Goal: Task Accomplishment & Management: Use online tool/utility

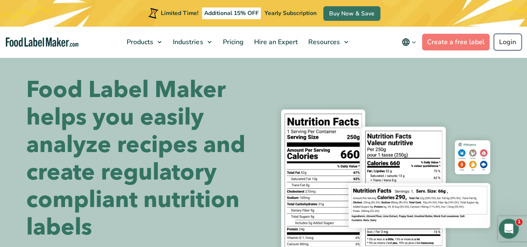
click at [505, 43] on link "Login" at bounding box center [508, 42] width 28 height 17
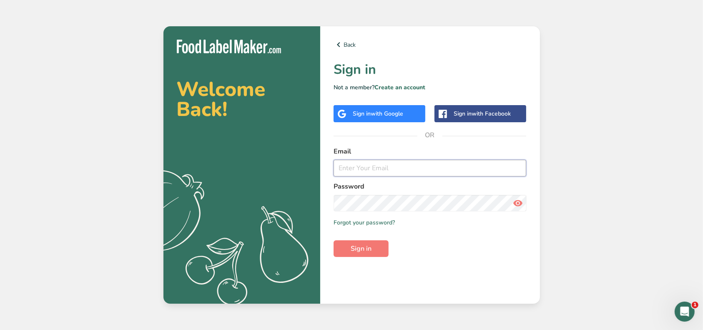
click at [409, 165] on input "email" at bounding box center [429, 168] width 193 height 17
type input "[EMAIL_ADDRESS][DOMAIN_NAME]"
click at [333, 240] on button "Sign in" at bounding box center [360, 248] width 55 height 17
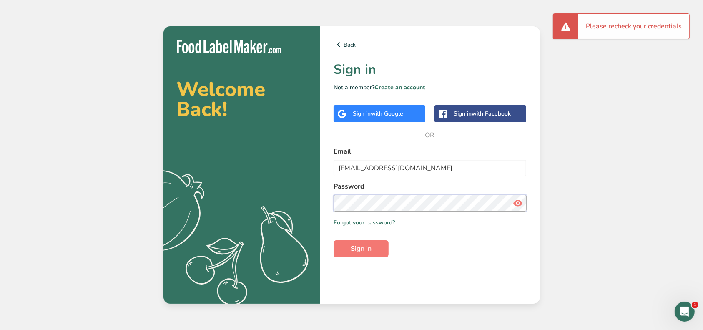
click at [333, 240] on button "Sign in" at bounding box center [360, 248] width 55 height 17
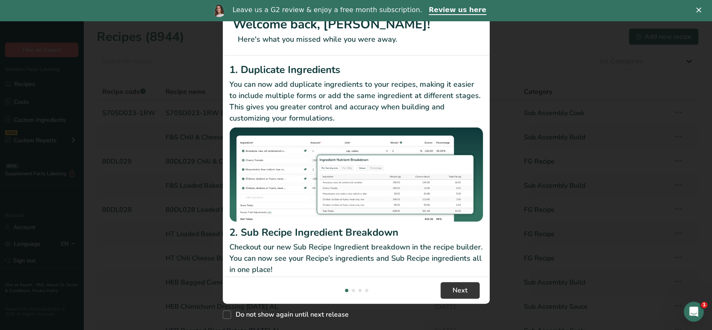
click at [695, 7] on div "Leave us a G2 review & enjoy a free month subscription. Review us here" at bounding box center [356, 10] width 712 height 14
click at [697, 9] on polygon "Close" at bounding box center [698, 10] width 5 height 5
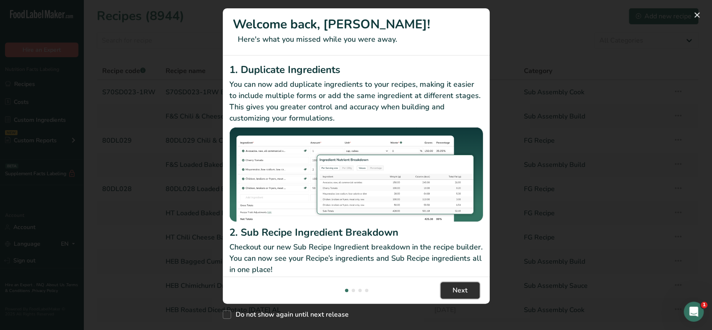
click at [456, 286] on span "Next" at bounding box center [459, 290] width 15 height 10
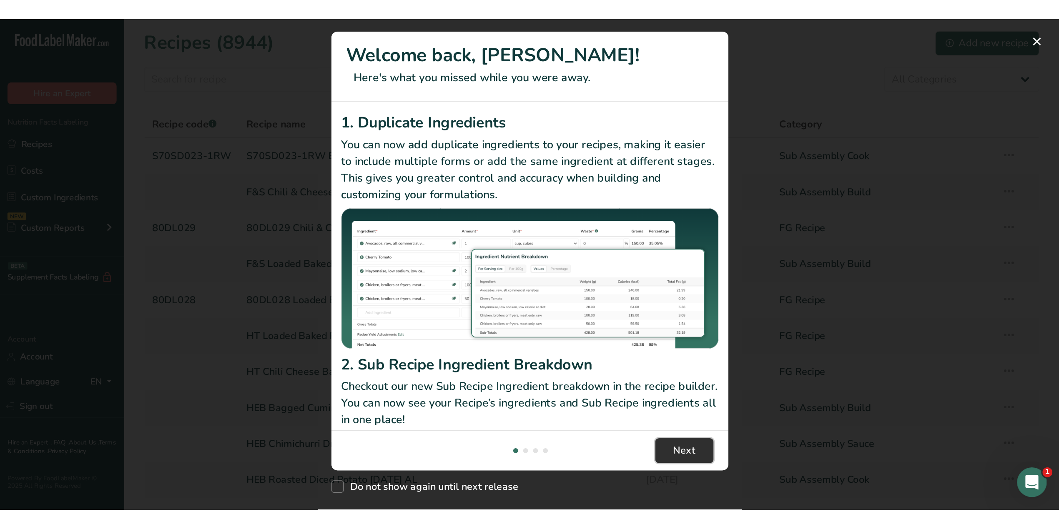
scroll to position [0, 267]
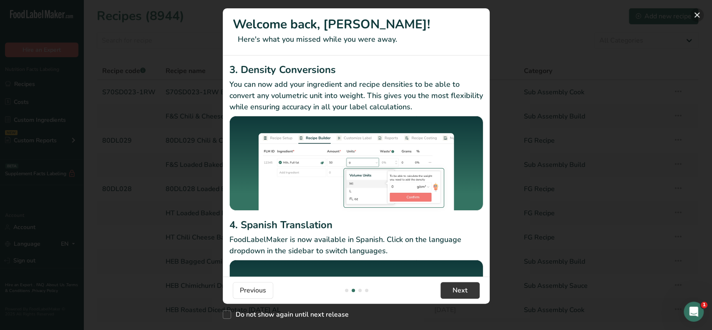
click at [692, 10] on button "New Features" at bounding box center [696, 14] width 13 height 13
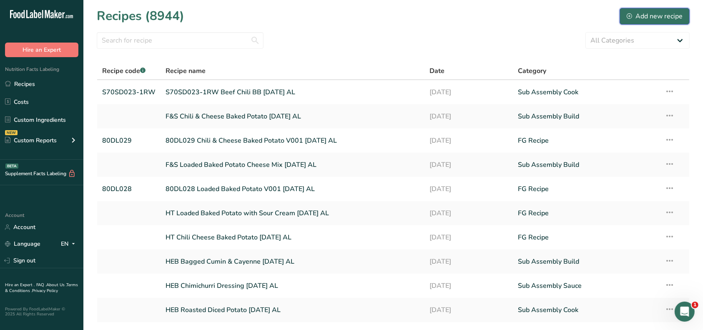
click at [637, 17] on div "Add new recipe" at bounding box center [654, 16] width 56 height 10
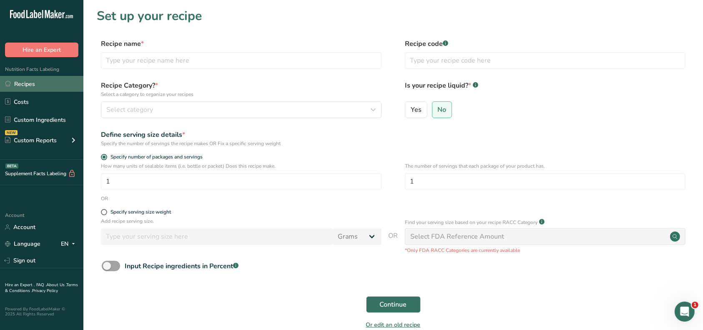
click at [51, 88] on link "Recipes" at bounding box center [41, 84] width 83 height 16
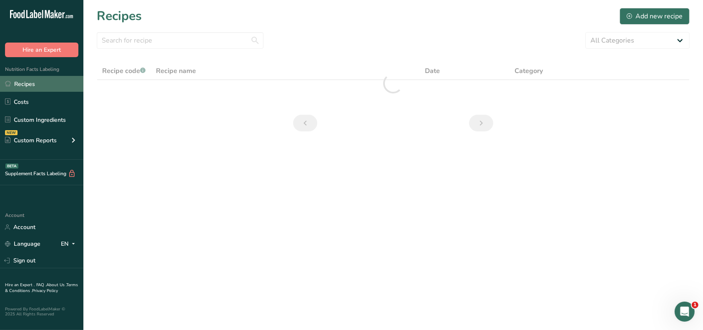
click at [37, 86] on link "Recipes" at bounding box center [41, 84] width 83 height 16
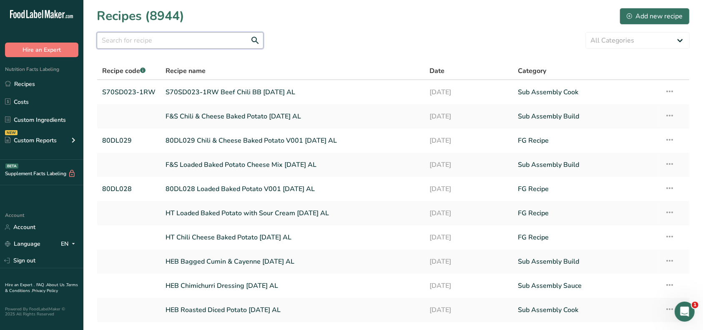
click at [240, 40] on input "text" at bounding box center [180, 40] width 167 height 17
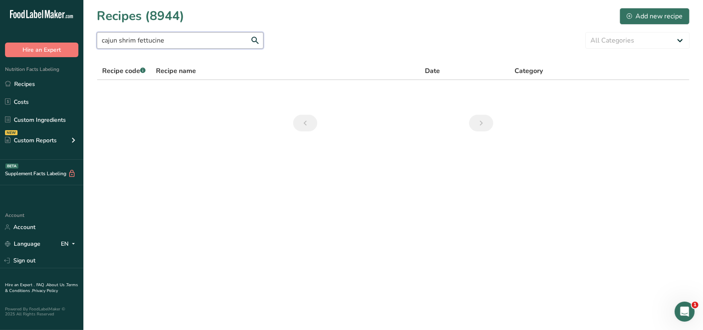
click at [135, 43] on input "cajun shrim fettucine" at bounding box center [180, 40] width 167 height 17
type input "cajun shrimp fettucine"
click at [256, 40] on input "cajun shrimp fettucine" at bounding box center [180, 40] width 167 height 17
drag, startPoint x: 219, startPoint y: 39, endPoint x: 55, endPoint y: 31, distance: 164.0
click at [60, 32] on div ".a-20{fill:#fff;} Hire an Expert Nutrition Facts Labeling Recipes Costs Custom …" at bounding box center [351, 165] width 703 height 330
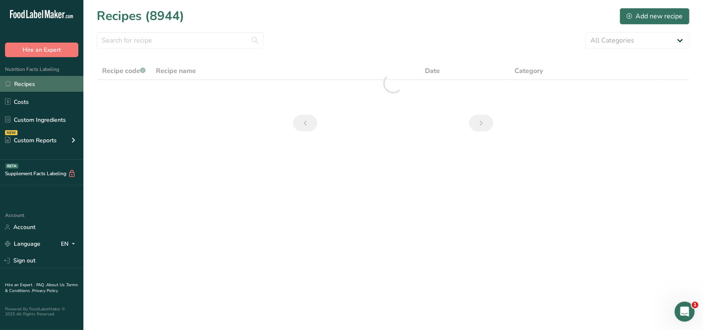
click at [28, 83] on link "Recipes" at bounding box center [41, 84] width 83 height 16
click at [641, 13] on div "Add new recipe" at bounding box center [654, 16] width 56 height 10
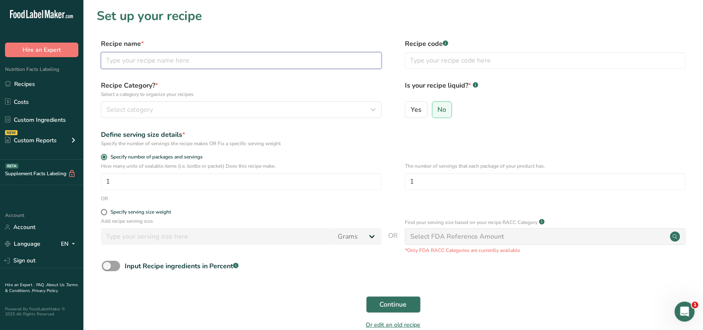
click at [206, 64] on input "text" at bounding box center [241, 60] width 281 height 17
click at [205, 61] on input "R&D F&S Cajun Shrimp Fettucine [DATE]" at bounding box center [241, 60] width 281 height 17
type input "R&D F&S Cajun Shrimp Fettucine SL [DATE]"
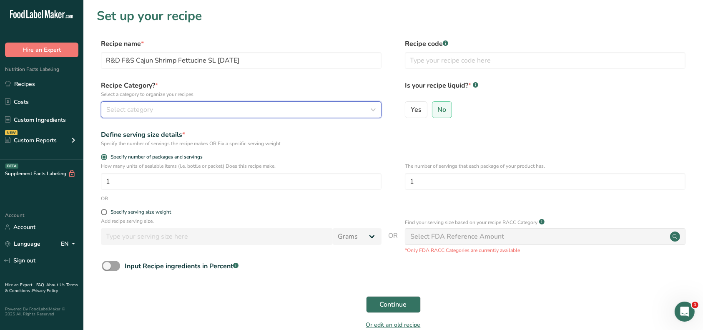
click at [236, 108] on div "Select category" at bounding box center [238, 110] width 265 height 10
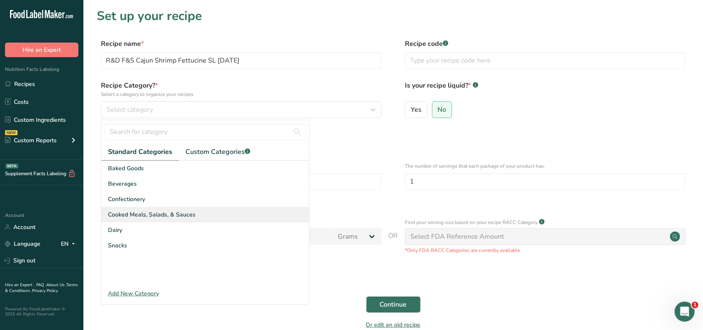
click at [157, 214] on span "Cooked Meals, Salads, & Sauces" at bounding box center [152, 214] width 88 height 9
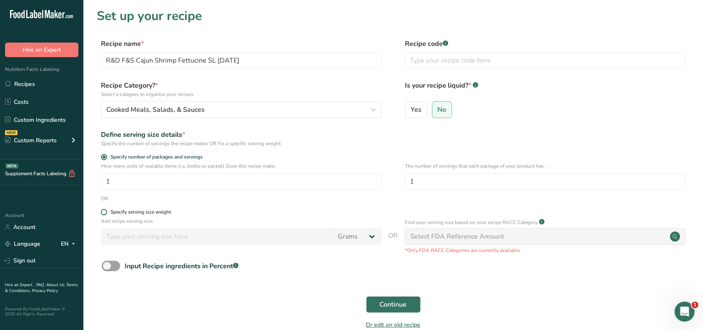
click at [147, 211] on div "Specify serving size weight" at bounding box center [140, 212] width 60 height 6
click at [106, 211] on input "Specify serving size weight" at bounding box center [103, 211] width 5 height 5
radio input "true"
radio input "false"
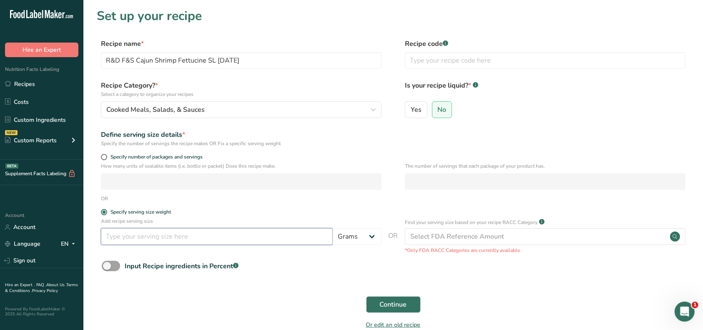
click at [144, 238] on input "number" at bounding box center [217, 236] width 232 height 17
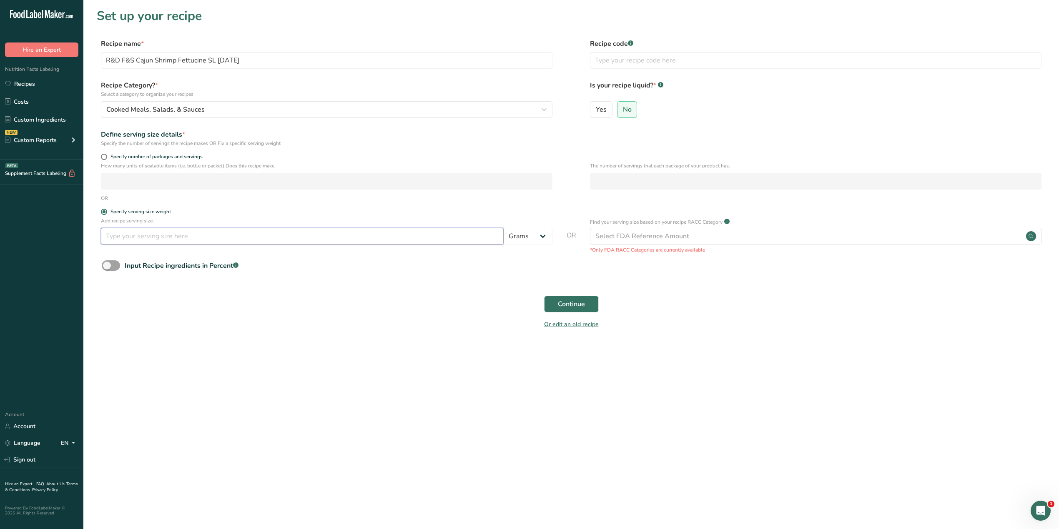
click at [163, 245] on input "number" at bounding box center [302, 236] width 403 height 17
click at [354, 234] on input "number" at bounding box center [302, 236] width 403 height 17
type input "0.75"
click at [544, 296] on button "Continue" at bounding box center [571, 304] width 55 height 17
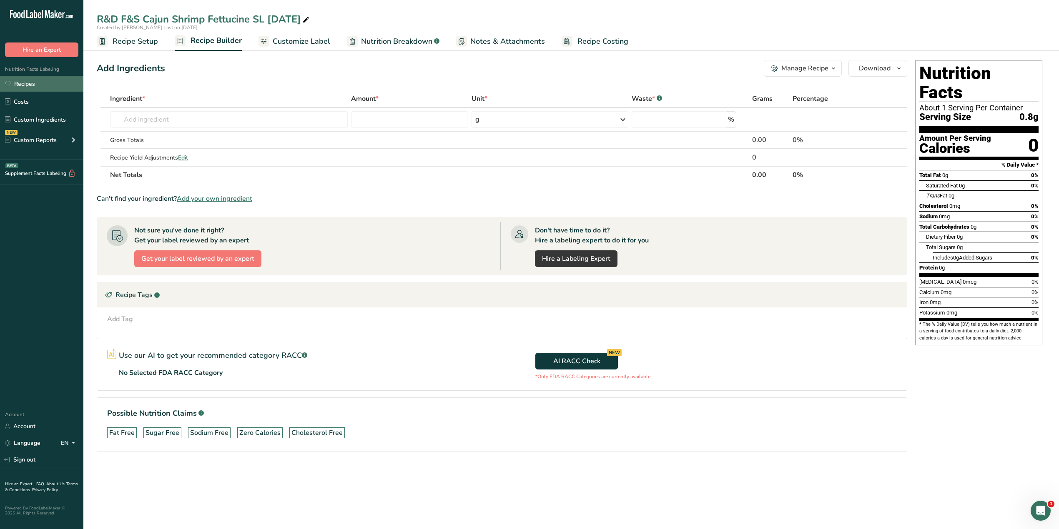
click at [0, 82] on link "Recipes" at bounding box center [41, 84] width 83 height 16
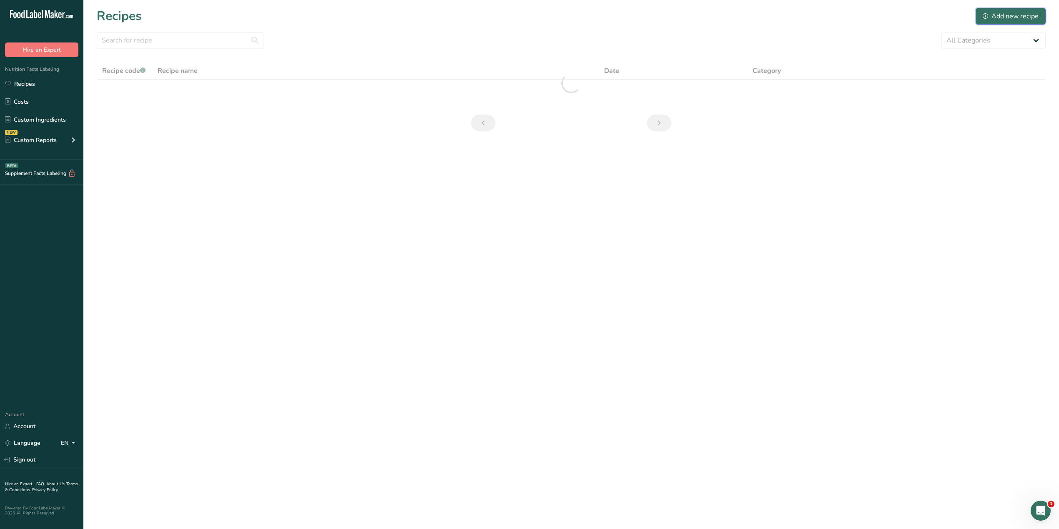
click at [702, 18] on div "Add new recipe" at bounding box center [1010, 16] width 56 height 10
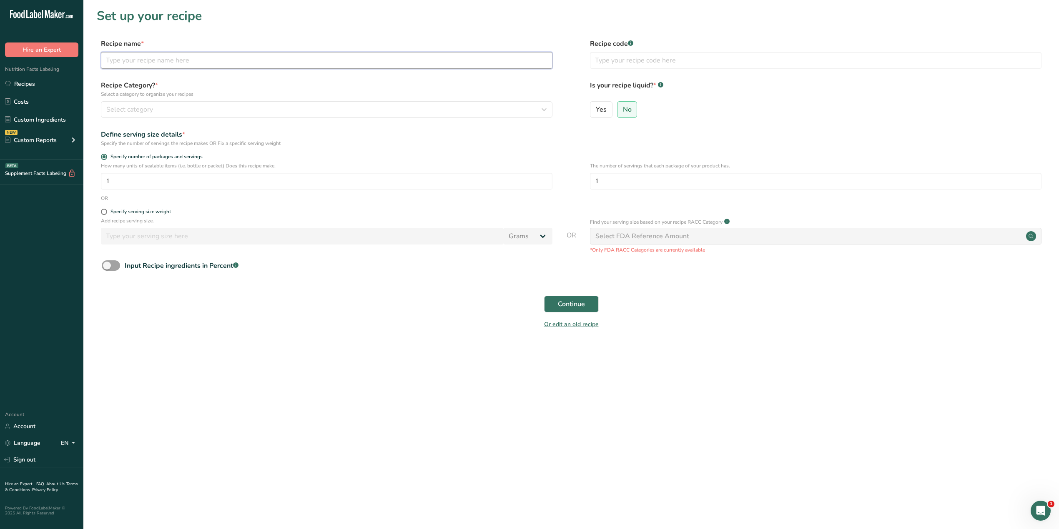
click at [192, 62] on input "text" at bounding box center [326, 60] width 451 height 17
click at [160, 63] on input "R&D" at bounding box center [326, 60] width 451 height 17
type input "R&D S53600-0 TJ Cajun [PERSON_NAME] sauce [DATE]"
click at [161, 109] on div "Select category" at bounding box center [324, 110] width 436 height 10
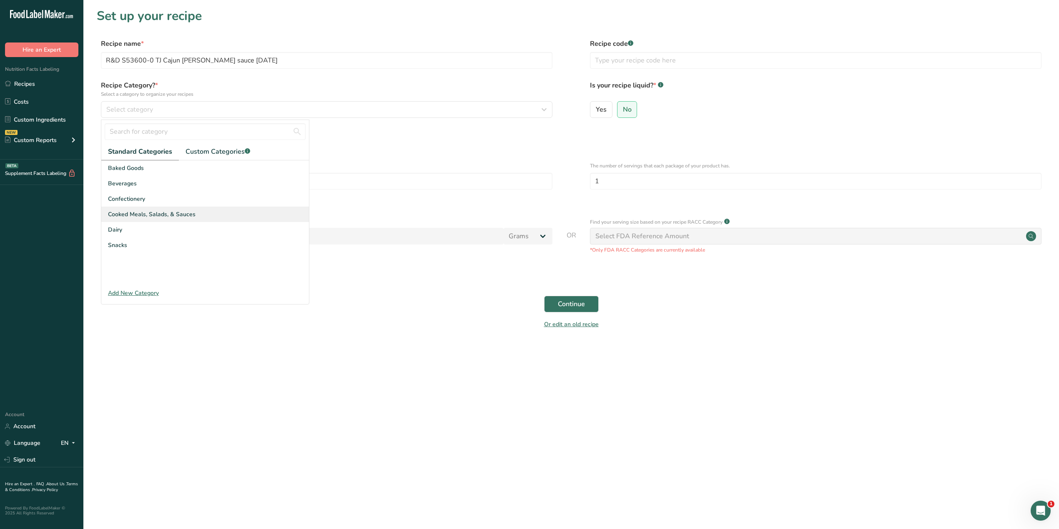
click at [152, 212] on span "Cooked Meals, Salads, & Sauces" at bounding box center [152, 214] width 88 height 9
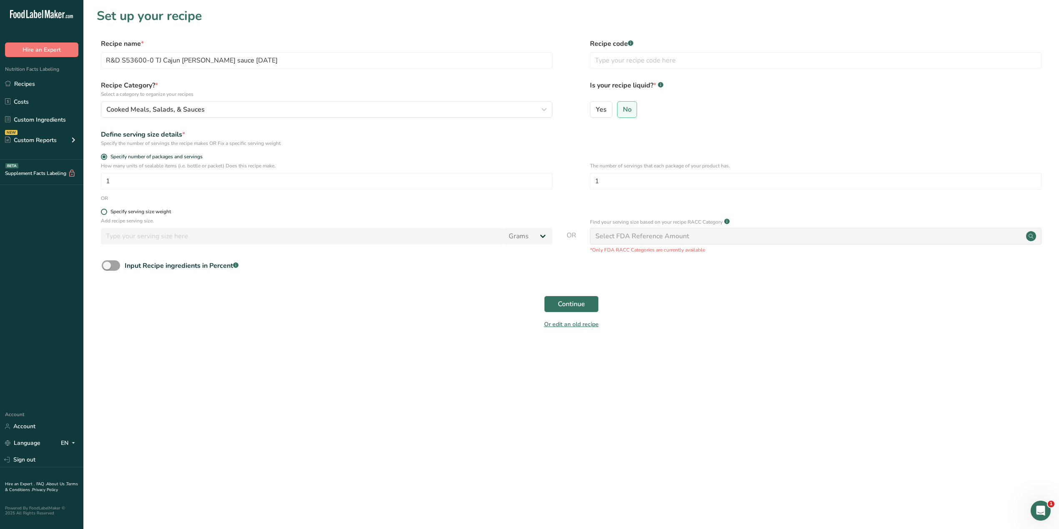
click at [134, 212] on div "Specify serving size weight" at bounding box center [140, 212] width 60 height 6
click at [106, 212] on input "Specify serving size weight" at bounding box center [103, 211] width 5 height 5
radio input "true"
radio input "false"
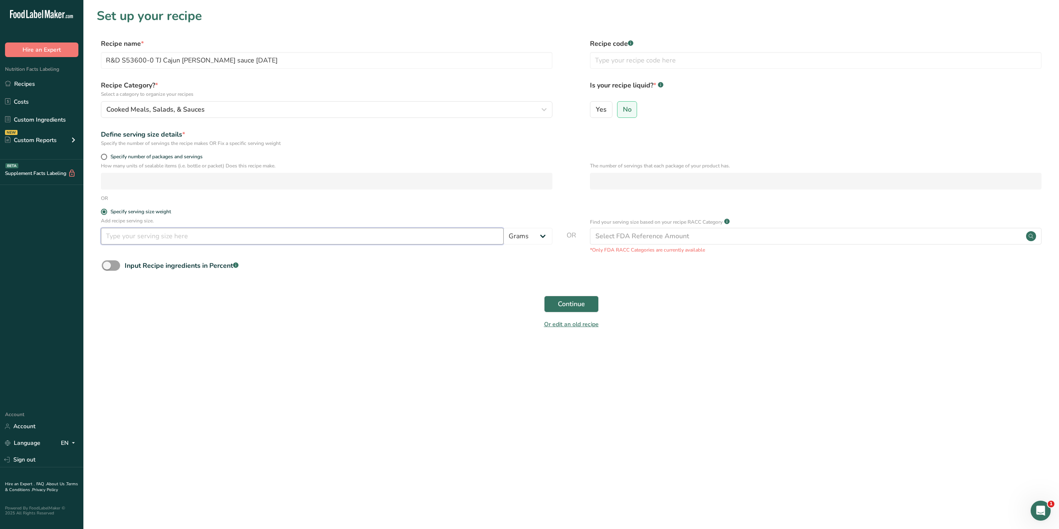
click at [137, 235] on input "number" at bounding box center [302, 236] width 403 height 17
type input "100"
click at [305, 301] on div "Continue" at bounding box center [571, 304] width 949 height 27
click at [567, 304] on span "Continue" at bounding box center [571, 304] width 27 height 10
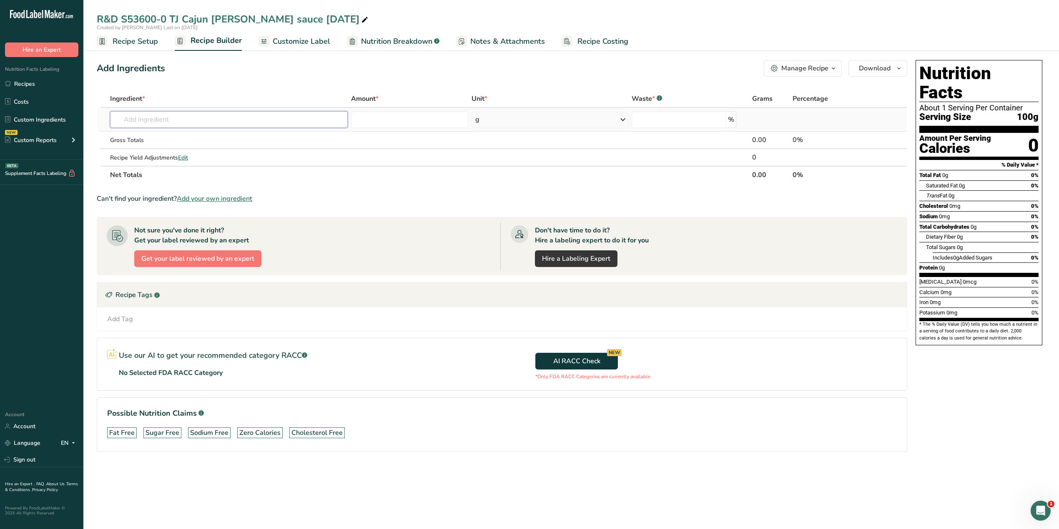
click at [164, 119] on input "text" at bounding box center [228, 119] width 237 height 17
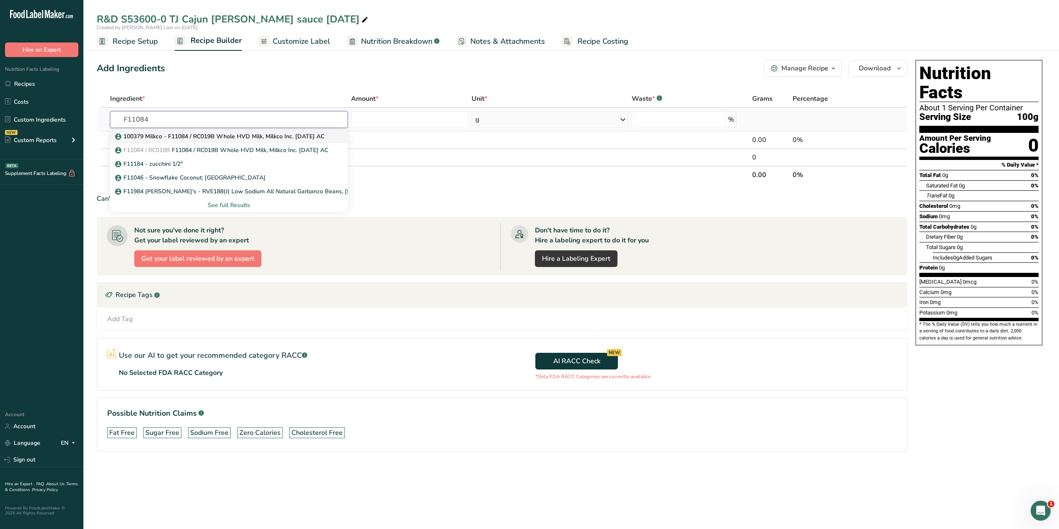
type input "F11084"
click at [189, 140] on p "100379 Milkco - F11084 / RC019B Whole HVD Milk, Milkco Inc. [DATE] AC" at bounding box center [221, 136] width 208 height 9
type input "100379 Milkco - F11084 / RC019B Whole HVD Milk, Milkco Inc. [DATE] AC"
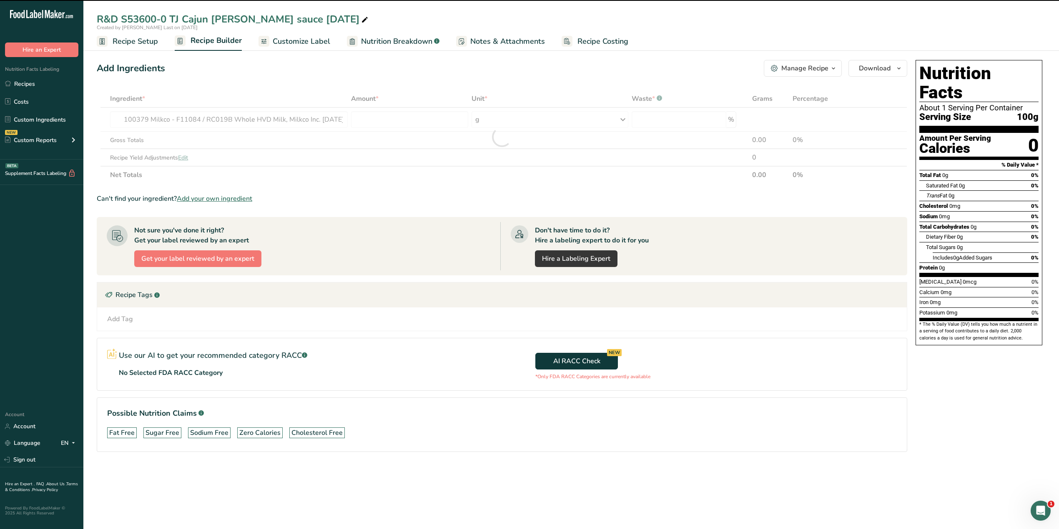
type input "0"
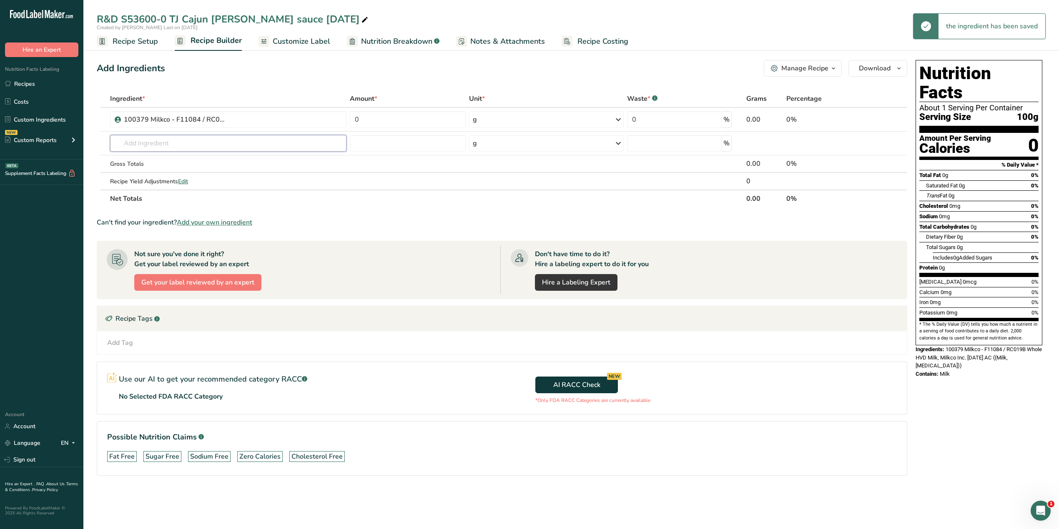
click at [187, 143] on input "text" at bounding box center [228, 143] width 236 height 17
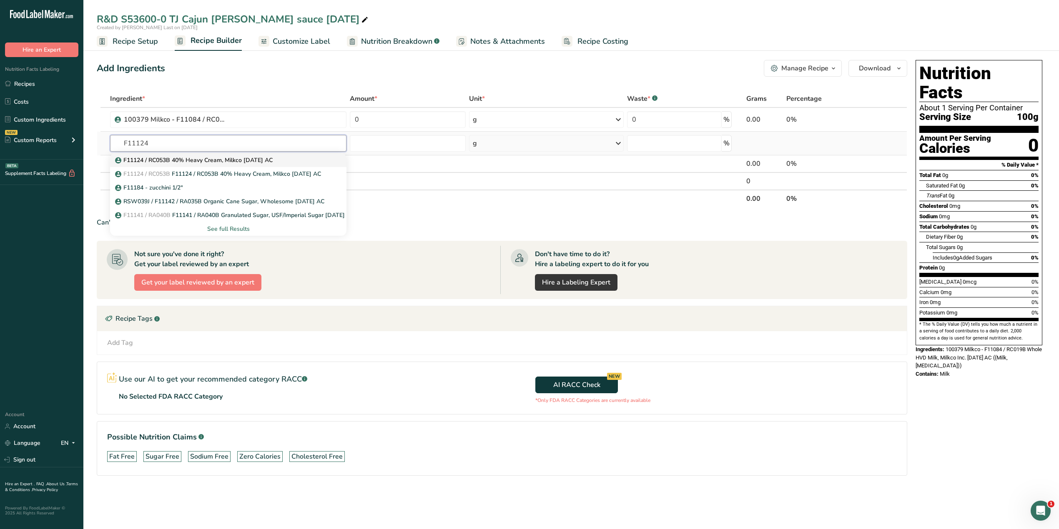
type input "F11124"
click at [182, 157] on p "F11124 / RC053B 40% Heavy Cream, Milkco [DATE] AC" at bounding box center [195, 160] width 156 height 9
type input "F11124 / RC053B 40% Heavy Cream, Milkco [DATE] AC"
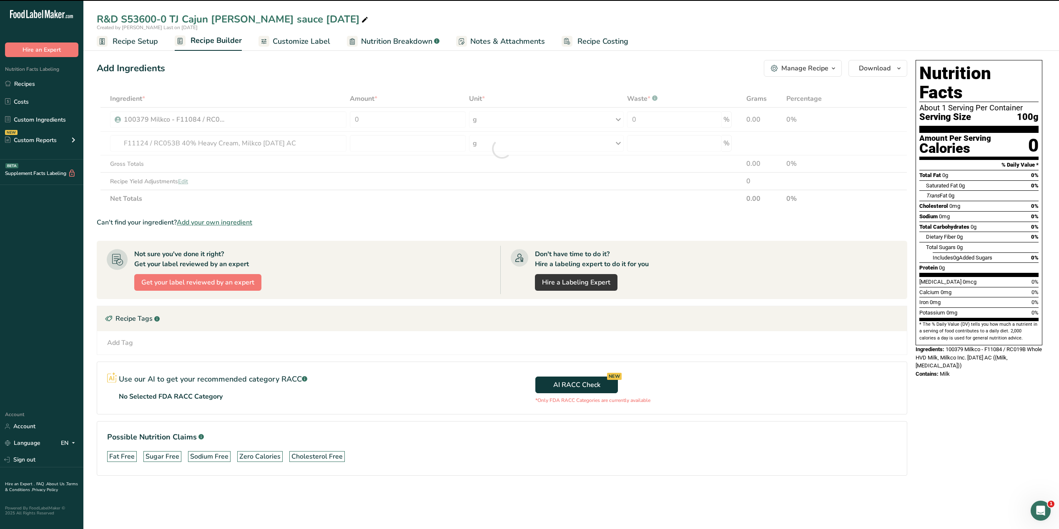
type input "0"
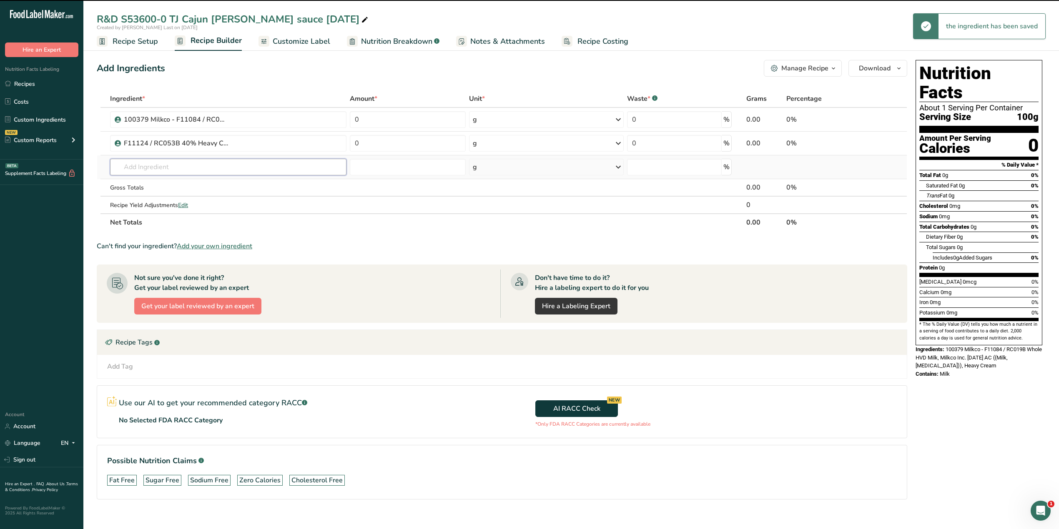
click at [172, 168] on input "text" at bounding box center [228, 167] width 236 height 17
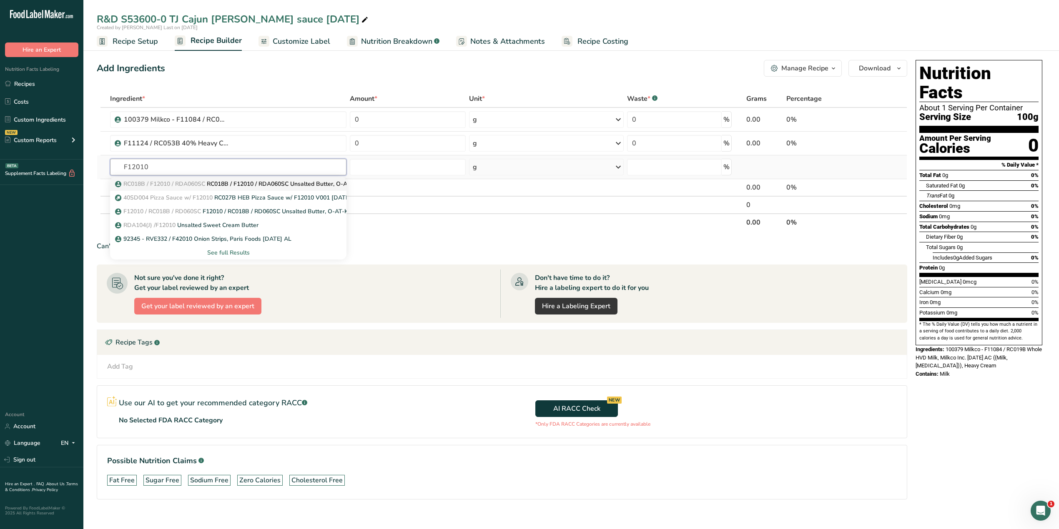
type input "F12010"
click at [200, 185] on span "RC018B / F12010 / RDA060SC" at bounding box center [164, 184] width 82 height 8
type input "RC018B / F12010 / RDA060SC Unsalted Butter, O-AT-KA Milk Products [DATE] AL"
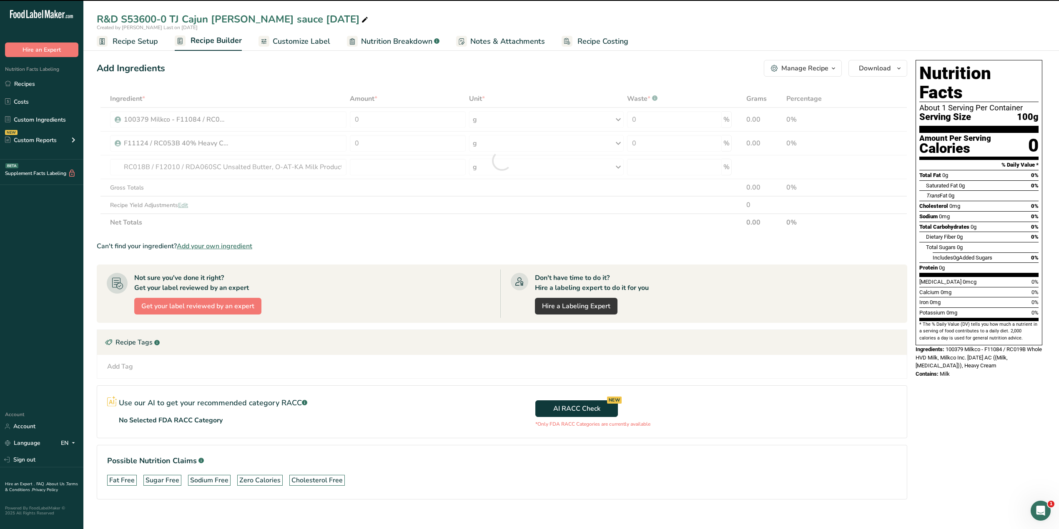
type input "0"
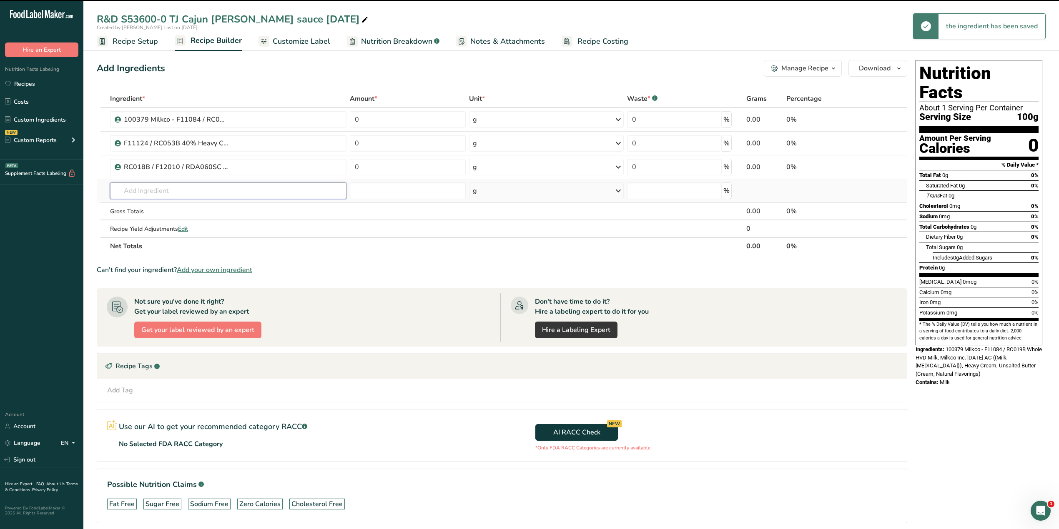
click at [190, 189] on input "text" at bounding box center [228, 191] width 236 height 17
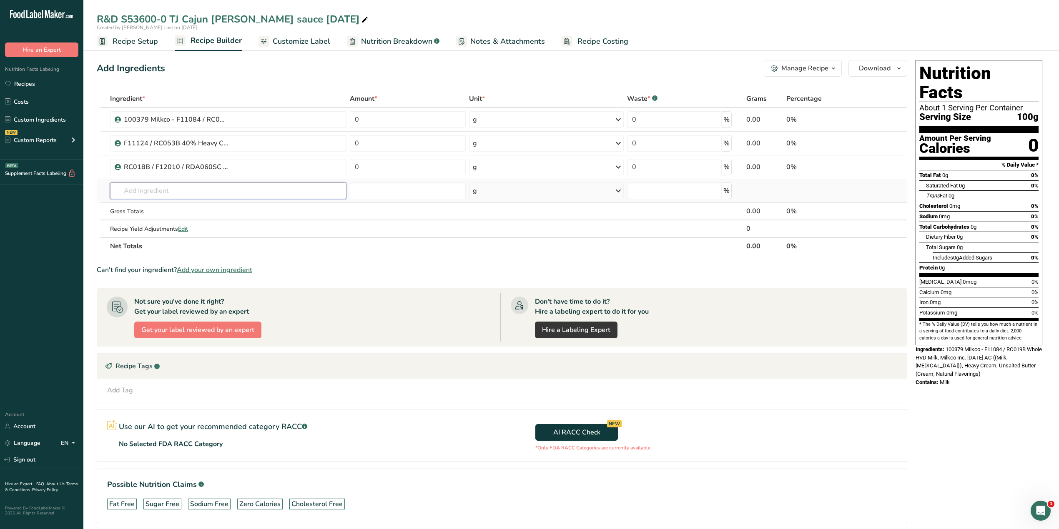
click at [200, 187] on input "text" at bounding box center [228, 191] width 236 height 17
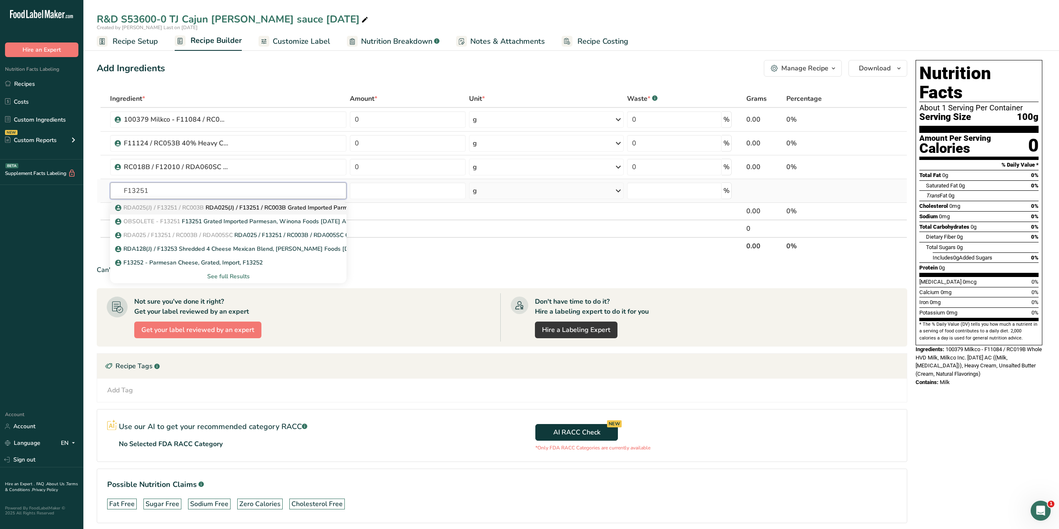
type input "F13251"
click at [233, 208] on p "RDA025(J) / F13251 / RC003B RDA025(J) / F13251 / RC003B Grated Imported Parmesa…" at bounding box center [265, 207] width 296 height 9
type input "RDA025(J) / F13251 / RC003B Grated Imported Parmesan Cheese [DATE] AC"
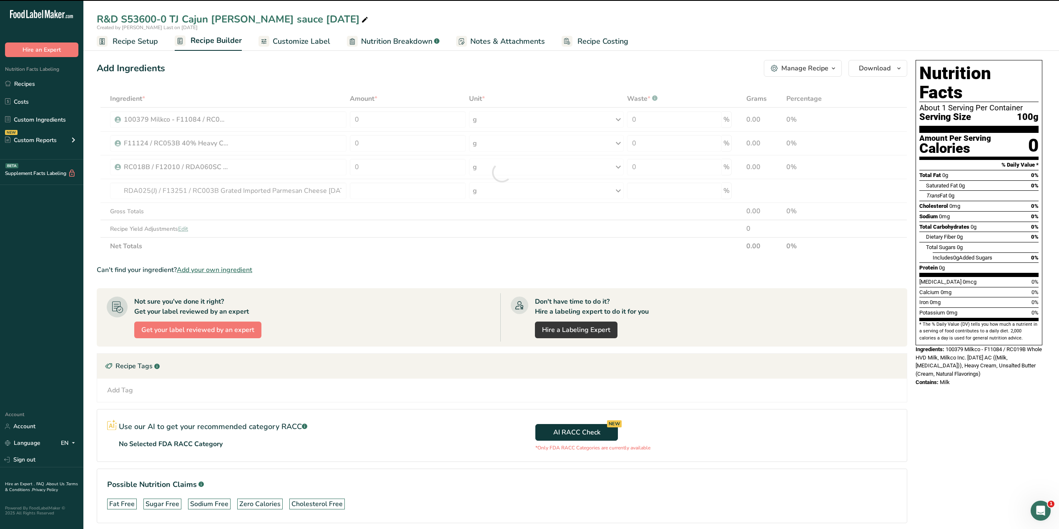
type input "0"
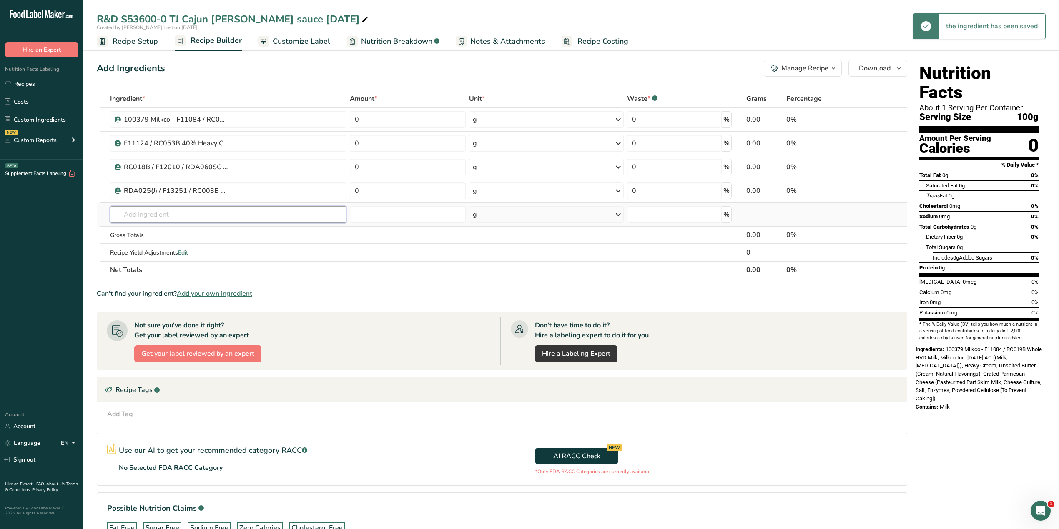
click at [205, 214] on input "text" at bounding box center [228, 214] width 236 height 17
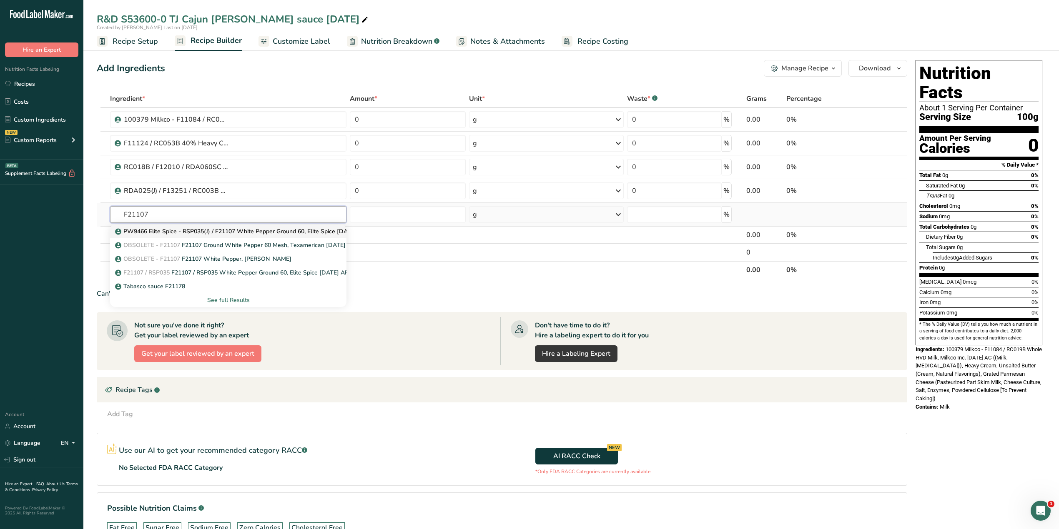
type input "F21107"
click at [207, 232] on p "PW9466 Elite Spice - RSP035(J) / F21107 White Pepper Ground 60, Elite Spice [DA…" at bounding box center [241, 231] width 249 height 9
type input "PW9466 Elite Spice - RSP035(J) / F21107 White Pepper Ground 60, Elite Spice [DA…"
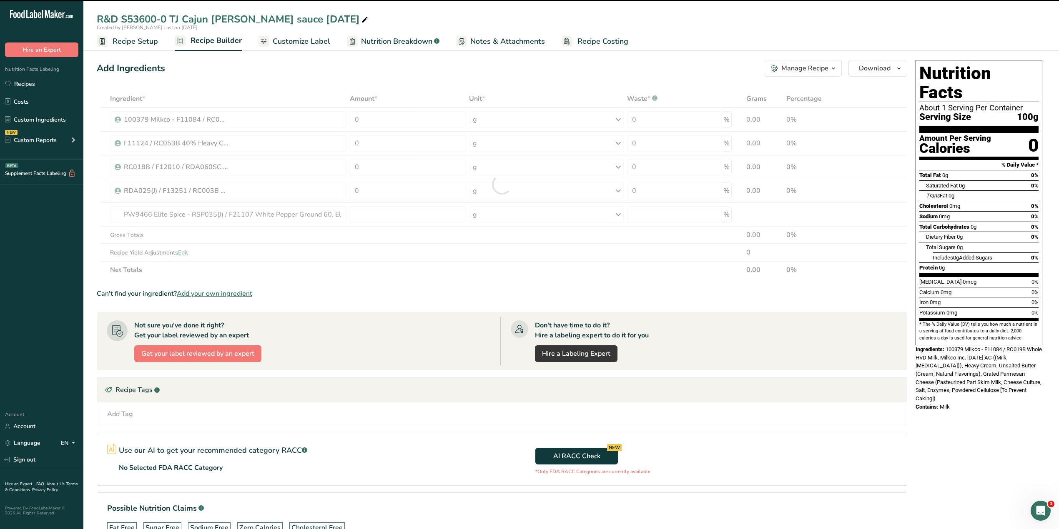
type input "0"
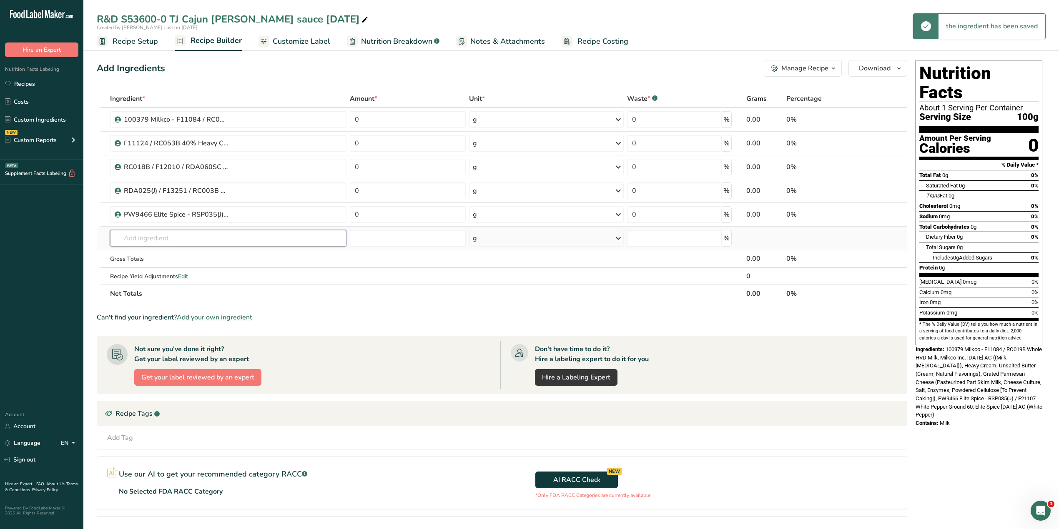
click at [198, 238] on input "text" at bounding box center [228, 238] width 236 height 17
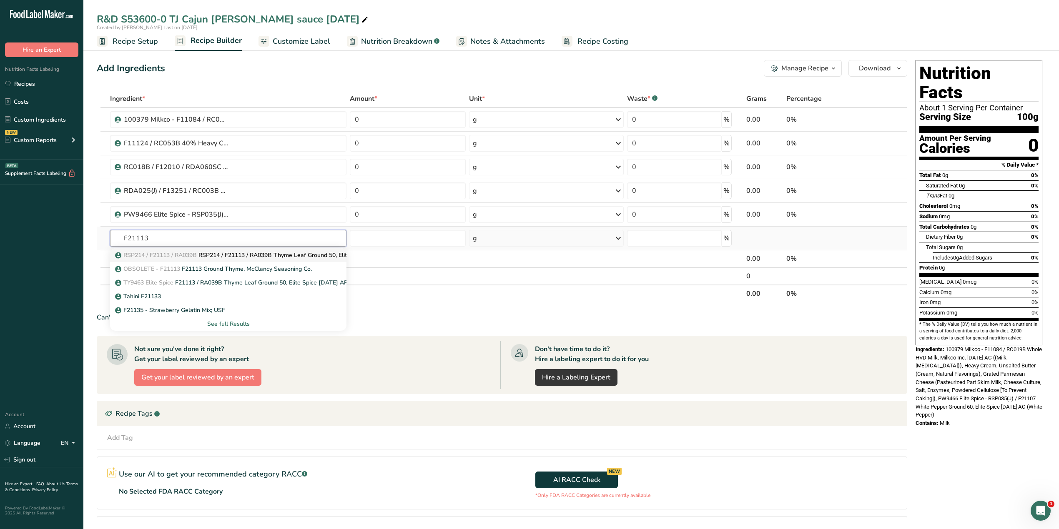
type input "F21113"
click at [208, 257] on p "RSP214 / F21113 / RA039B RSP214 / F21113 / RA039B Thyme Leaf Ground 50, Elite S…" at bounding box center [257, 255] width 281 height 9
type input "RSP214 / F21113 / RA039B Thyme Leaf Ground 50, Elite Spice [DATE] AC"
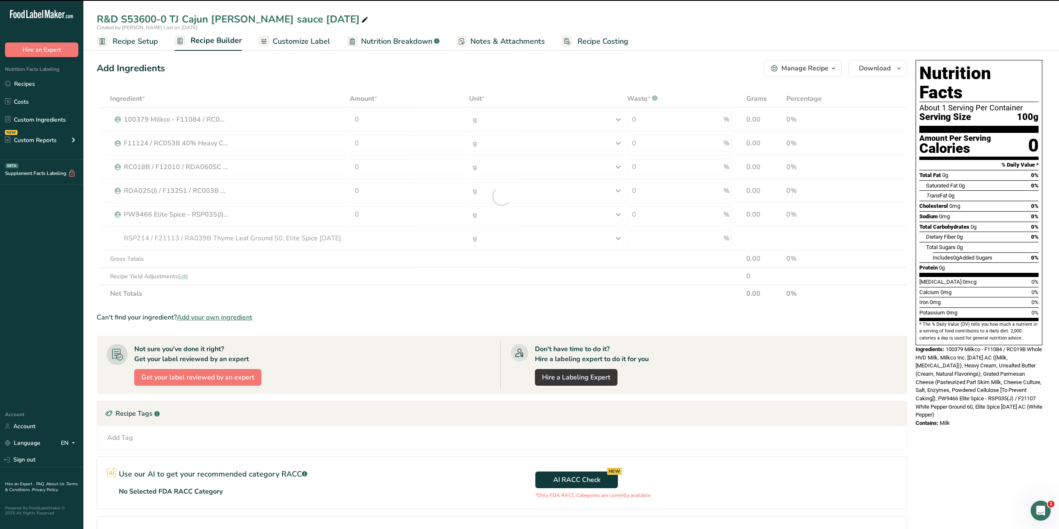
type input "0"
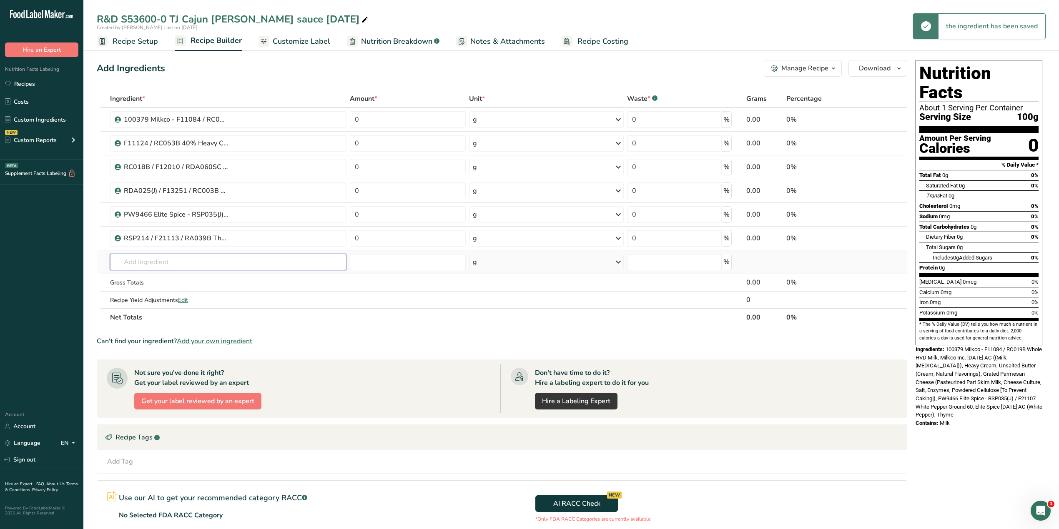
click at [189, 264] on input "text" at bounding box center [228, 262] width 236 height 17
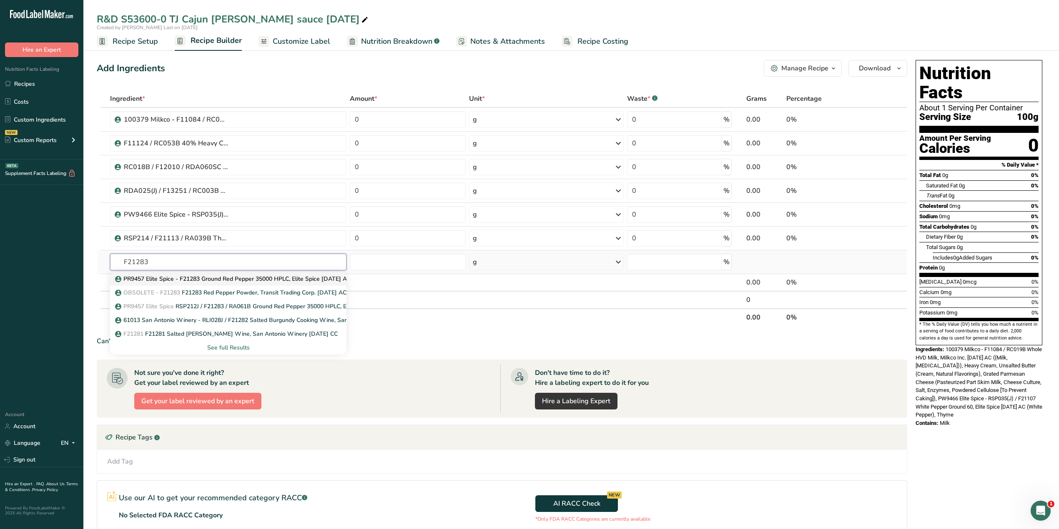
type input "F21283"
click at [194, 280] on p "PR9457 Elite Spice - F21283 Ground Red Pepper 35000 HPLC, Elite Spice [DATE] AC" at bounding box center [234, 279] width 234 height 9
type input "PR9457 Elite Spice - F21283 Ground Red Pepper 35000 HPLC, Elite Spice [DATE] AC"
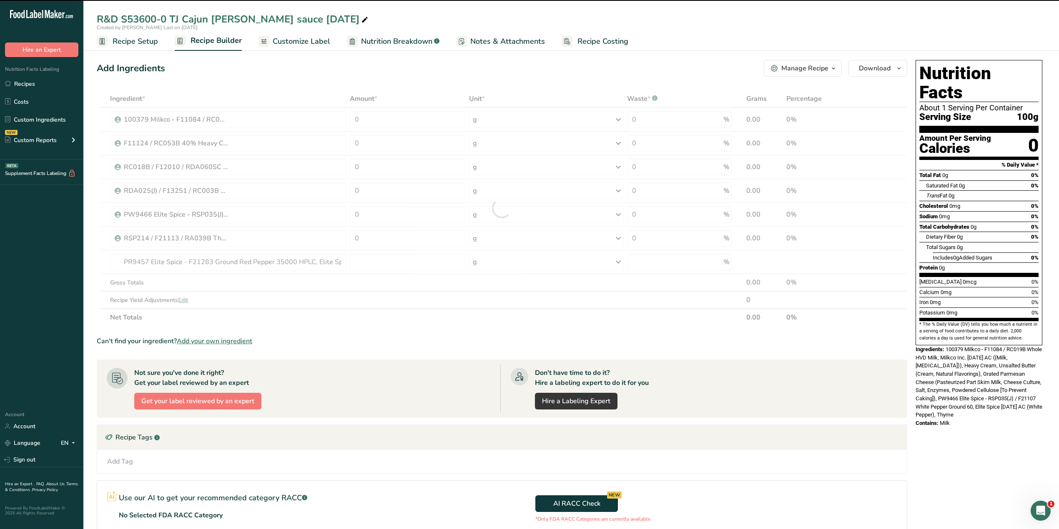
type input "0"
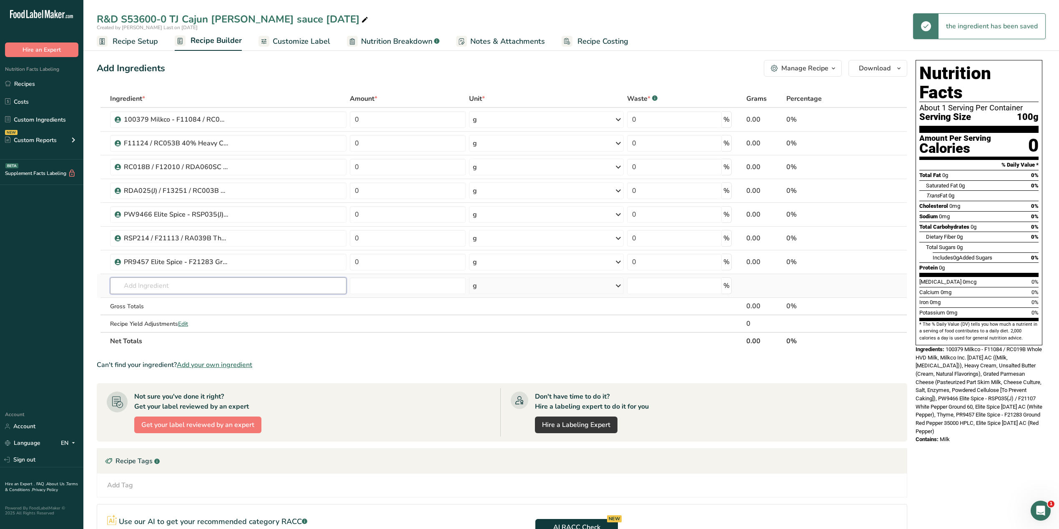
click at [192, 285] on input "text" at bounding box center [228, 286] width 236 height 17
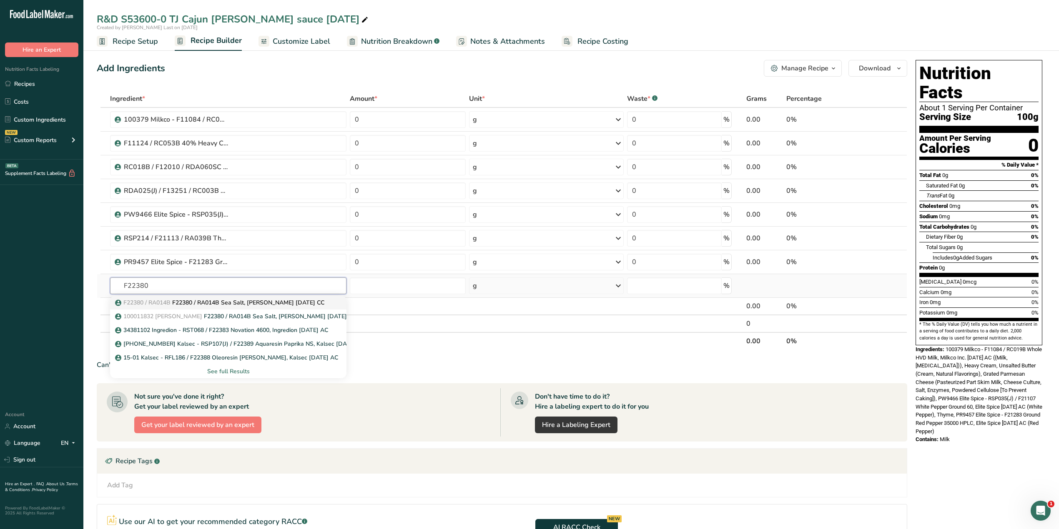
type input "F22380"
click at [199, 301] on p "F22380 / RA014B F22380 / RA014B Sea Salt, [PERSON_NAME] [DATE] CC" at bounding box center [221, 302] width 208 height 9
type input "F22380 / RA014B Sea Salt, [PERSON_NAME] [DATE] CC"
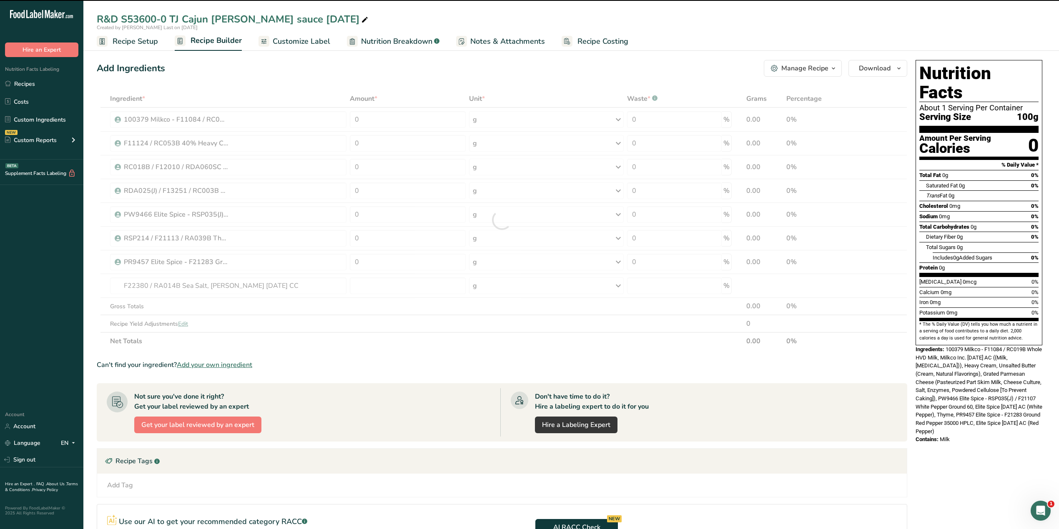
type input "0"
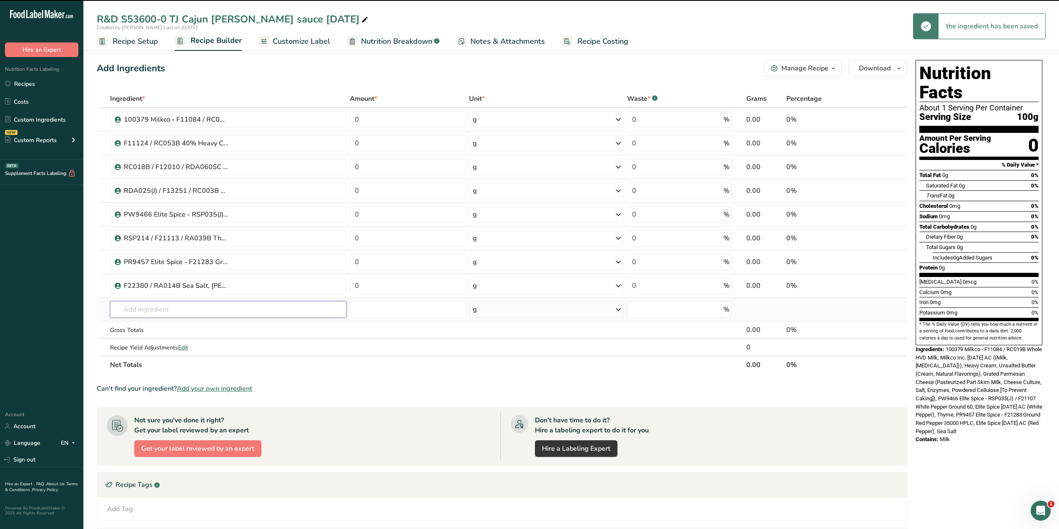
click at [194, 312] on input "text" at bounding box center [228, 309] width 236 height 17
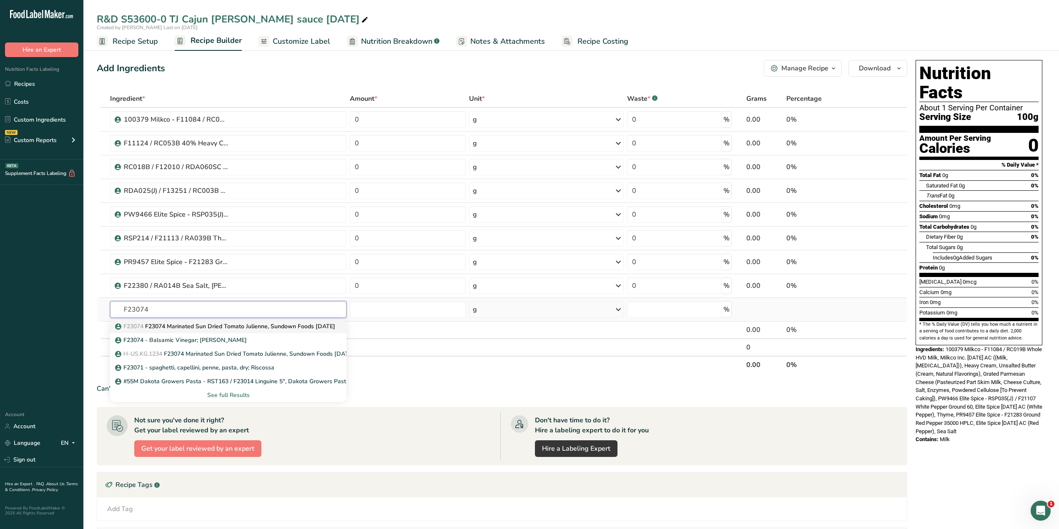
type input "F23074"
click at [206, 329] on p "F23074 F23074 Marinated Sun Dried Tomato Julienne, Sundown Foods [DATE]" at bounding box center [226, 326] width 218 height 9
type input "F23074 Marinated Sun Dried Tomato Julienne, Sundown Foods [DATE]"
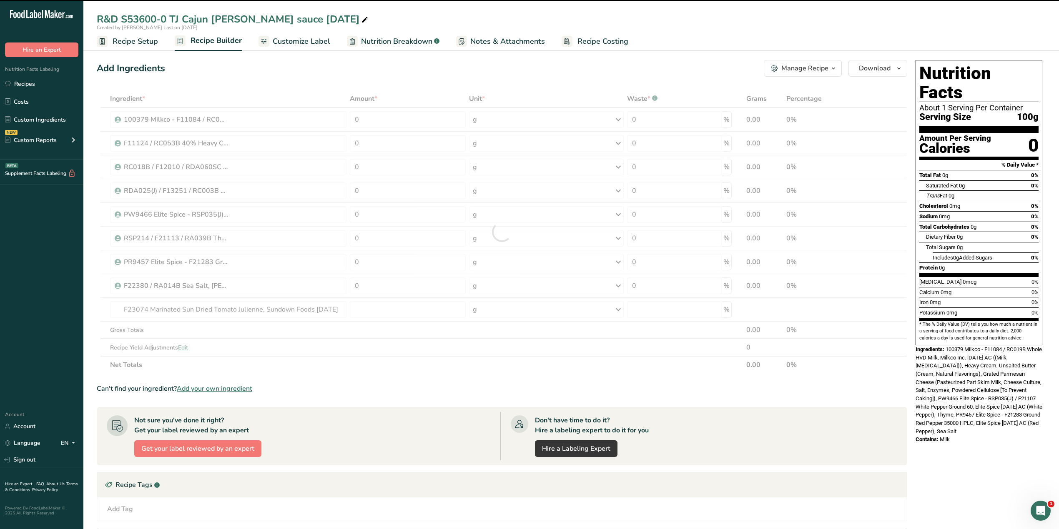
type input "0"
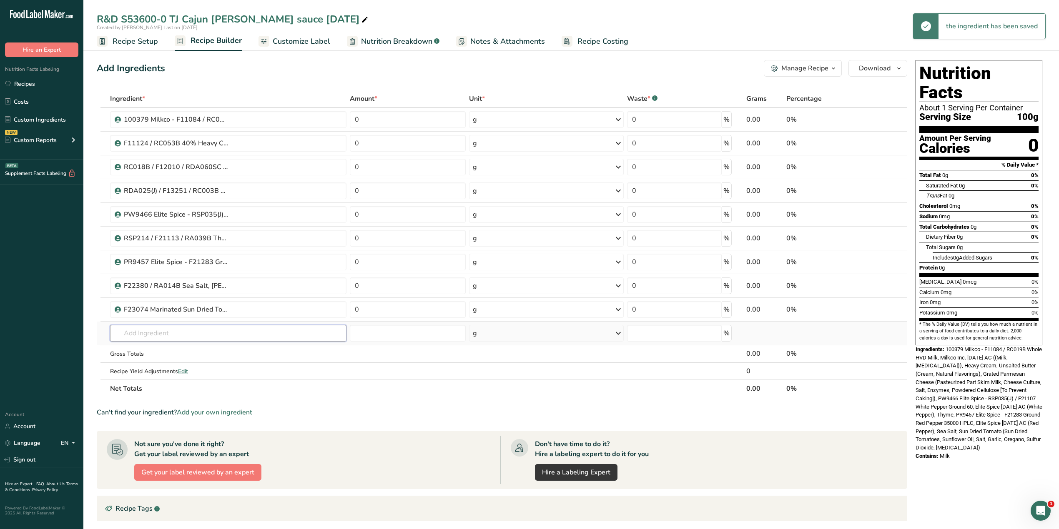
click at [173, 329] on input "text" at bounding box center [228, 333] width 236 height 17
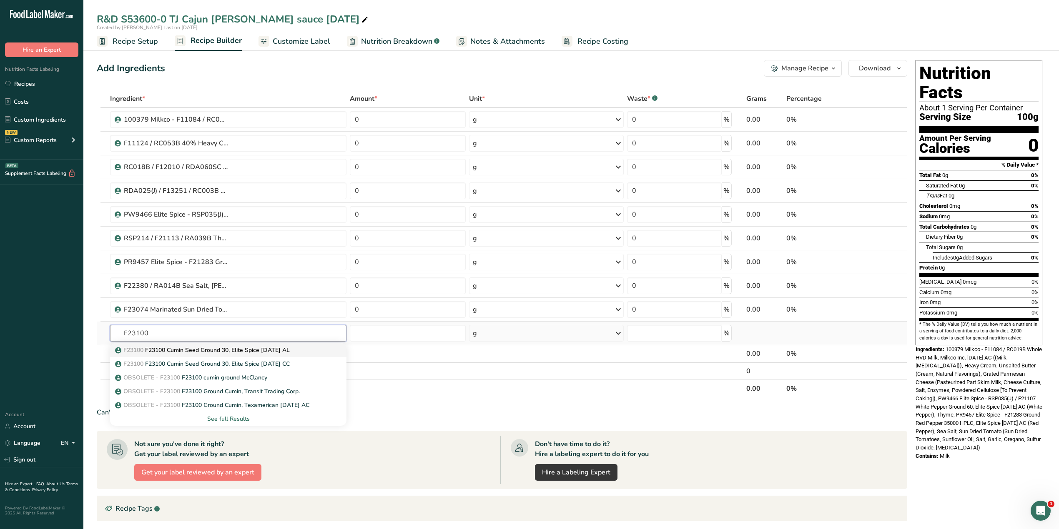
type input "F23100"
click at [177, 329] on p "F23100 F23100 Cumin Seed Ground 30, Elite Spice [DATE] AL" at bounding box center [203, 350] width 173 height 9
type input "F23100 Cumin Seed Ground 30, Elite Spice [DATE] AL"
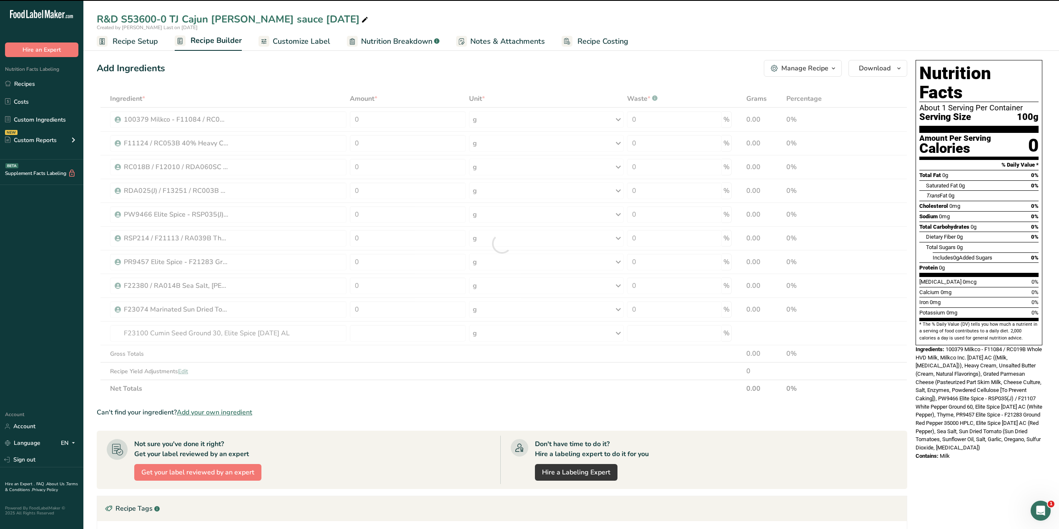
type input "0"
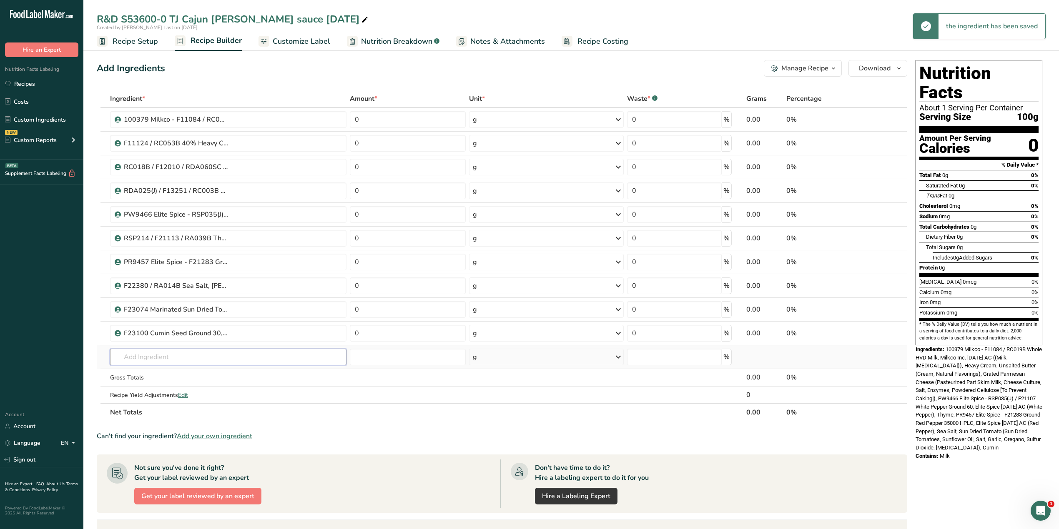
click at [166, 329] on input "text" at bounding box center [228, 357] width 236 height 17
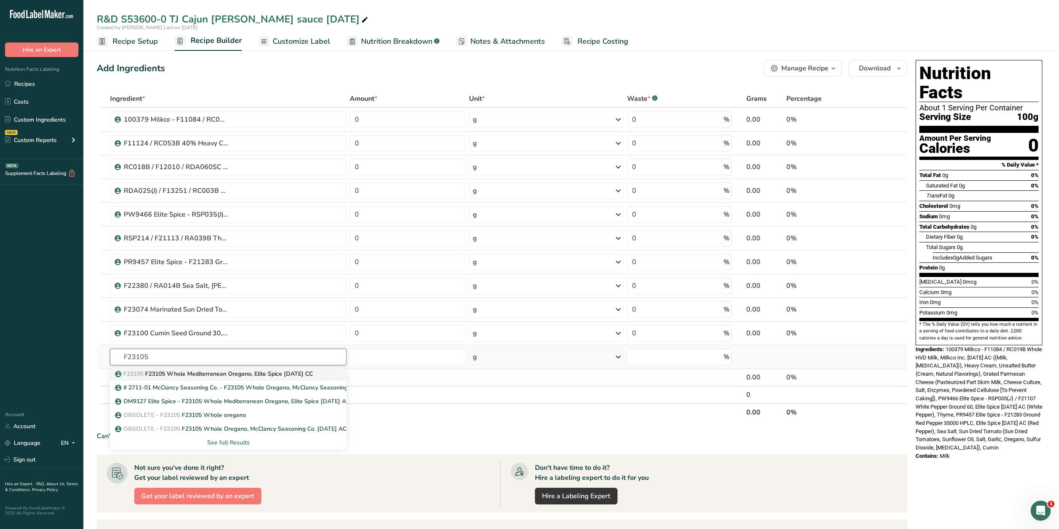
type input "F23105"
click at [215, 329] on p "F23105 F23105 Whole Mediterranean Oregano, Elite Spice [DATE] CC" at bounding box center [215, 374] width 196 height 9
type input "F23105 Whole Mediterranean Oregano, Elite Spice [DATE] CC"
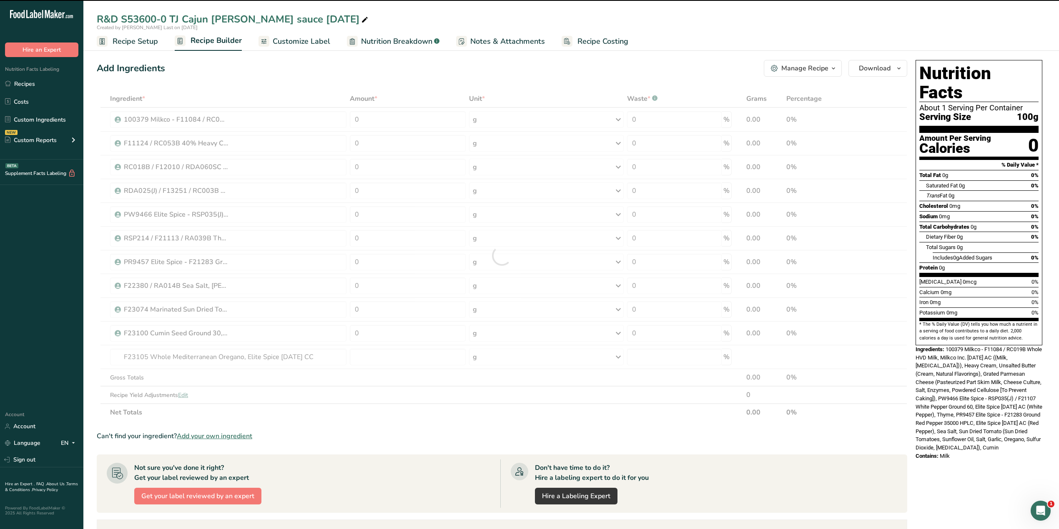
type input "0"
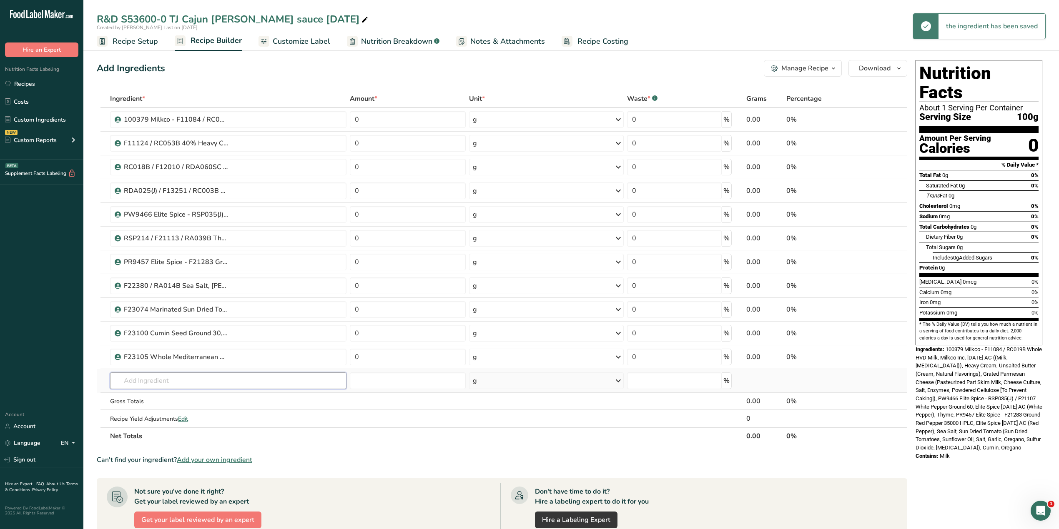
click at [192, 329] on input "text" at bounding box center [228, 381] width 236 height 17
type input "D"
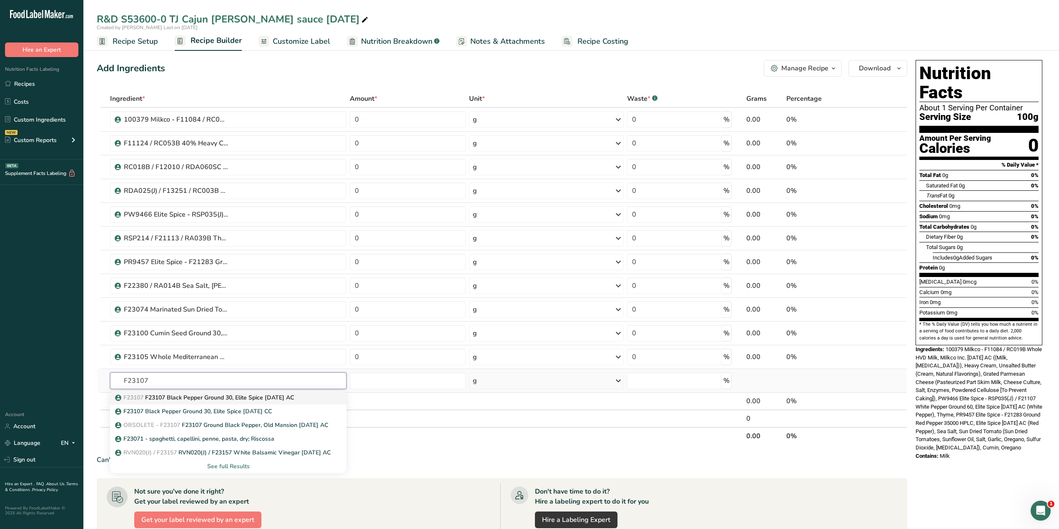
type input "F23107"
click at [195, 329] on p "F23107 F23107 Black Pepper Ground 30, Elite Spice [DATE] AC" at bounding box center [205, 397] width 177 height 9
type input "F23107 Black Pepper Ground 30, Elite Spice [DATE] AC"
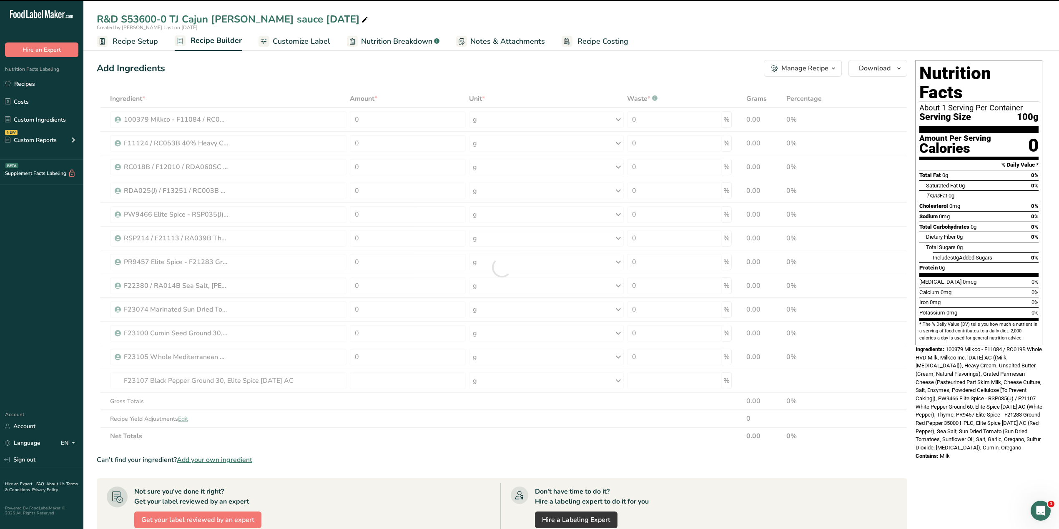
type input "0"
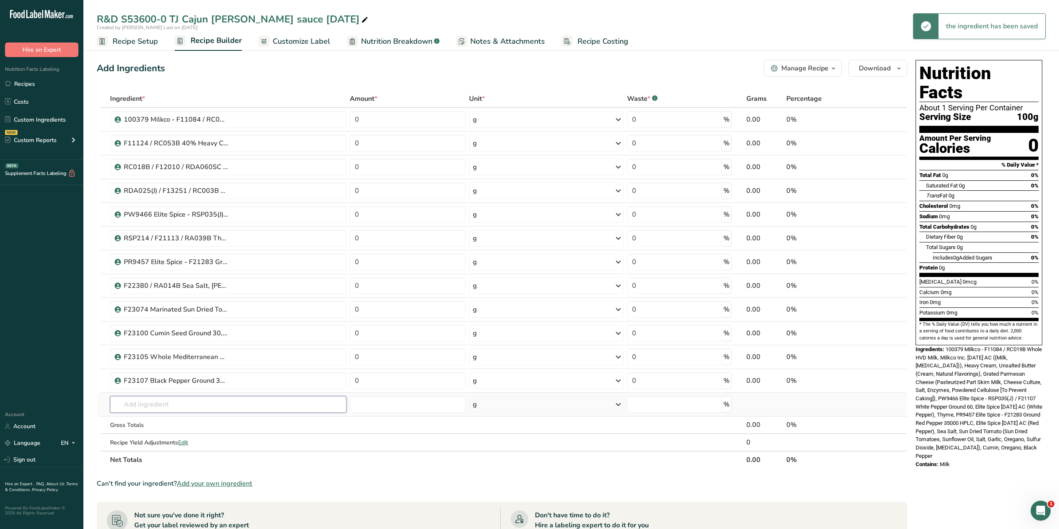
click at [176, 329] on input "text" at bounding box center [228, 404] width 236 height 17
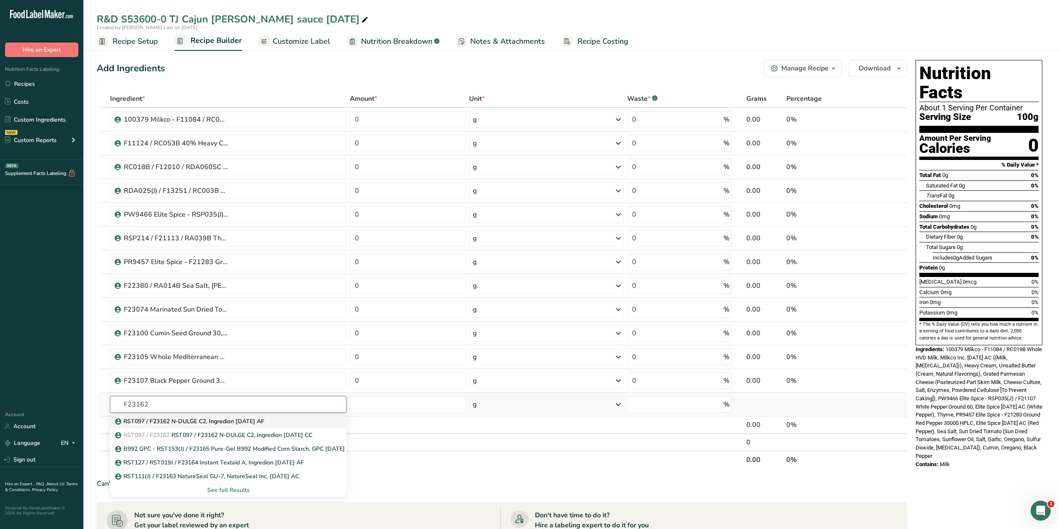
type input "F23162"
click at [184, 329] on p "RST097 / F23162 N-DULGE C2, Ingredion [DATE] AF" at bounding box center [191, 421] width 148 height 9
type input "RST097 / F23162 N-DULGE C2, Ingredion [DATE] AF"
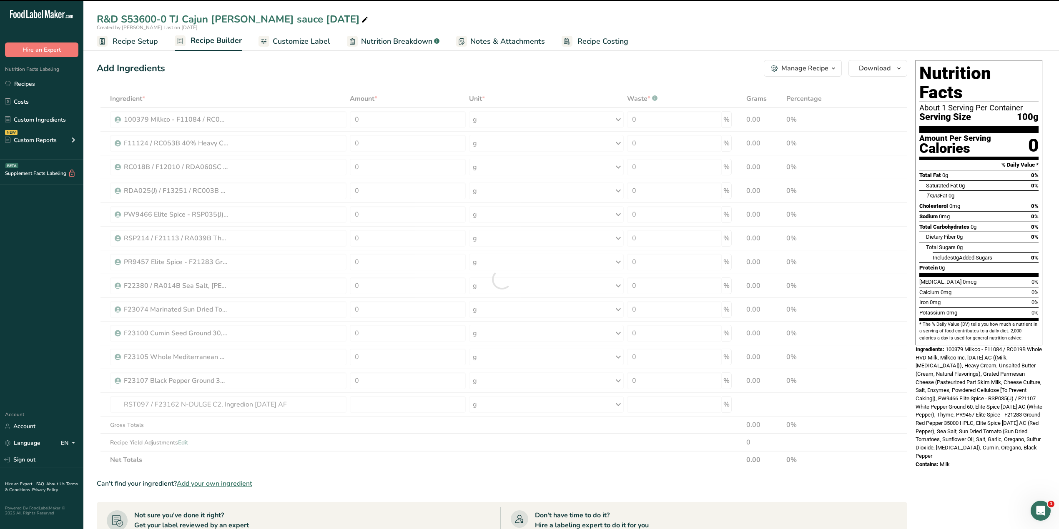
type input "0"
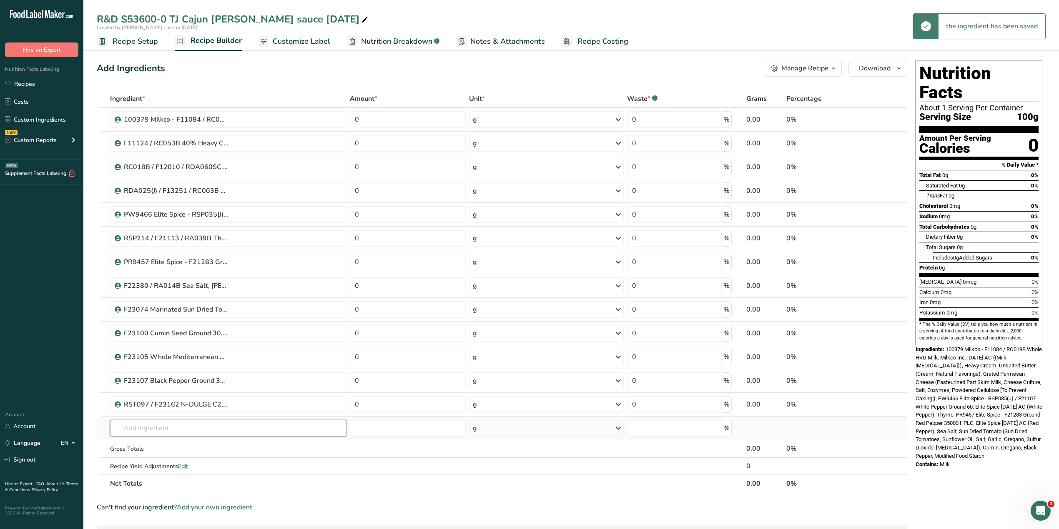
click at [169, 329] on input "text" at bounding box center [228, 428] width 236 height 17
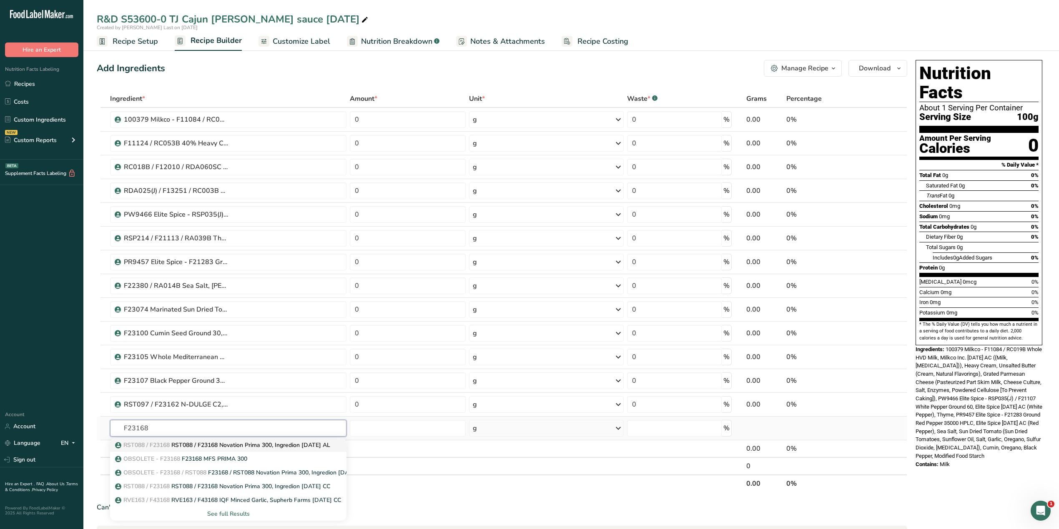
type input "F23168"
click at [177, 329] on p "RST088 / F23168 RST088 / F23168 Novation Prima 300, Ingredion [DATE] AL" at bounding box center [223, 445] width 213 height 9
type input "RST088 / F23168 Novation Prima 300, Ingredion [DATE] AL"
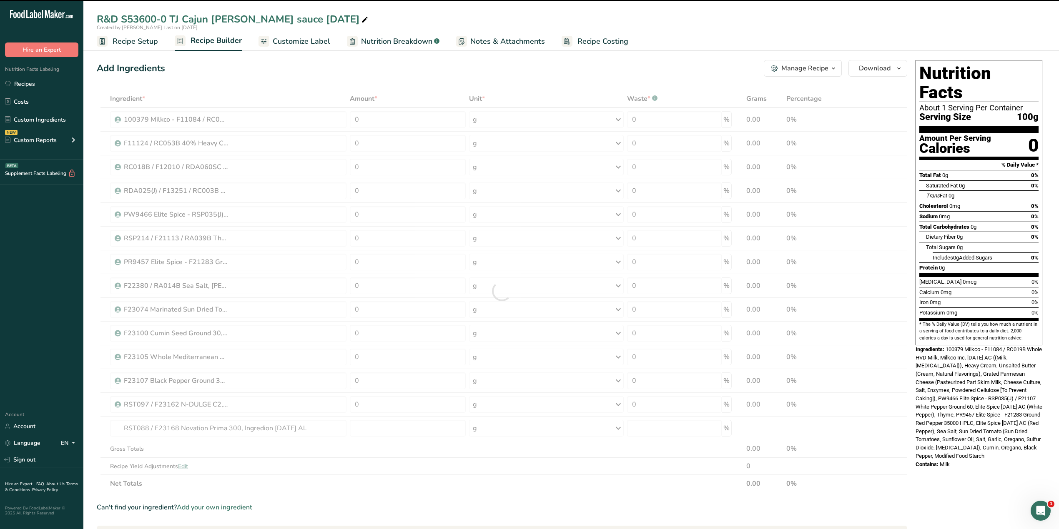
type input "0"
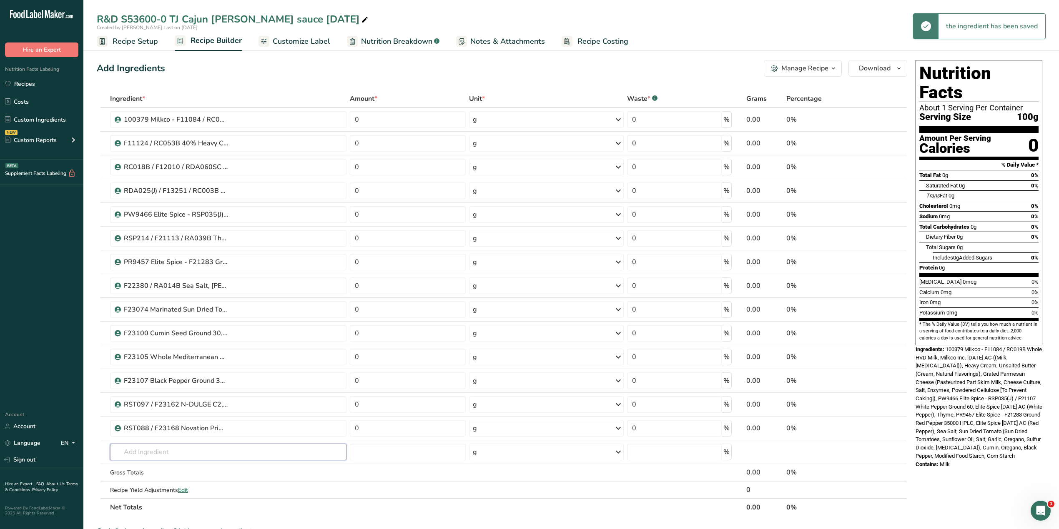
click at [173, 329] on input "text" at bounding box center [228, 452] width 236 height 17
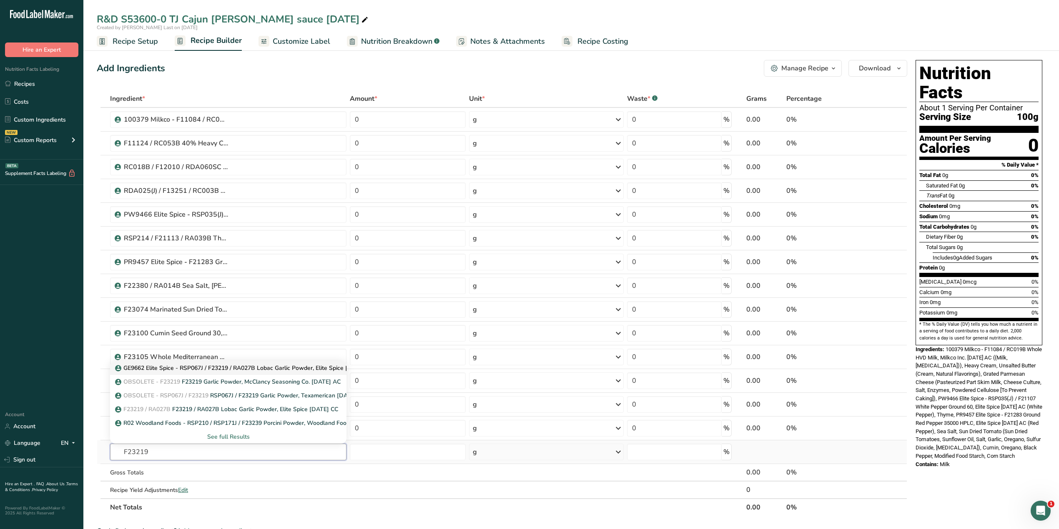
type input "F23219"
click at [233, 329] on p "GE9662 Elite Spice - RSP067J / F23219 / RA027B Lobac Garlic Powder, Elite Spice…" at bounding box center [246, 368] width 258 height 9
type input "GE9662 Elite Spice - RSP067J / F23219 / RA027B Lobac Garlic Powder, Elite Spice…"
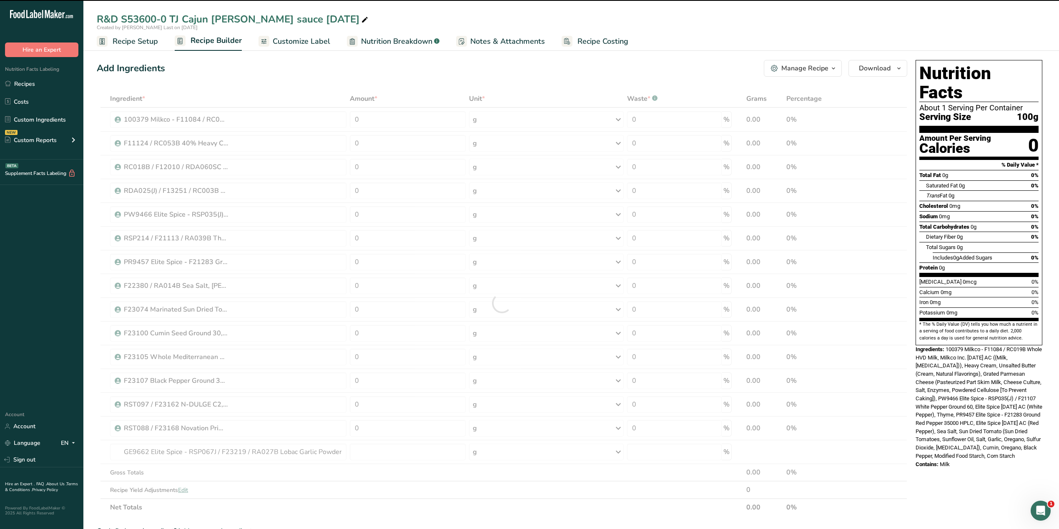
type input "0"
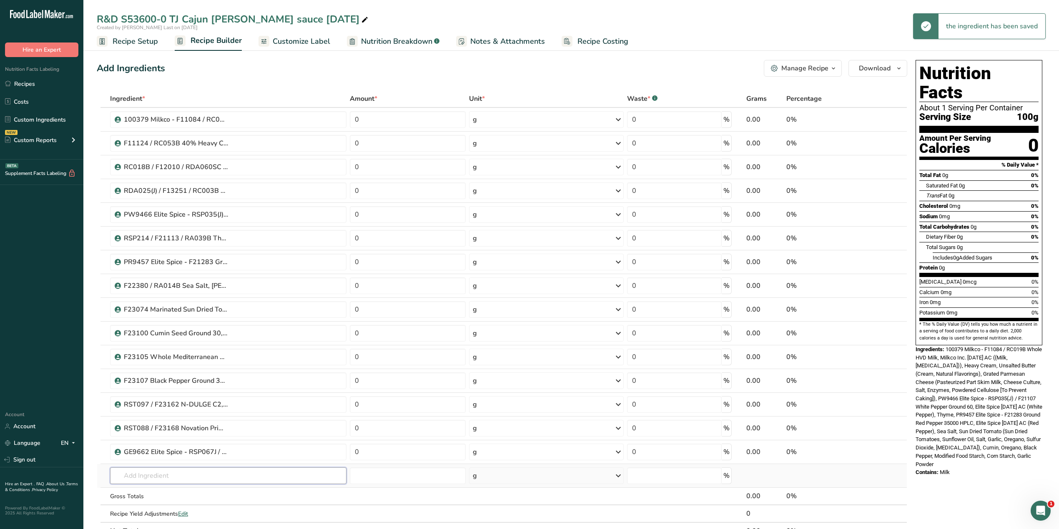
click at [187, 329] on input "text" at bounding box center [228, 476] width 236 height 17
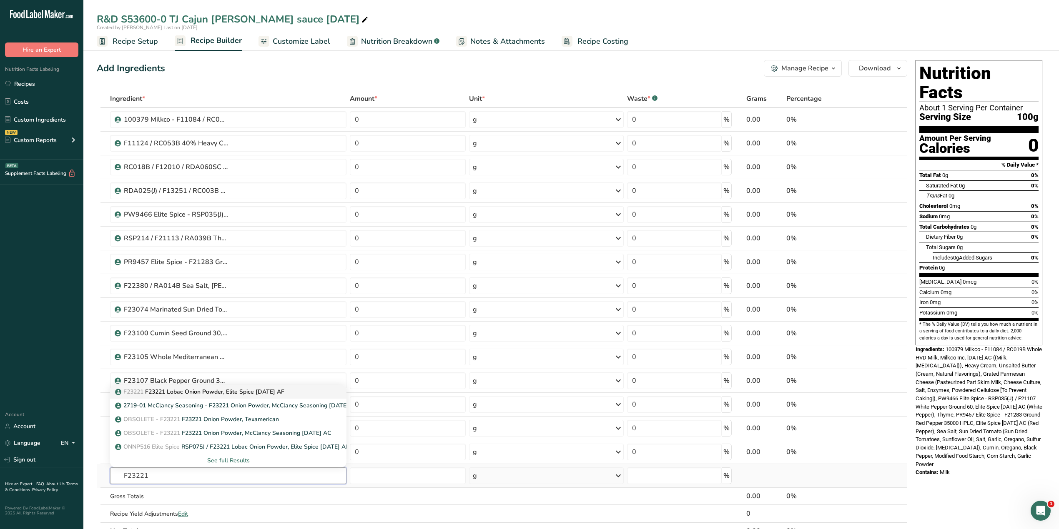
type input "F23221"
click at [210, 329] on p "F23221 F23221 Lobac Onion Powder, Elite Spice [DATE] AF" at bounding box center [201, 392] width 168 height 9
type input "F23221 Lobac Onion Powder, Elite Spice [DATE] AF"
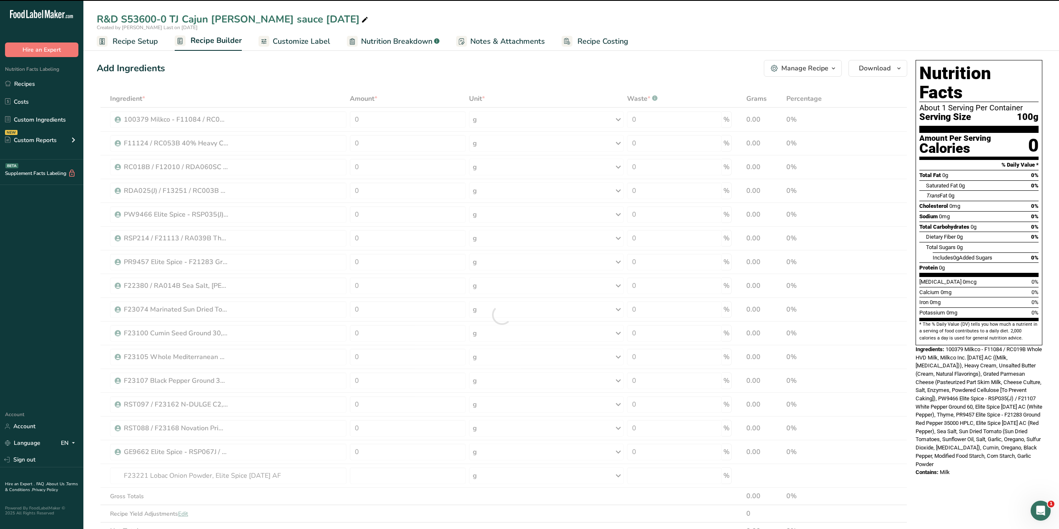
type input "0"
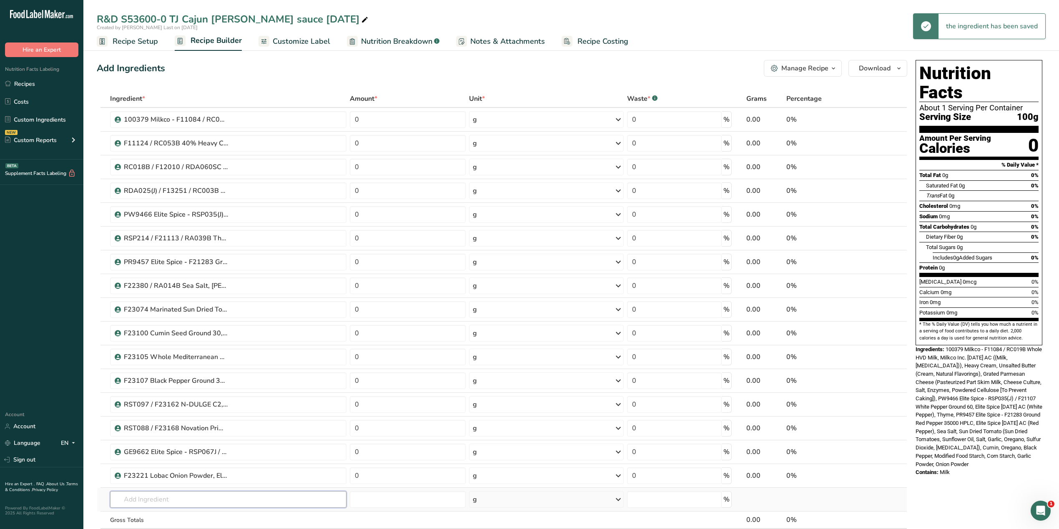
click at [169, 329] on input "text" at bounding box center [228, 499] width 236 height 17
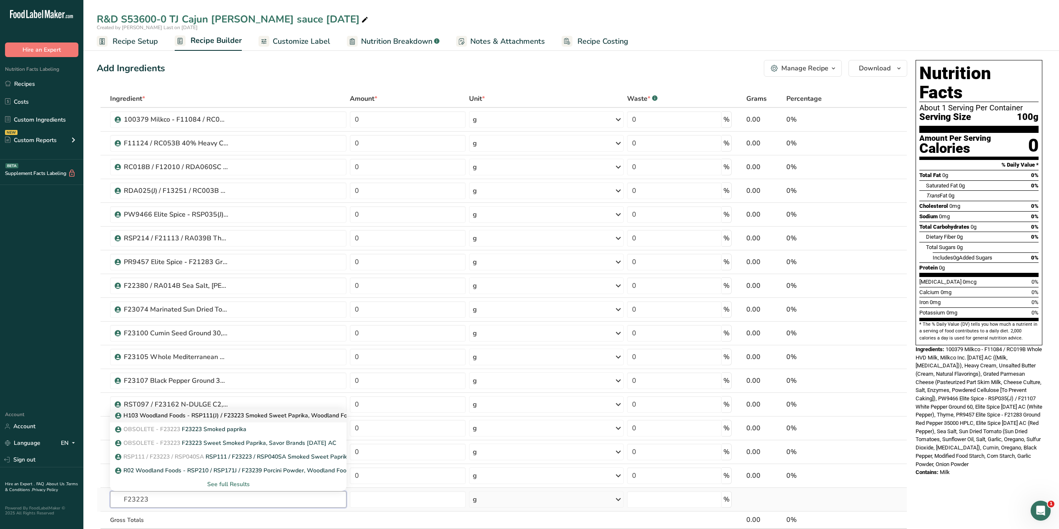
type input "F23223"
click at [269, 329] on p "H103 Woodland Foods - RSP111(J) / F23223 Smoked Sweet Paprika, Woodland Foods […" at bounding box center [252, 415] width 271 height 9
type input "H103 Woodland Foods - RSP111(J) / F23223 Smoked Sweet Paprika, Woodland Foods […"
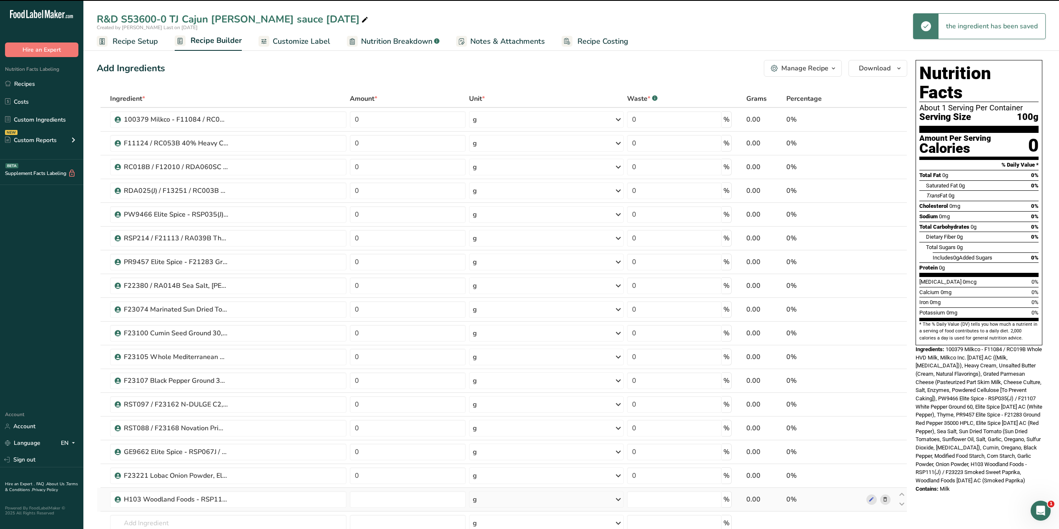
type input "0"
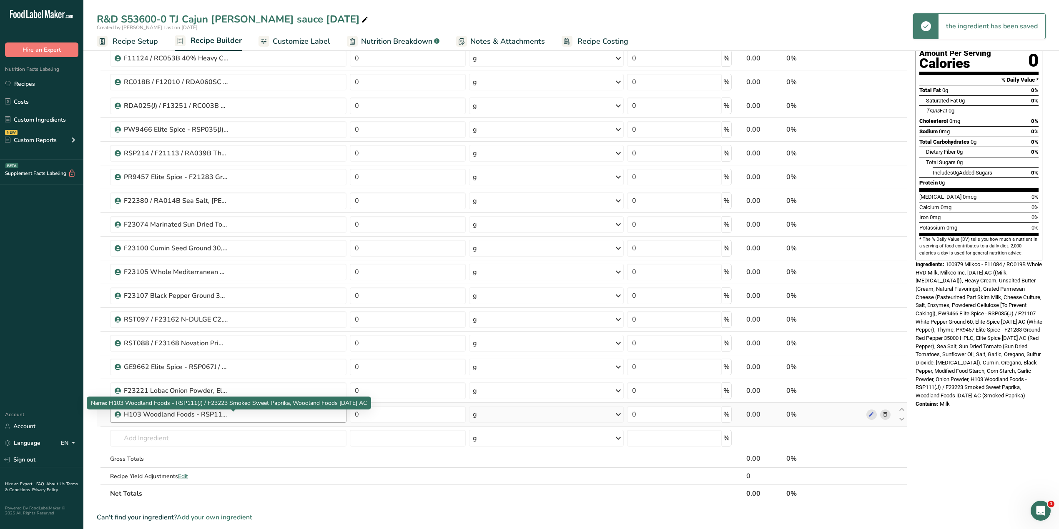
scroll to position [111, 0]
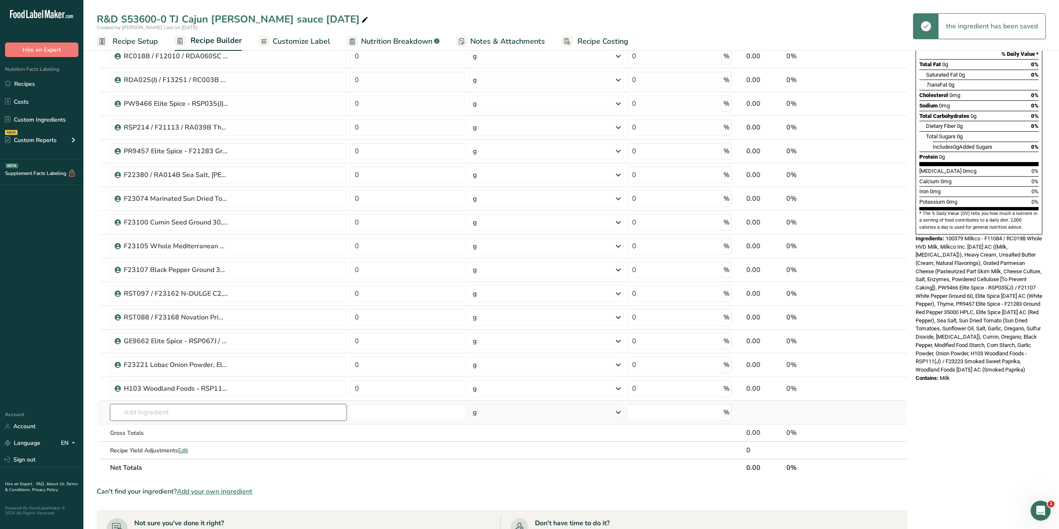
click at [180, 329] on input "text" at bounding box center [228, 412] width 236 height 17
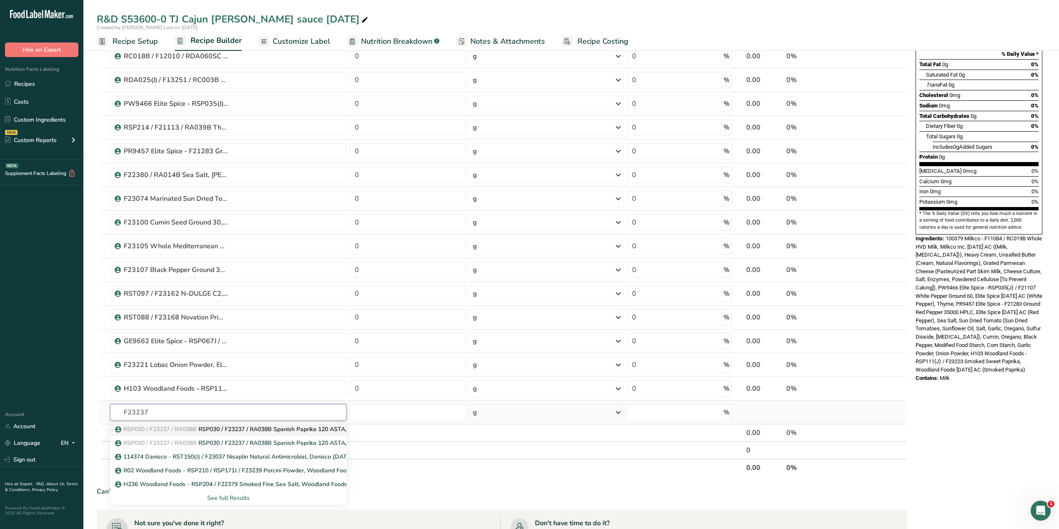
type input "F23237"
click at [179, 329] on span "RSP030 / F23237 / RA038B" at bounding box center [159, 430] width 73 height 8
type input "RSP030 / F23237 / RA038B Spanish Paprika 120 ASTA, Pacific Spice [DATE] CC"
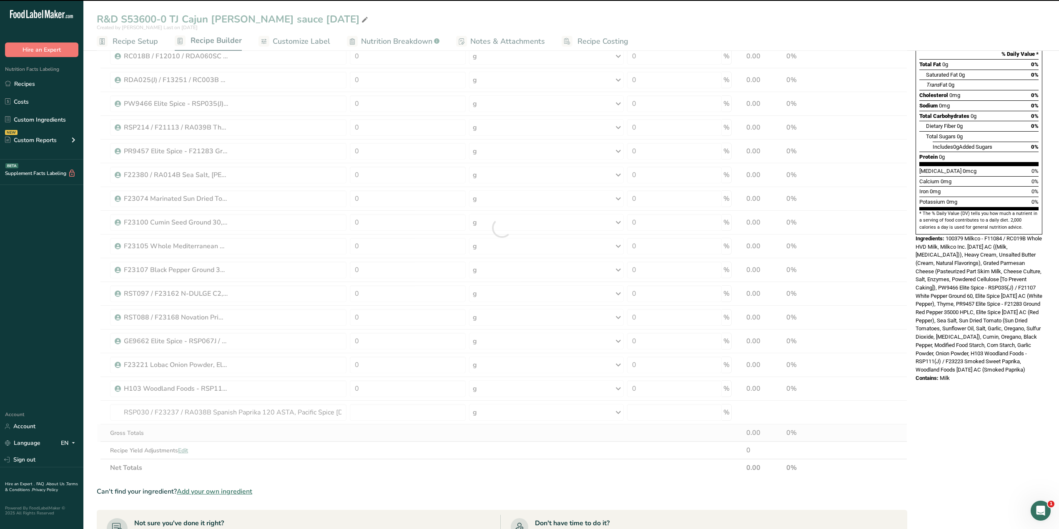
type input "0"
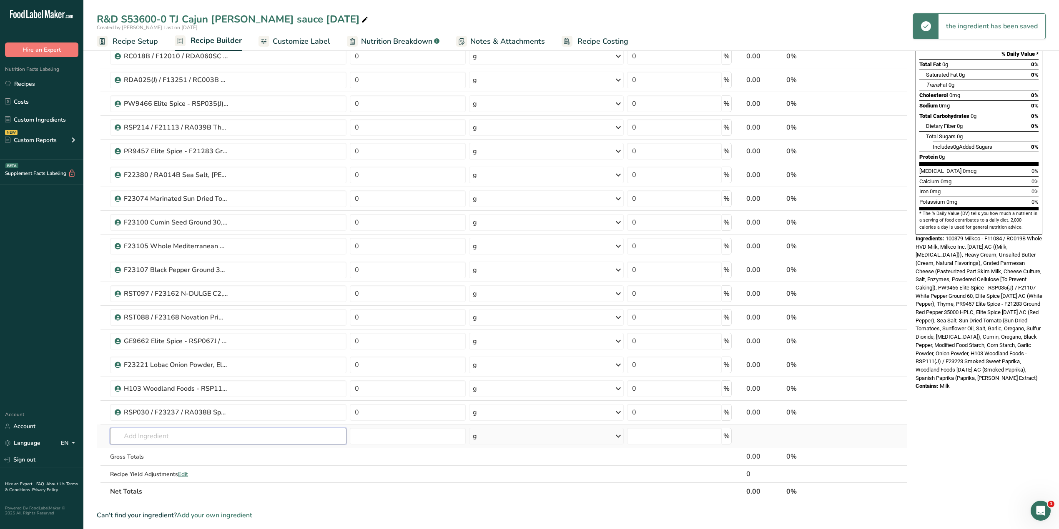
click at [141, 329] on input "text" at bounding box center [228, 436] width 236 height 17
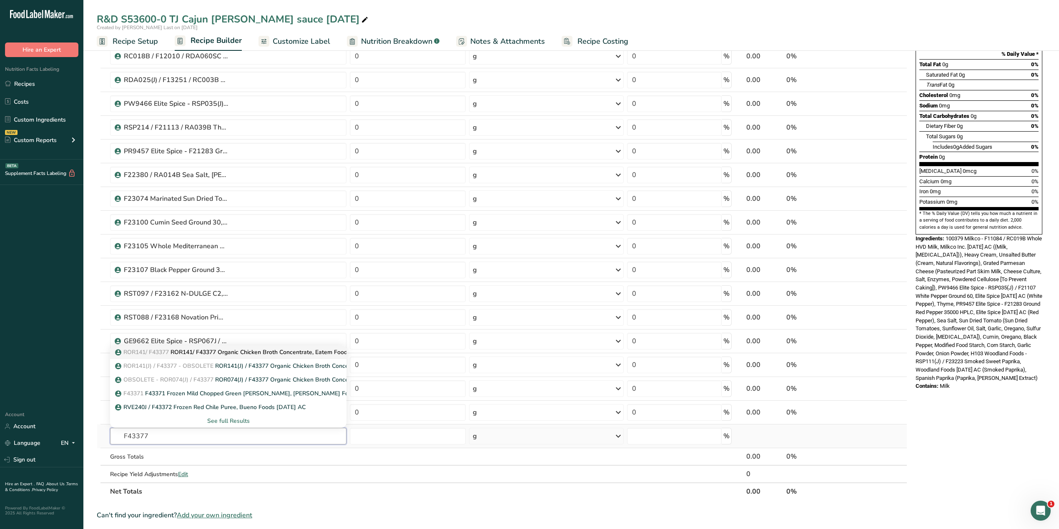
type input "F43377"
click at [225, 329] on p "ROR141/ F43377 ROR141/ F43377 Organic Chicken Broth Concentrate, Eatem Foods [D…" at bounding box center [249, 352] width 264 height 9
type input "ROR141/ F43377 Organic Chicken Broth Concentrate, Eatem Foods [DATE] AF"
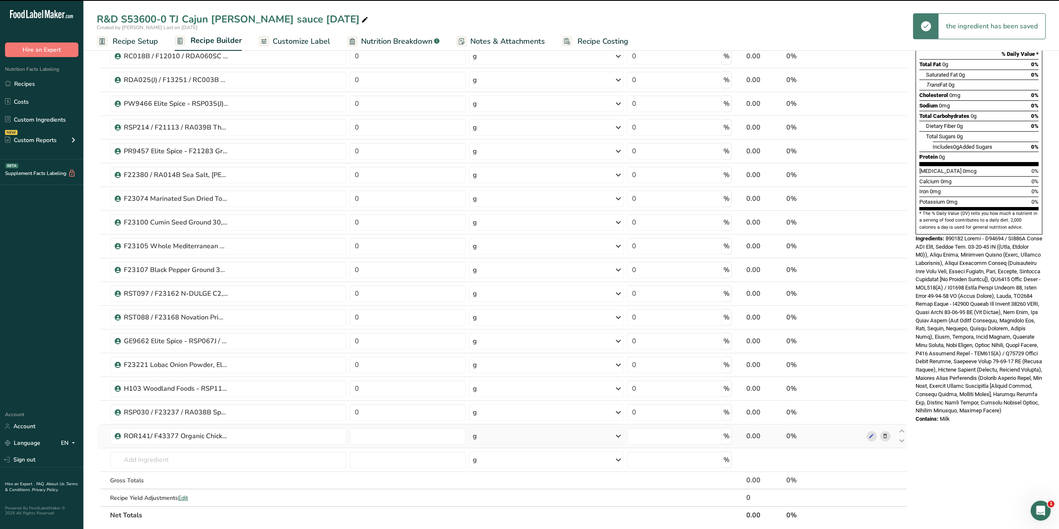
type input "0"
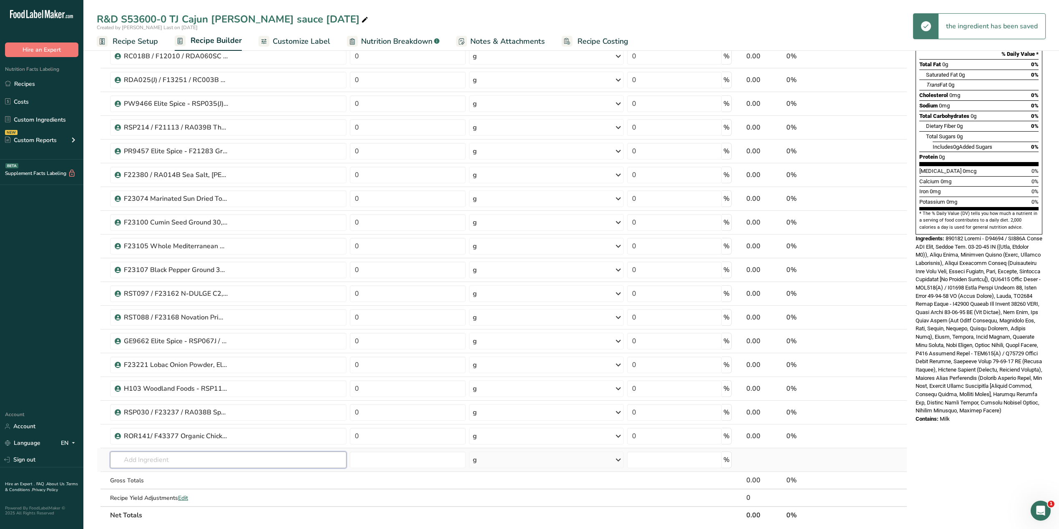
click at [164, 329] on input "text" at bounding box center [228, 460] width 236 height 17
type input "G"
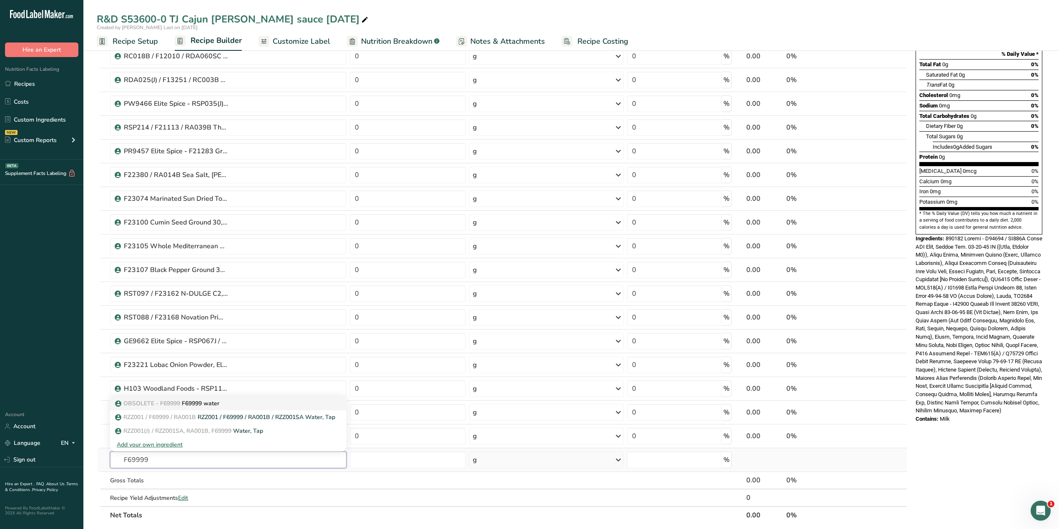
type input "F69999"
click at [202, 329] on p "OBSOLETE - F69999 F69999 water" at bounding box center [168, 403] width 103 height 9
type input "F69999 water"
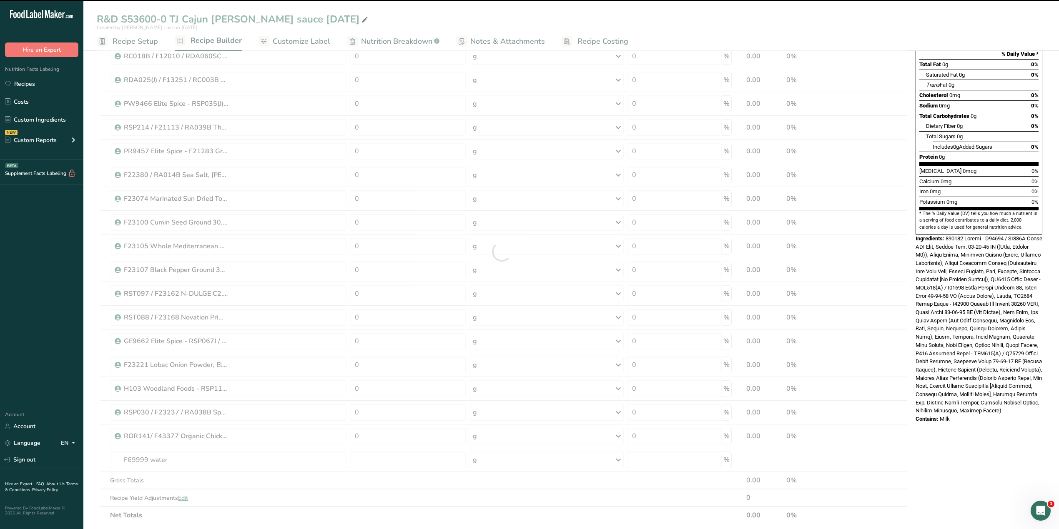
type input "0"
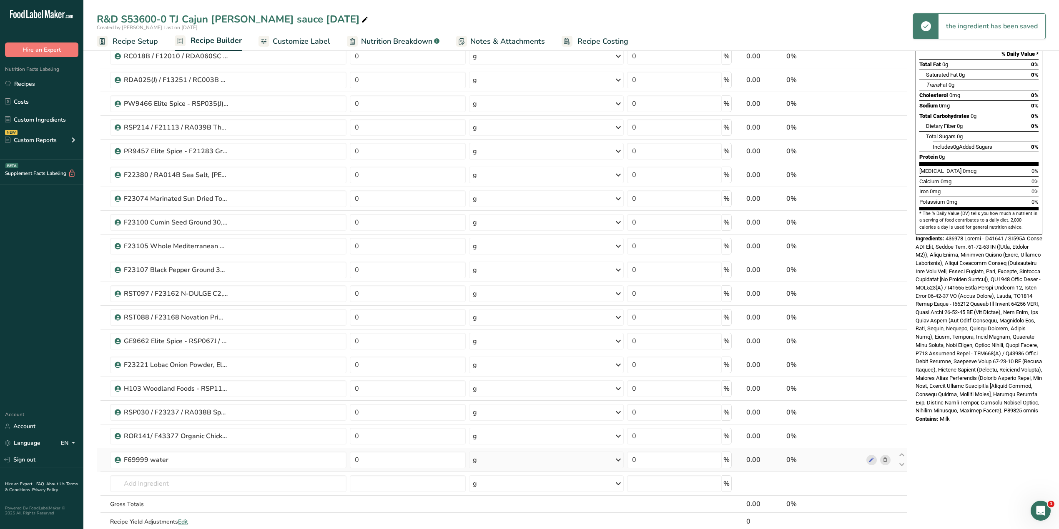
click at [702, 329] on icon at bounding box center [885, 460] width 6 height 9
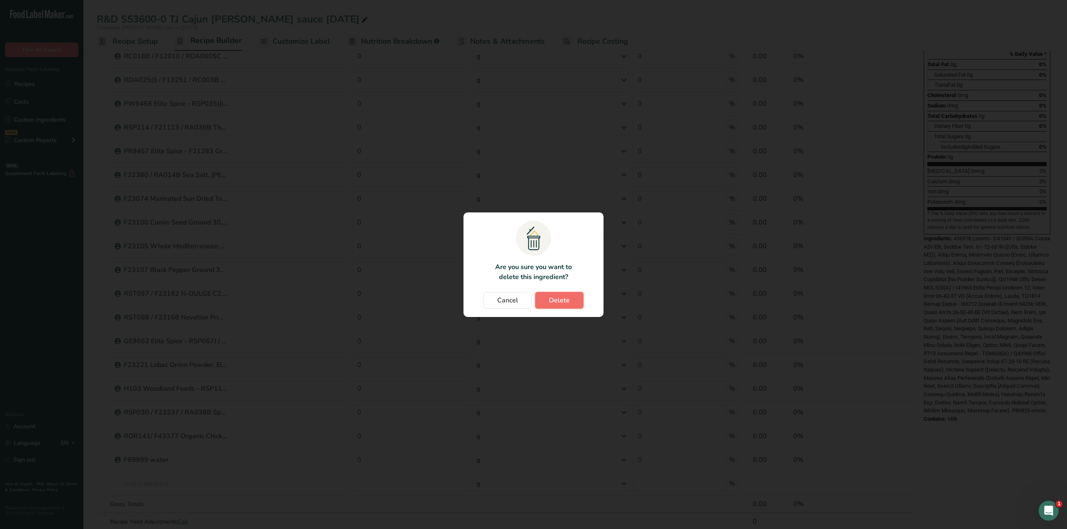
click at [574, 301] on button "Delete" at bounding box center [559, 300] width 48 height 17
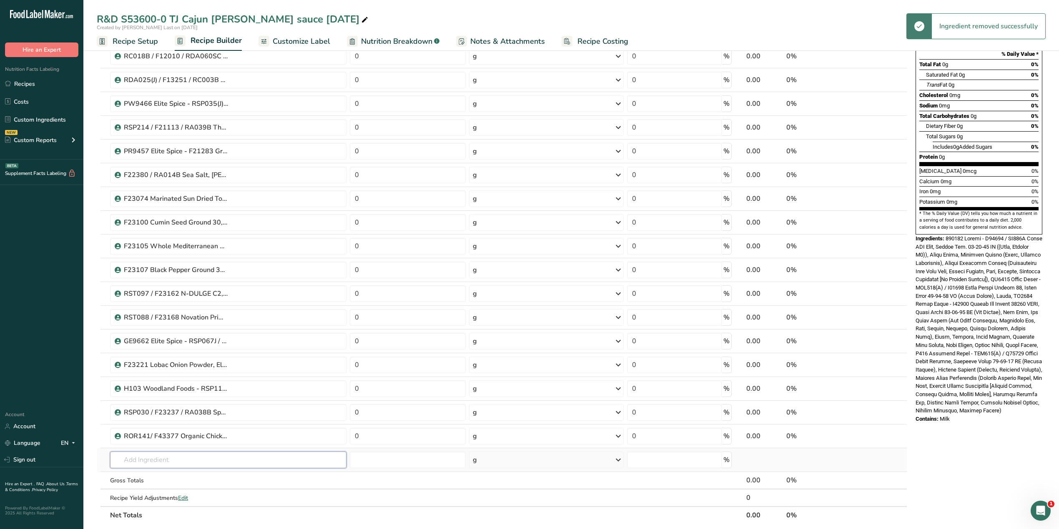
click at [161, 329] on input "text" at bounding box center [228, 460] width 236 height 17
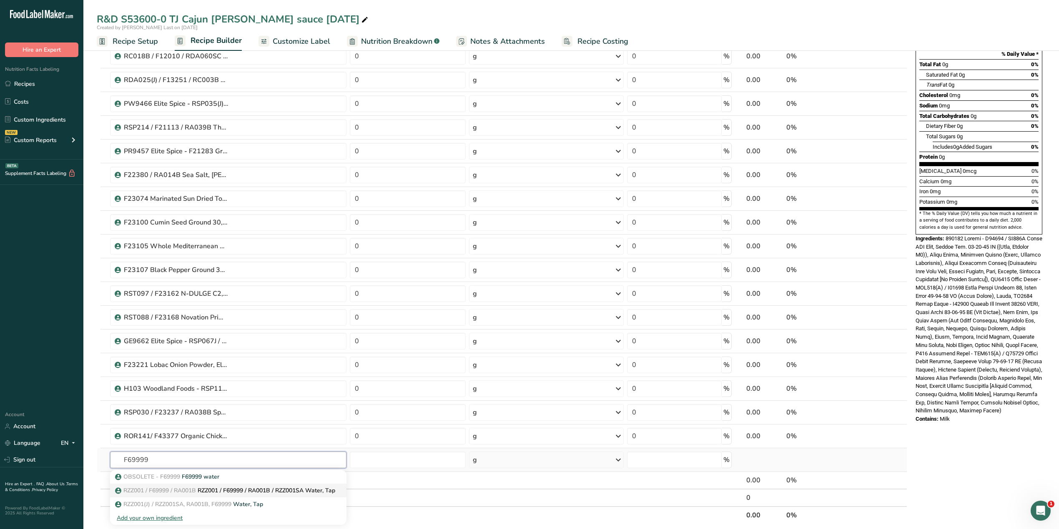
type input "F69999"
click at [174, 329] on link "RZZ001 / F69999 / RA001B RZZ001 / F69999 / RA001B / RZZ001SA Water, Tap" at bounding box center [228, 491] width 236 height 14
type input "RZZ001 / F69999 / RA001B / RZZ001SA Water, Tap"
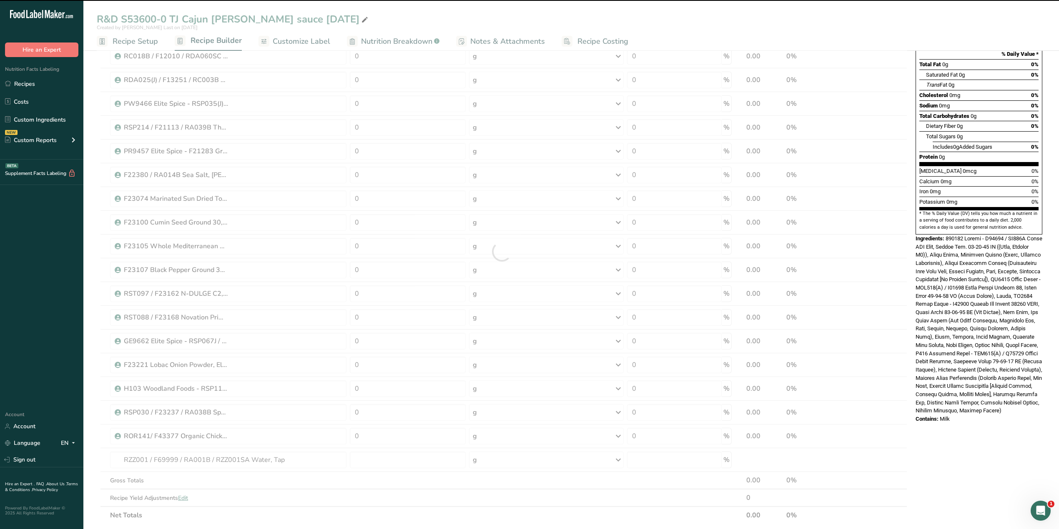
type input "0"
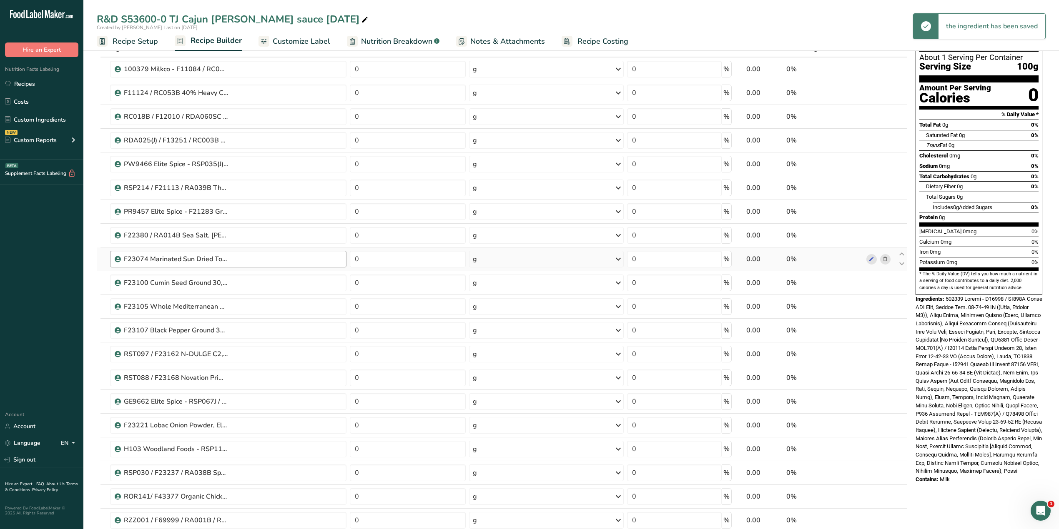
scroll to position [0, 0]
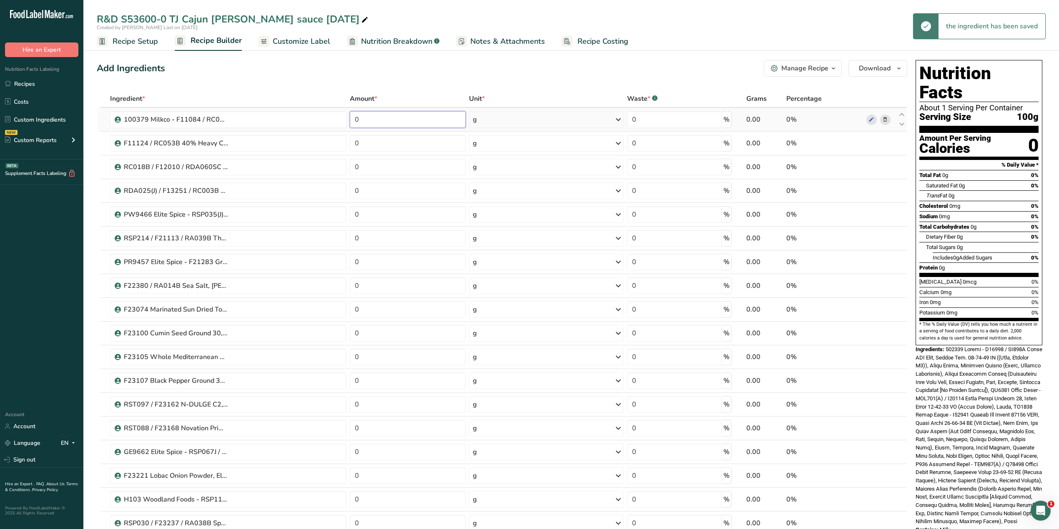
drag, startPoint x: 372, startPoint y: 123, endPoint x: 348, endPoint y: 123, distance: 23.8
click at [348, 123] on td "0" at bounding box center [407, 120] width 119 height 24
type input "24.9"
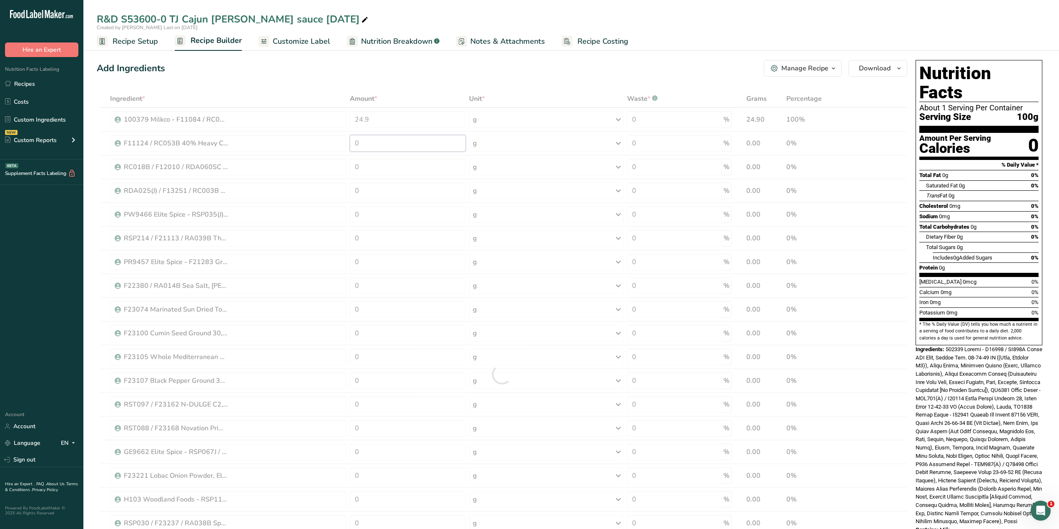
drag, startPoint x: 368, startPoint y: 139, endPoint x: 347, endPoint y: 139, distance: 20.4
click at [347, 139] on div "Ingredient * Amount * Unit * Waste * .a-a{fill:#347362;}.b-a{fill:#fff;} Grams …" at bounding box center [502, 374] width 810 height 569
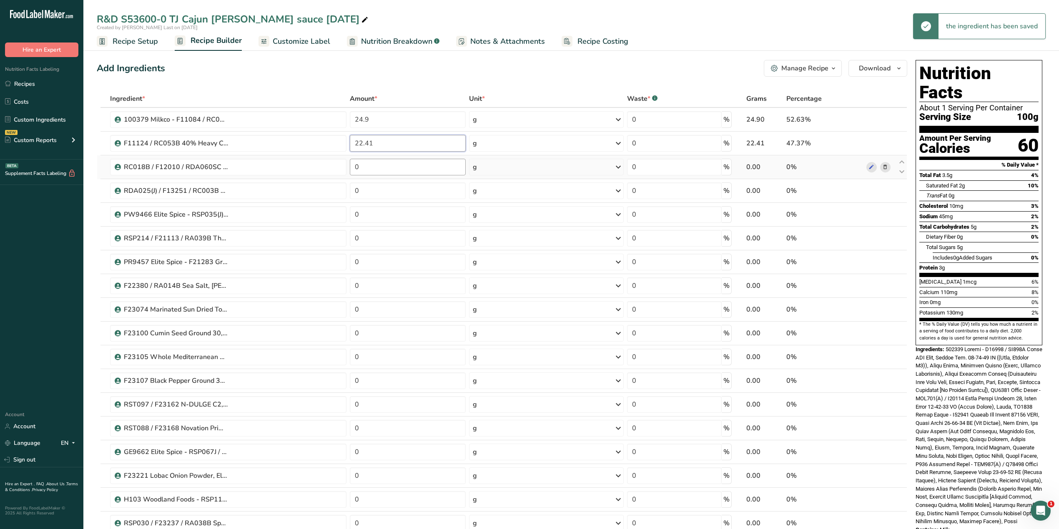
type input "22.41"
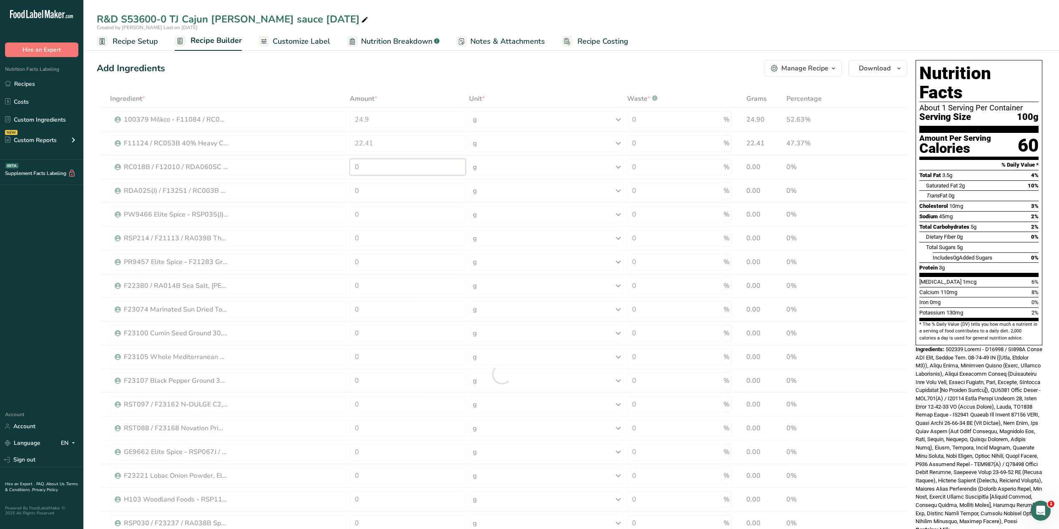
drag, startPoint x: 360, startPoint y: 165, endPoint x: 342, endPoint y: 165, distance: 18.3
click at [342, 165] on div "Ingredient * Amount * Unit * Waste * .a-a{fill:#347362;}.b-a{fill:#fff;} Grams …" at bounding box center [502, 374] width 810 height 569
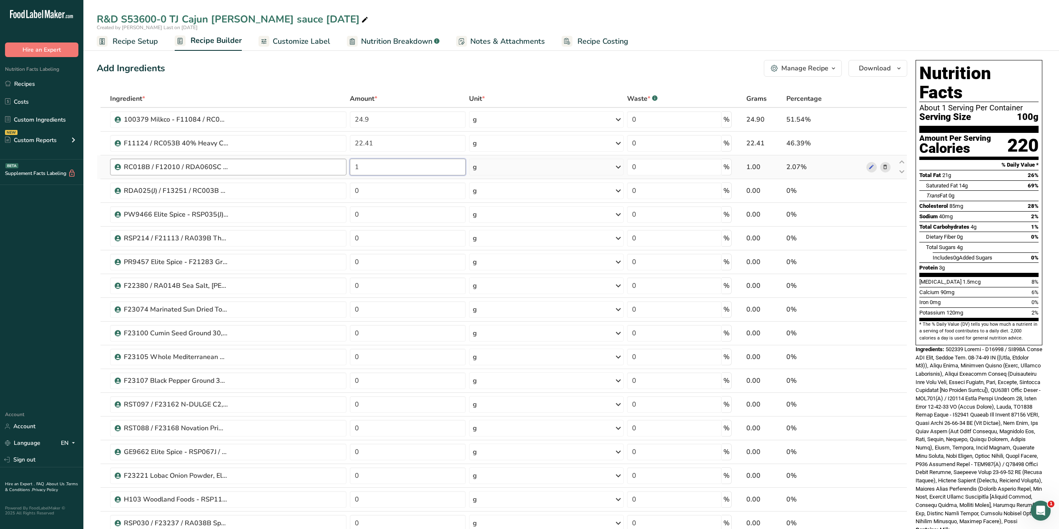
drag, startPoint x: 368, startPoint y: 163, endPoint x: 340, endPoint y: 165, distance: 27.6
click at [340, 165] on tr "RC018B / F12010 / RDA060SC Unsalted Butter, O-AT-KA Milk Products [DATE] AL 1 g…" at bounding box center [501, 167] width 809 height 24
type input "2.91"
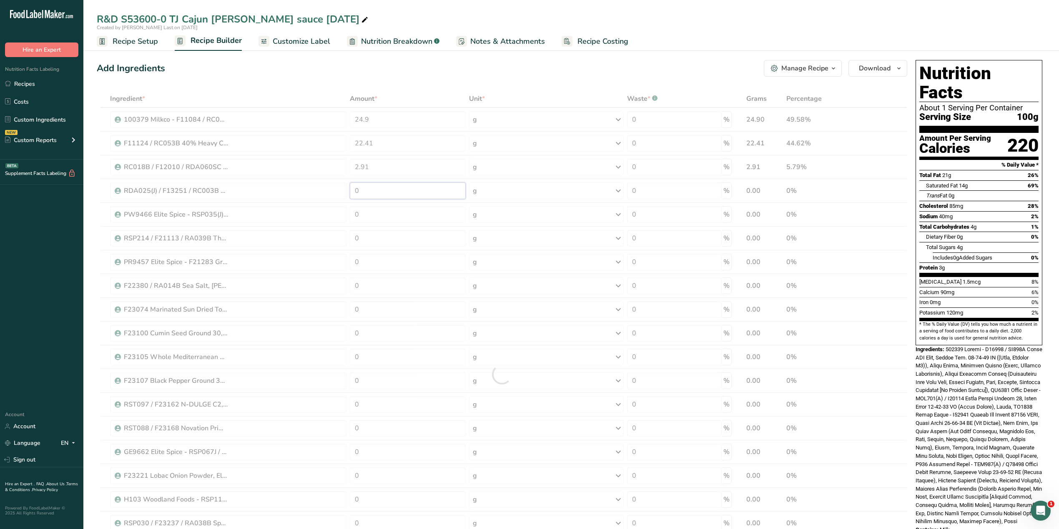
drag, startPoint x: 361, startPoint y: 187, endPoint x: 348, endPoint y: 188, distance: 13.4
click at [348, 188] on div "Ingredient * Amount * Unit * Waste * .a-a{fill:#347362;}.b-a{fill:#fff;} Grams …" at bounding box center [502, 374] width 810 height 569
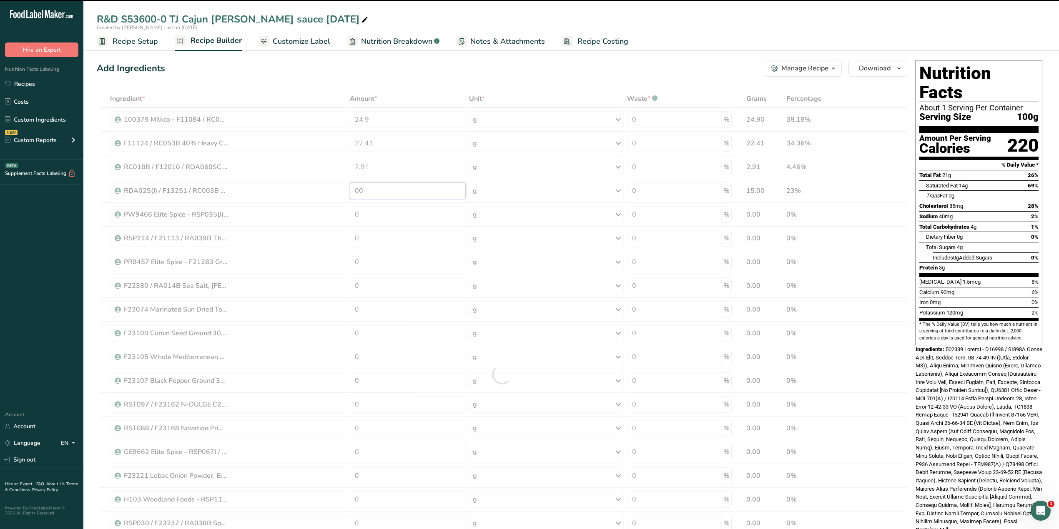
type input "6"
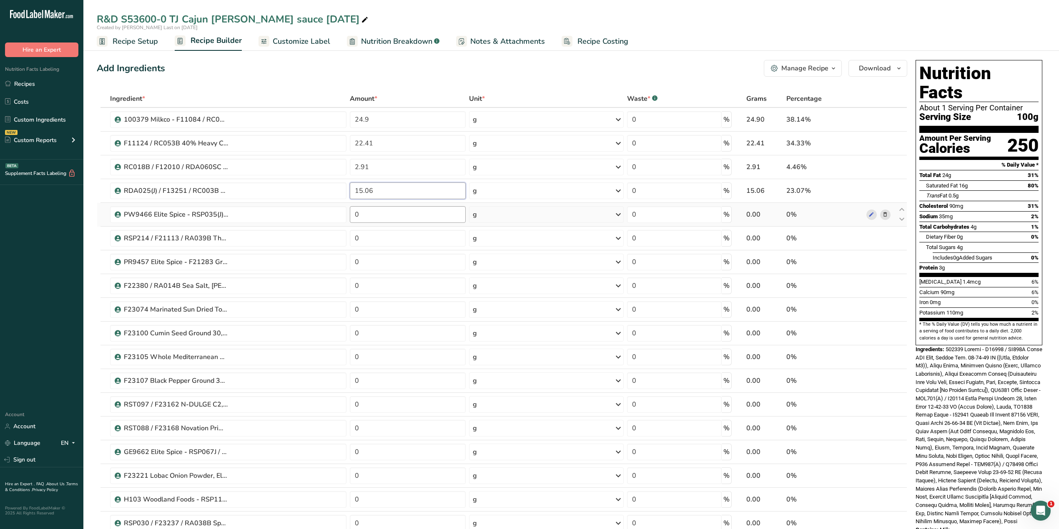
type input "15.06"
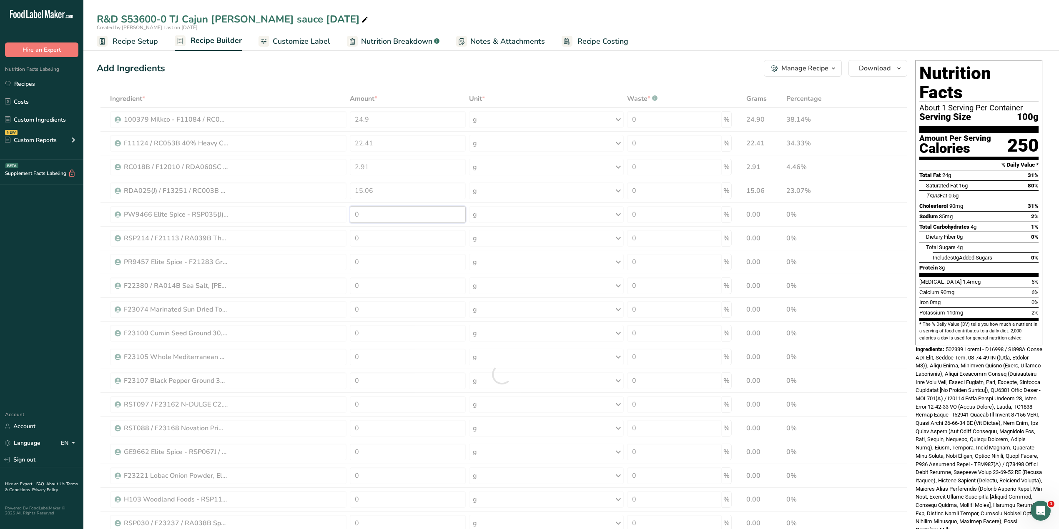
drag, startPoint x: 360, startPoint y: 212, endPoint x: 348, endPoint y: 212, distance: 12.5
click at [348, 212] on div "Ingredient * Amount * Unit * Waste * .a-a{fill:#347362;}.b-a{fill:#fff;} Grams …" at bounding box center [502, 374] width 810 height 569
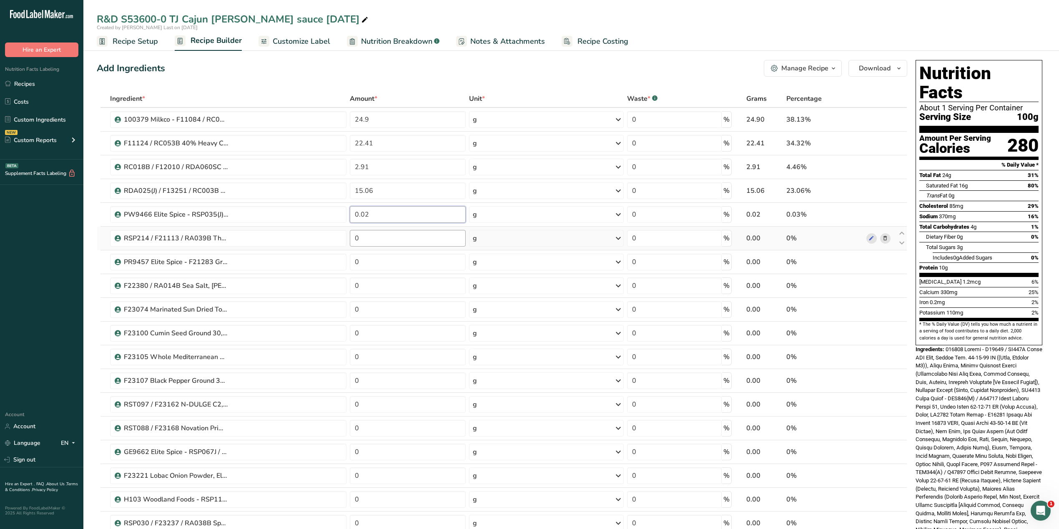
type input "0.02"
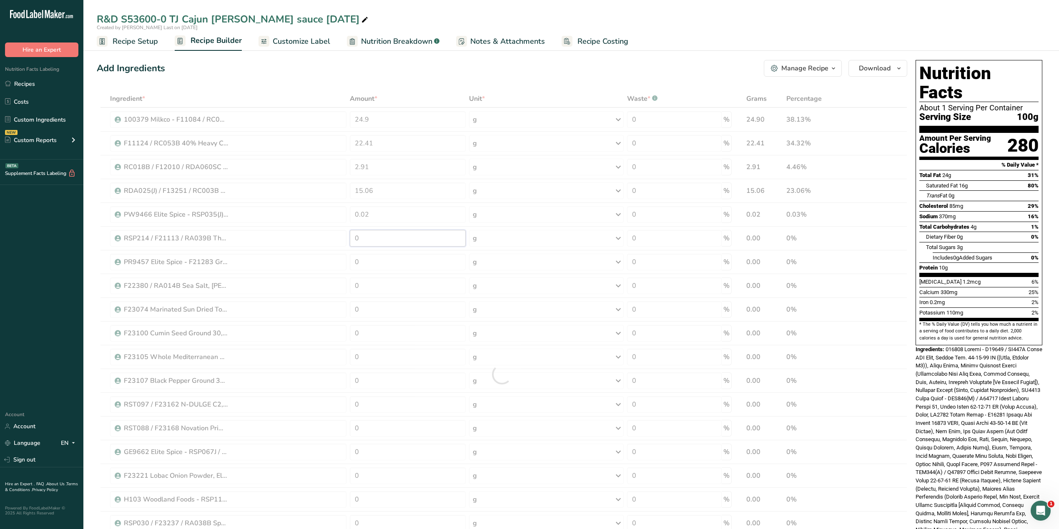
drag, startPoint x: 364, startPoint y: 234, endPoint x: 348, endPoint y: 237, distance: 16.5
click at [348, 237] on div "Ingredient * Amount * Unit * Waste * .a-a{fill:#347362;}.b-a{fill:#fff;} Grams …" at bounding box center [502, 374] width 810 height 569
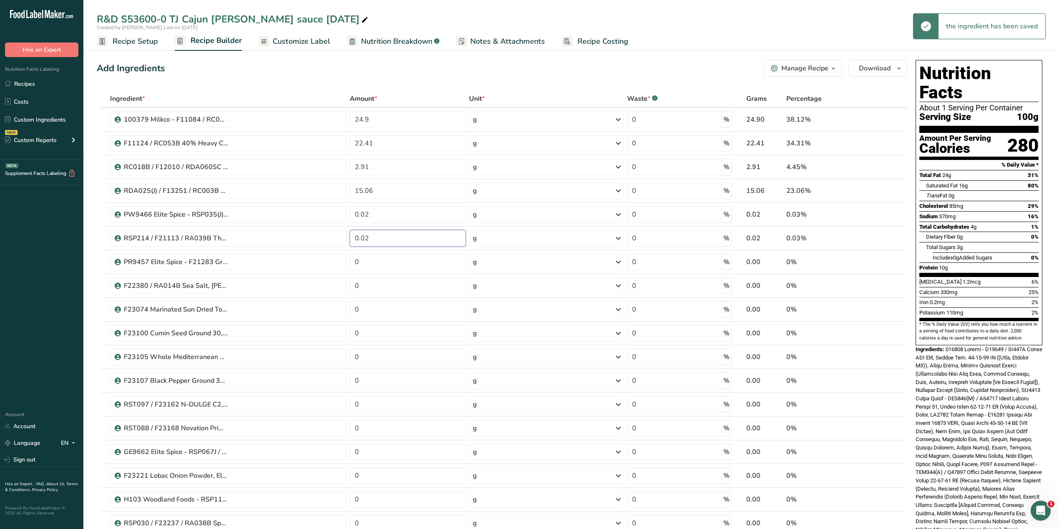
type input "0.02"
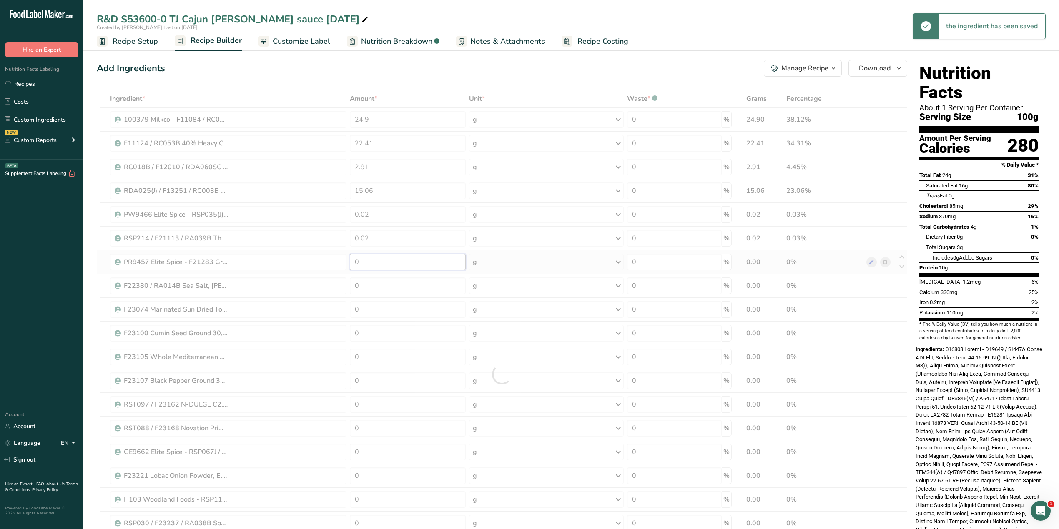
click at [349, 264] on div "Ingredient * Amount * Unit * Waste * .a-a{fill:#347362;}.b-a{fill:#fff;} Grams …" at bounding box center [502, 374] width 810 height 569
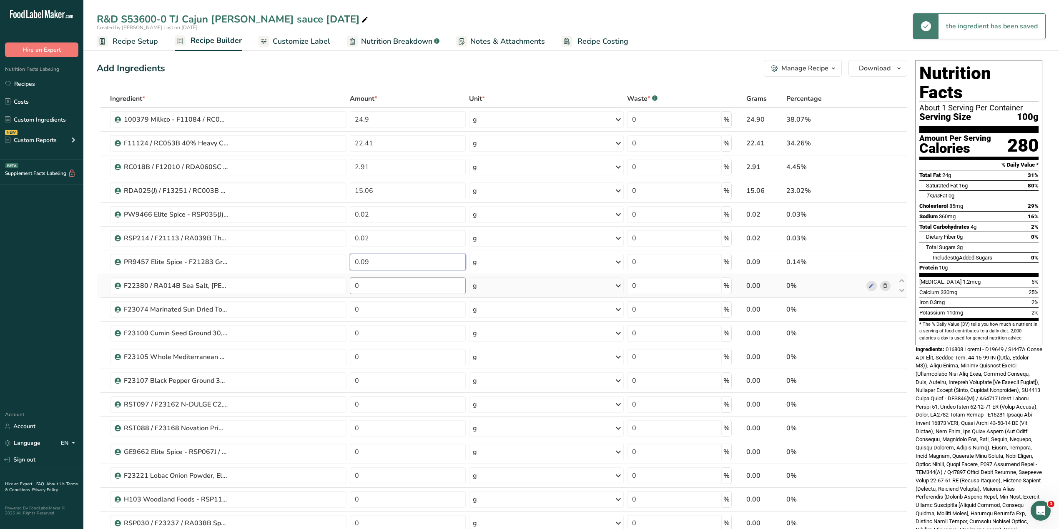
type input "0.09"
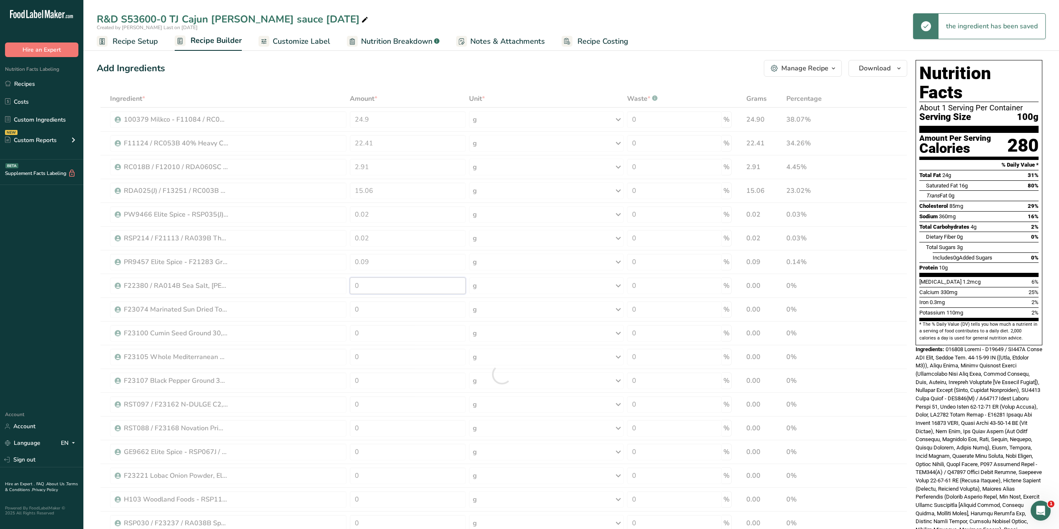
drag, startPoint x: 359, startPoint y: 286, endPoint x: 351, endPoint y: 287, distance: 8.9
click at [351, 287] on div "Ingredient * Amount * Unit * Waste * .a-a{fill:#347362;}.b-a{fill:#fff;} Grams …" at bounding box center [502, 374] width 810 height 569
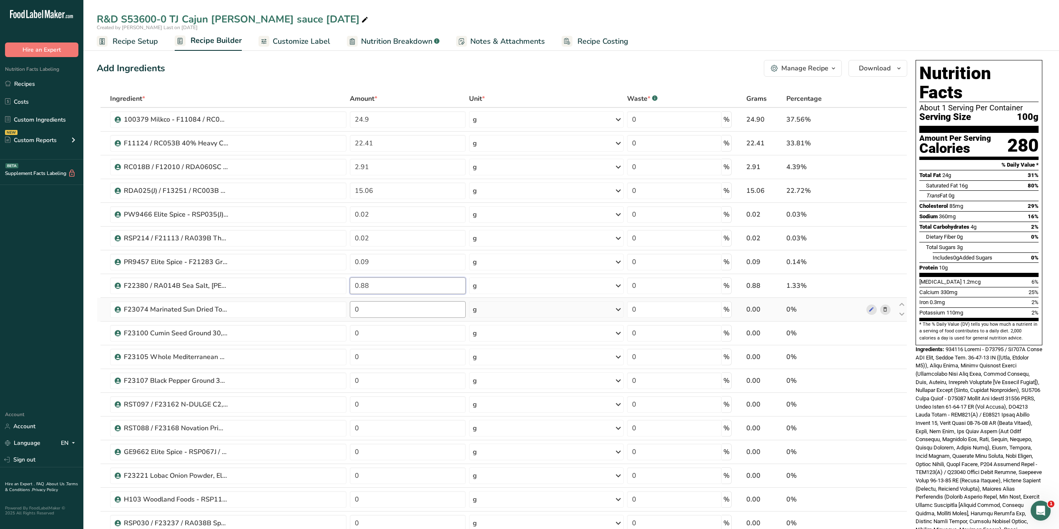
type input "0.88"
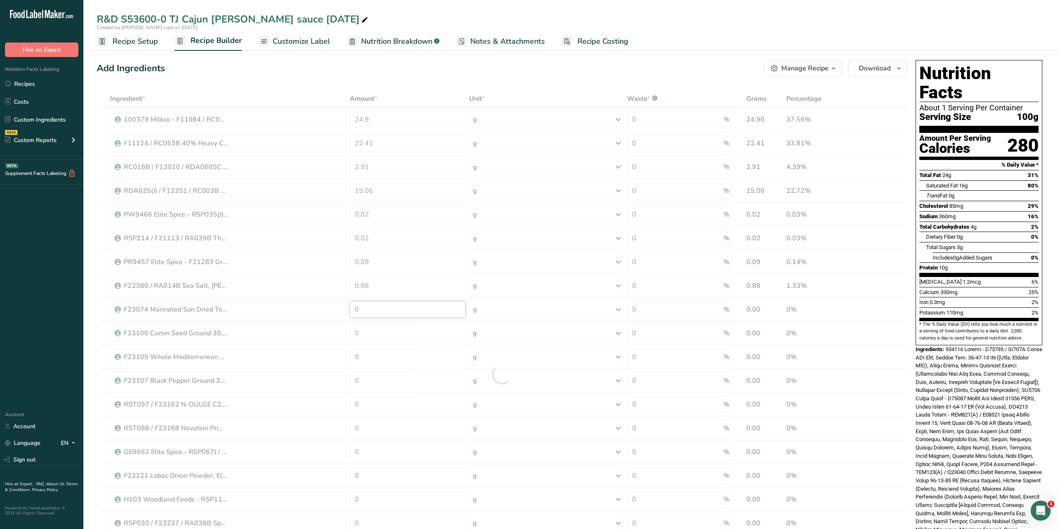
drag, startPoint x: 370, startPoint y: 312, endPoint x: 352, endPoint y: 310, distance: 18.0
click at [352, 310] on div "Ingredient * Amount * Unit * Waste * .a-a{fill:#347362;}.b-a{fill:#fff;} Grams …" at bounding box center [502, 374] width 810 height 569
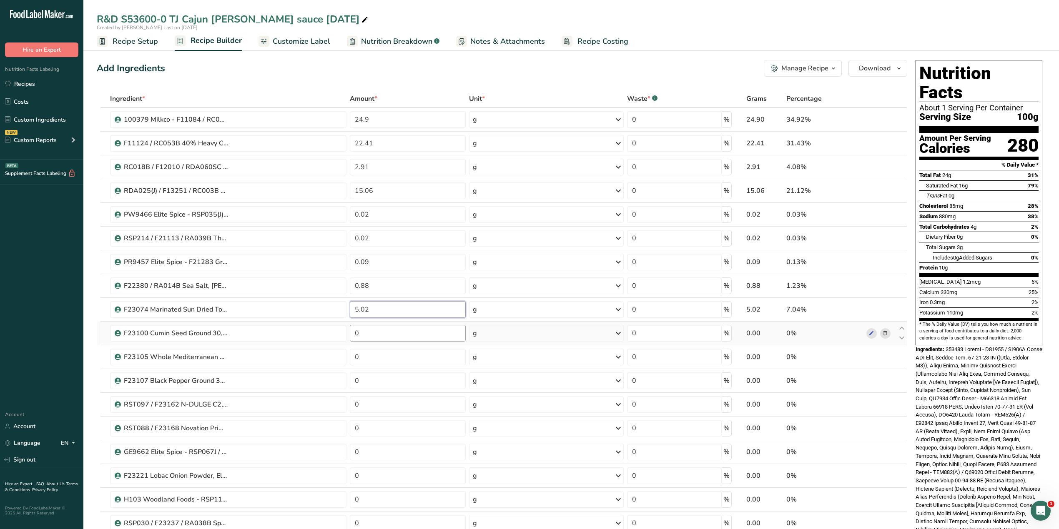
type input "5.02"
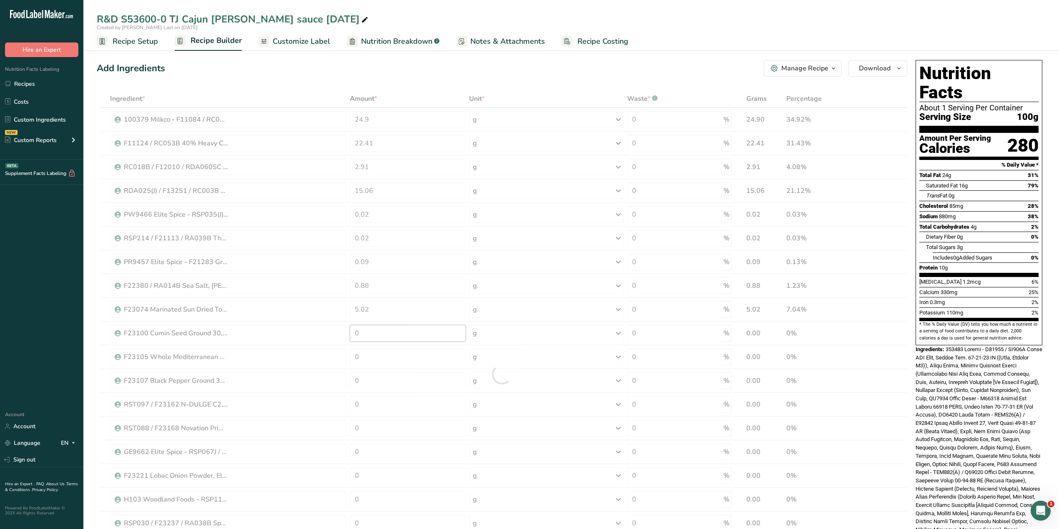
drag, startPoint x: 361, startPoint y: 334, endPoint x: 346, endPoint y: 332, distance: 15.6
click at [346, 329] on div "Ingredient * Amount * Unit * Waste * .a-a{fill:#347362;}.b-a{fill:#fff;} Grams …" at bounding box center [502, 374] width 810 height 569
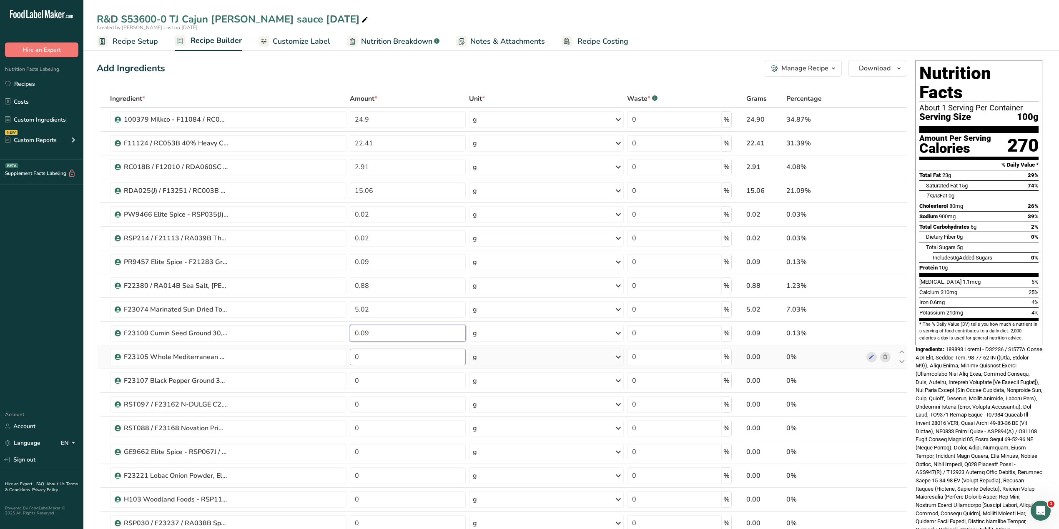
type input "0.09"
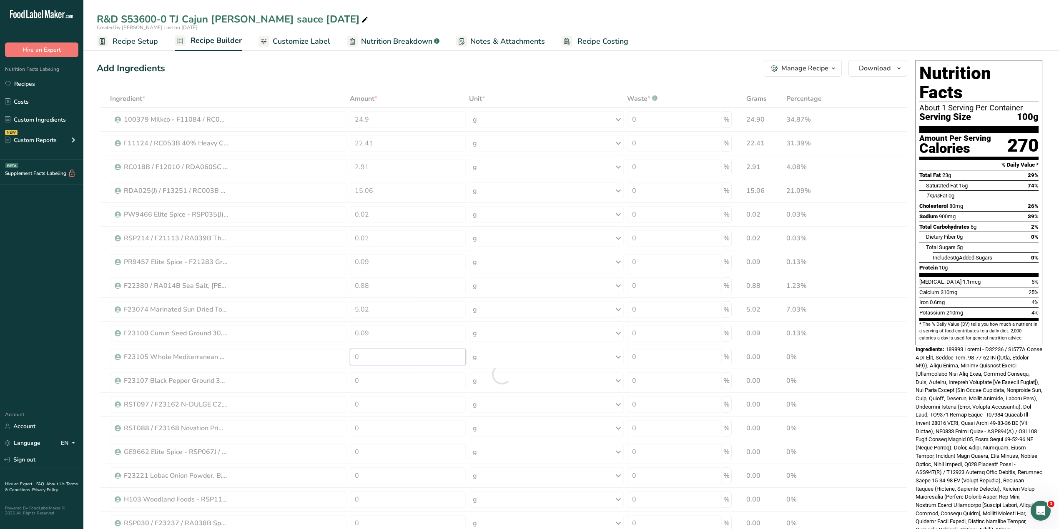
drag, startPoint x: 364, startPoint y: 356, endPoint x: 347, endPoint y: 358, distance: 17.6
click at [347, 329] on div "Ingredient * Amount * Unit * Waste * .a-a{fill:#347362;}.b-a{fill:#fff;} Grams …" at bounding box center [502, 374] width 810 height 569
click at [361, 329] on div "Ingredient * Amount * Unit * Waste * .a-a{fill:#347362;}.b-a{fill:#fff;} Grams …" at bounding box center [502, 374] width 810 height 569
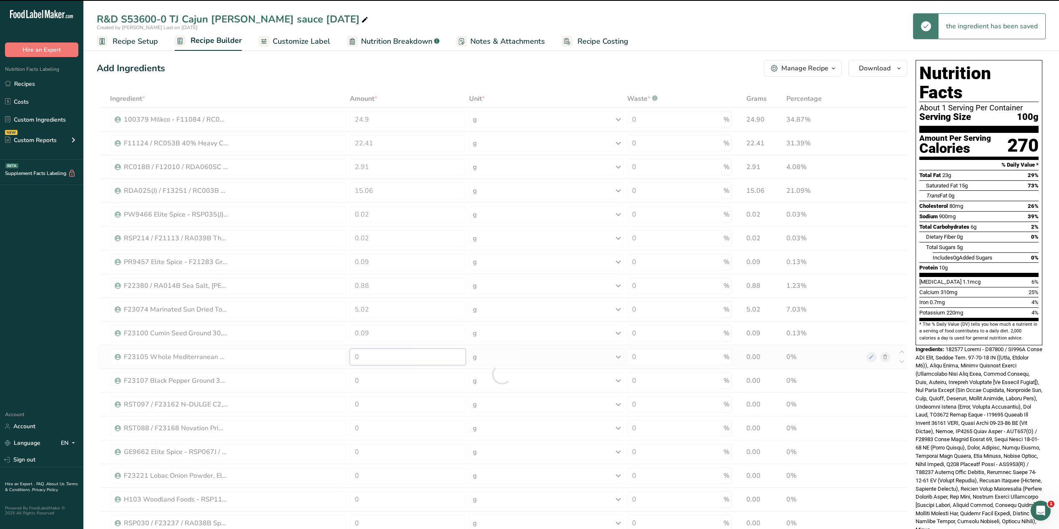
click at [365, 329] on div "Ingredient * Amount * Unit * Waste * .a-a{fill:#347362;}.b-a{fill:#fff;} Grams …" at bounding box center [502, 374] width 810 height 569
drag, startPoint x: 367, startPoint y: 356, endPoint x: 346, endPoint y: 356, distance: 20.8
click at [346, 329] on div at bounding box center [502, 374] width 810 height 569
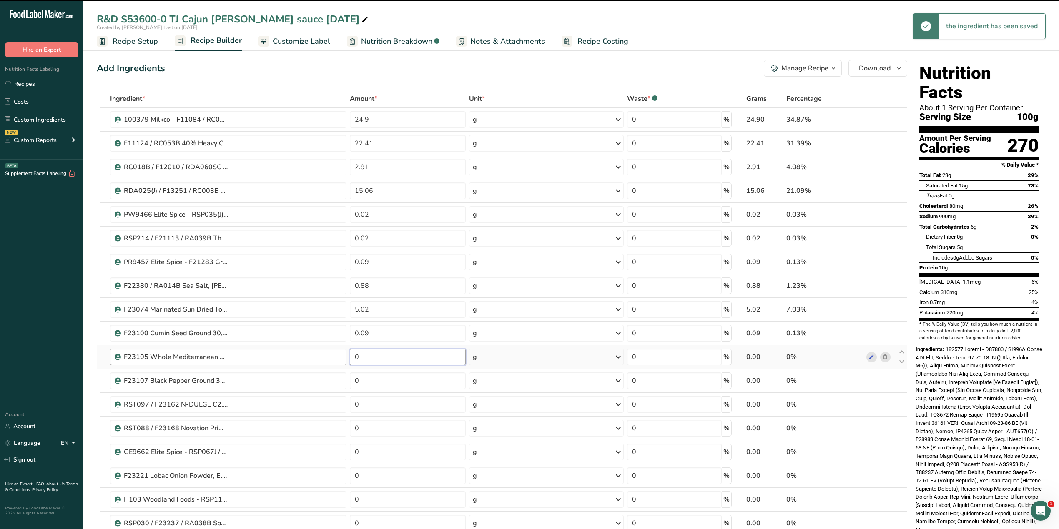
drag, startPoint x: 369, startPoint y: 359, endPoint x: 337, endPoint y: 358, distance: 32.1
click at [337, 329] on tr "F23105 Whole Mediterranean Oregano, Elite Spice [DATE] CC 0 g Weight Units g kg…" at bounding box center [501, 358] width 809 height 24
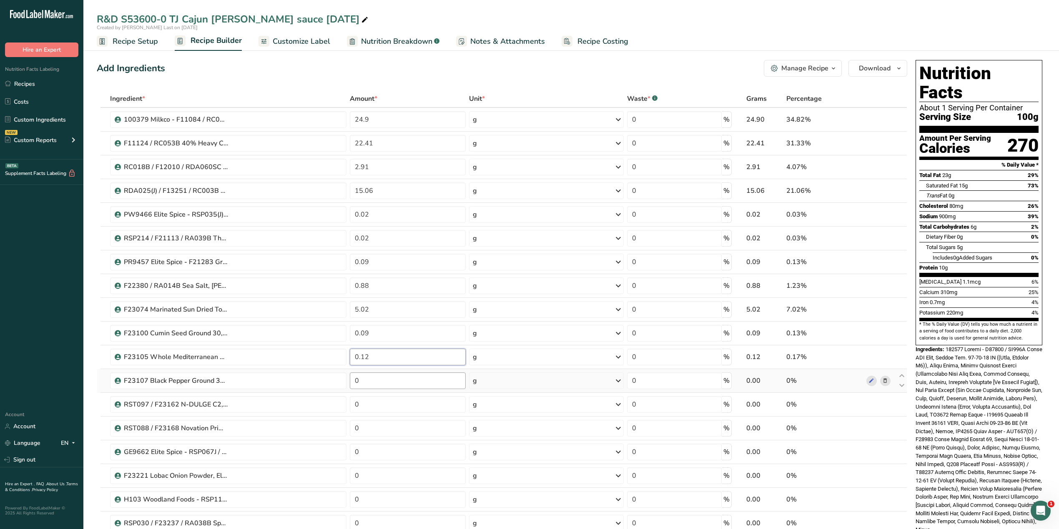
type input "0.12"
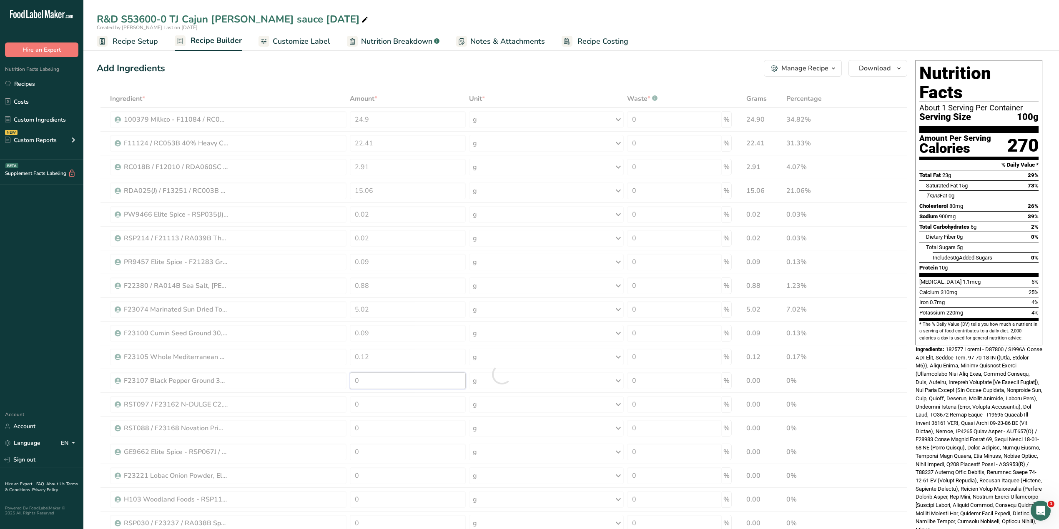
drag, startPoint x: 367, startPoint y: 381, endPoint x: 351, endPoint y: 382, distance: 16.8
click at [351, 329] on div "Ingredient * Amount * Unit * Waste * .a-a{fill:#347362;}.b-a{fill:#fff;} Grams …" at bounding box center [502, 374] width 810 height 569
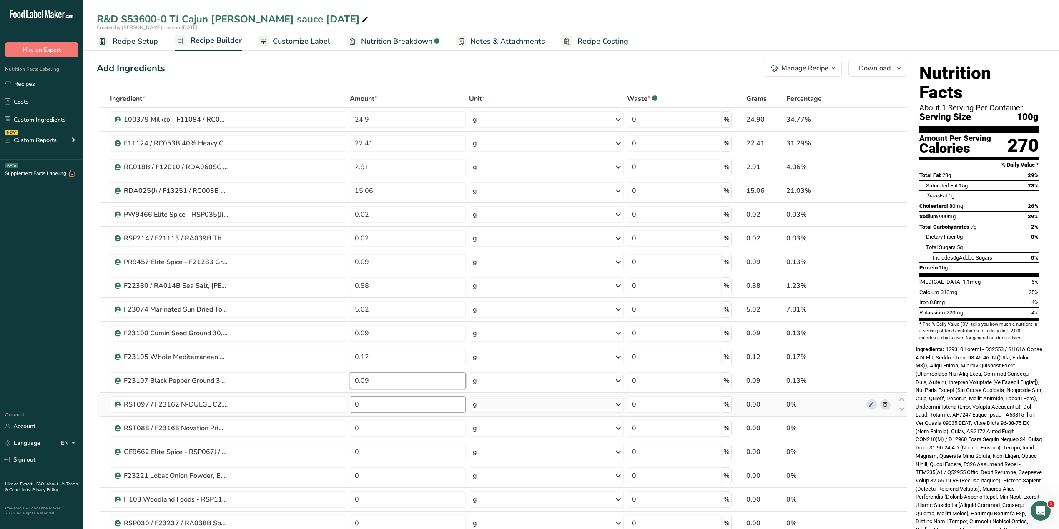
type input "0.09"
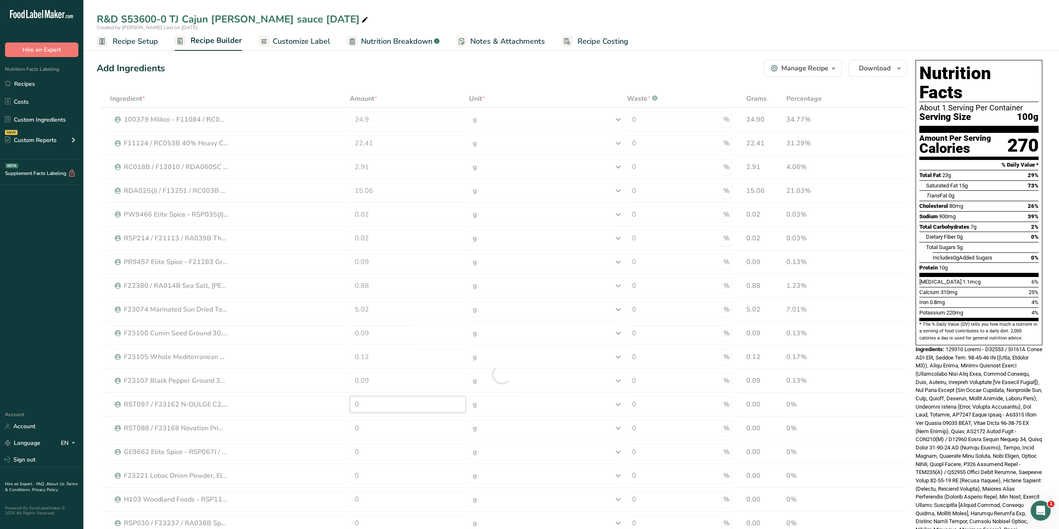
drag, startPoint x: 363, startPoint y: 407, endPoint x: 353, endPoint y: 407, distance: 9.2
click at [353, 329] on div "Ingredient * Amount * Unit * Waste * .a-a{fill:#347362;}.b-a{fill:#fff;} Grams …" at bounding box center [502, 374] width 810 height 569
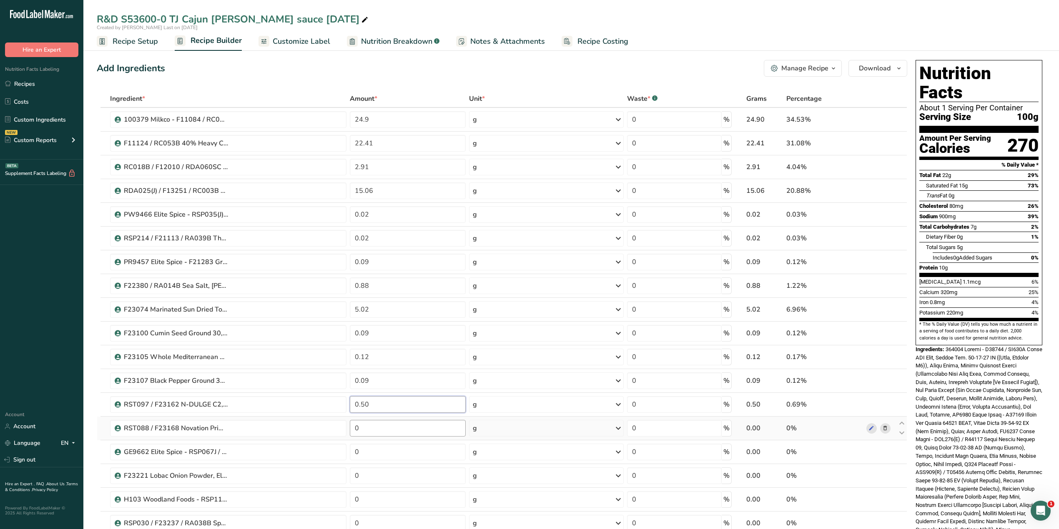
type input "0.50"
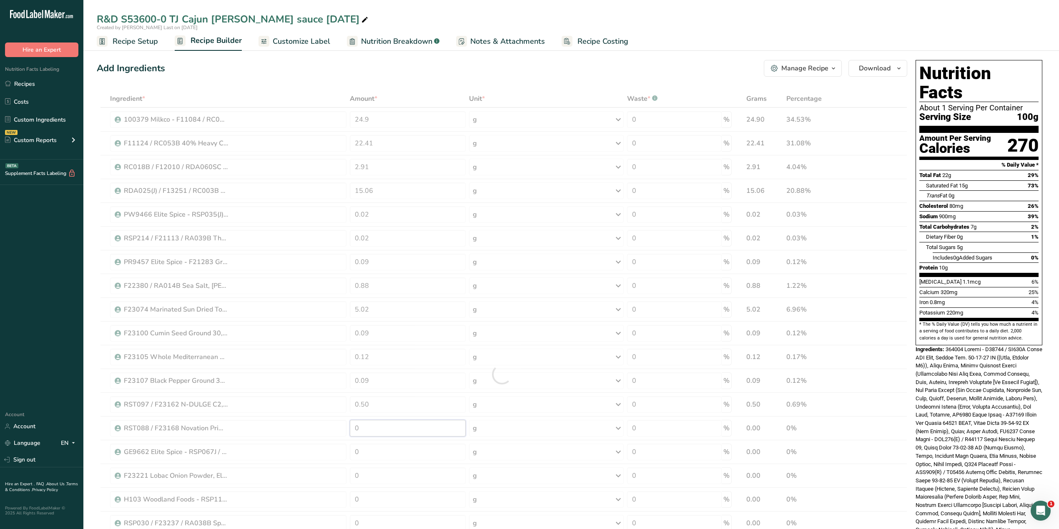
drag, startPoint x: 359, startPoint y: 428, endPoint x: 349, endPoint y: 429, distance: 10.0
click at [349, 329] on div "Ingredient * Amount * Unit * Waste * .a-a{fill:#347362;}.b-a{fill:#fff;} Grams …" at bounding box center [502, 374] width 810 height 569
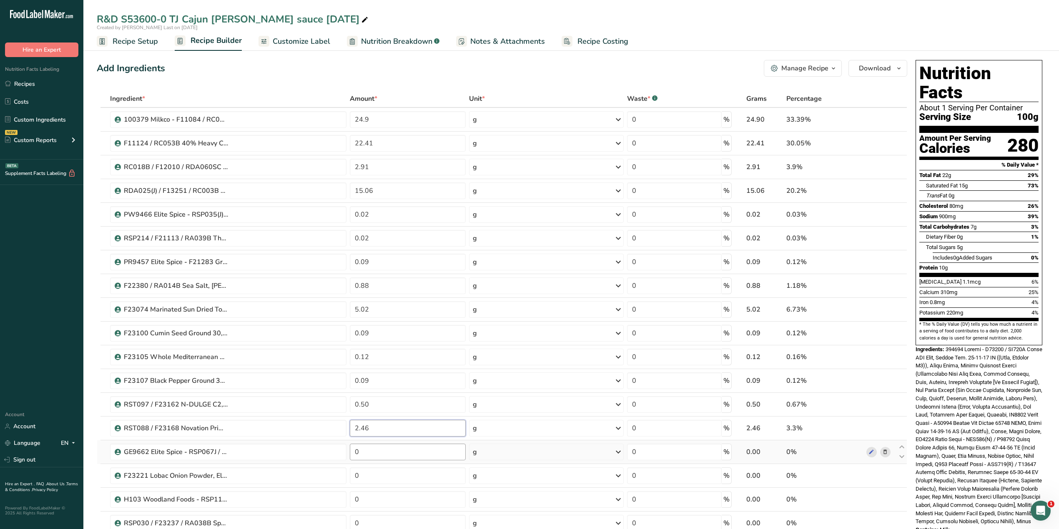
type input "2.46"
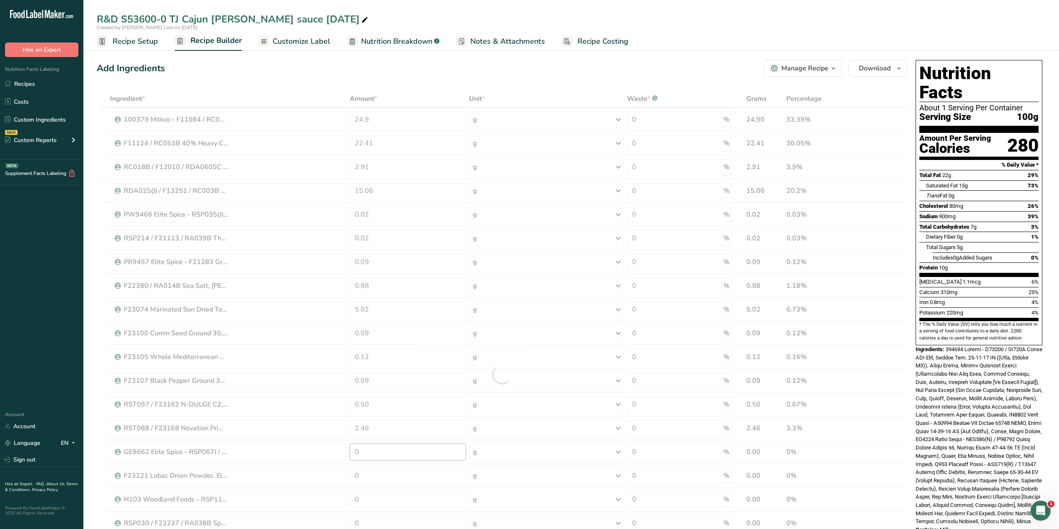
drag, startPoint x: 364, startPoint y: 454, endPoint x: 351, endPoint y: 454, distance: 13.3
click at [351, 329] on div "Ingredient * Amount * Unit * Waste * .a-a{fill:#347362;}.b-a{fill:#fff;} Grams …" at bounding box center [502, 374] width 810 height 569
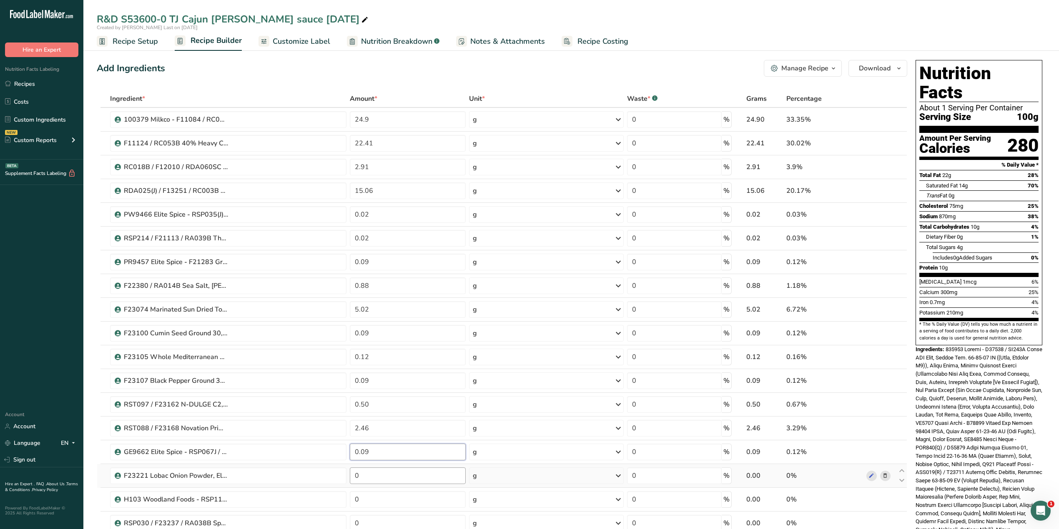
type input "0.09"
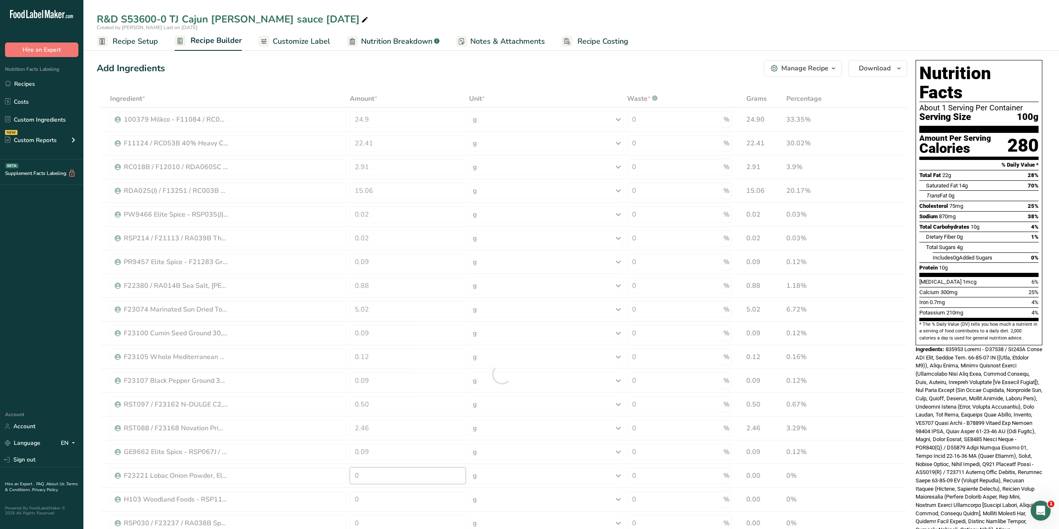
drag, startPoint x: 364, startPoint y: 483, endPoint x: 354, endPoint y: 481, distance: 9.7
click at [354, 329] on div "Ingredient * Amount * Unit * Waste * .a-a{fill:#347362;}.b-a{fill:#fff;} Grams …" at bounding box center [502, 374] width 810 height 569
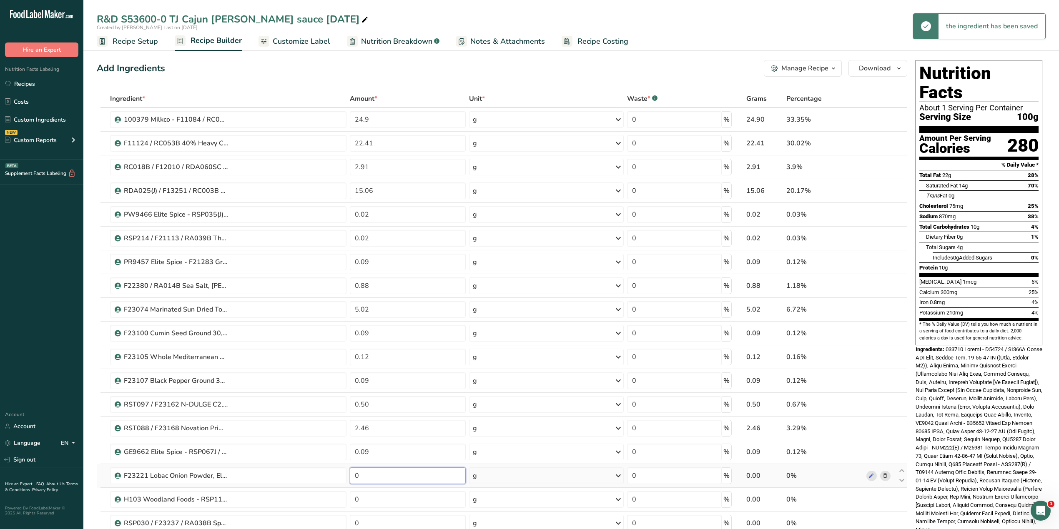
drag, startPoint x: 361, startPoint y: 479, endPoint x: 351, endPoint y: 479, distance: 10.4
click at [351, 329] on input "0" at bounding box center [408, 476] width 116 height 17
type input "0.09"
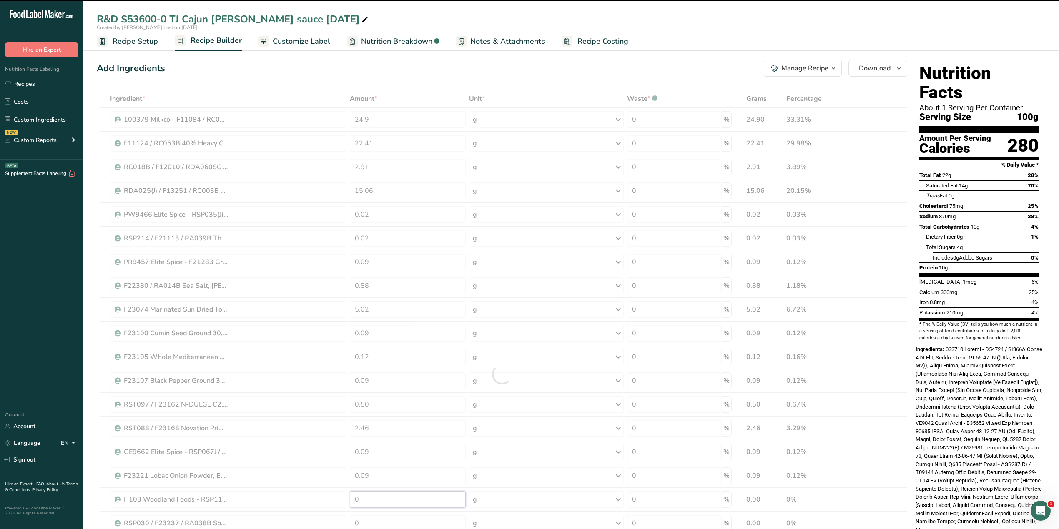
drag, startPoint x: 383, startPoint y: 503, endPoint x: 348, endPoint y: 504, distance: 35.9
click at [348, 329] on div "Ingredient * Amount * Unit * Waste * .a-a{fill:#347362;}.b-a{fill:#fff;} Grams …" at bounding box center [502, 374] width 810 height 569
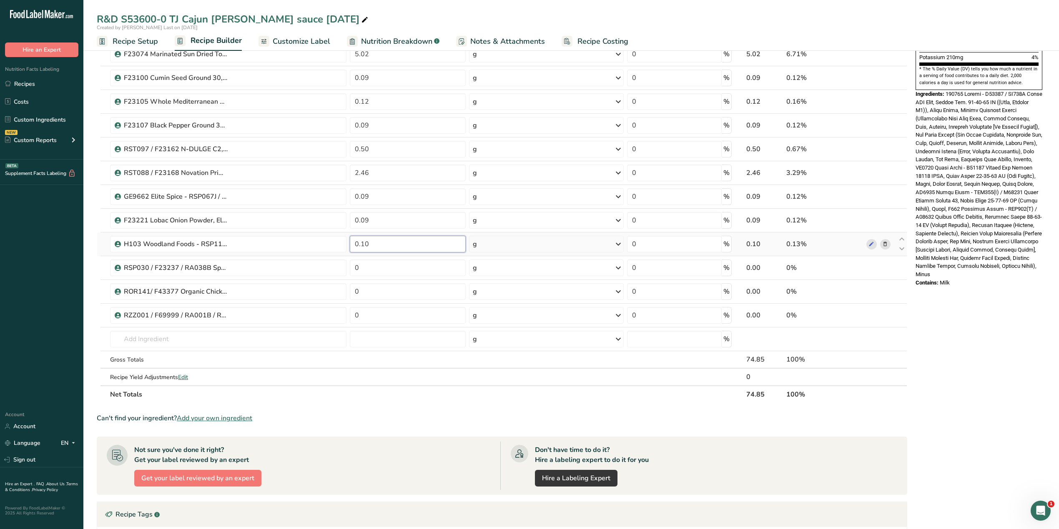
scroll to position [278, 0]
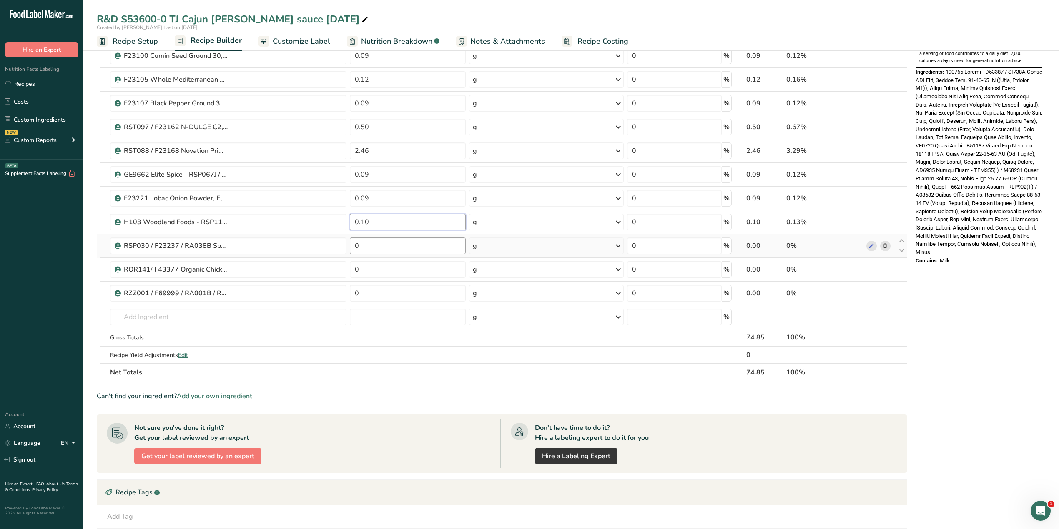
type input "0.10"
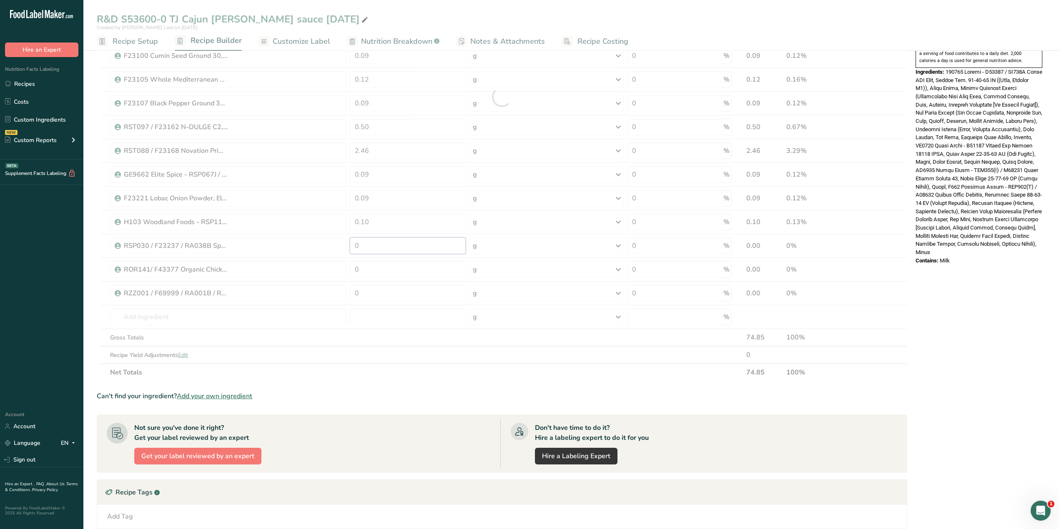
drag, startPoint x: 370, startPoint y: 248, endPoint x: 344, endPoint y: 248, distance: 26.3
click at [344, 248] on div "Ingredient * Amount * Unit * Waste * .a-a{fill:#347362;}.b-a{fill:#fff;} Grams …" at bounding box center [502, 96] width 810 height 569
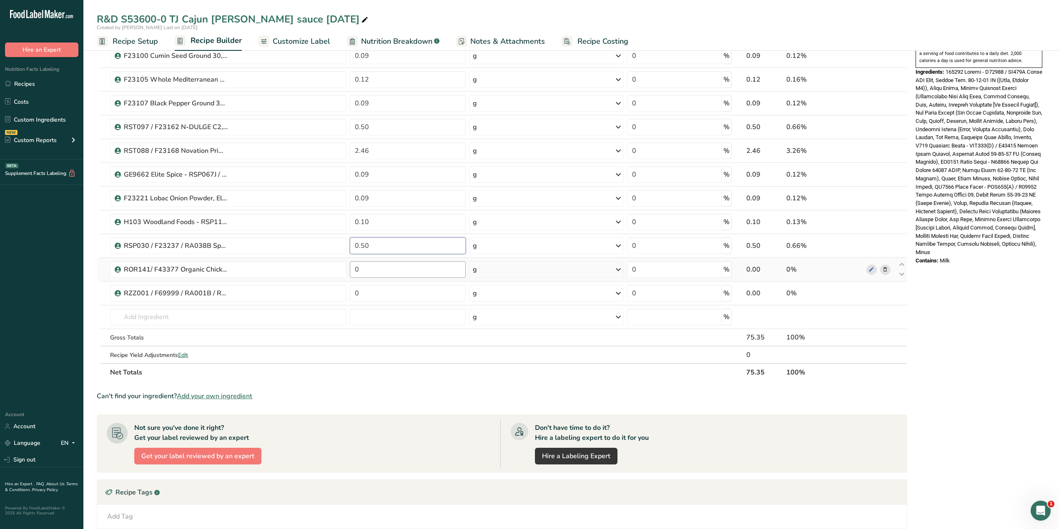
type input "0.50"
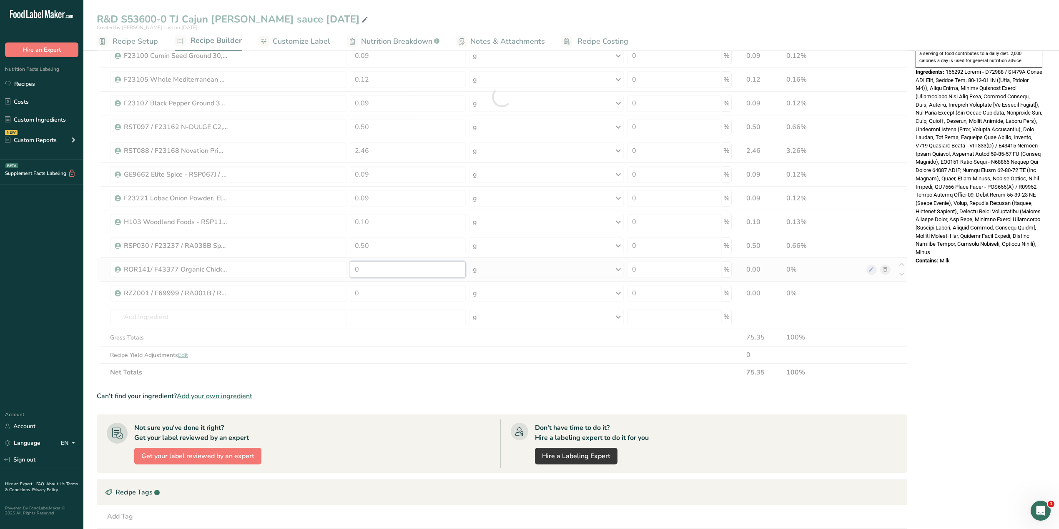
click at [344, 271] on div "Ingredient * Amount * Unit * Waste * .a-a{fill:#347362;}.b-a{fill:#fff;} Grams …" at bounding box center [502, 96] width 810 height 569
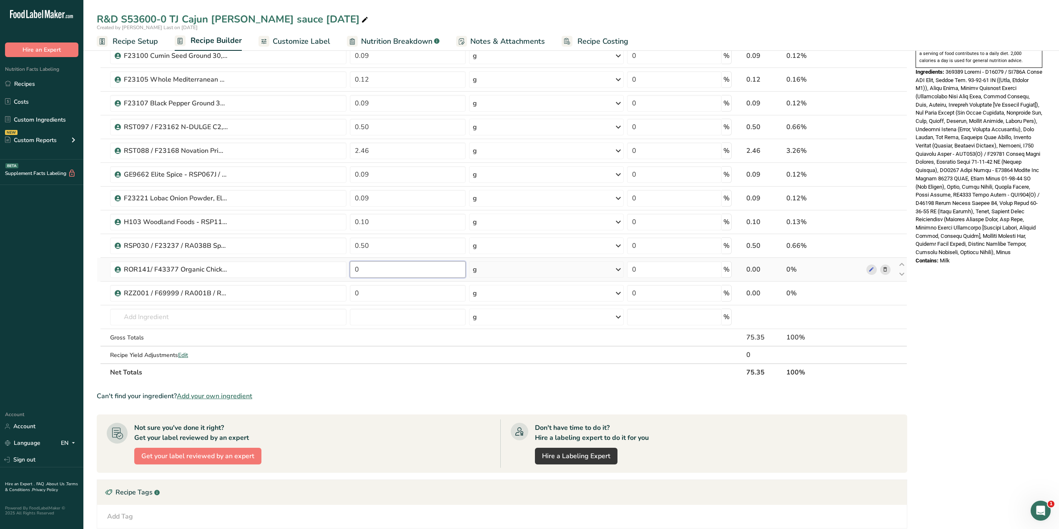
click at [361, 273] on input "0" at bounding box center [408, 269] width 116 height 17
type input "0.2"
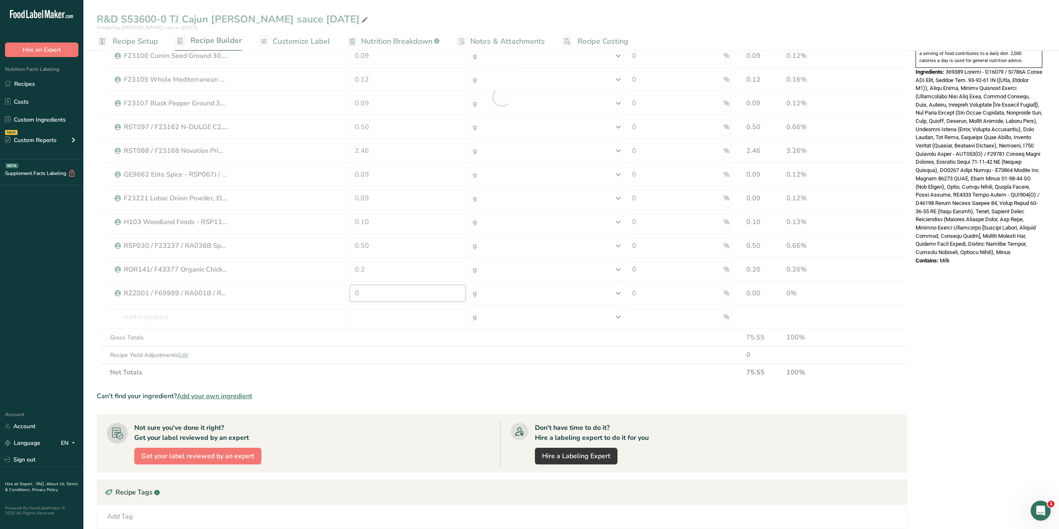
drag, startPoint x: 371, startPoint y: 299, endPoint x: 329, endPoint y: 296, distance: 41.9
click at [329, 296] on div "Ingredient * Amount * Unit * Waste * .a-a{fill:#347362;}.b-a{fill:#fff;} Grams …" at bounding box center [502, 96] width 810 height 569
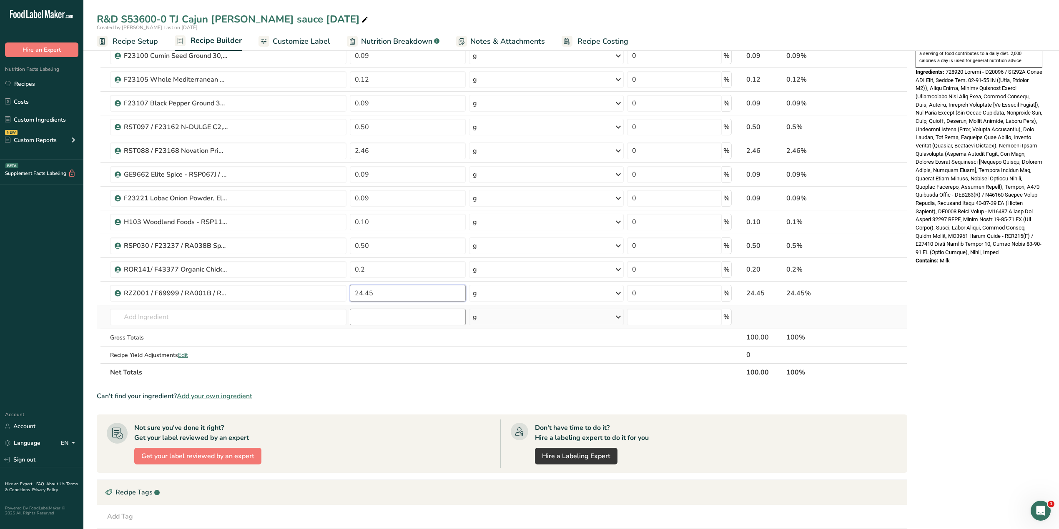
type input "24.45"
click at [390, 312] on div "Ingredient * Amount * Unit * Waste * .a-a{fill:#347362;}.b-a{fill:#fff;} Grams …" at bounding box center [502, 96] width 810 height 569
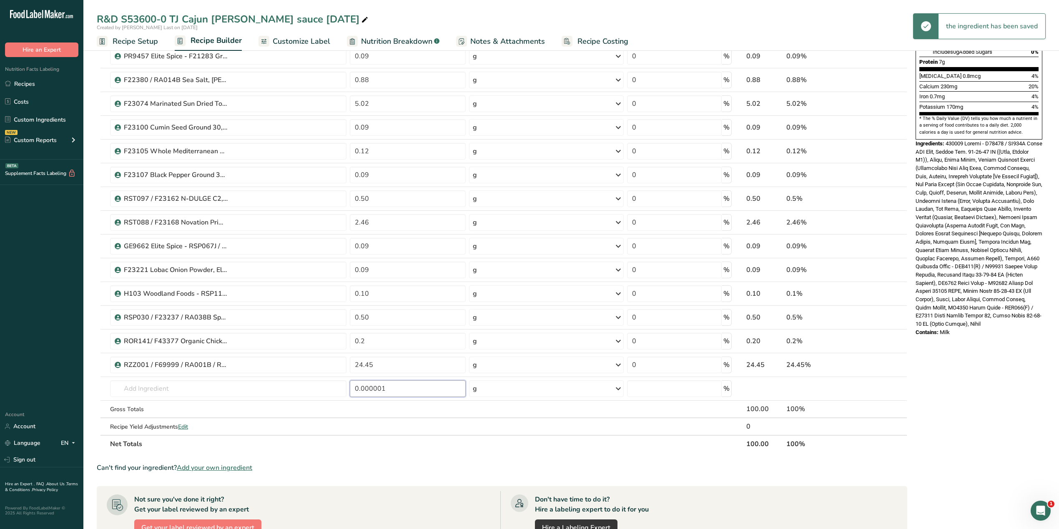
scroll to position [0, 0]
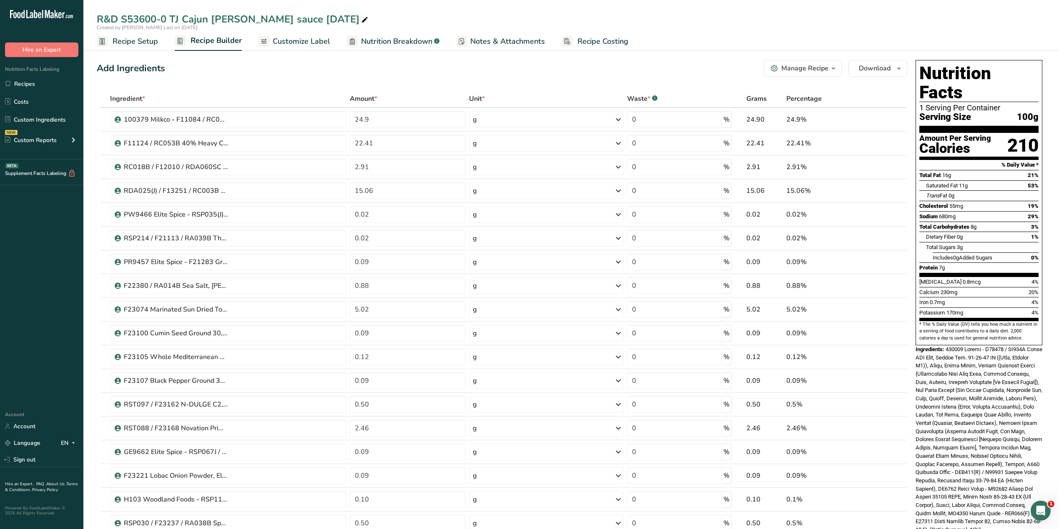
type input "0.000001"
click at [702, 69] on div "Manage Recipe" at bounding box center [804, 68] width 47 height 10
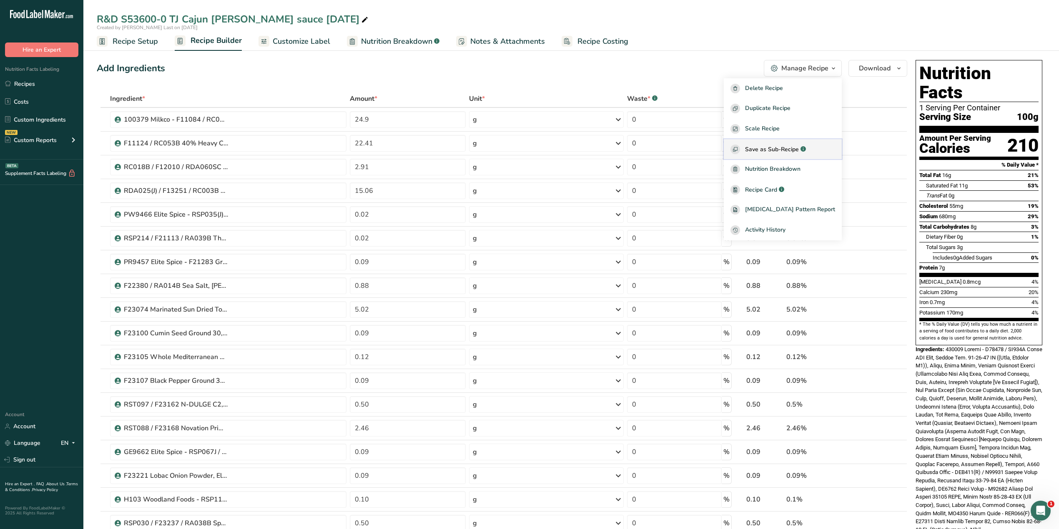
click at [702, 146] on span "Save as Sub-Recipe" at bounding box center [772, 149] width 54 height 9
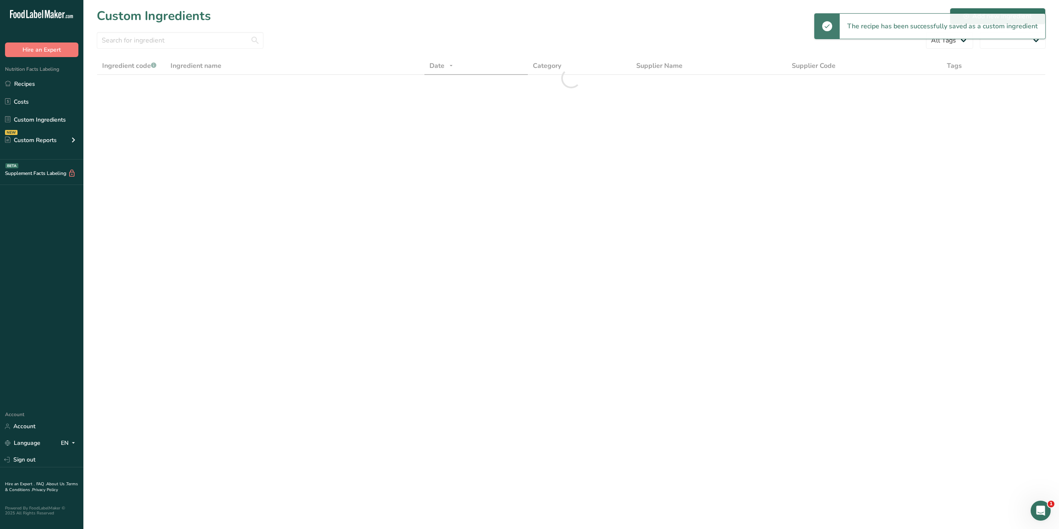
select select "30"
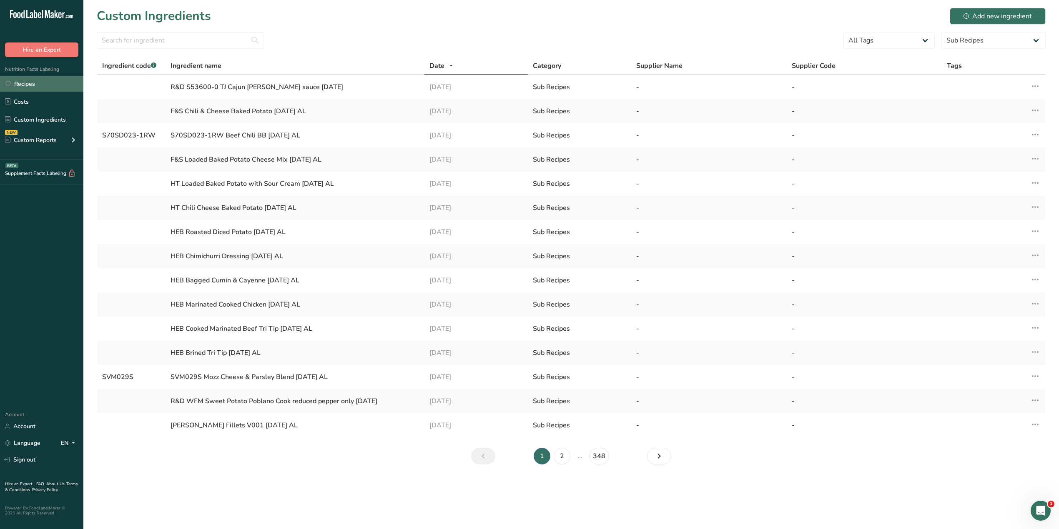
click at [34, 84] on link "Recipes" at bounding box center [41, 84] width 83 height 16
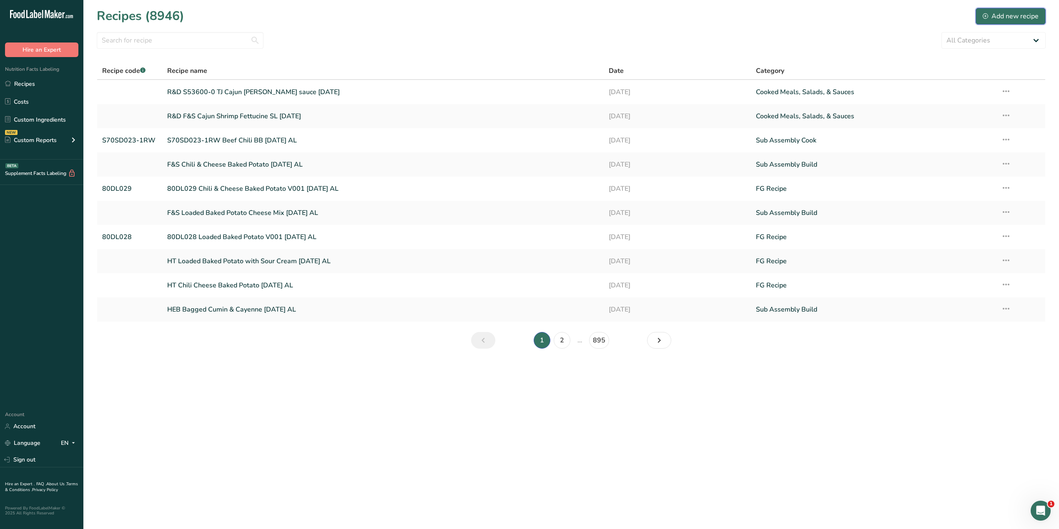
click at [702, 13] on div "Add new recipe" at bounding box center [1010, 16] width 56 height 10
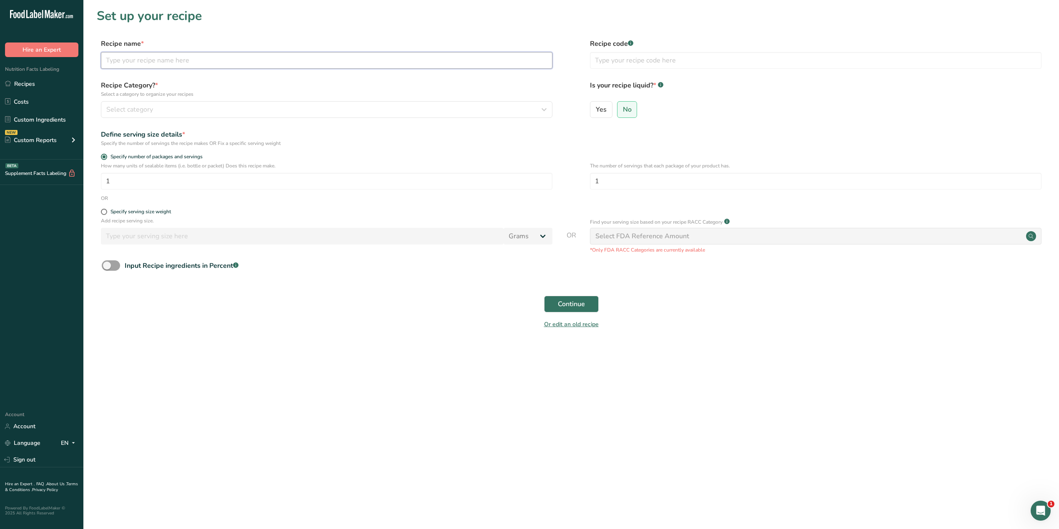
click at [328, 53] on input "text" at bounding box center [326, 60] width 451 height 17
type input "R&D F&S Fettucine with safflower mix [DATE]"
click at [292, 113] on div "Select category" at bounding box center [324, 110] width 436 height 10
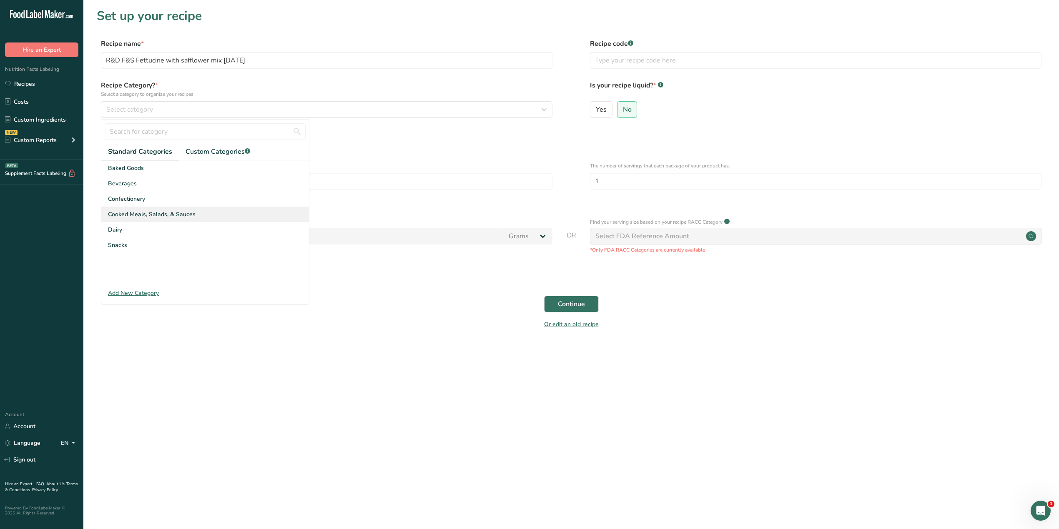
click at [193, 209] on div "Cooked Meals, Salads, & Sauces" at bounding box center [205, 214] width 208 height 15
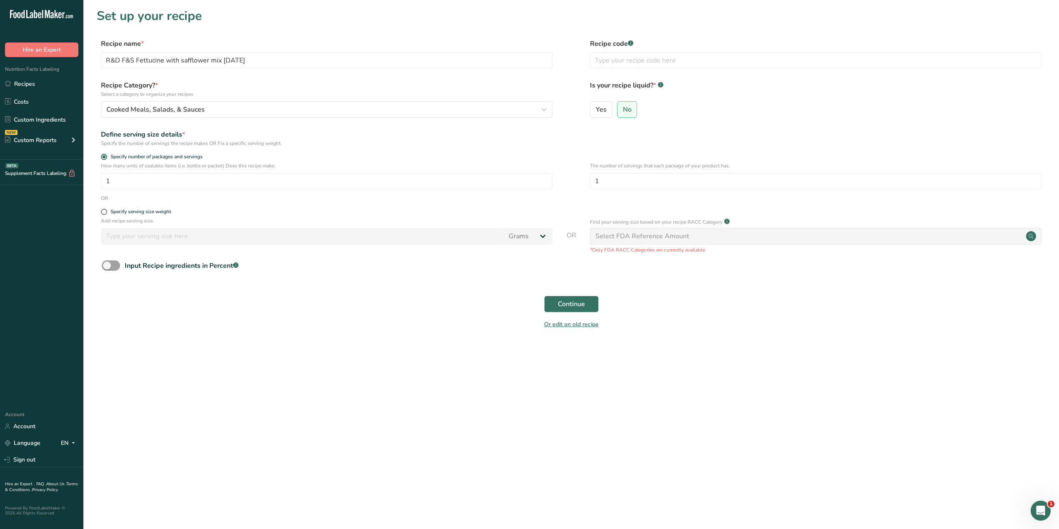
click at [126, 208] on form "Recipe name * R&D F&S Fettucine with safflower mix [DATE] Recipe code .a-a{fill…" at bounding box center [571, 187] width 949 height 296
click at [126, 212] on div "Specify serving size weight" at bounding box center [140, 212] width 60 height 6
click at [106, 212] on input "Specify serving size weight" at bounding box center [103, 211] width 5 height 5
radio input "true"
radio input "false"
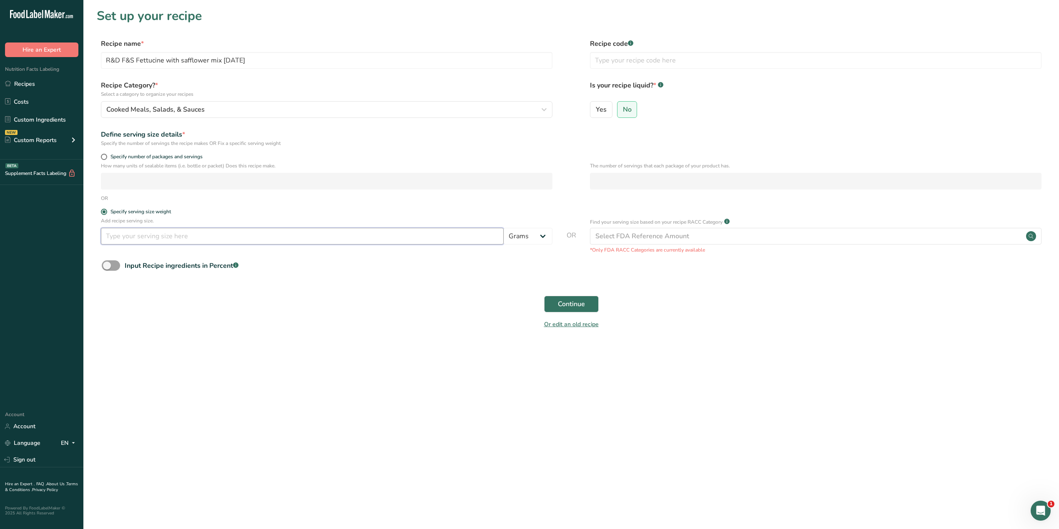
click at [135, 239] on input "number" at bounding box center [302, 236] width 403 height 17
type input "100"
click at [567, 301] on span "Continue" at bounding box center [571, 304] width 27 height 10
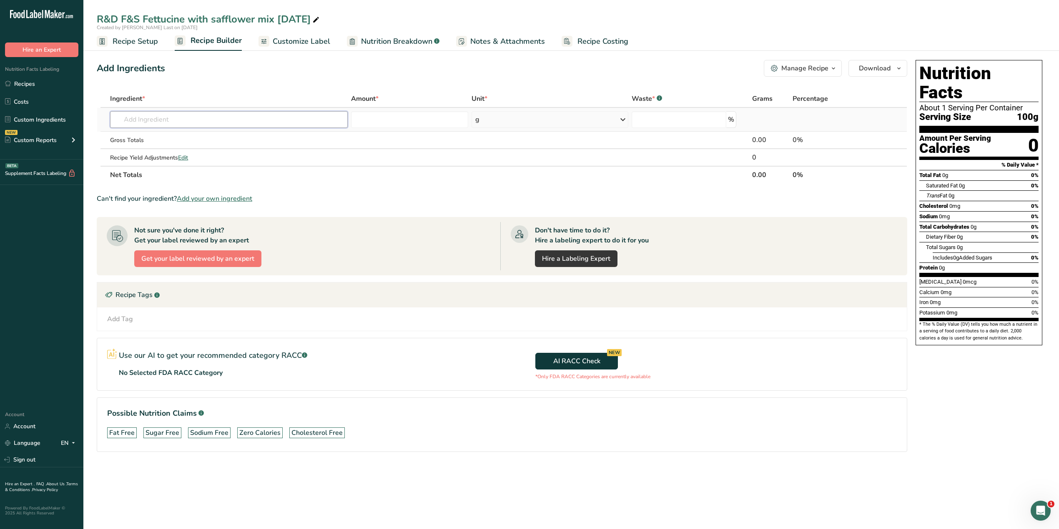
click at [192, 121] on input "text" at bounding box center [228, 119] width 237 height 17
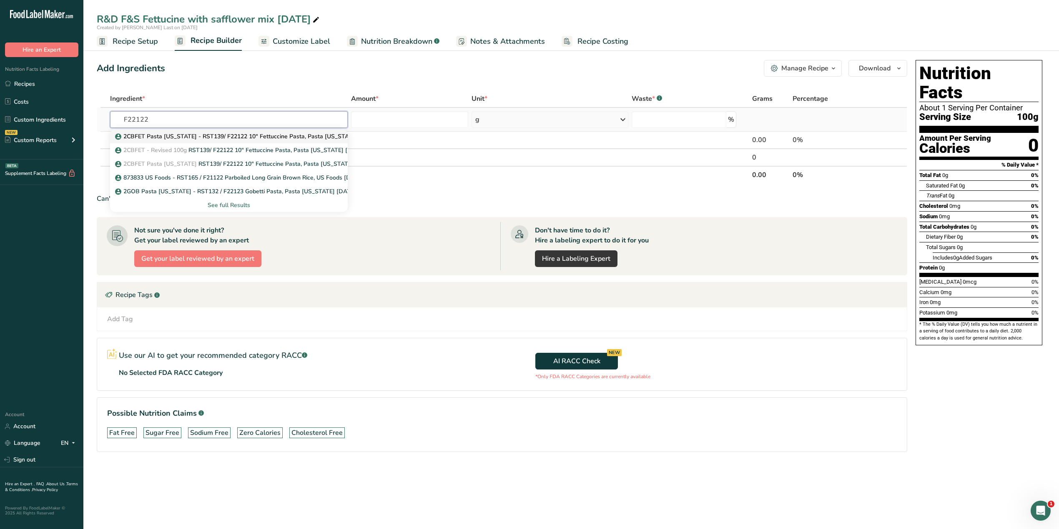
type input "F22122"
click at [193, 135] on p "2CBFET Pasta [US_STATE] - RST139/ F22122 10" Fettuccine Pasta, Pasta [US_STATE]…" at bounding box center [253, 136] width 272 height 9
type input "2CBFET Pasta [US_STATE] - RST139/ F22122 10" Fettuccine Pasta, Pasta [US_STATE]…"
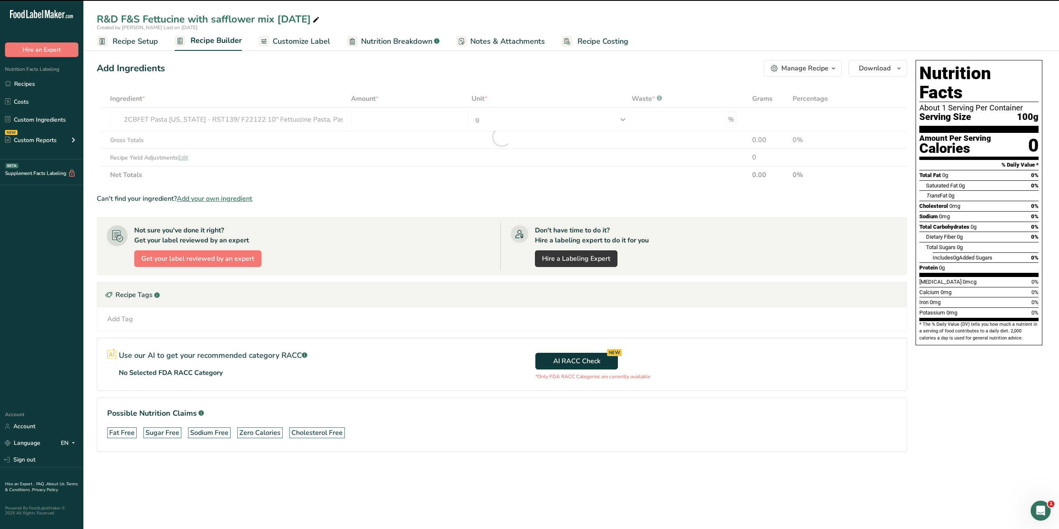
type input "0"
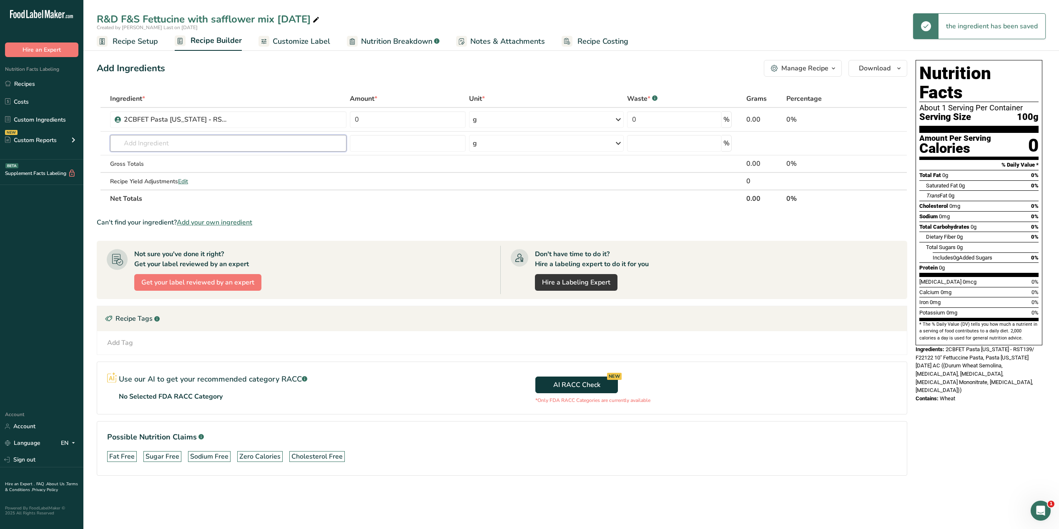
click at [159, 140] on input "text" at bounding box center [228, 143] width 236 height 17
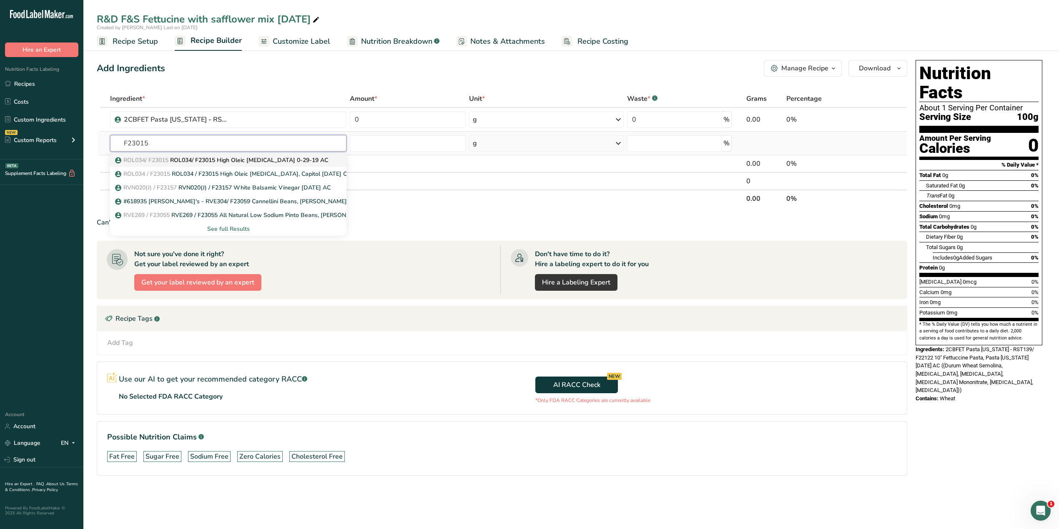
type input "F23015"
click at [177, 159] on p "ROL034/ F23015 ROL034/ F23015 High Oleic [MEDICAL_DATA] 0-29-19 AC" at bounding box center [222, 160] width 211 height 9
type input "ROL034/ F23015 High Oleic [MEDICAL_DATA] 0-29-19 AC"
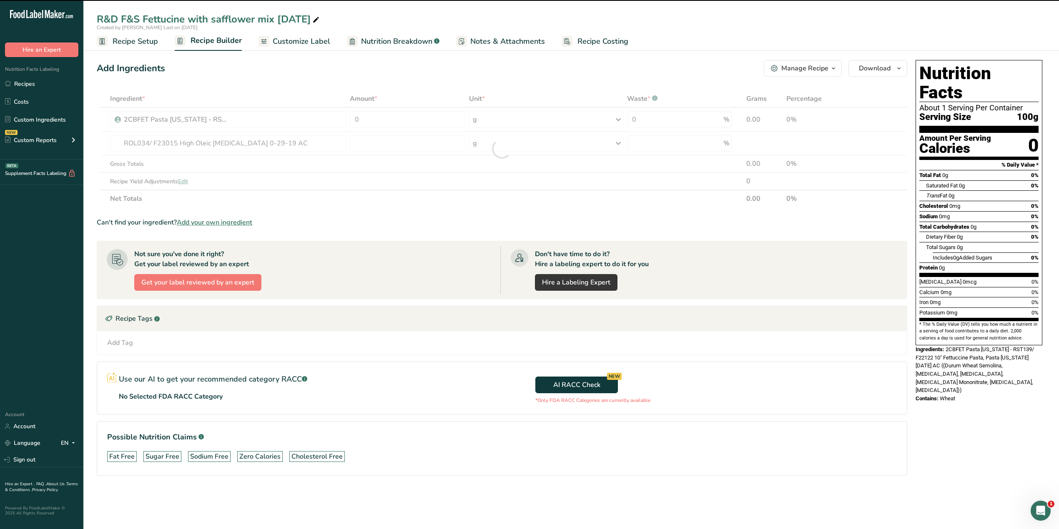
type input "0"
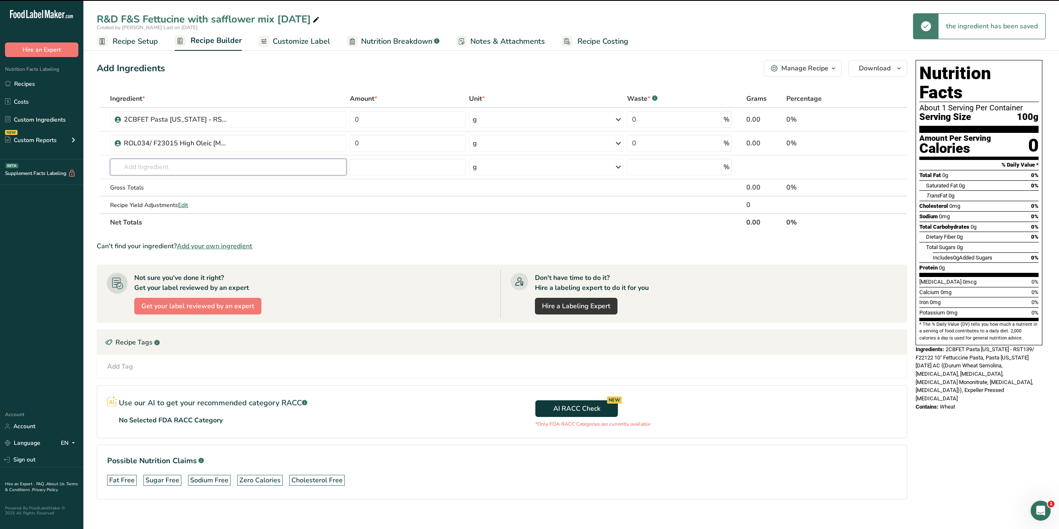
click at [172, 167] on input "text" at bounding box center [228, 167] width 236 height 17
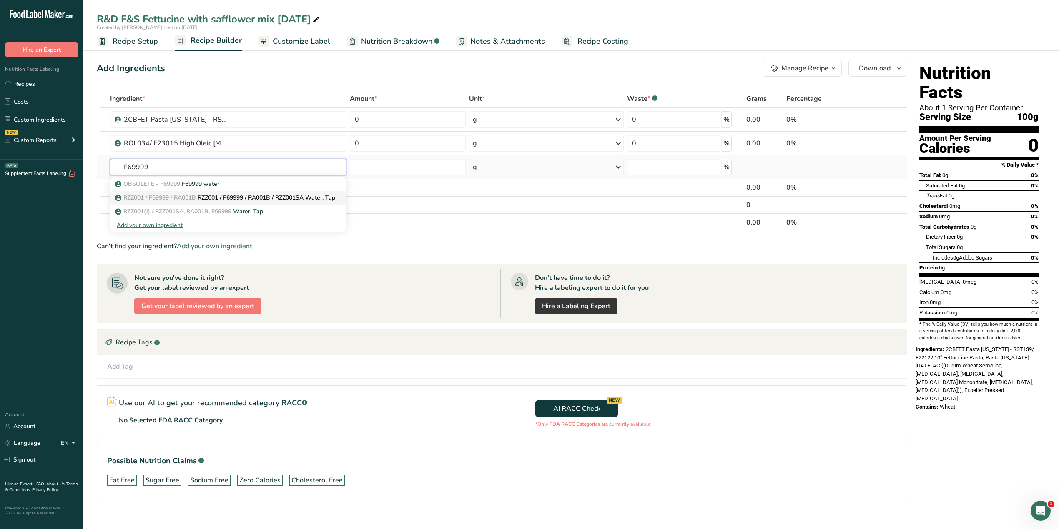
type input "F69999"
click at [173, 191] on link "RZZ001 / F69999 / RA001B RZZ001 / F69999 / RA001B / RZZ001SA Water, Tap" at bounding box center [228, 198] width 236 height 14
type input "RZZ001 / F69999 / RA001B / RZZ001SA Water, Tap"
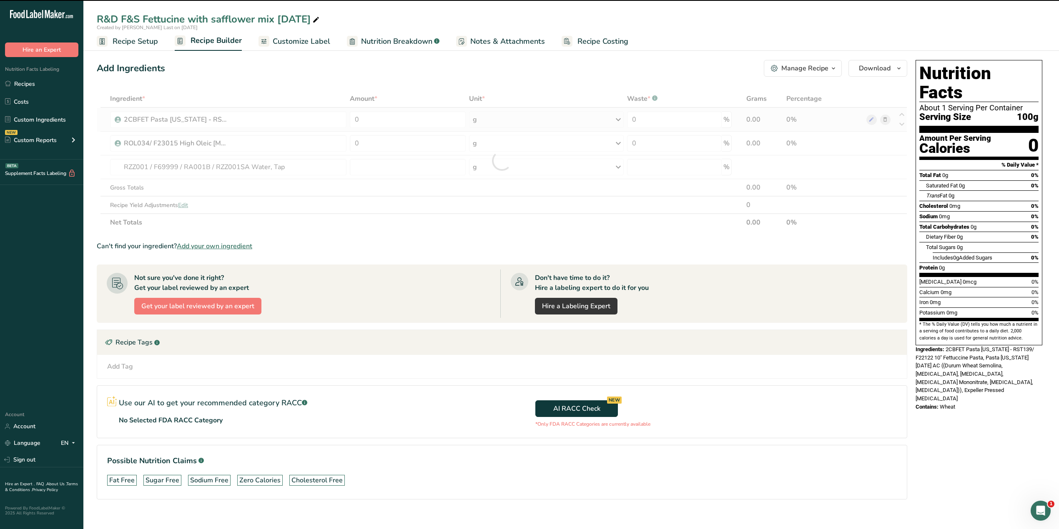
type input "0"
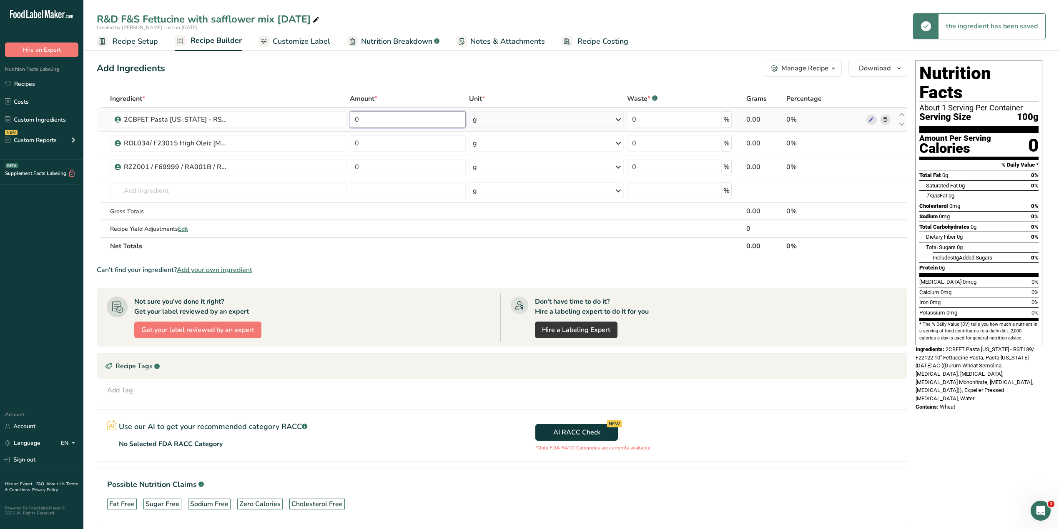
click at [356, 118] on input "0" at bounding box center [408, 119] width 116 height 17
type input "38.9977"
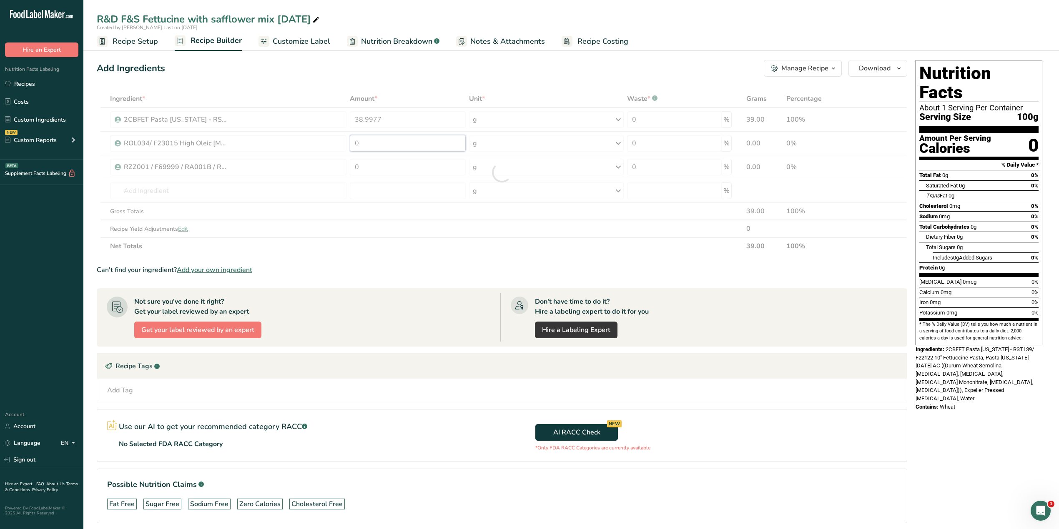
drag, startPoint x: 362, startPoint y: 142, endPoint x: 353, endPoint y: 141, distance: 9.7
click at [353, 141] on div "Ingredient * Amount * Unit * Waste * .a-a{fill:#347362;}.b-a{fill:#fff;} Grams …" at bounding box center [502, 172] width 810 height 165
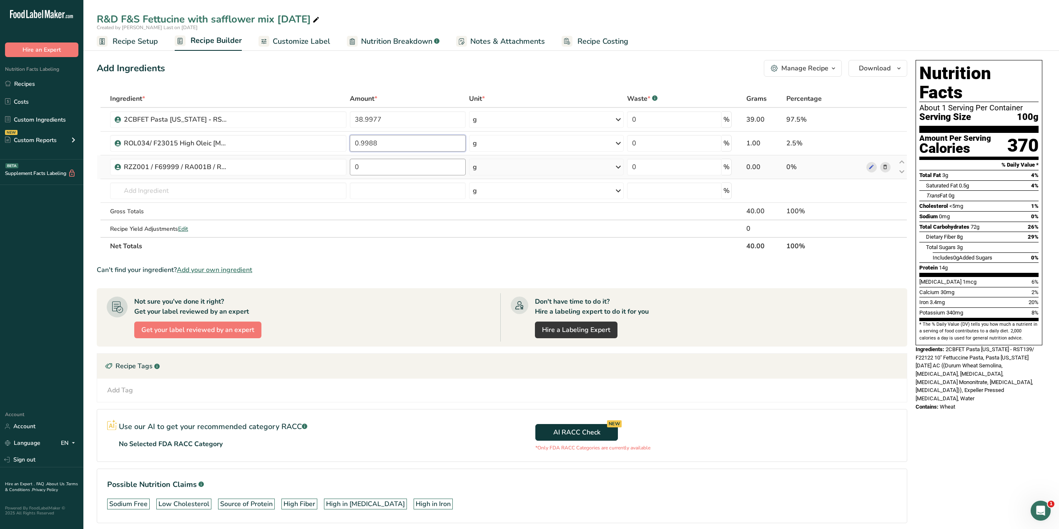
type input "0.9988"
drag, startPoint x: 368, startPoint y: 171, endPoint x: 352, endPoint y: 172, distance: 16.3
click at [352, 172] on div "Ingredient * Amount * Unit * Waste * .a-a{fill:#347362;}.b-a{fill:#fff;} Grams …" at bounding box center [502, 172] width 810 height 165
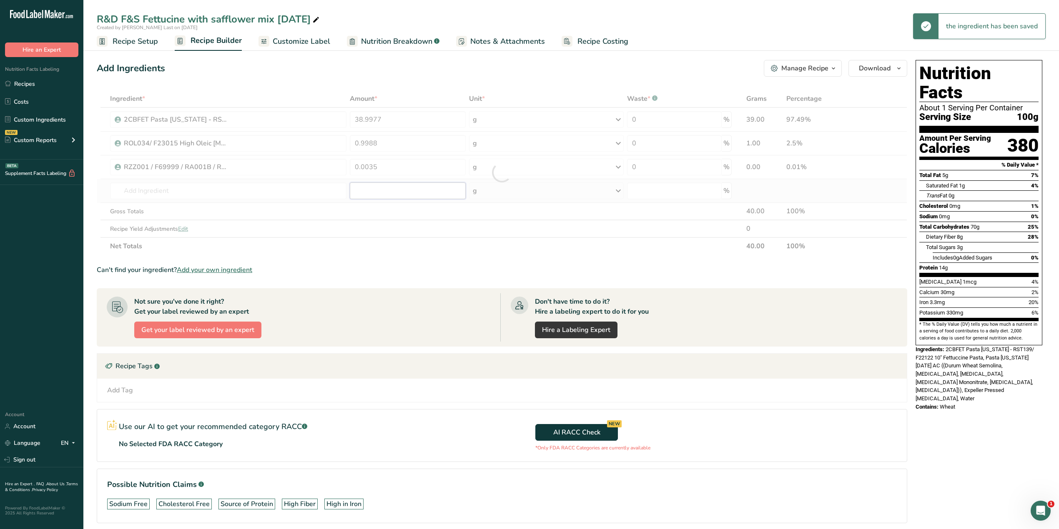
click at [364, 186] on div "Ingredient * Amount * Unit * Waste * .a-a{fill:#347362;}.b-a{fill:#fff;} Grams …" at bounding box center [502, 172] width 810 height 165
drag, startPoint x: 388, startPoint y: 169, endPoint x: 351, endPoint y: 169, distance: 36.7
click at [351, 169] on div at bounding box center [502, 172] width 810 height 165
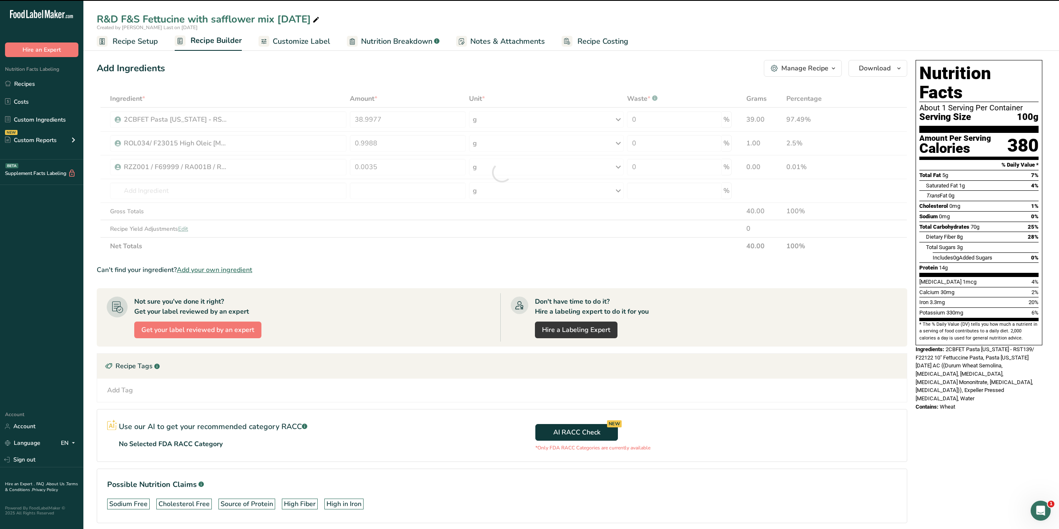
click at [370, 168] on div at bounding box center [502, 172] width 810 height 165
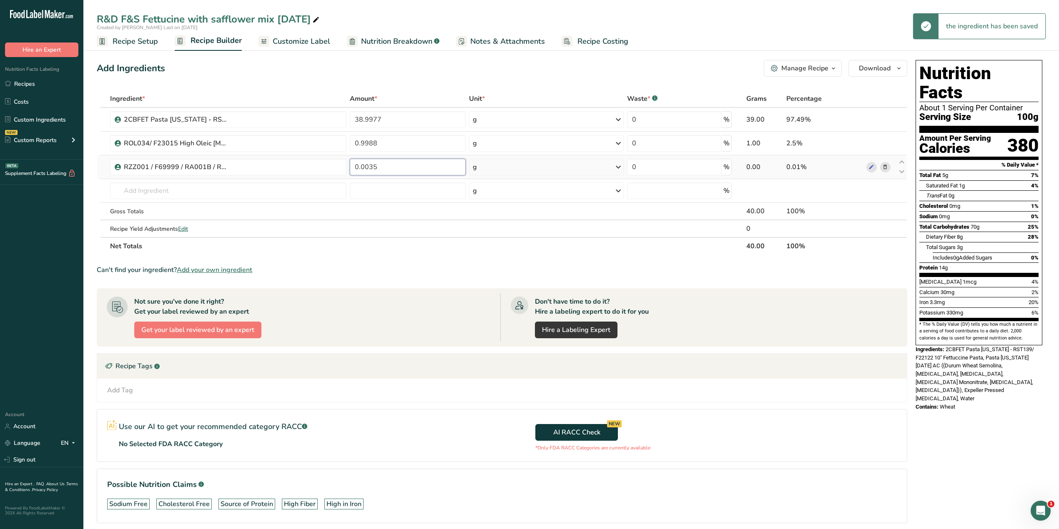
drag, startPoint x: 384, startPoint y: 167, endPoint x: 347, endPoint y: 167, distance: 37.5
click at [347, 167] on tr "RZZ001 / F69999 / RA001B / RZZ001SA Water, Tap 0.0035 g Weight Units g kg mg Se…" at bounding box center [501, 167] width 809 height 24
type input "60.0035"
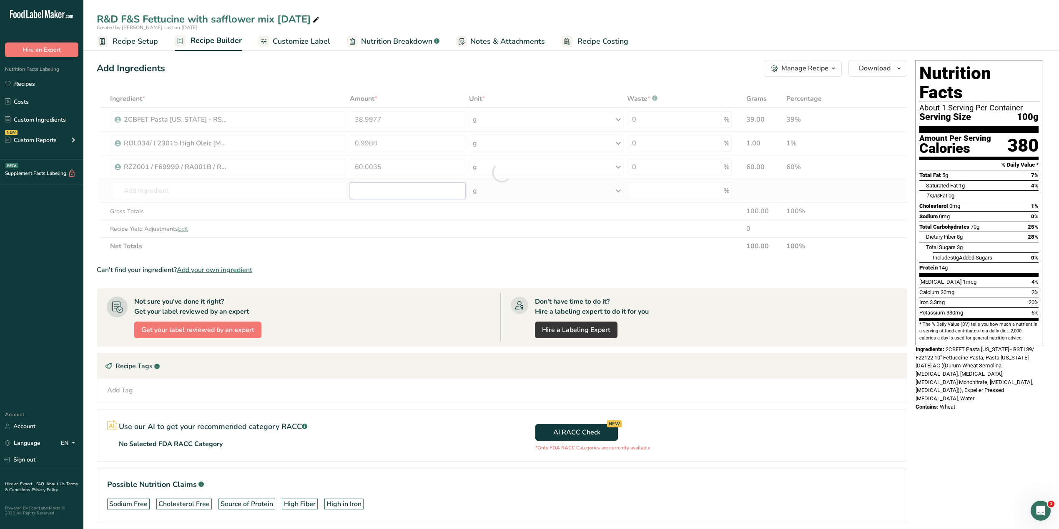
click at [380, 188] on div "Ingredient * Amount * Unit * Waste * .a-a{fill:#347362;}.b-a{fill:#fff;} Grams …" at bounding box center [502, 172] width 810 height 165
click at [702, 70] on div "Manage Recipe" at bounding box center [804, 68] width 47 height 10
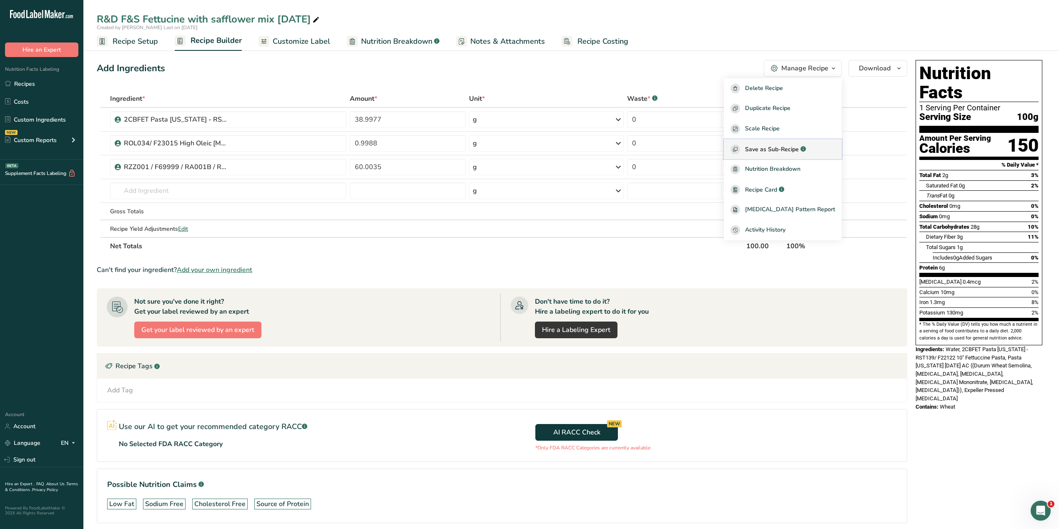
click at [702, 143] on button "Save as Sub-Recipe .a-a{fill:#347362;}.b-a{fill:#fff;}" at bounding box center [783, 149] width 118 height 20
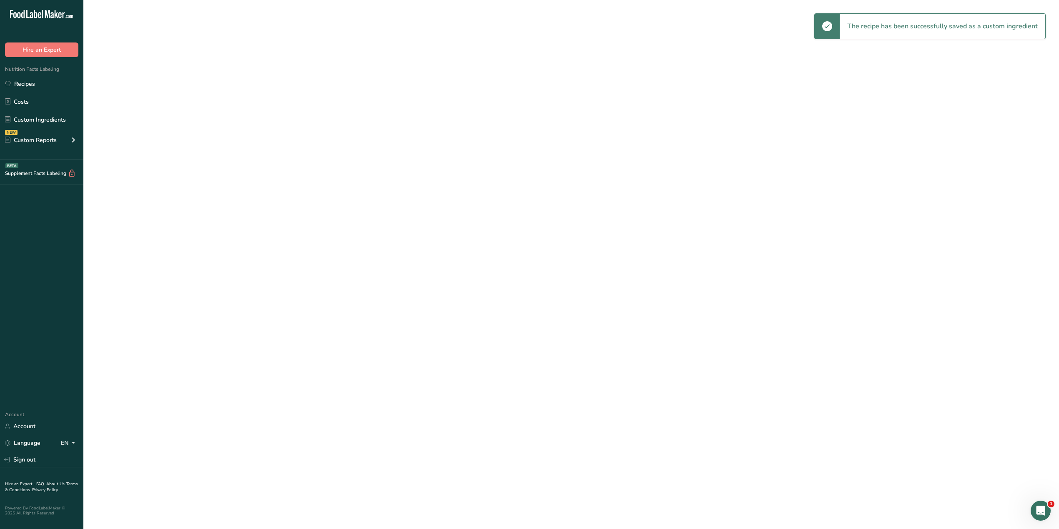
select select "30"
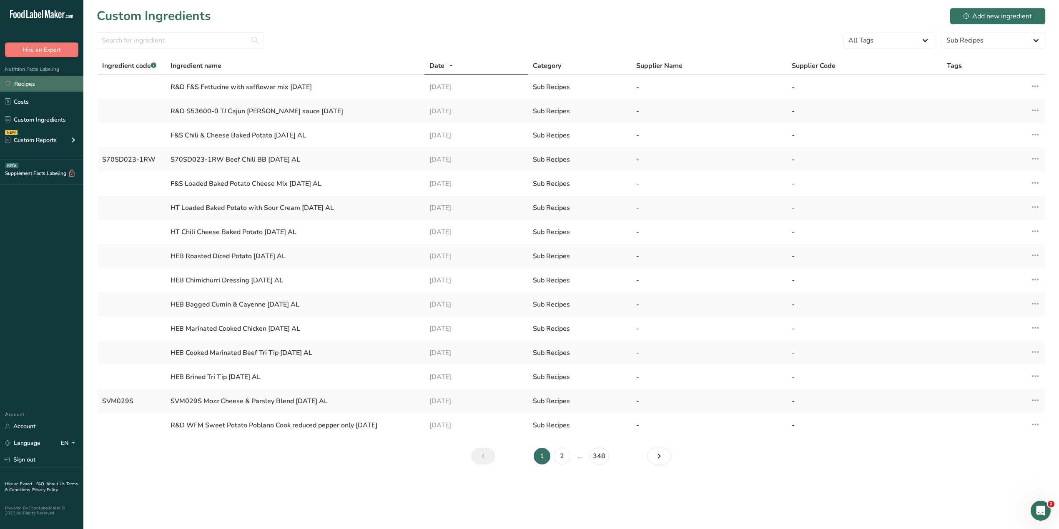
click at [30, 82] on link "Recipes" at bounding box center [41, 84] width 83 height 16
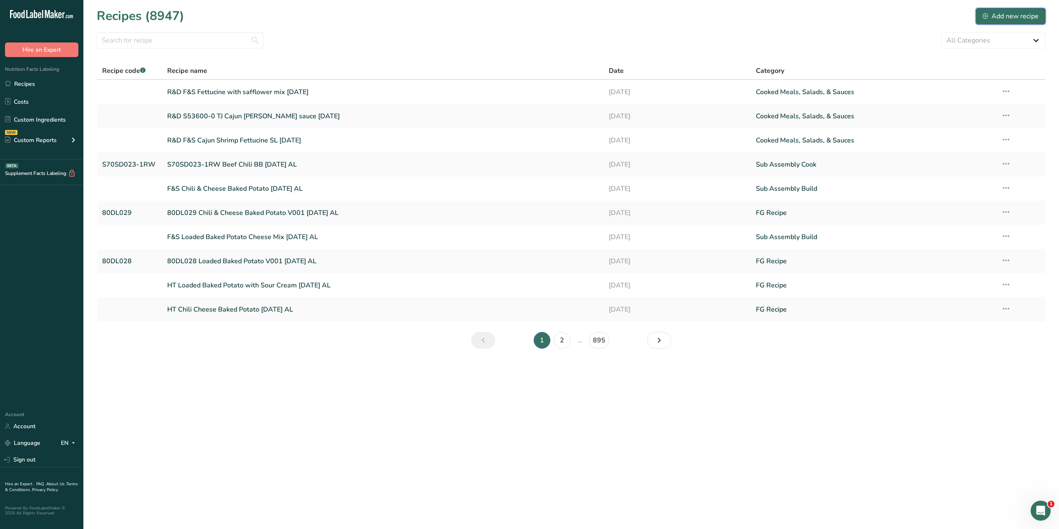
click at [702, 16] on div "Add new recipe" at bounding box center [1010, 16] width 56 height 10
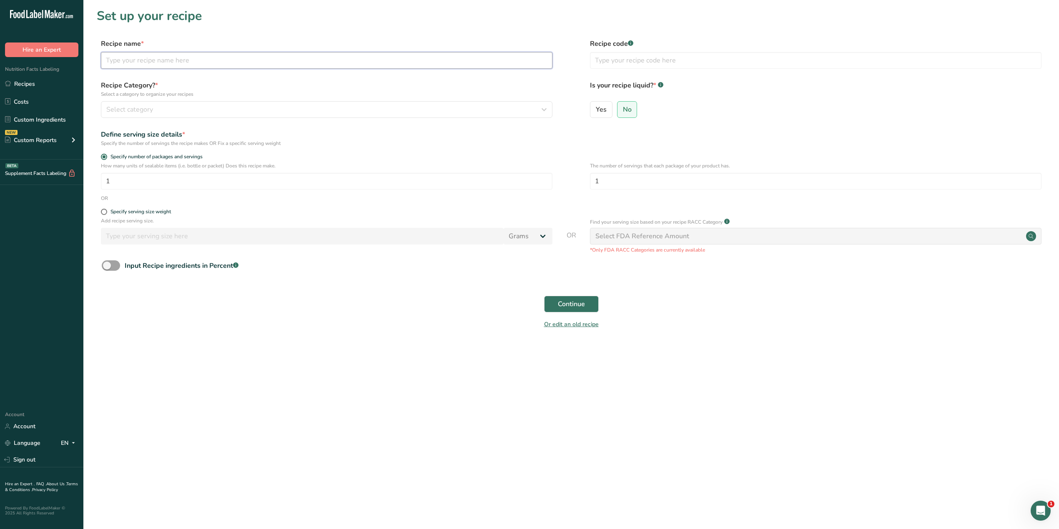
click at [239, 64] on input "text" at bounding box center [326, 60] width 451 height 17
type input "R&D F&S Cajun Shrimp Cook [DATE]"
click at [232, 108] on div "Select category" at bounding box center [324, 110] width 436 height 10
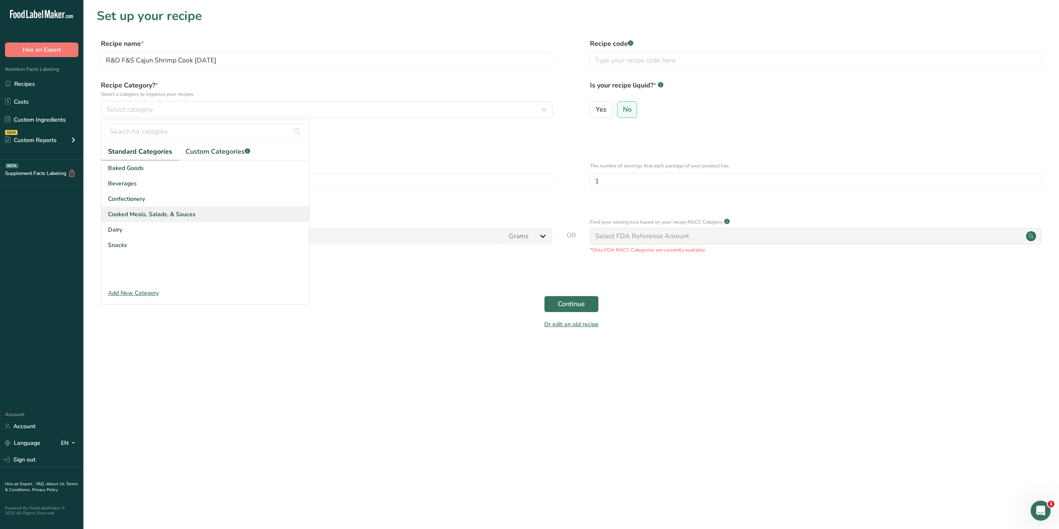
click at [164, 214] on span "Cooked Meals, Salads, & Sauces" at bounding box center [152, 214] width 88 height 9
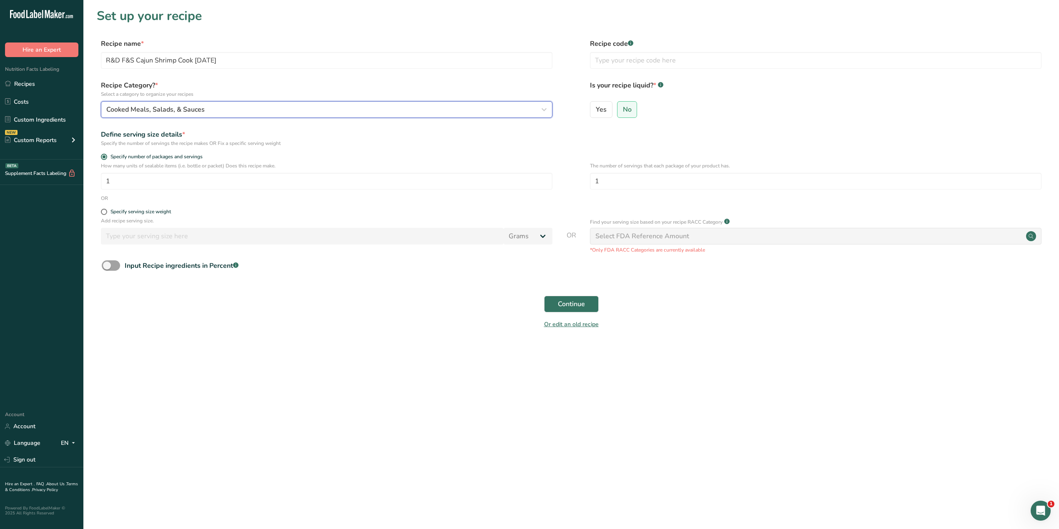
click at [244, 109] on div "Cooked Meals, Salads, & Sauces" at bounding box center [324, 110] width 436 height 10
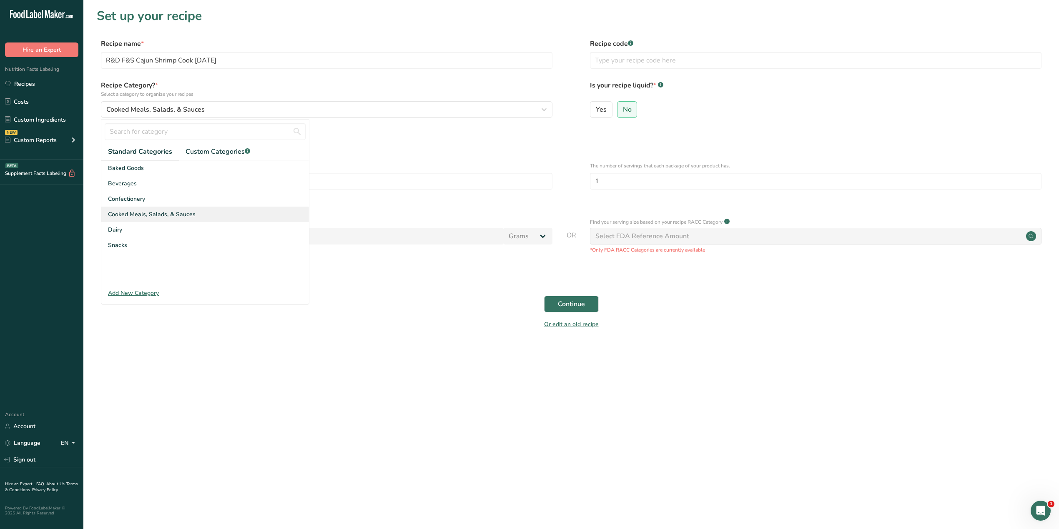
click at [203, 212] on div "Cooked Meals, Salads, & Sauces" at bounding box center [205, 214] width 208 height 15
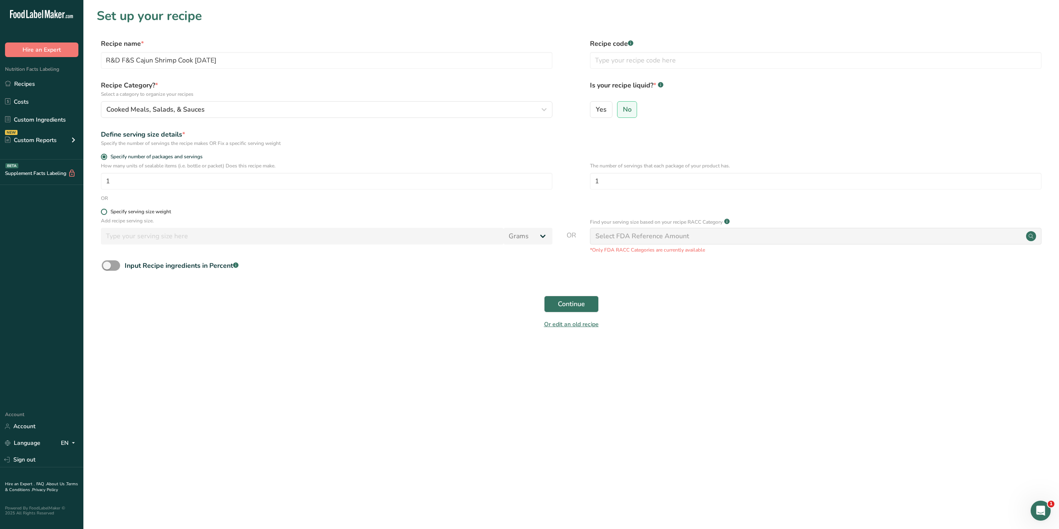
click at [132, 212] on div "Specify serving size weight" at bounding box center [140, 212] width 60 height 6
click at [106, 212] on input "Specify serving size weight" at bounding box center [103, 211] width 5 height 5
radio input "true"
radio input "false"
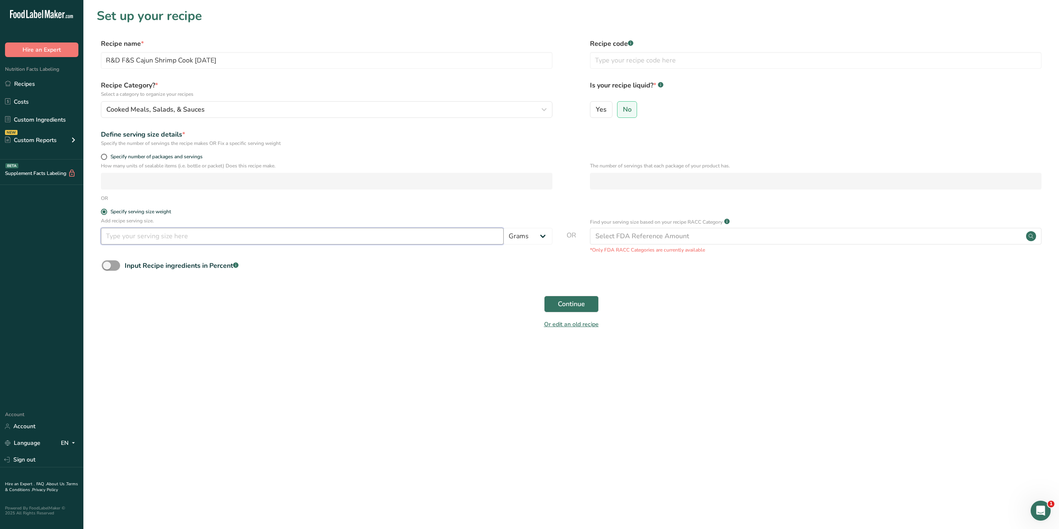
click at [124, 236] on input "number" at bounding box center [302, 236] width 403 height 17
type input "100"
click at [564, 301] on span "Continue" at bounding box center [571, 304] width 27 height 10
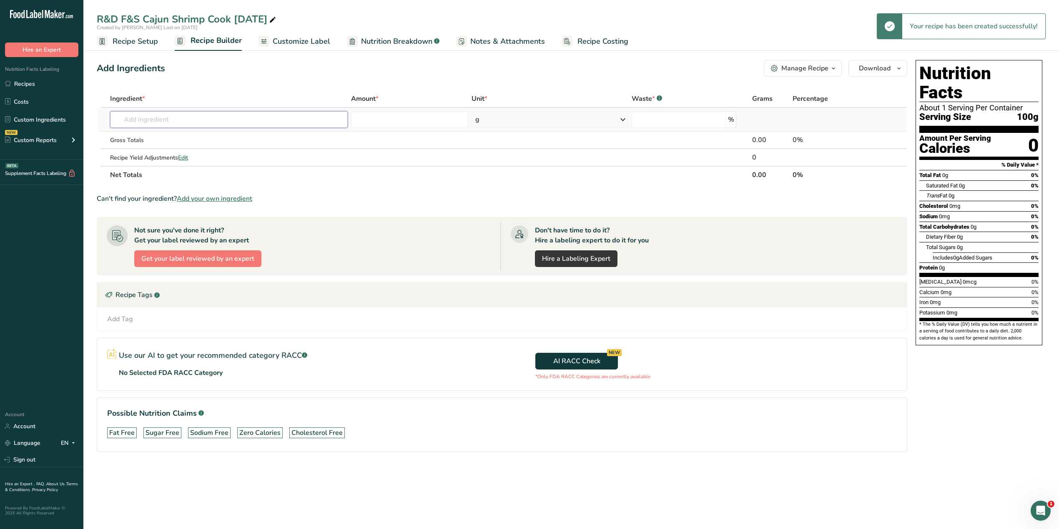
click at [137, 114] on input "text" at bounding box center [228, 119] width 237 height 17
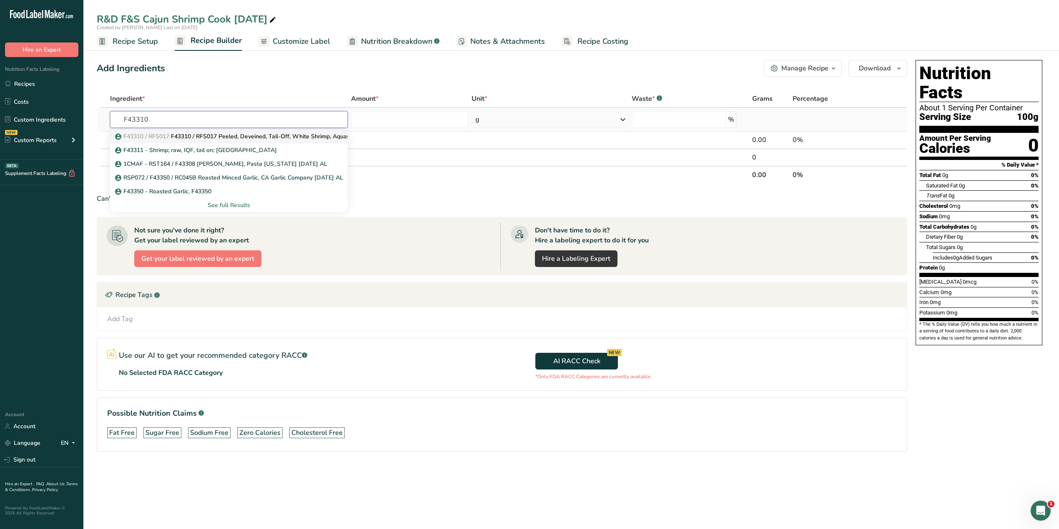
type input "F43310"
click at [255, 138] on p "F43310 / RFS017 F43310 / RFS017 Peeled, Deveined, Tail-Off, White Shrimp, Aquas…" at bounding box center [252, 136] width 271 height 9
type input "F43310 / RFS017 Peeled, Deveined, Tail-Off, White Shrimp, Aquastar [DATE] AL"
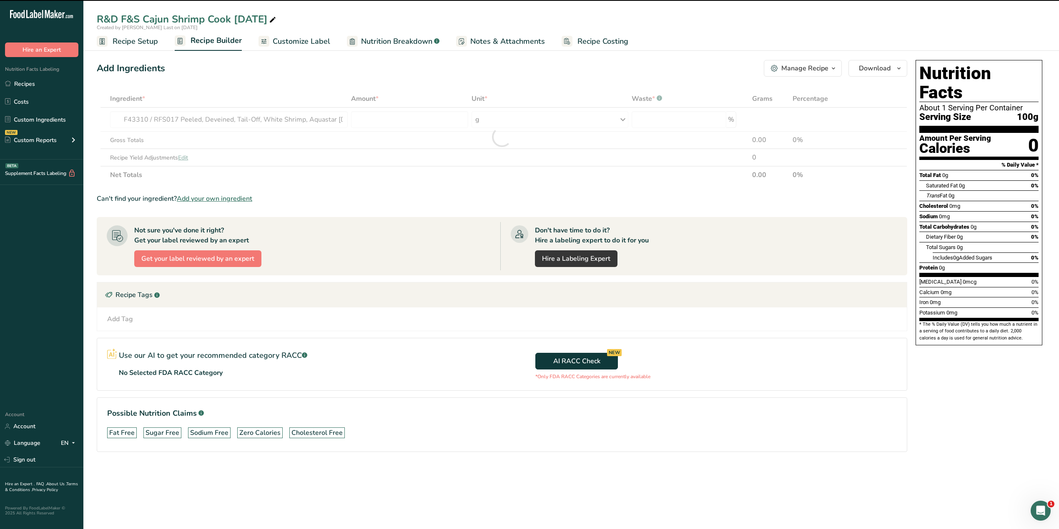
type input "0"
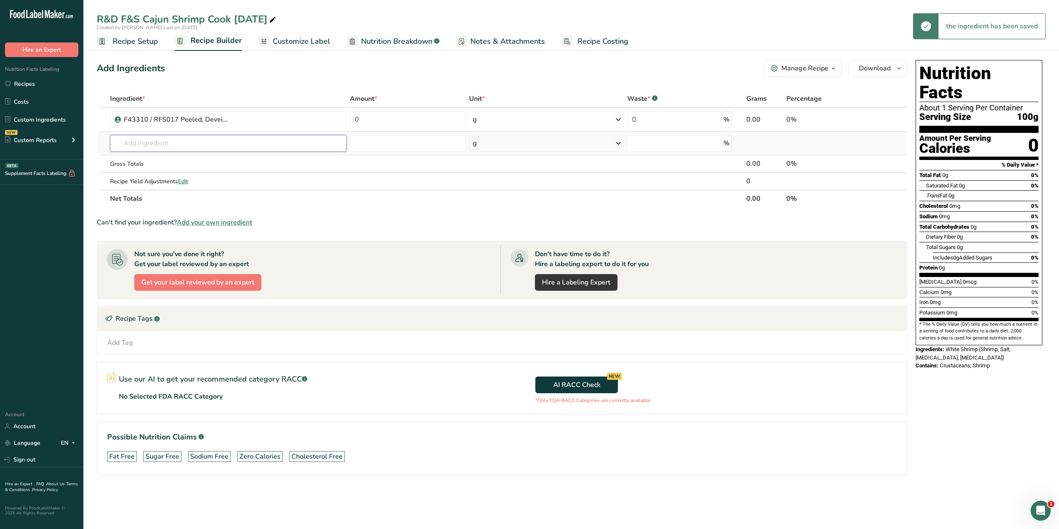
click at [174, 148] on input "text" at bounding box center [228, 143] width 236 height 17
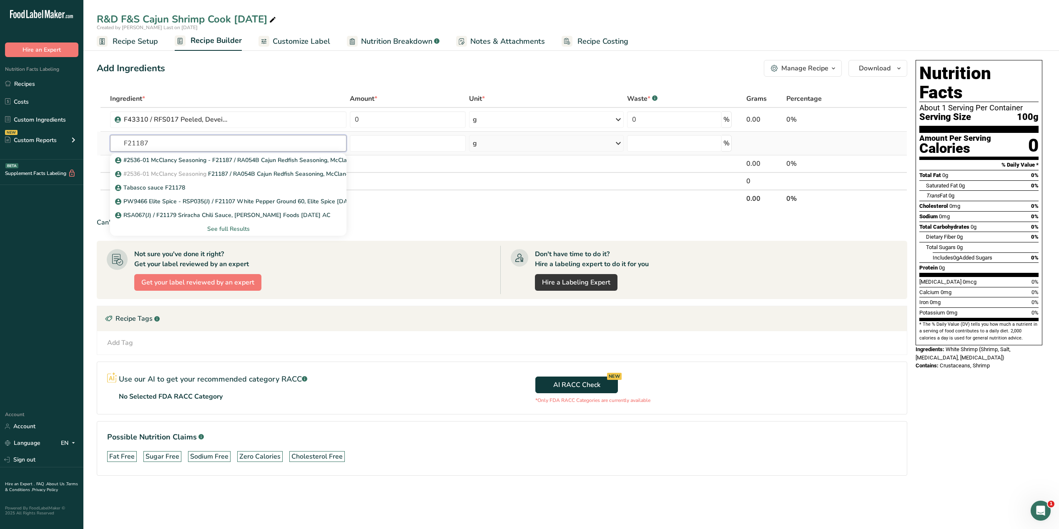
type input "F21187"
click at [219, 226] on div "See full Results" at bounding box center [228, 229] width 223 height 9
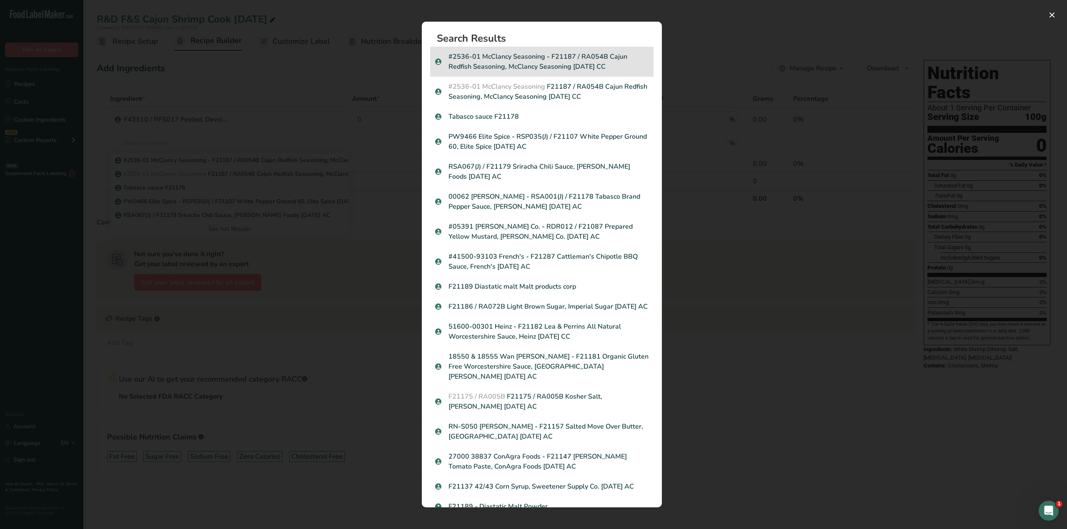
click at [546, 67] on p "#2536-01 McClancy Seasoning - F21187 / RA054B Cajun Redfish Seasoning, McClancy…" at bounding box center [541, 62] width 213 height 20
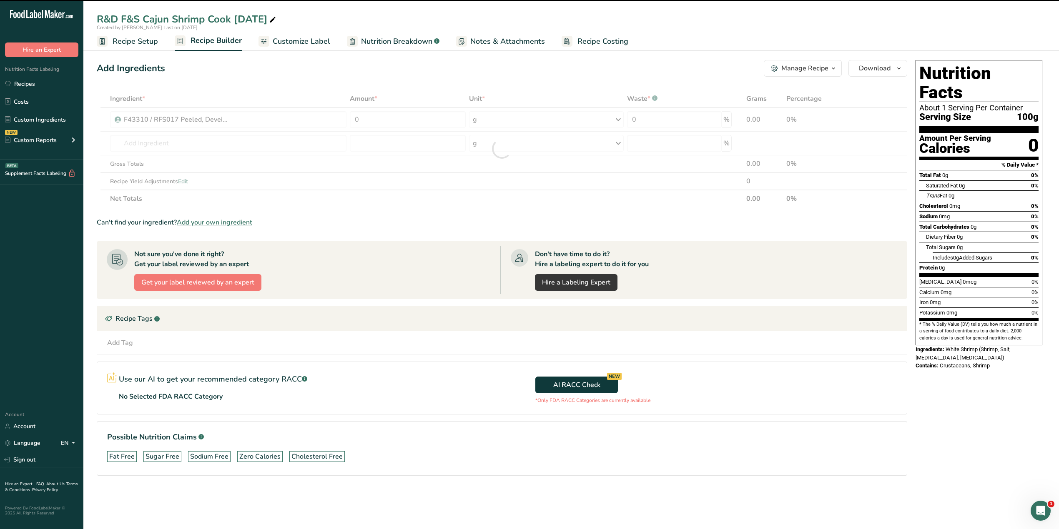
type input "0"
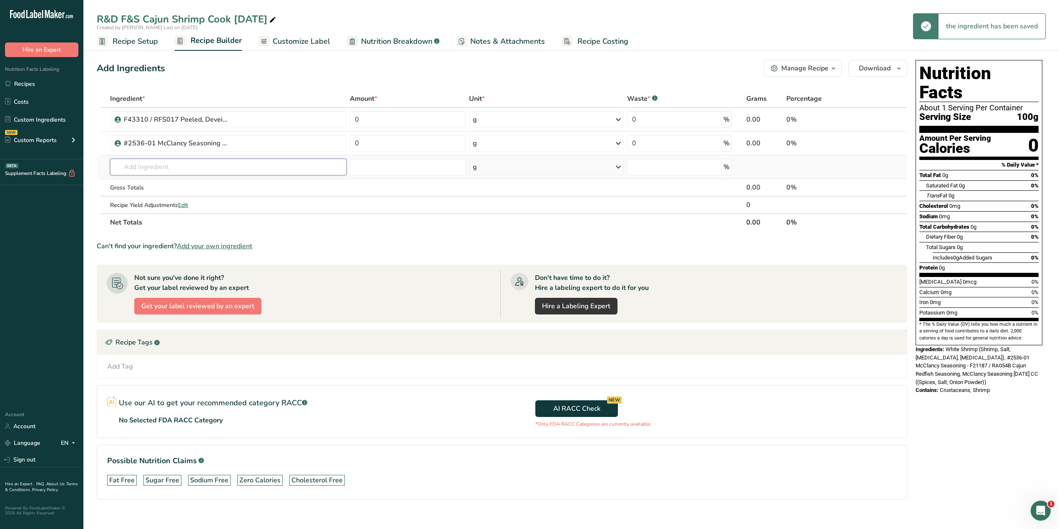
click at [199, 173] on input "text" at bounding box center [228, 167] width 236 height 17
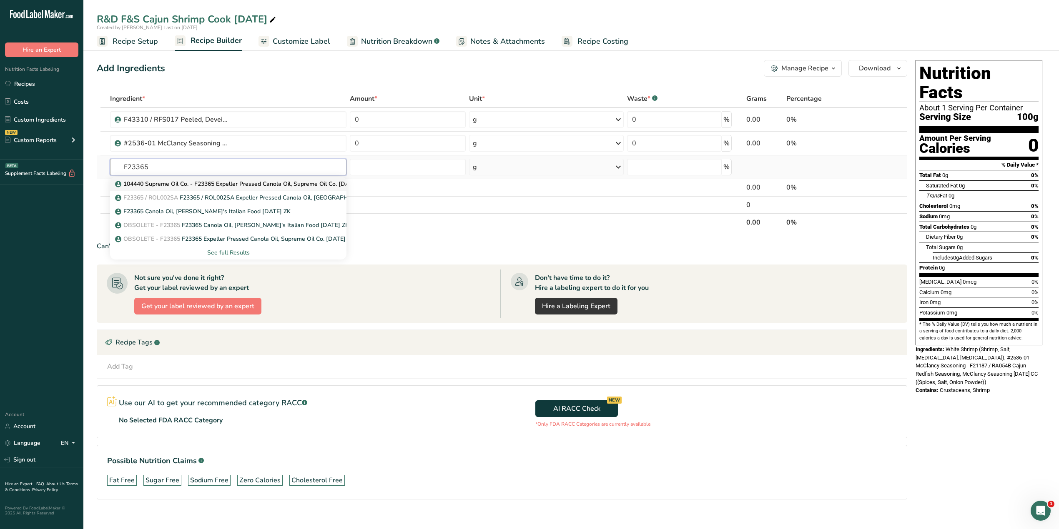
type input "F23365"
click at [252, 184] on p "104440 Supreme Oil Co. - F23365 Expeller Pressed Canola Oil, Supreme Oil Co. [D…" at bounding box center [242, 184] width 251 height 9
type input "104440 Supreme Oil Co. - F23365 Expeller Pressed Canola Oil, Supreme Oil Co. [D…"
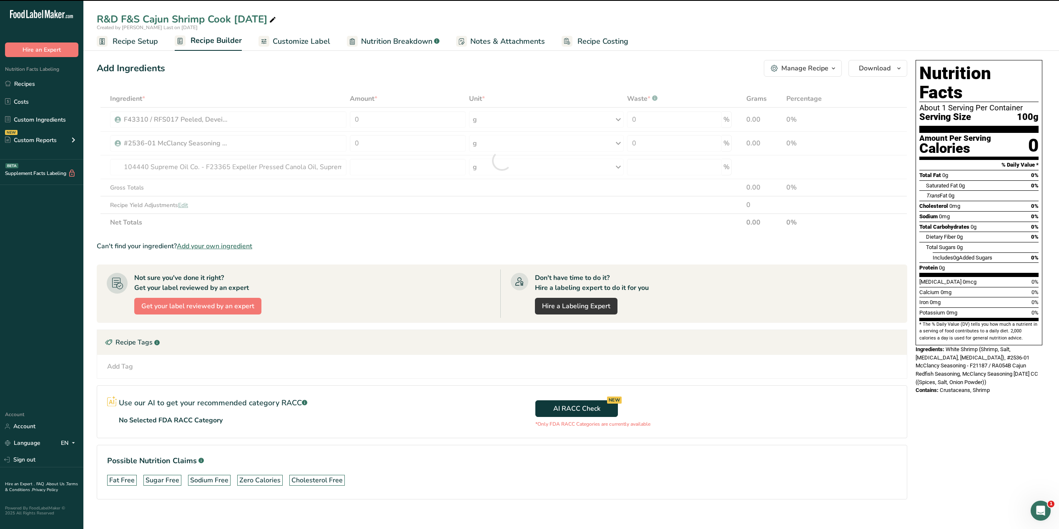
type input "0"
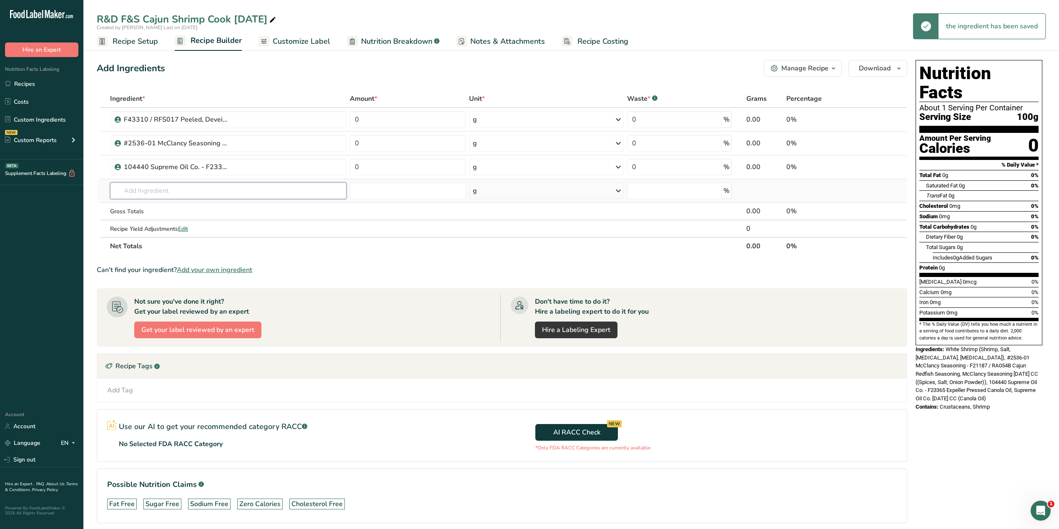
drag, startPoint x: 199, startPoint y: 190, endPoint x: 204, endPoint y: 189, distance: 5.2
click at [199, 191] on input "text" at bounding box center [228, 191] width 236 height 17
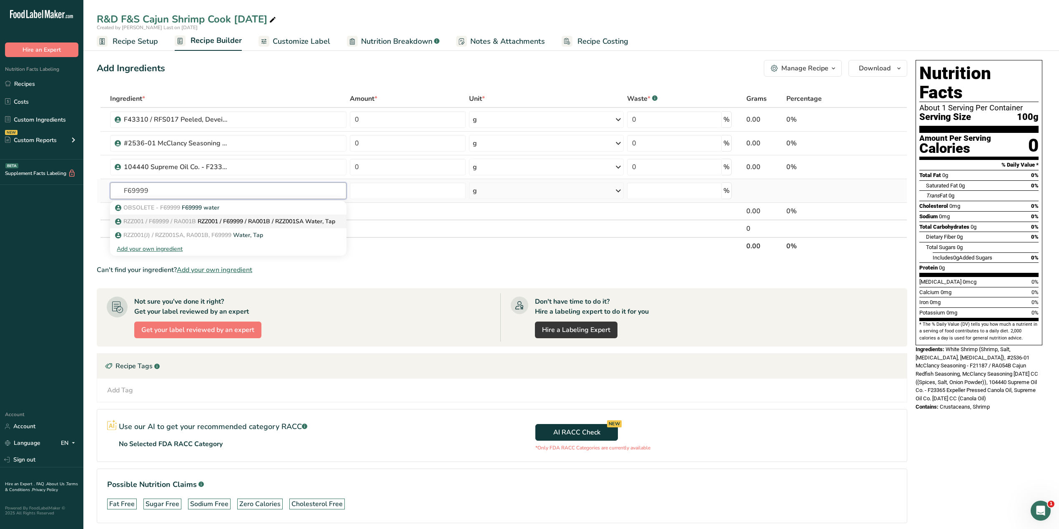
type input "F69999"
click at [212, 217] on link "RZZ001 / F69999 / RA001B RZZ001 / F69999 / RA001B / RZZ001SA Water, Tap" at bounding box center [228, 222] width 236 height 14
type input "RZZ001 / F69999 / RA001B / RZZ001SA Water, Tap"
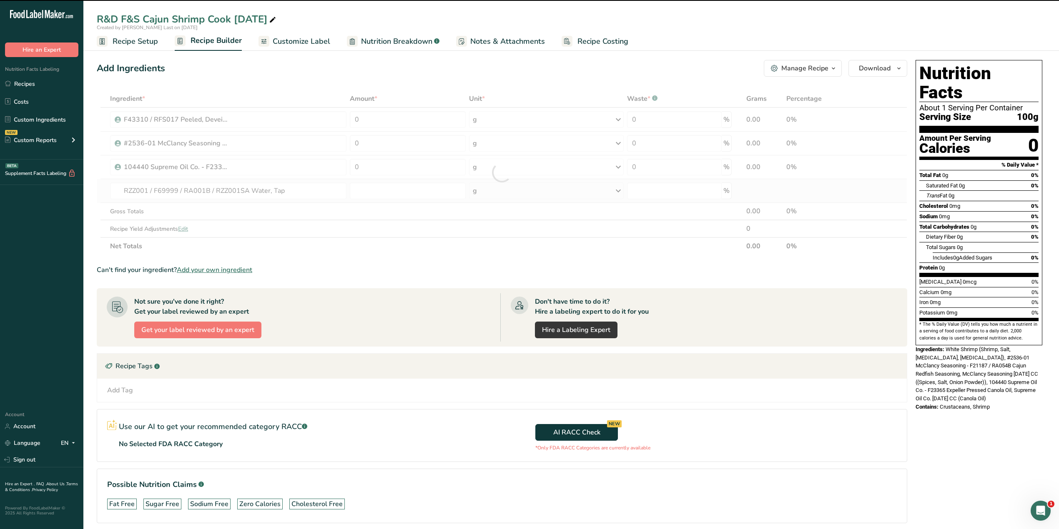
type input "0"
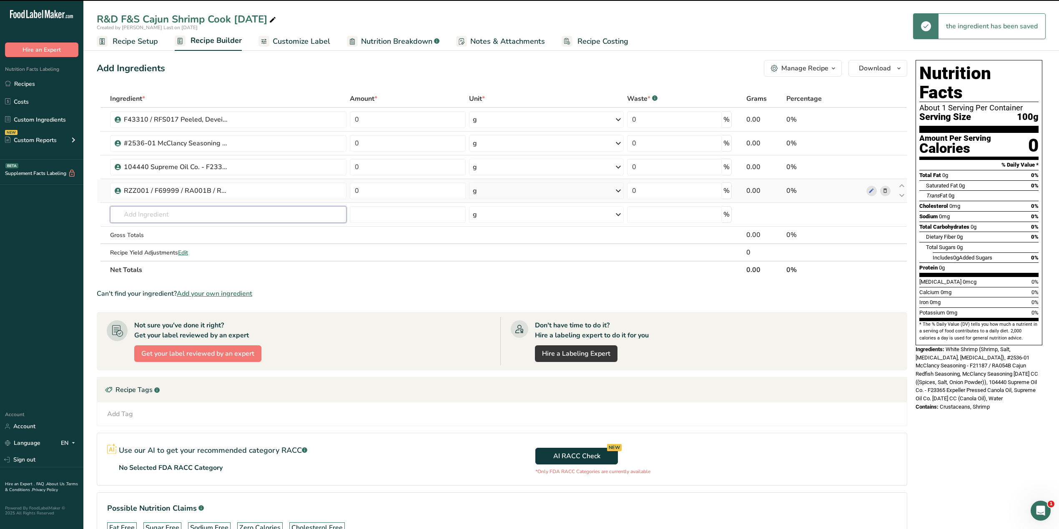
click at [212, 217] on input "text" at bounding box center [228, 214] width 236 height 17
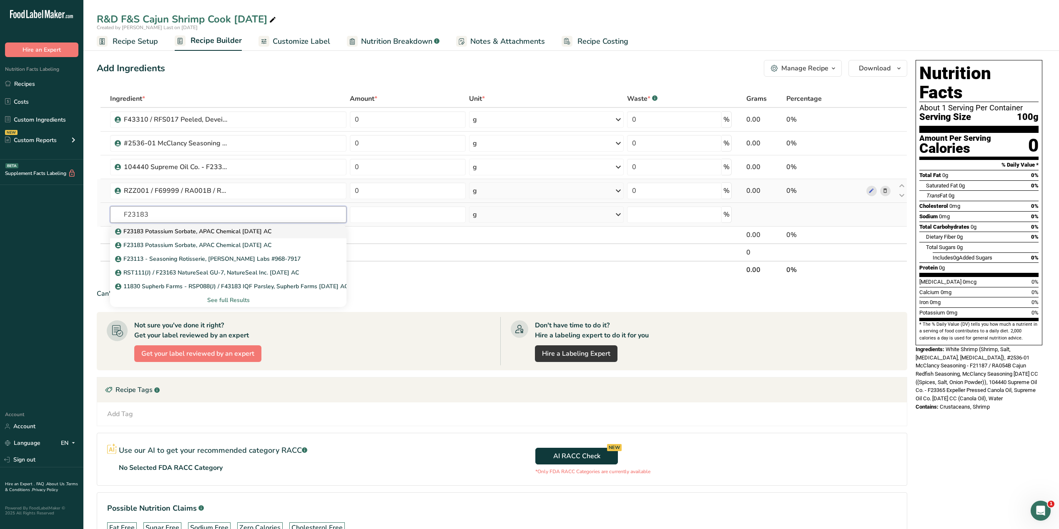
type input "F23183"
click at [215, 231] on p "F23183 Potassium Sorbate, APAC Chemical [DATE] AC" at bounding box center [194, 231] width 155 height 9
type input "F23183 Potassium Sorbate, APAC Chemical [DATE] AC"
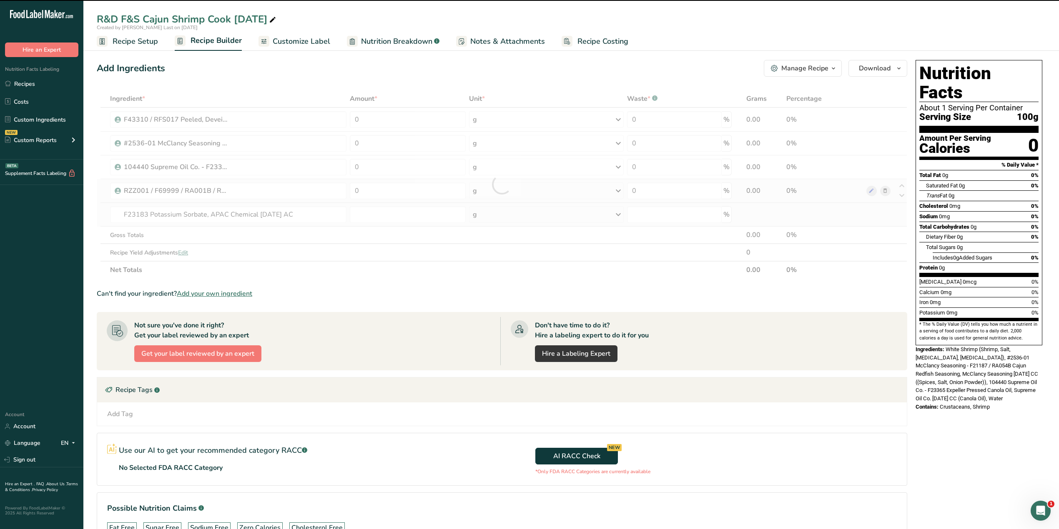
type input "0"
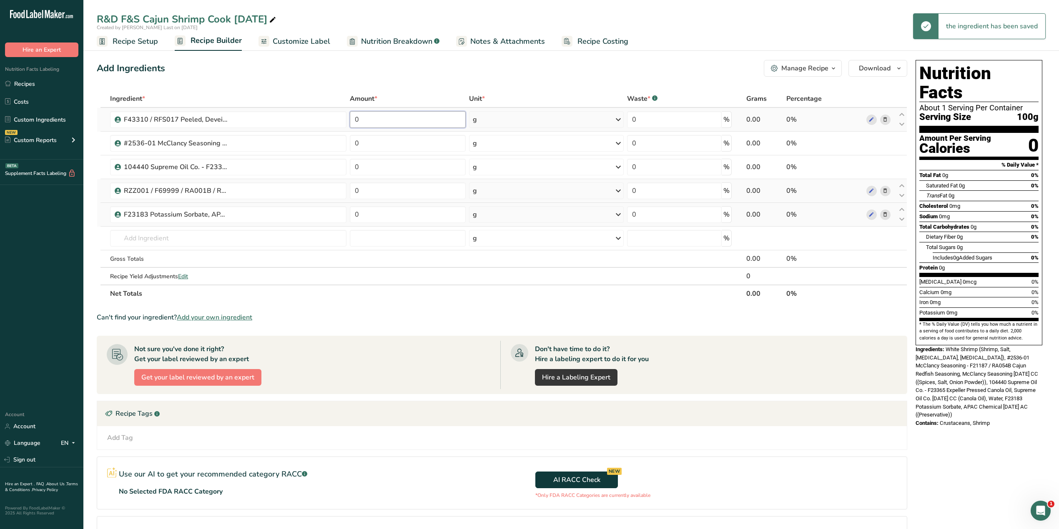
drag, startPoint x: 363, startPoint y: 118, endPoint x: 349, endPoint y: 118, distance: 13.3
click at [350, 118] on input "0" at bounding box center [408, 119] width 116 height 17
type input "87.5471"
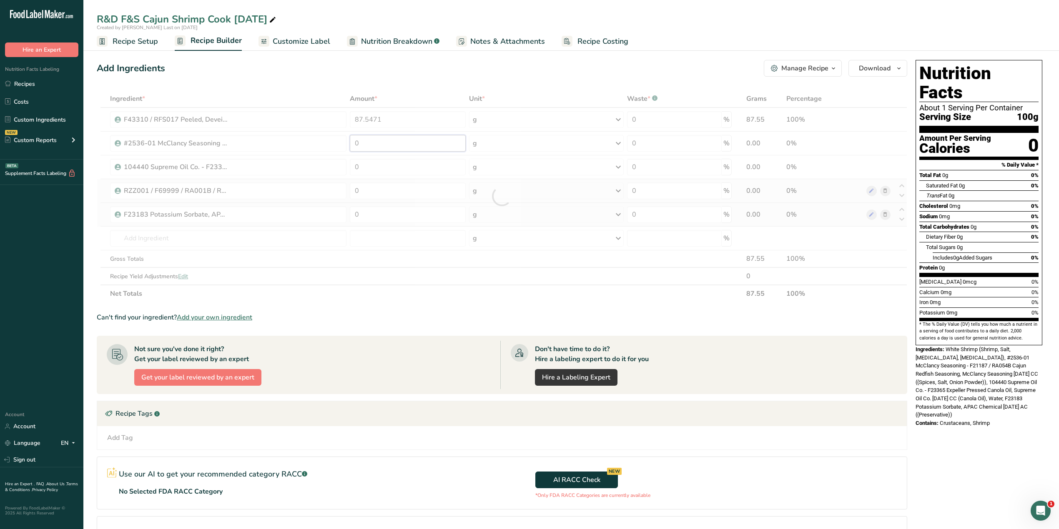
drag, startPoint x: 359, startPoint y: 139, endPoint x: 348, endPoint y: 140, distance: 11.7
click at [348, 140] on div "Ingredient * Amount * Unit * Waste * .a-a{fill:#347362;}.b-a{fill:#fff;} Grams …" at bounding box center [502, 196] width 810 height 213
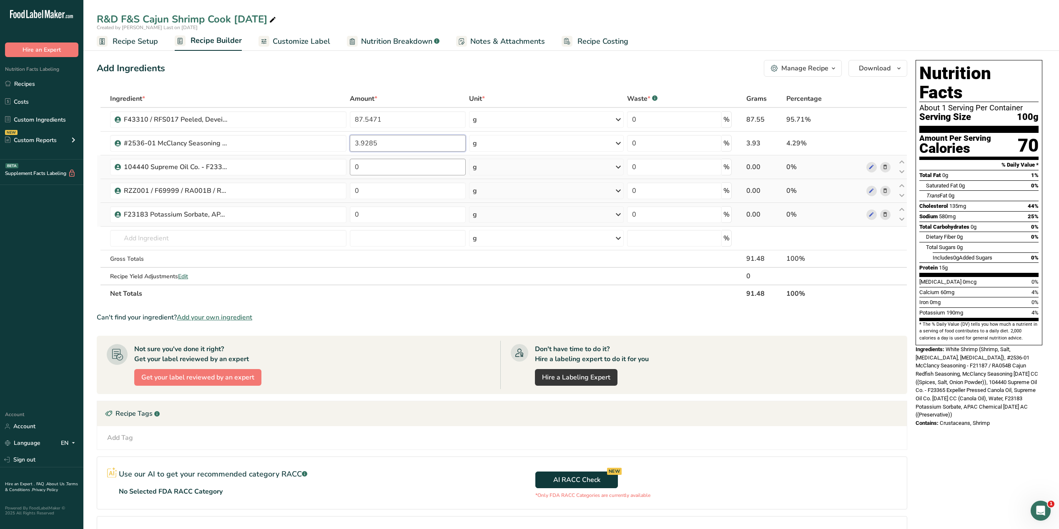
type input "3.9285"
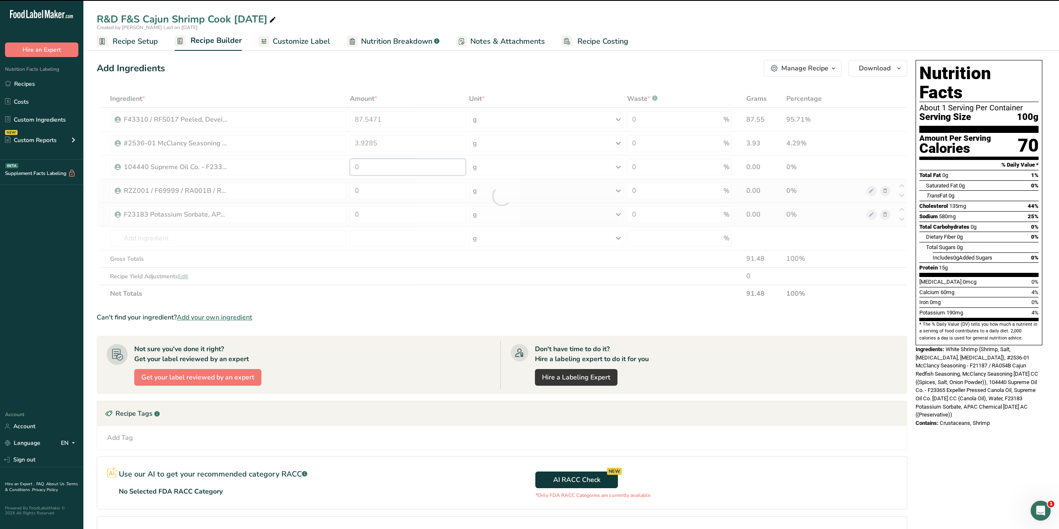
drag, startPoint x: 361, startPoint y: 168, endPoint x: 352, endPoint y: 169, distance: 8.3
click at [352, 169] on div "Ingredient * Amount * Unit * Waste * .a-a{fill:#347362;}.b-a{fill:#fff;} Grams …" at bounding box center [502, 196] width 810 height 213
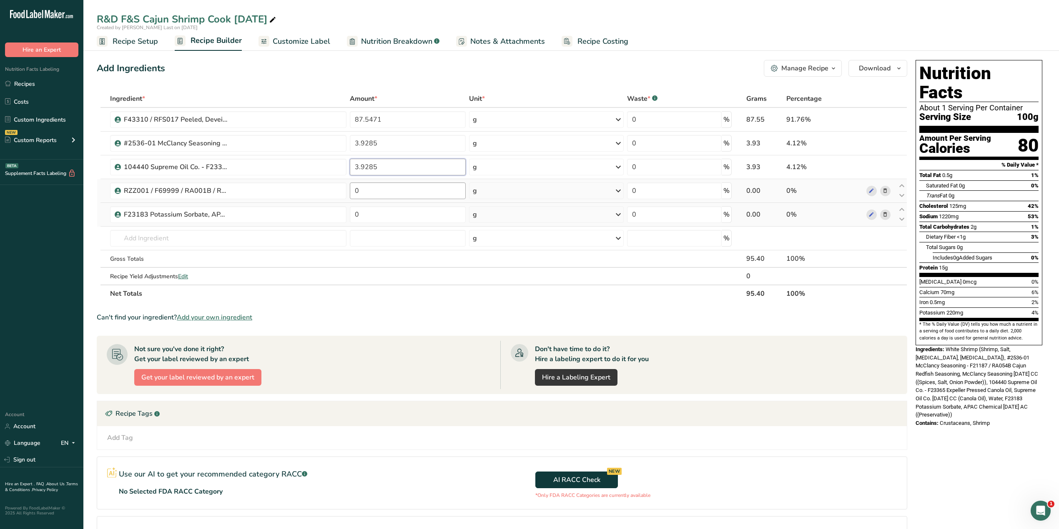
type input "3.9285"
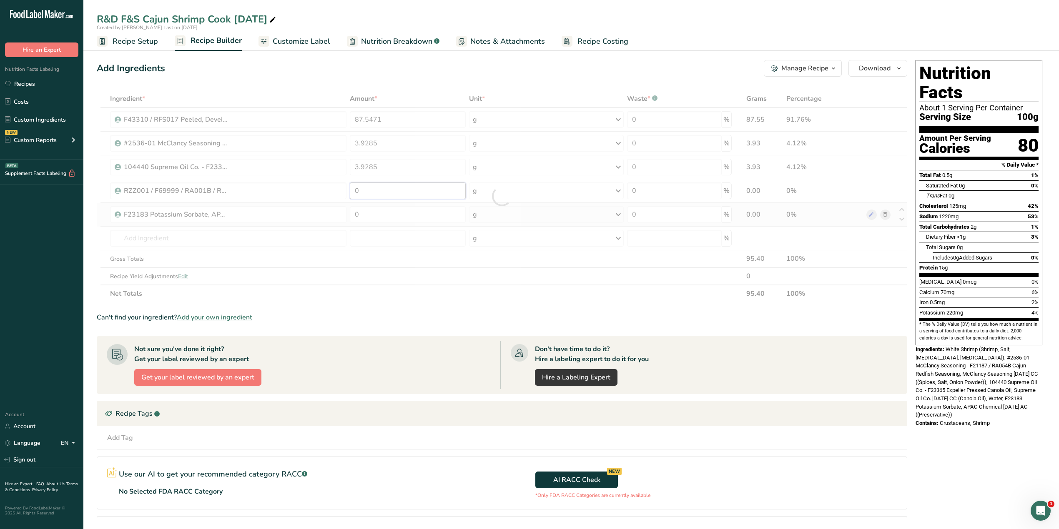
drag, startPoint x: 364, startPoint y: 187, endPoint x: 344, endPoint y: 188, distance: 20.5
click at [344, 188] on div "Ingredient * Amount * Unit * Waste * .a-a{fill:#347362;}.b-a{fill:#fff;} Grams …" at bounding box center [502, 196] width 810 height 213
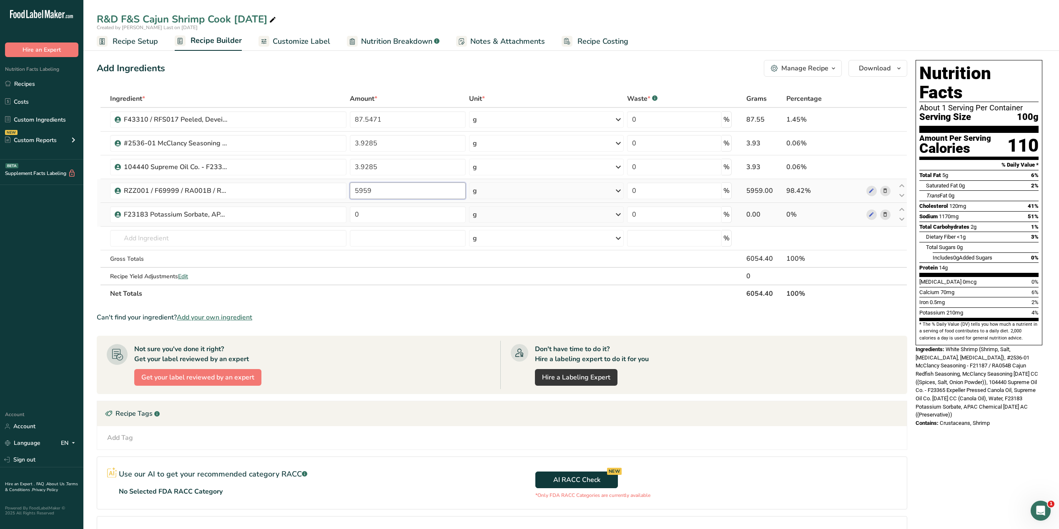
click at [353, 190] on input "5959" at bounding box center [407, 191] width 115 height 17
type input "3.5959"
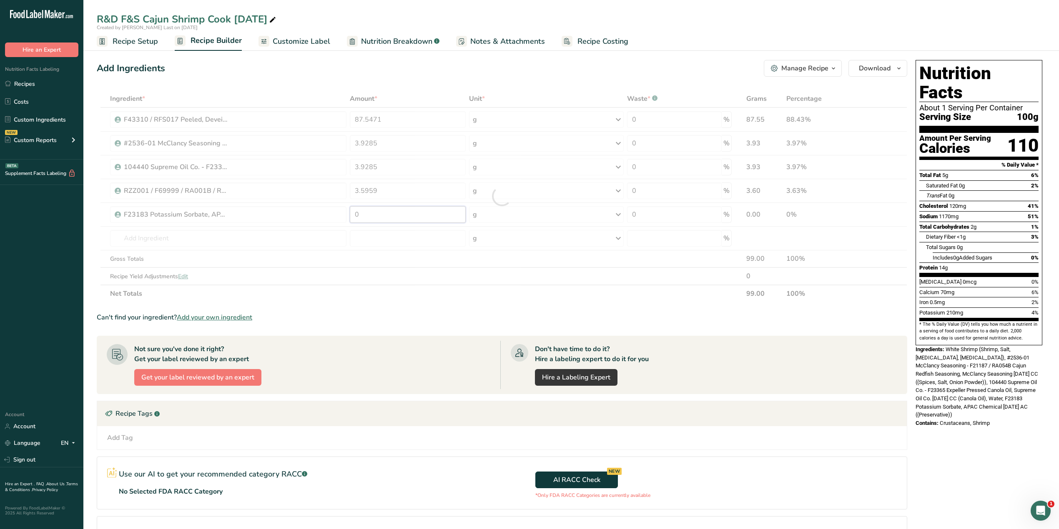
drag, startPoint x: 361, startPoint y: 212, endPoint x: 338, endPoint y: 212, distance: 22.1
click at [338, 212] on div "Ingredient * Amount * Unit * Waste * .a-a{fill:#347362;}.b-a{fill:#fff;} Grams …" at bounding box center [502, 196] width 810 height 213
type input "0.9999"
click at [370, 234] on div "Ingredient * Amount * Unit * Waste * .a-a{fill:#347362;}.b-a{fill:#fff;} Grams …" at bounding box center [502, 196] width 810 height 213
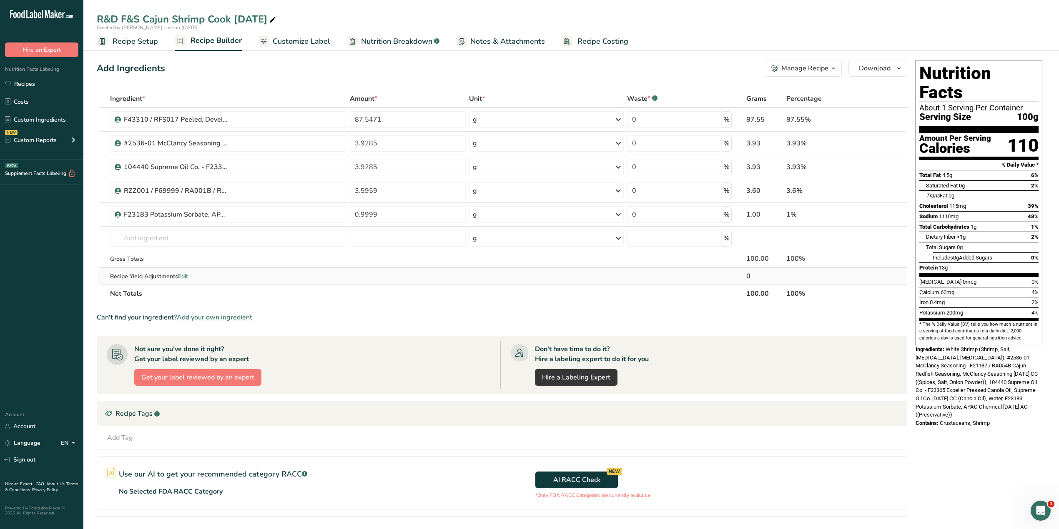
click at [187, 278] on span "Edit" at bounding box center [183, 277] width 10 height 8
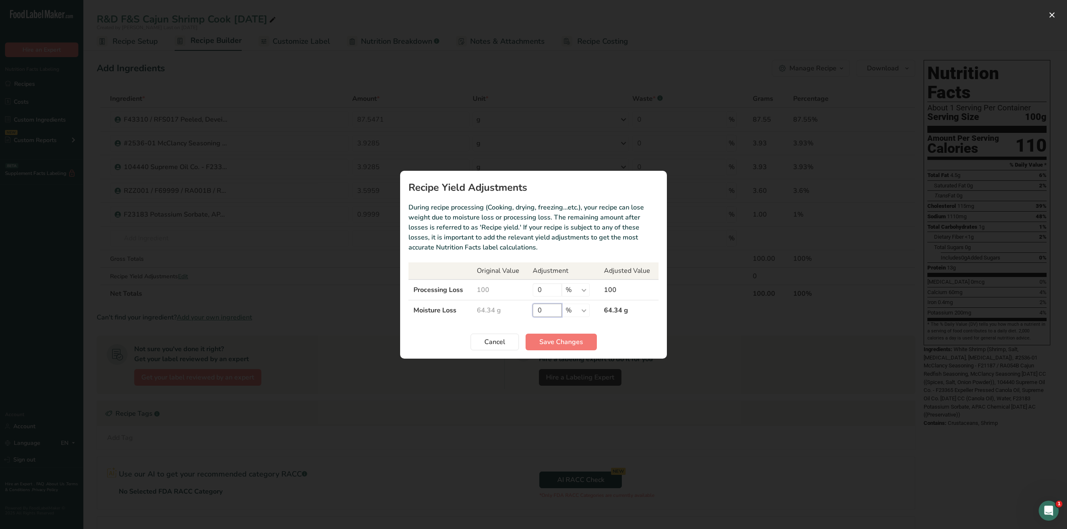
drag, startPoint x: 542, startPoint y: 310, endPoint x: 527, endPoint y: 310, distance: 15.4
click at [527, 310] on tr "Moisture Loss 64.34 g 0 % g kg mg mcg lb oz 64.34 g" at bounding box center [533, 310] width 250 height 20
type input "20"
click at [586, 329] on button "Save Changes" at bounding box center [561, 342] width 71 height 17
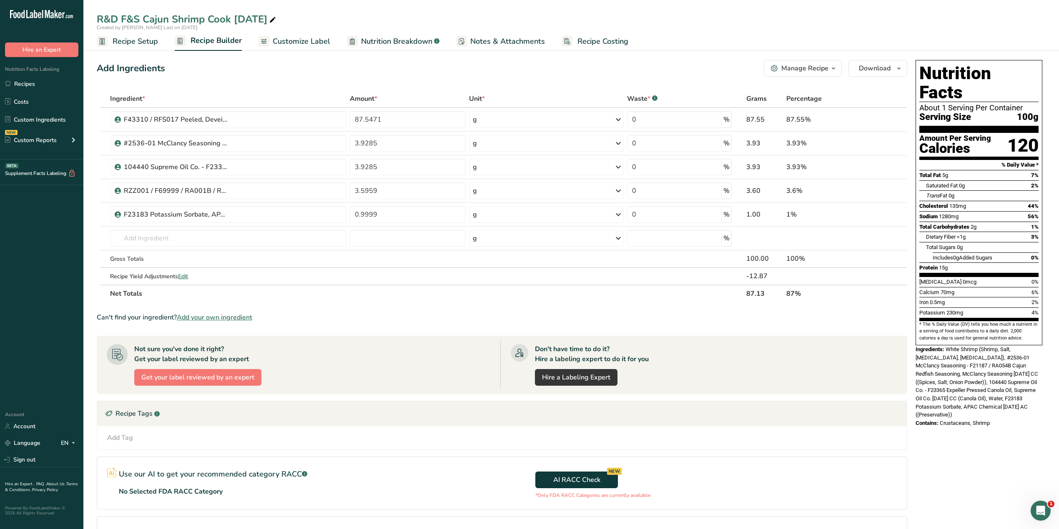
click at [702, 67] on span "button" at bounding box center [833, 68] width 10 height 10
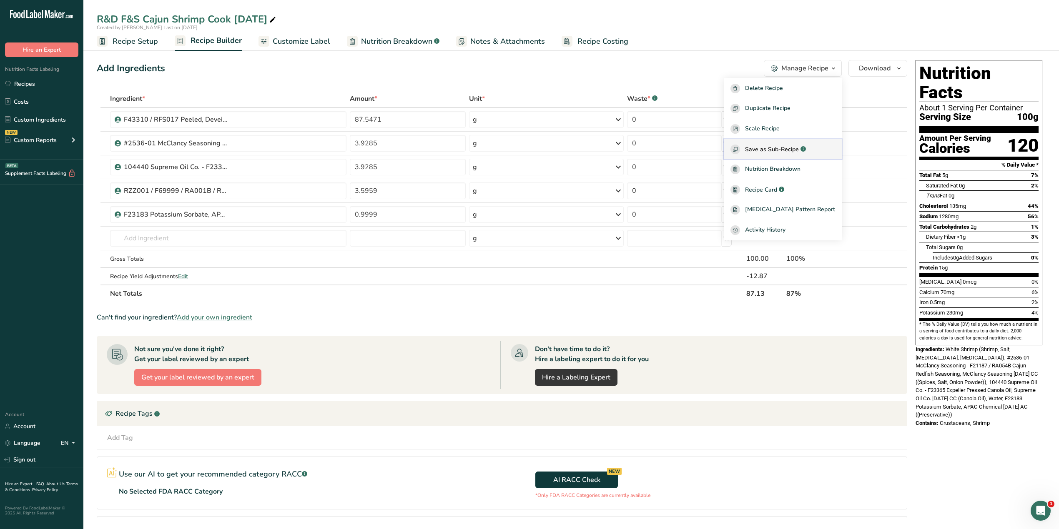
click at [702, 145] on span "Save as Sub-Recipe" at bounding box center [772, 149] width 54 height 9
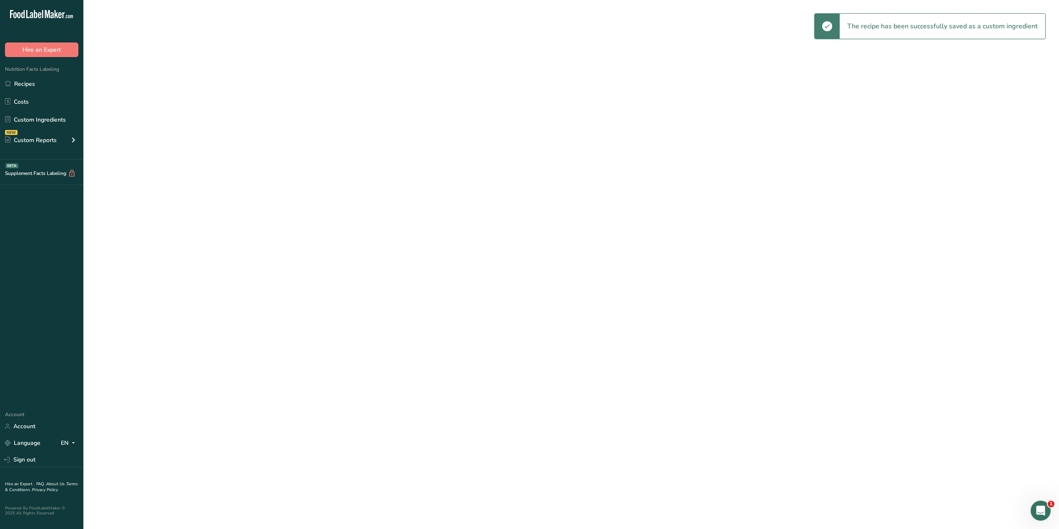
select select "30"
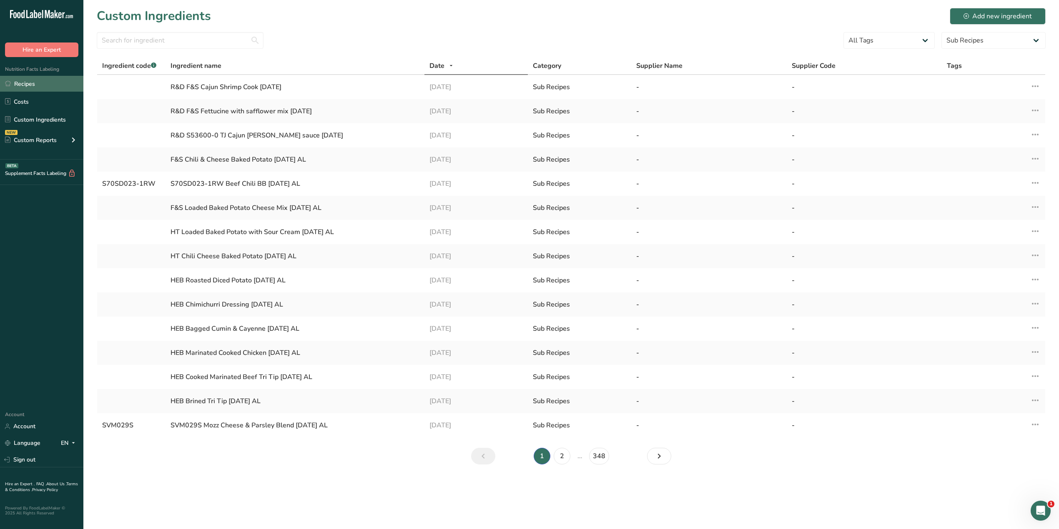
drag, startPoint x: 34, startPoint y: 81, endPoint x: 49, endPoint y: 79, distance: 14.7
click at [34, 81] on link "Recipes" at bounding box center [41, 84] width 83 height 16
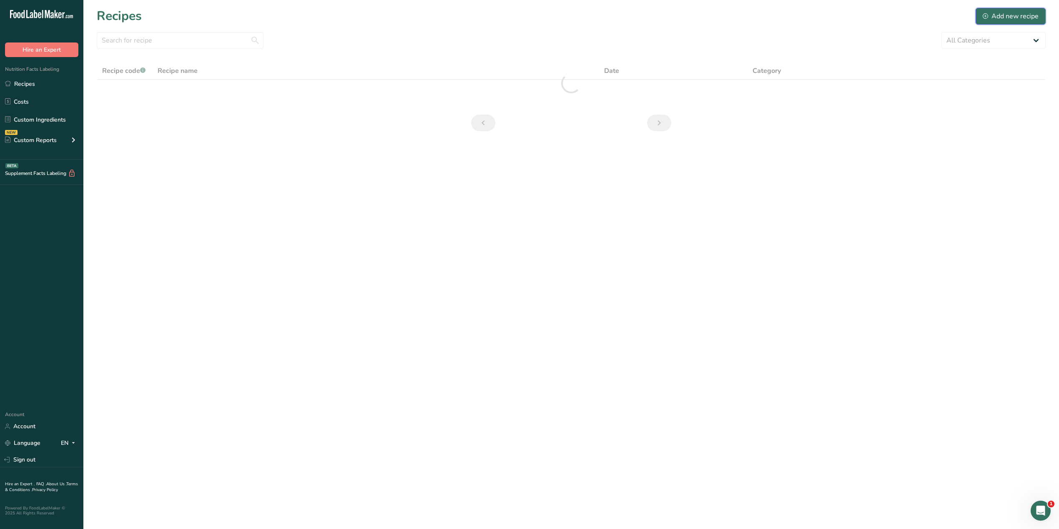
click at [702, 17] on div "Add new recipe" at bounding box center [1010, 16] width 56 height 10
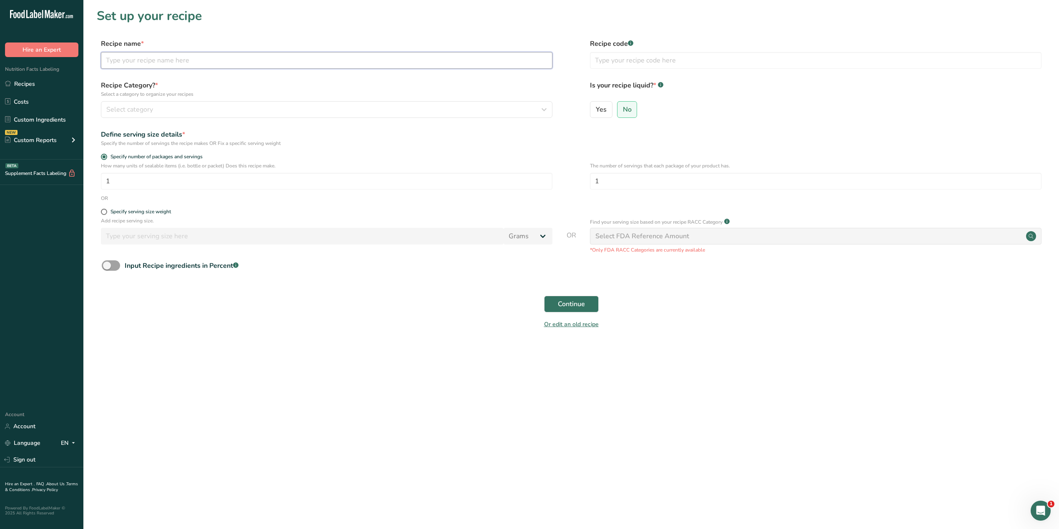
click at [305, 61] on input "text" at bounding box center [326, 60] width 451 height 17
drag, startPoint x: 120, startPoint y: 58, endPoint x: 125, endPoint y: 61, distance: 5.2
click at [122, 59] on input "R&D S53600 Cajun [PERSON_NAME] Mix [DATE]" at bounding box center [326, 60] width 451 height 17
type input "R&D F&S S53600 Cajun [PERSON_NAME] Mix [DATE]"
click at [165, 107] on div "Select category" at bounding box center [324, 110] width 436 height 10
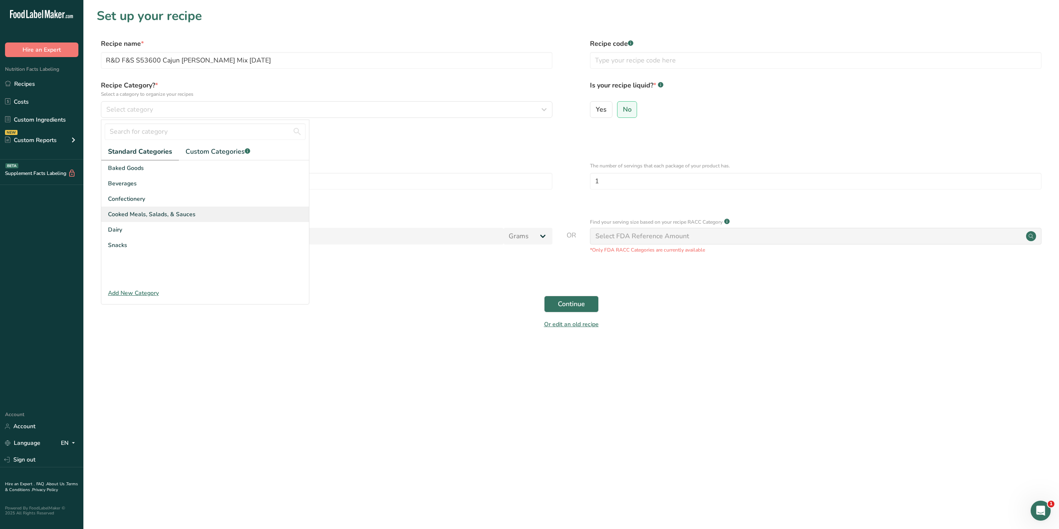
click at [153, 213] on span "Cooked Meals, Salads, & Sauces" at bounding box center [152, 214] width 88 height 9
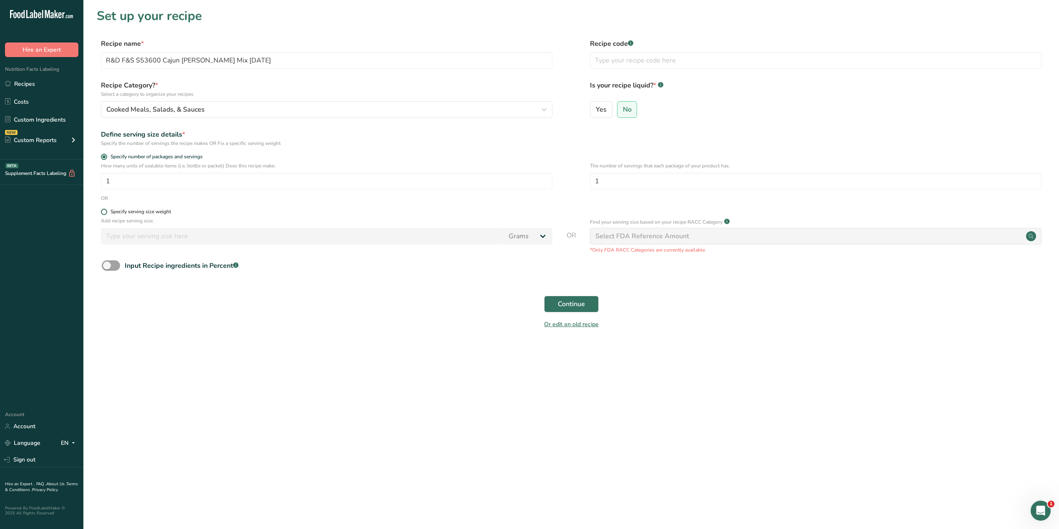
click at [141, 211] on div "Specify serving size weight" at bounding box center [140, 212] width 60 height 6
click at [106, 211] on input "Specify serving size weight" at bounding box center [103, 211] width 5 height 5
radio input "true"
radio input "false"
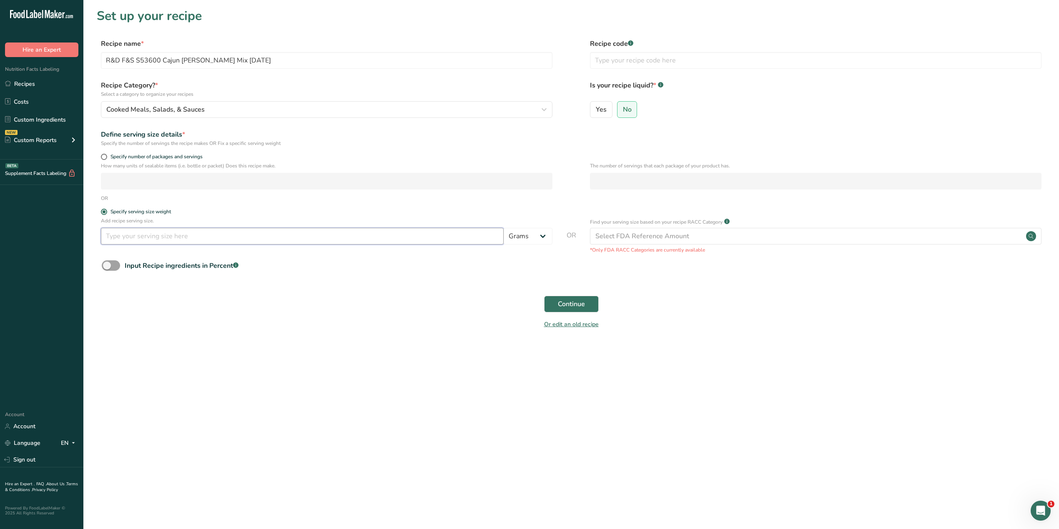
click at [139, 233] on input "number" at bounding box center [302, 236] width 403 height 17
type input "100"
click at [564, 304] on span "Continue" at bounding box center [571, 304] width 27 height 10
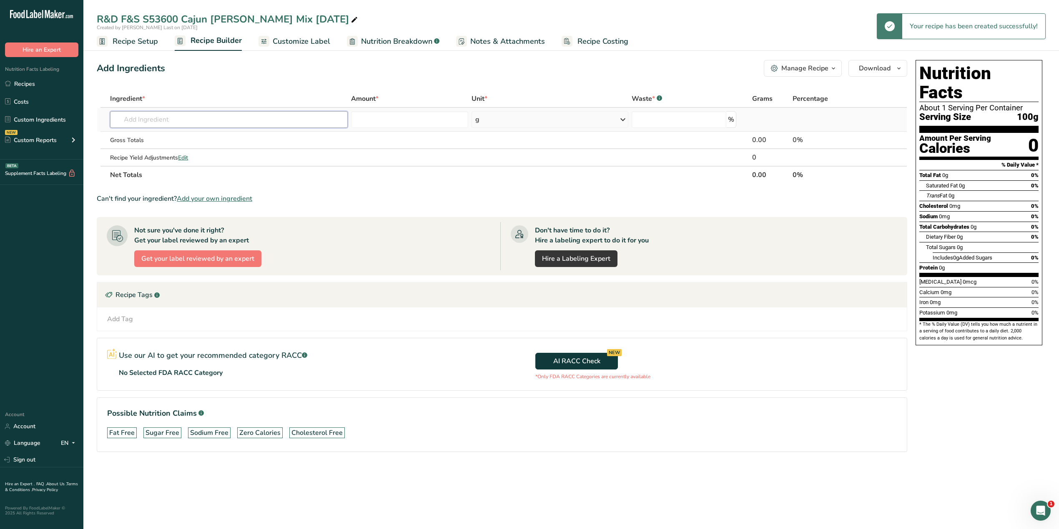
click at [142, 116] on input "text" at bounding box center [228, 119] width 237 height 17
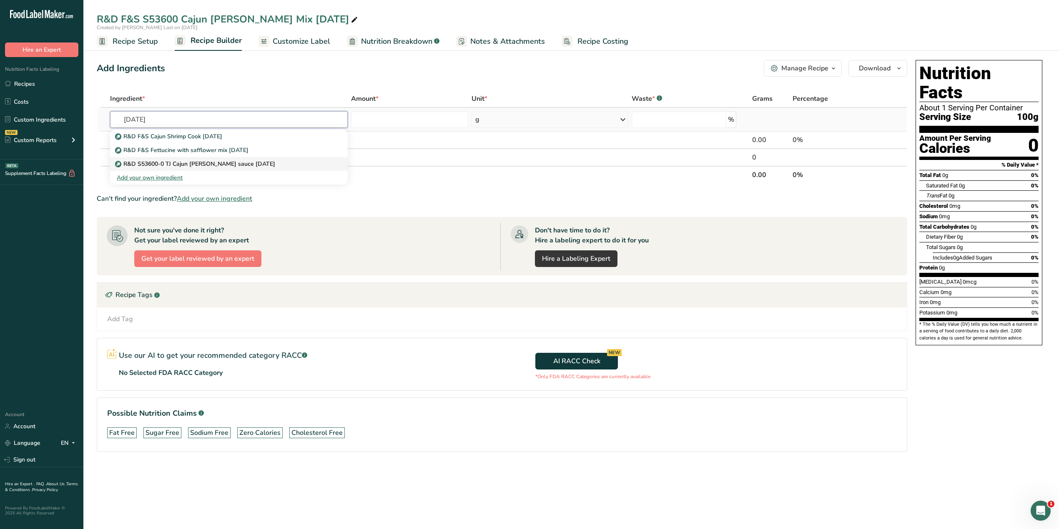
type input "[DATE]"
click at [238, 163] on p "R&D S53600-0 TJ Cajun [PERSON_NAME] sauce [DATE]" at bounding box center [196, 164] width 158 height 9
type input "R&D S53600-0 TJ Cajun [PERSON_NAME] sauce [DATE]"
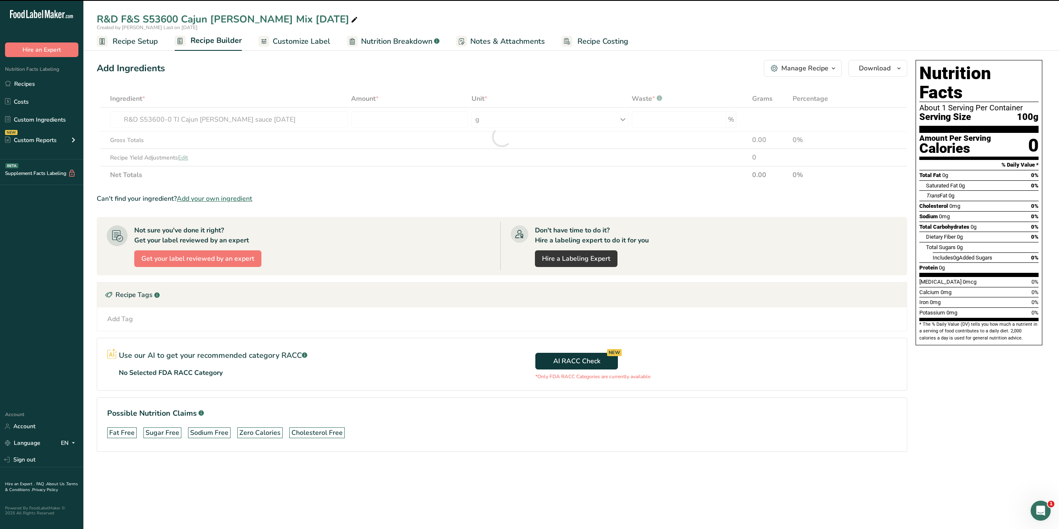
type input "0"
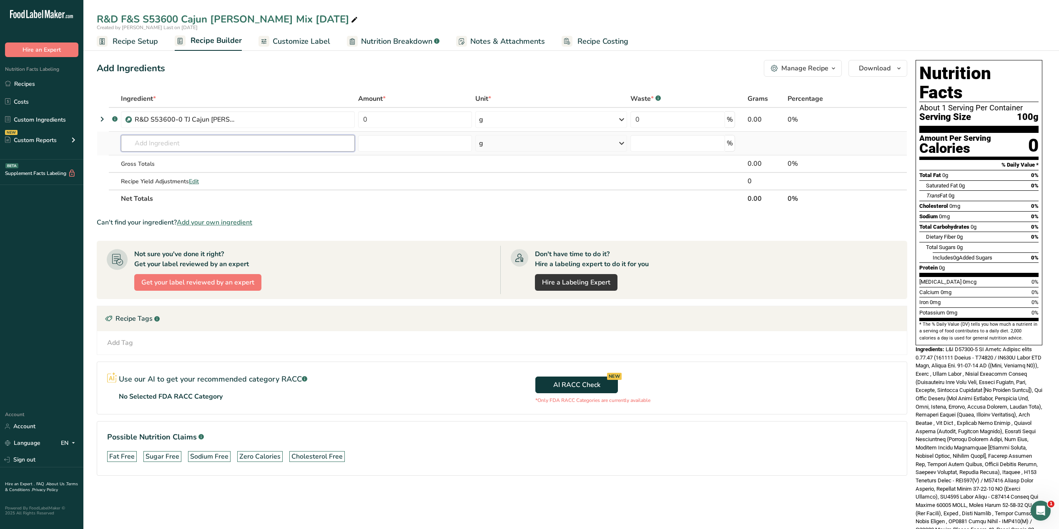
click at [153, 142] on input "text" at bounding box center [238, 143] width 234 height 17
type input "[DATE]"
click at [169, 172] on p "R&D F&S Fettucine with safflower mix [DATE]" at bounding box center [194, 174] width 132 height 9
type input "R&D F&S Fettucine with safflower mix [DATE]"
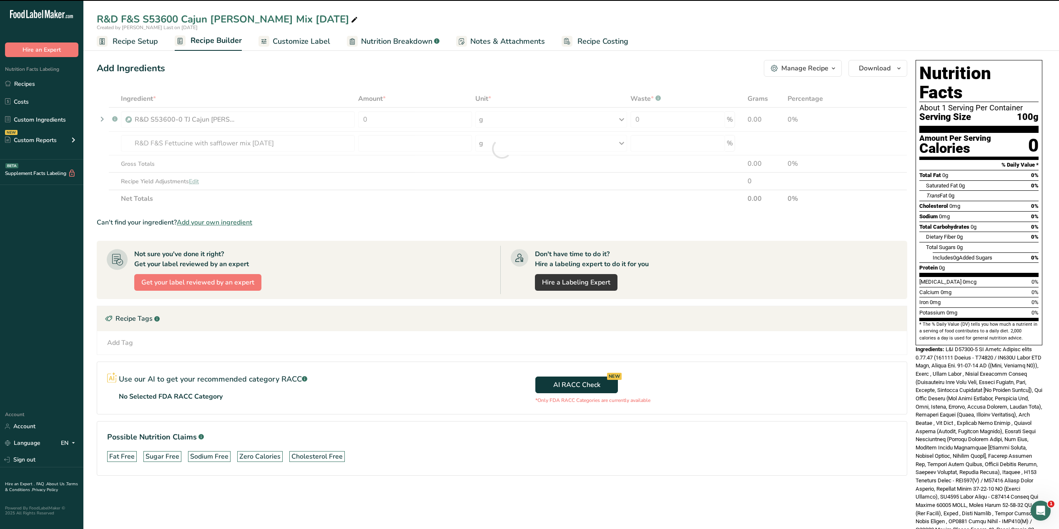
type input "0"
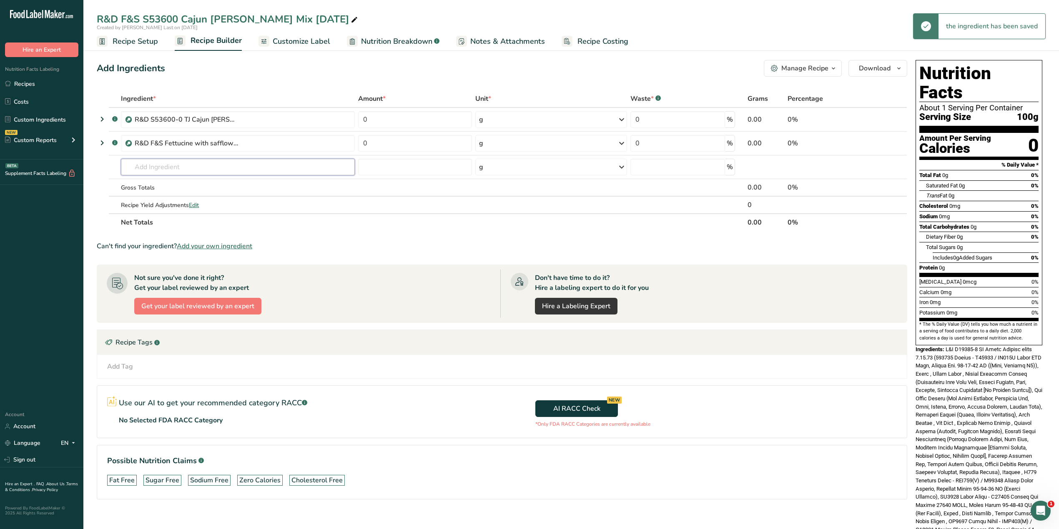
click at [168, 174] on input "text" at bounding box center [238, 167] width 234 height 17
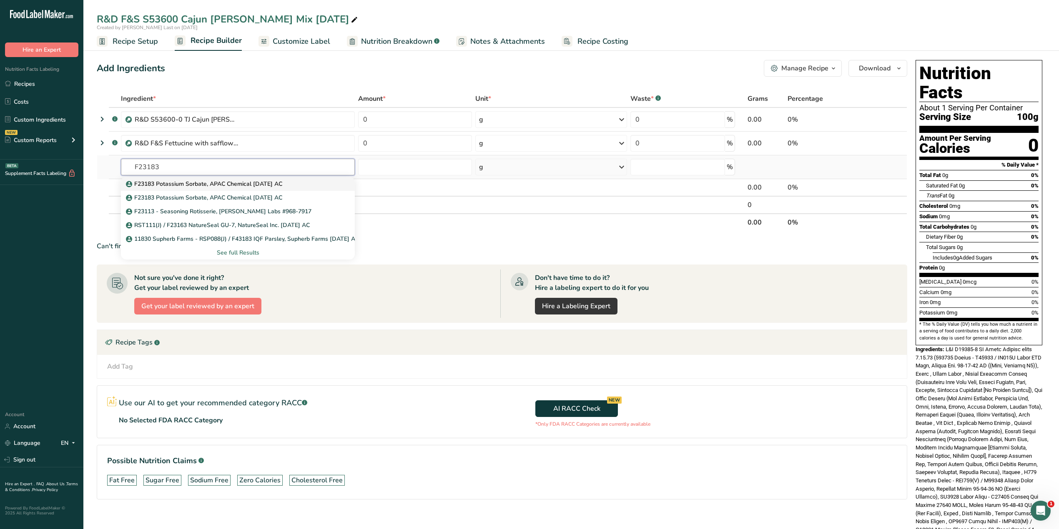
type input "F23183"
click at [182, 184] on p "F23183 Potassium Sorbate, APAC Chemical [DATE] AC" at bounding box center [205, 184] width 155 height 9
type input "F23183 Potassium Sorbate, APAC Chemical [DATE] AC"
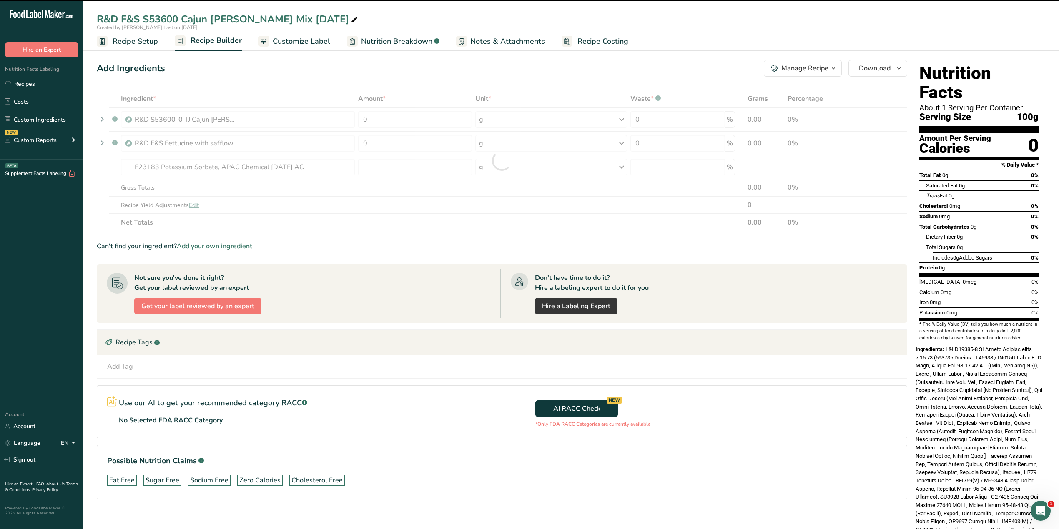
type input "0"
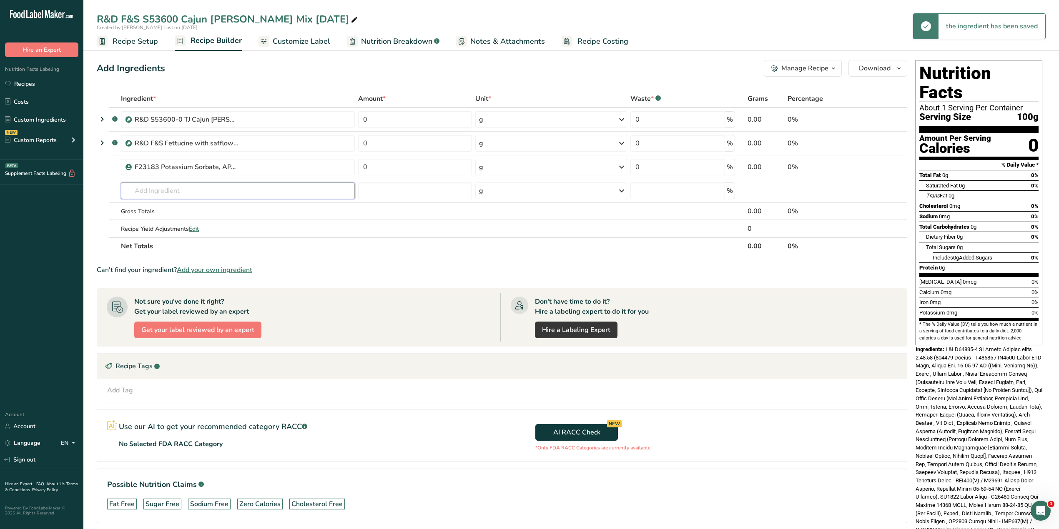
click at [170, 187] on input "text" at bounding box center [238, 191] width 234 height 17
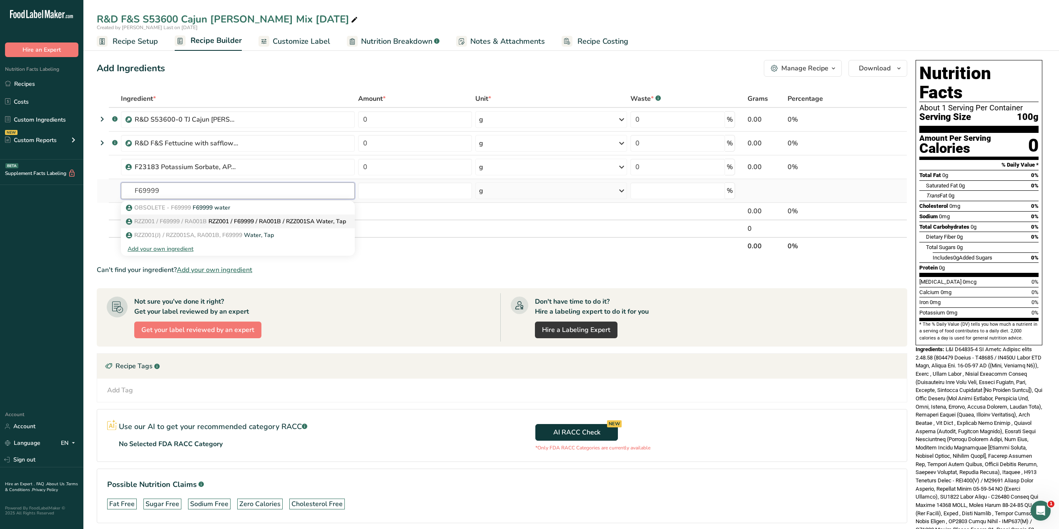
type input "F69999"
click at [175, 219] on span "RZZ001 / F69999 / RA001B" at bounding box center [170, 222] width 73 height 8
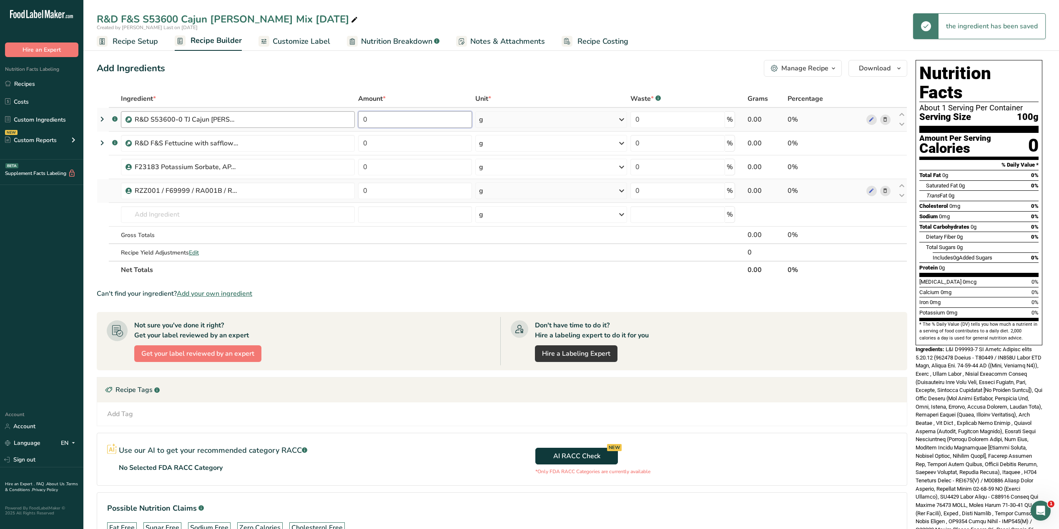
drag, startPoint x: 373, startPoint y: 122, endPoint x: 353, endPoint y: 121, distance: 20.0
click at [353, 121] on tr ".a-a{fill:#347362;}.b-a{fill:#fff;} R&D S53600-0 TJ Cajun [PERSON_NAME] sauce […" at bounding box center [501, 120] width 809 height 24
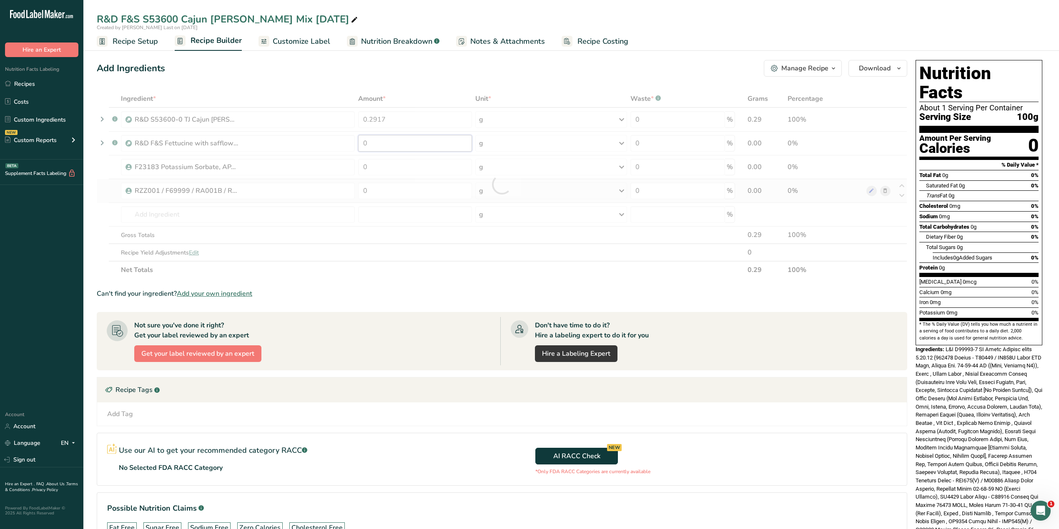
drag, startPoint x: 377, startPoint y: 147, endPoint x: 353, endPoint y: 147, distance: 24.6
click at [353, 147] on div "Ingredient * Amount * Unit * Waste * .a-a{fill:#347362;}.b-a{fill:#fff;} Grams …" at bounding box center [502, 184] width 810 height 189
drag, startPoint x: 383, startPoint y: 166, endPoint x: 364, endPoint y: 168, distance: 18.4
click at [364, 168] on div at bounding box center [502, 184] width 810 height 189
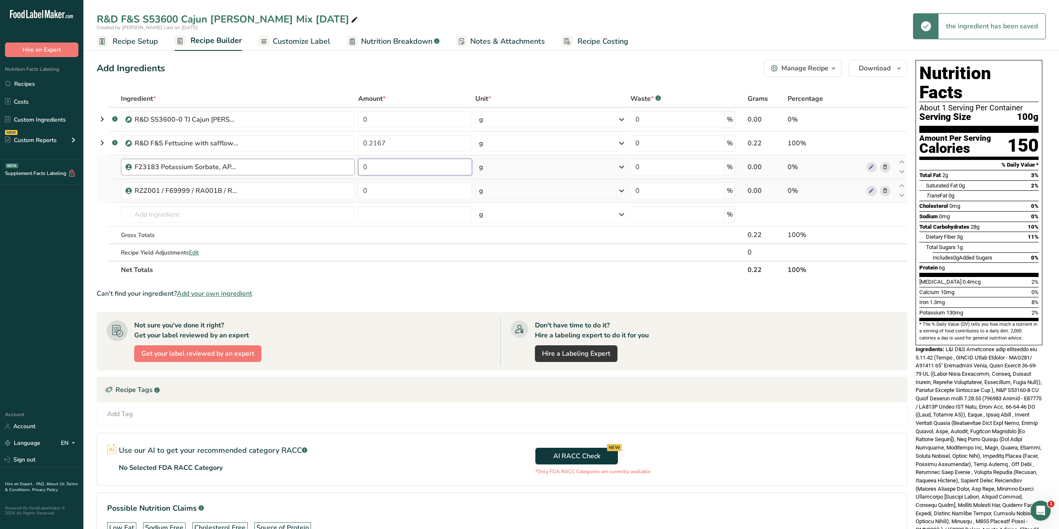
drag, startPoint x: 380, startPoint y: 165, endPoint x: 348, endPoint y: 161, distance: 32.0
click at [348, 161] on tr "F23183 Potassium Sorbate, APAC Chemical [DATE] AC 0 g Weight Units g kg mg See …" at bounding box center [501, 167] width 809 height 24
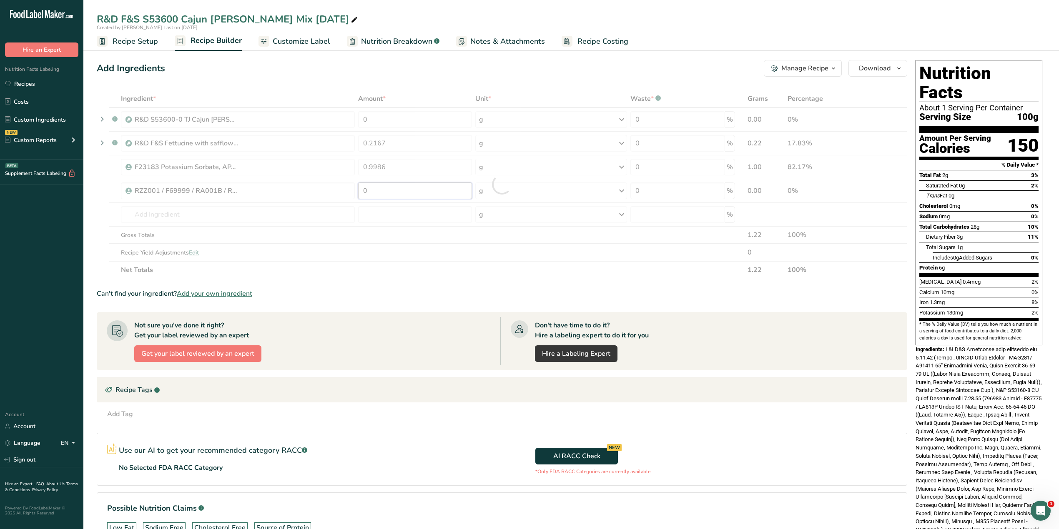
drag, startPoint x: 374, startPoint y: 191, endPoint x: 354, endPoint y: 190, distance: 20.0
click at [354, 191] on div "Ingredient * Amount * Unit * Waste * .a-a{fill:#347362;}.b-a{fill:#fff;} Grams …" at bounding box center [502, 184] width 810 height 189
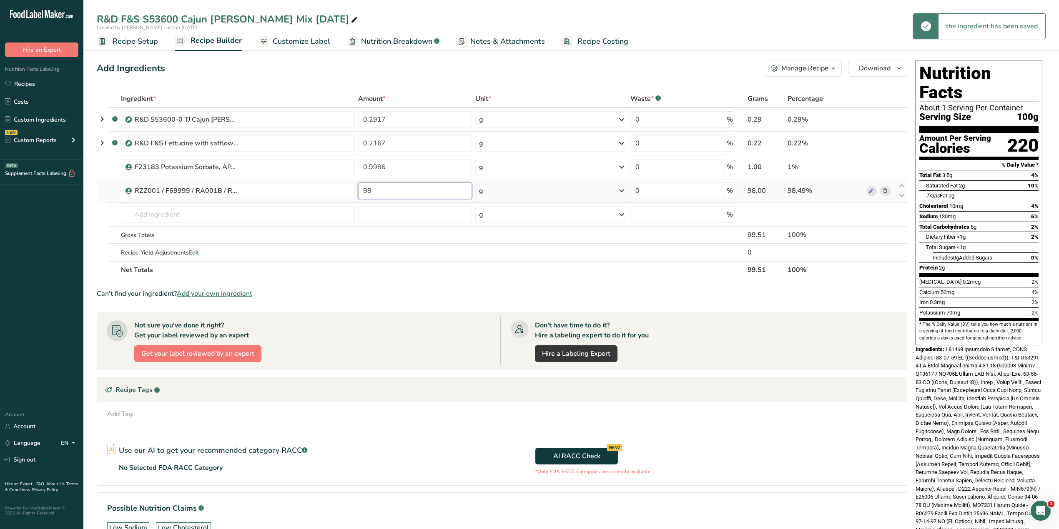
click at [361, 192] on input "98" at bounding box center [415, 191] width 114 height 17
click at [429, 219] on div "Ingredient * Amount * Unit * Waste * .a-a{fill:#347362;}.b-a{fill:#fff;} Grams …" at bounding box center [502, 184] width 810 height 189
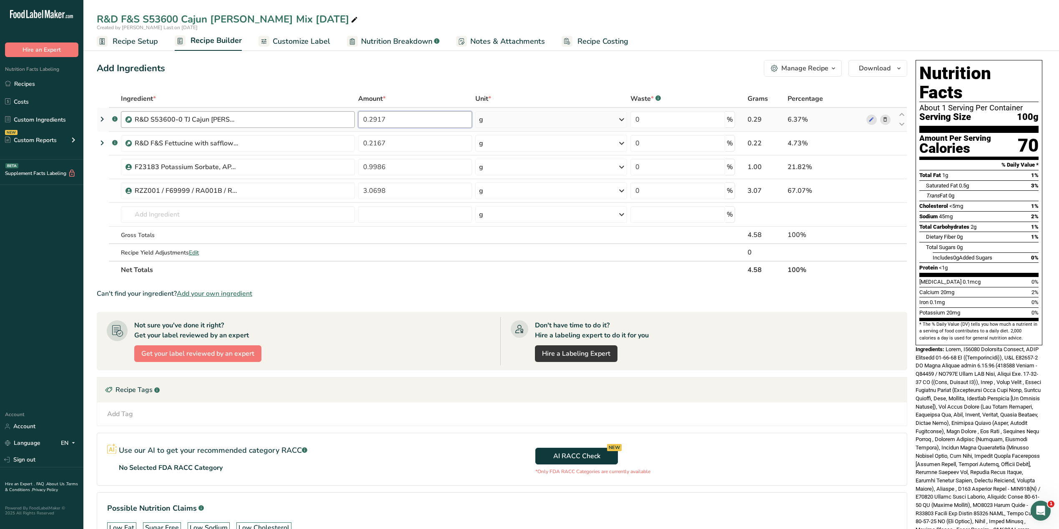
drag, startPoint x: 389, startPoint y: 118, endPoint x: 351, endPoint y: 115, distance: 38.4
click at [351, 115] on tr ".a-a{fill:#347362;}.b-a{fill:#fff;} R&D S53600-0 TJ Cajun [PERSON_NAME] sauce […" at bounding box center [501, 120] width 809 height 24
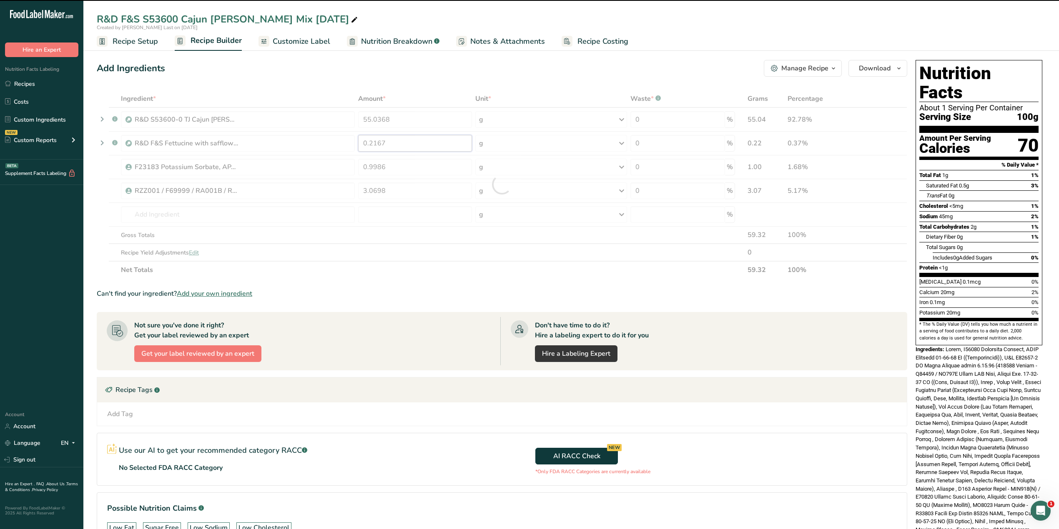
drag, startPoint x: 398, startPoint y: 143, endPoint x: 357, endPoint y: 146, distance: 40.5
click at [357, 146] on div "Ingredient * Amount * Unit * Waste * .a-a{fill:#347362;}.b-a{fill:#fff;} Grams …" at bounding box center [502, 184] width 810 height 189
drag, startPoint x: 407, startPoint y: 170, endPoint x: 356, endPoint y: 170, distance: 51.3
click at [356, 170] on div "Ingredient * Amount * Unit * Waste * .a-a{fill:#347362;}.b-a{fill:#fff;} Grams …" at bounding box center [502, 184] width 810 height 189
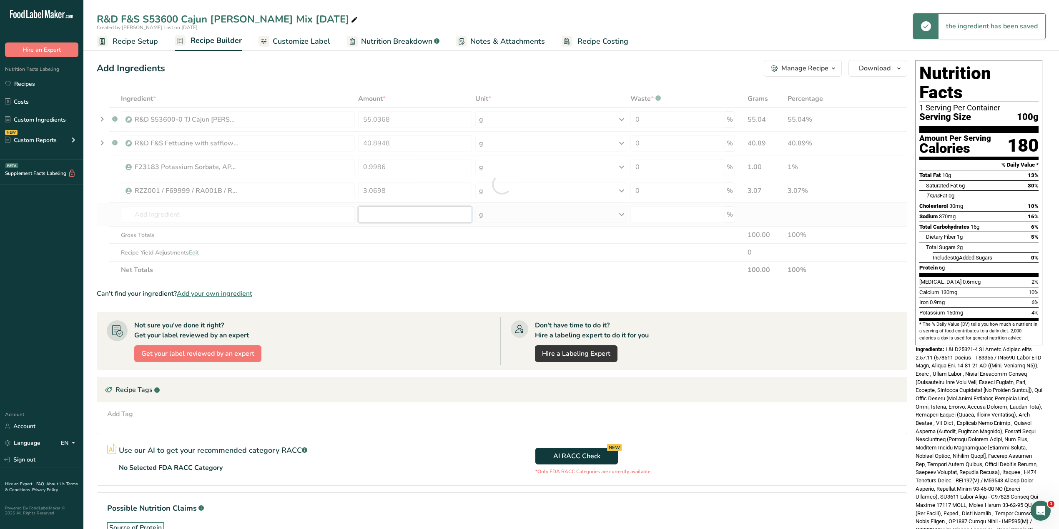
click at [389, 213] on div "Ingredient * Amount * Unit * Waste * .a-a{fill:#347362;}.b-a{fill:#fff;} Grams …" at bounding box center [502, 184] width 810 height 189
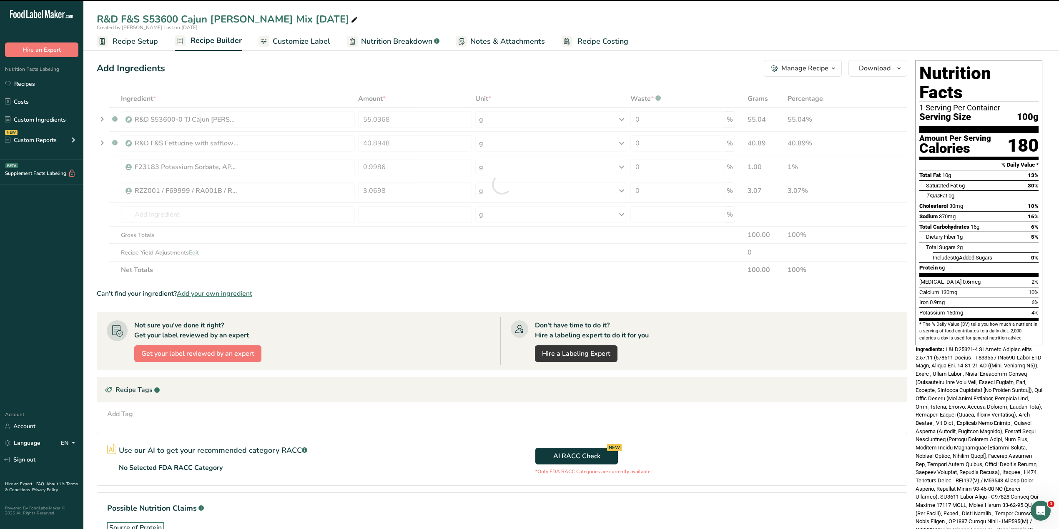
click at [702, 70] on div "Manage Recipe" at bounding box center [804, 68] width 47 height 10
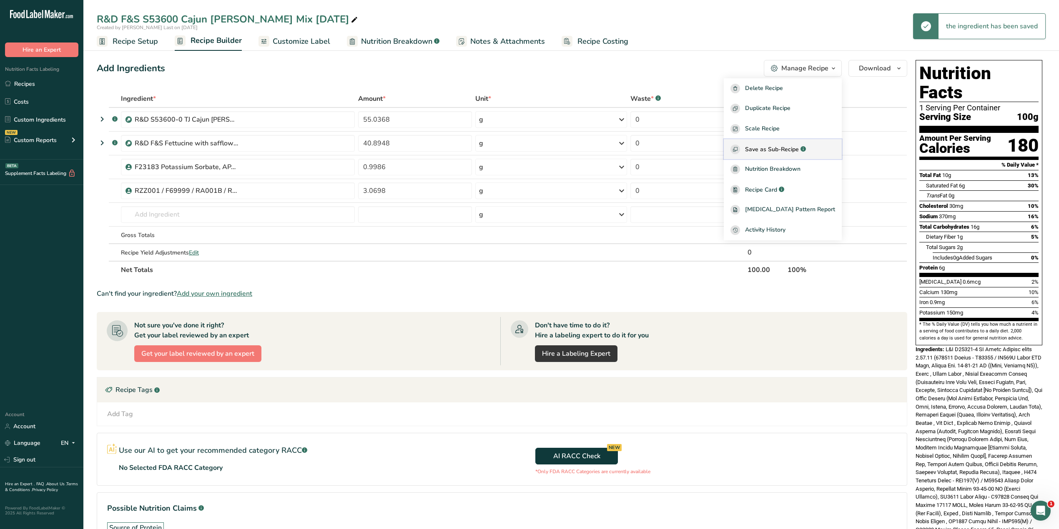
click at [702, 147] on span "Save as Sub-Recipe" at bounding box center [772, 149] width 54 height 9
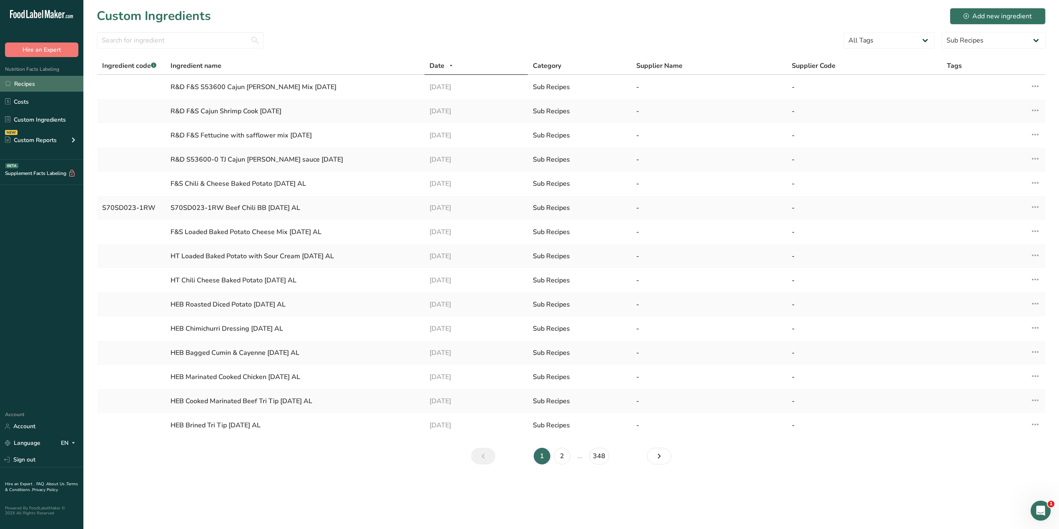
click at [28, 83] on link "Recipes" at bounding box center [41, 84] width 83 height 16
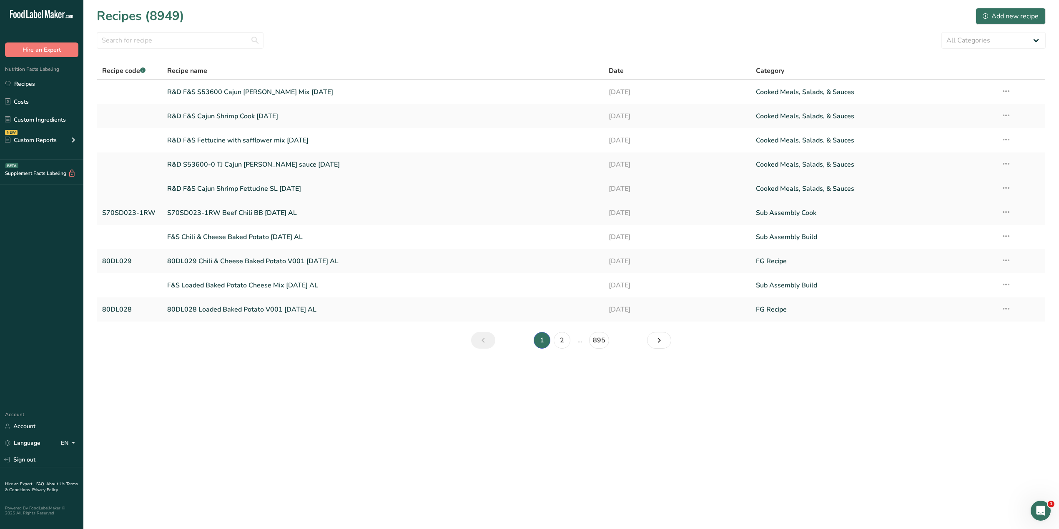
click at [253, 188] on link "R&D F&S Cajun Shrimp Fettucine SL [DATE]" at bounding box center [382, 189] width 431 height 18
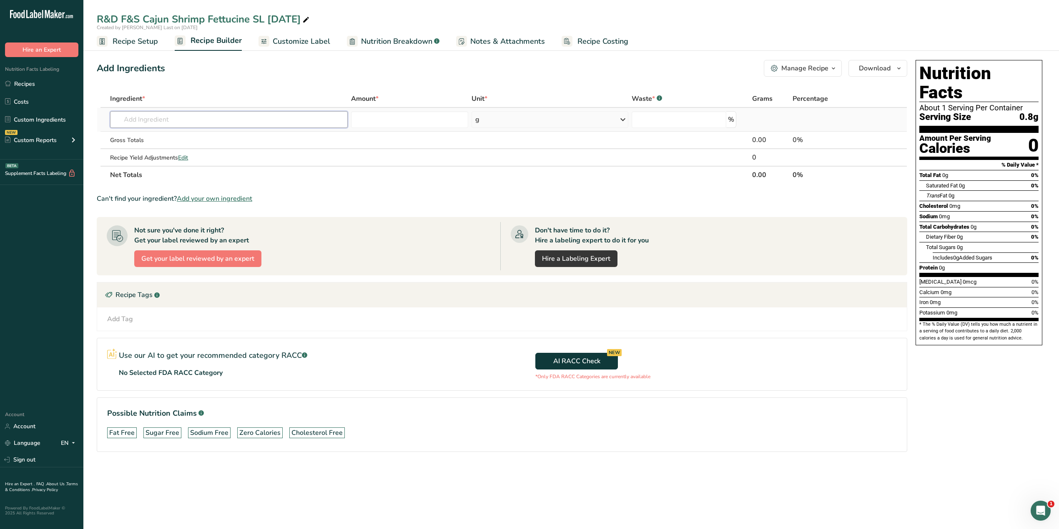
click at [182, 119] on input "text" at bounding box center [228, 119] width 237 height 17
drag, startPoint x: 167, startPoint y: 117, endPoint x: 113, endPoint y: 111, distance: 54.1
click at [113, 111] on input "[DATE]" at bounding box center [228, 119] width 237 height 17
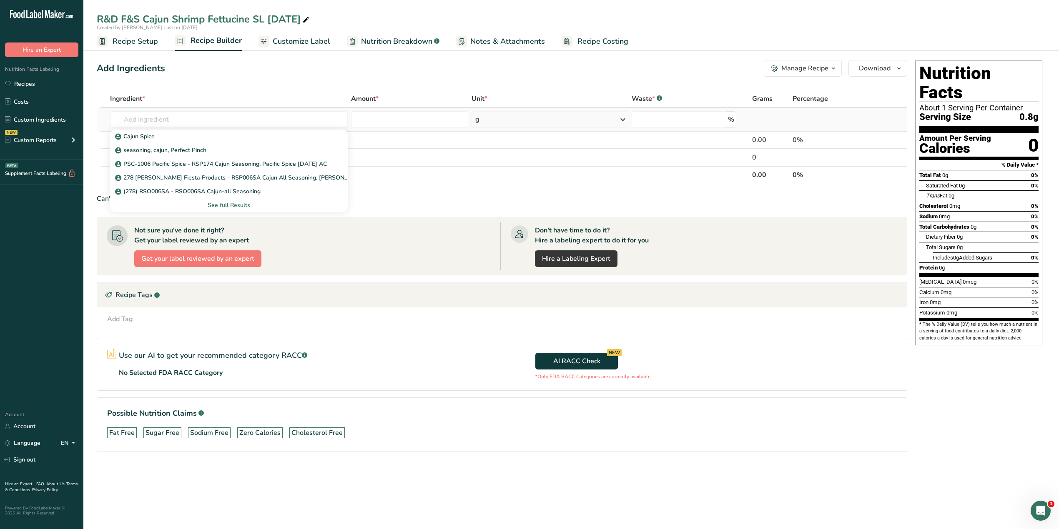
click at [234, 203] on div "See full Results" at bounding box center [229, 205] width 224 height 9
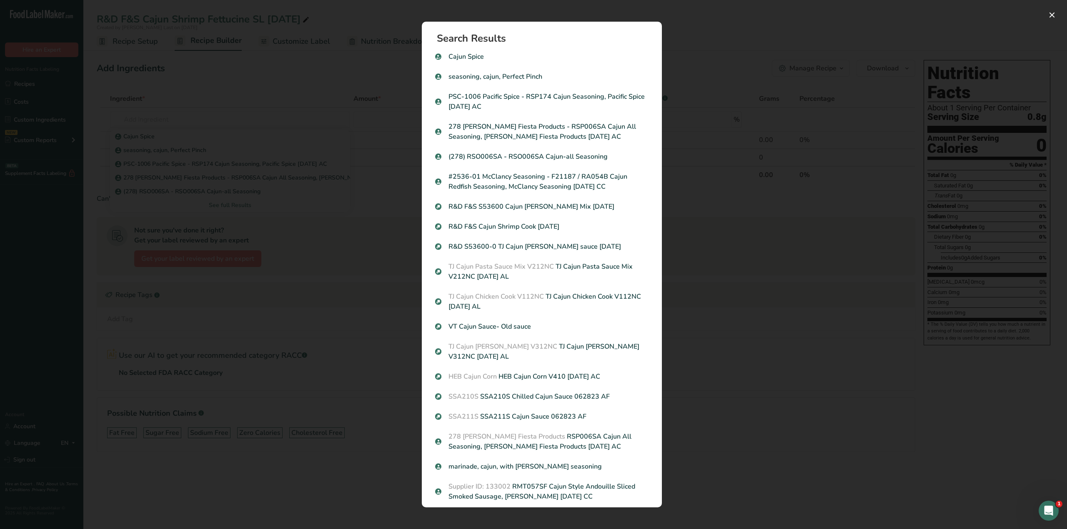
click at [702, 72] on div "Search results modal" at bounding box center [533, 264] width 1067 height 529
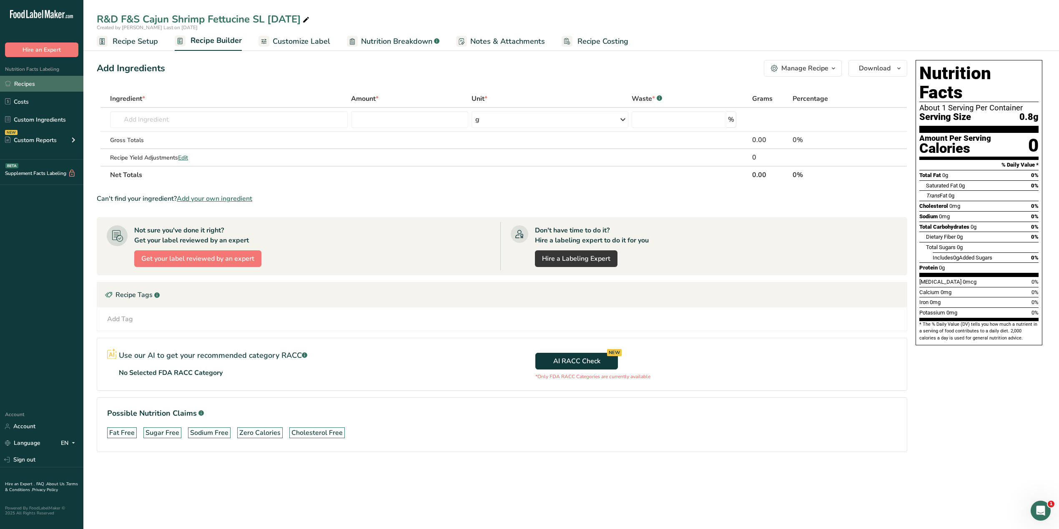
click at [43, 88] on link "Recipes" at bounding box center [41, 84] width 83 height 16
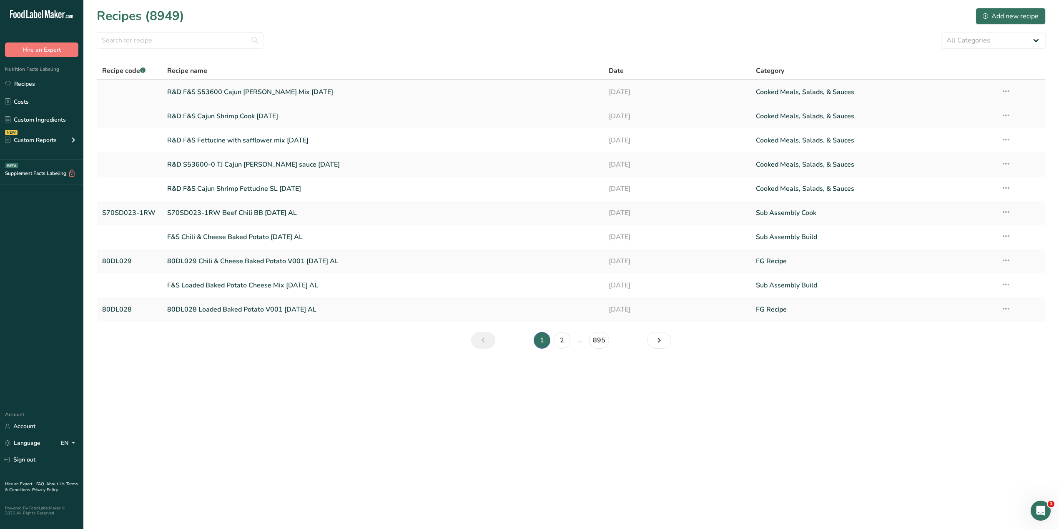
click at [261, 91] on link "R&D F&S S53600 Cajun [PERSON_NAME] Mix [DATE]" at bounding box center [382, 92] width 431 height 18
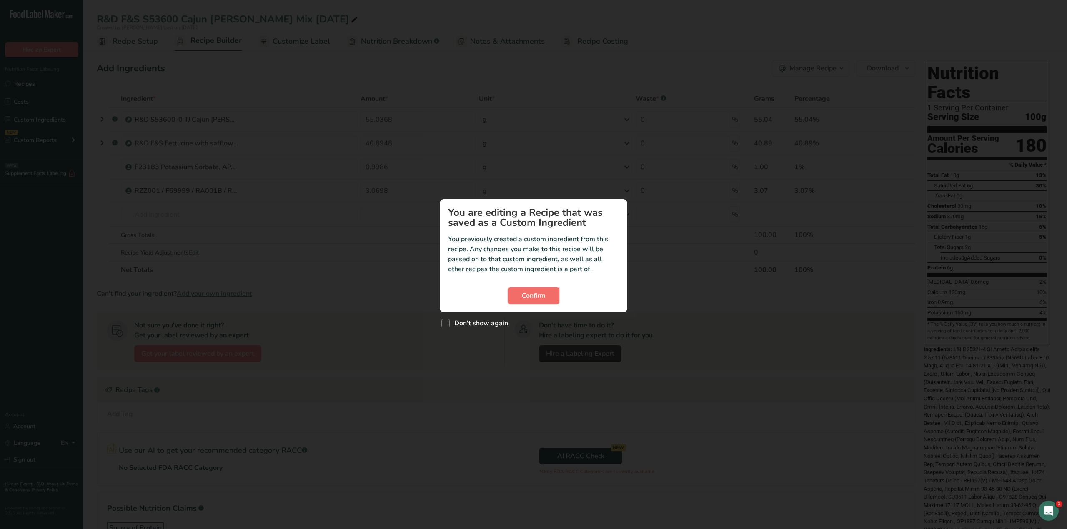
click at [526, 296] on span "Confirm" at bounding box center [534, 296] width 24 height 10
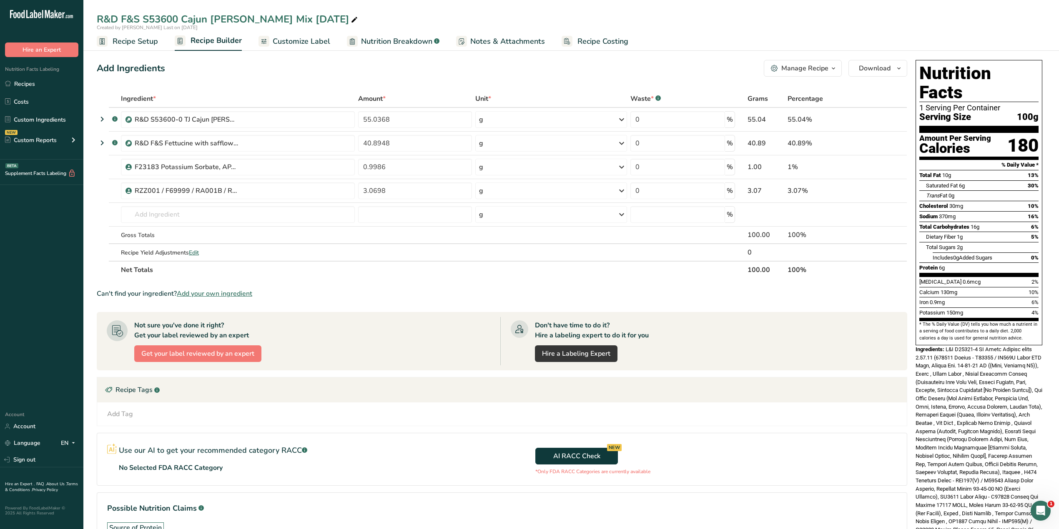
click at [250, 14] on div "R&D F&S S53600 Cajun [PERSON_NAME] Mix [DATE]" at bounding box center [228, 19] width 263 height 15
click at [254, 18] on input "R&D F&S S53600 Cajun [PERSON_NAME] Mix [DATE]" at bounding box center [571, 19] width 949 height 15
click at [251, 19] on input "R&D F&S S53600 Cajun [PERSON_NAME] Mix [DATE]" at bounding box center [571, 19] width 949 height 15
click at [702, 67] on div "Manage Recipe" at bounding box center [804, 68] width 47 height 10
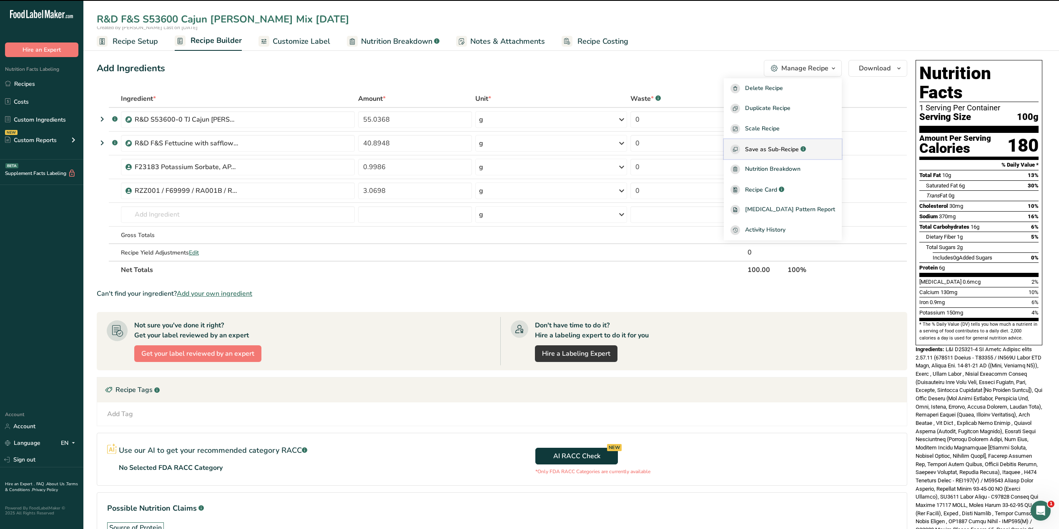
click at [702, 146] on span "Save as Sub-Recipe" at bounding box center [772, 149] width 54 height 9
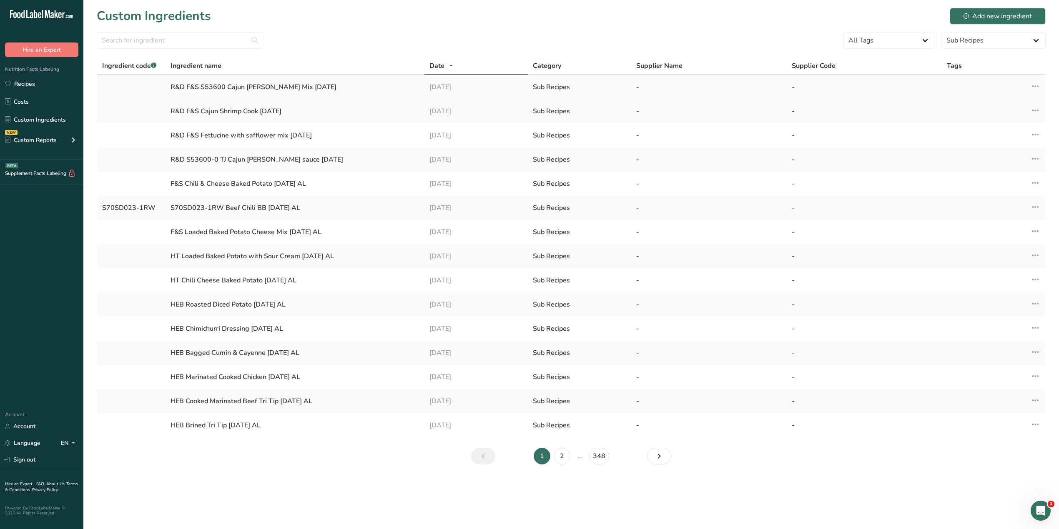
click at [302, 88] on div "R&D F&S S53600 Cajun [PERSON_NAME] Mix [DATE]" at bounding box center [294, 87] width 248 height 10
click at [117, 114] on td at bounding box center [131, 111] width 68 height 24
click at [40, 82] on link "Recipes" at bounding box center [41, 84] width 83 height 16
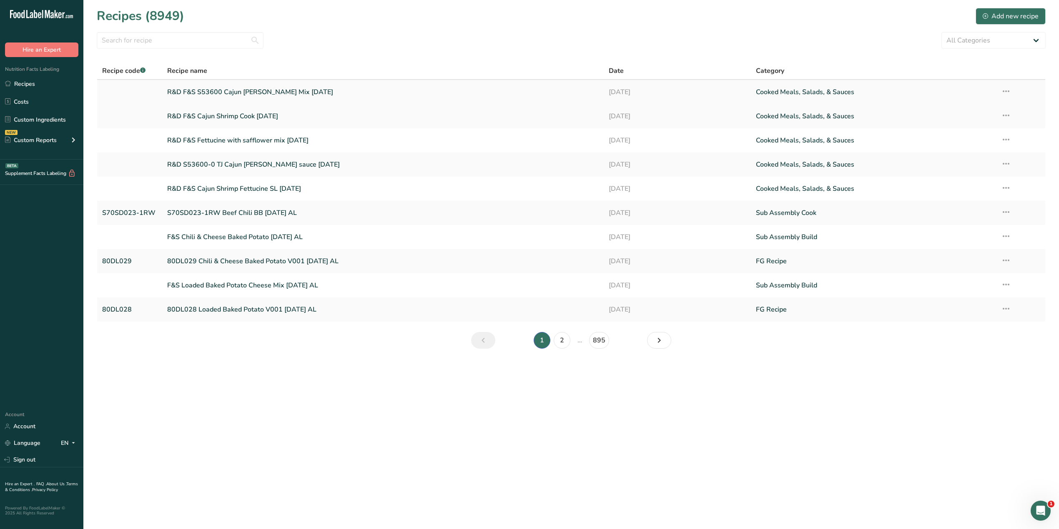
click at [246, 94] on link "R&D F&S S53600 Cajun [PERSON_NAME] Mix [DATE]" at bounding box center [382, 92] width 431 height 18
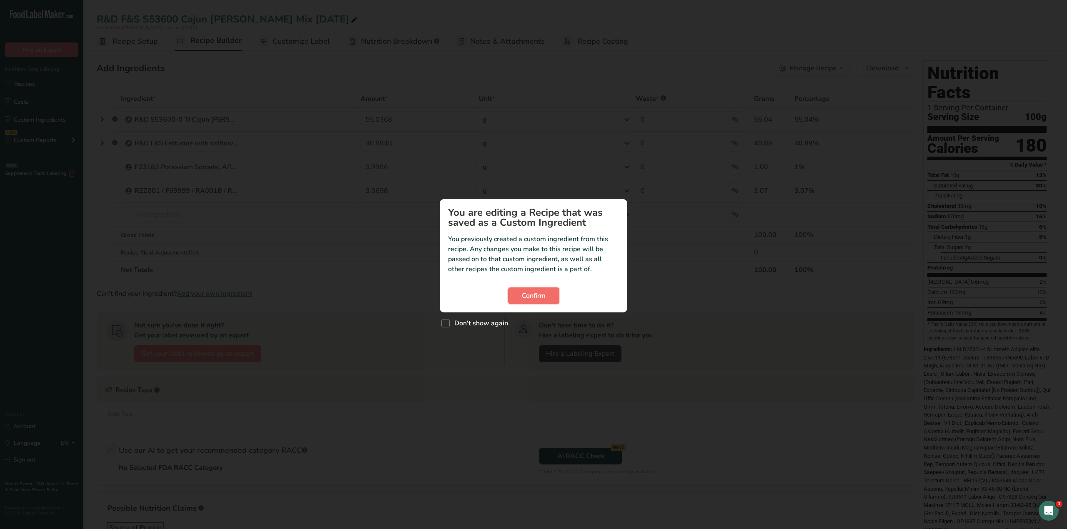
click at [534, 297] on span "Confirm" at bounding box center [534, 296] width 24 height 10
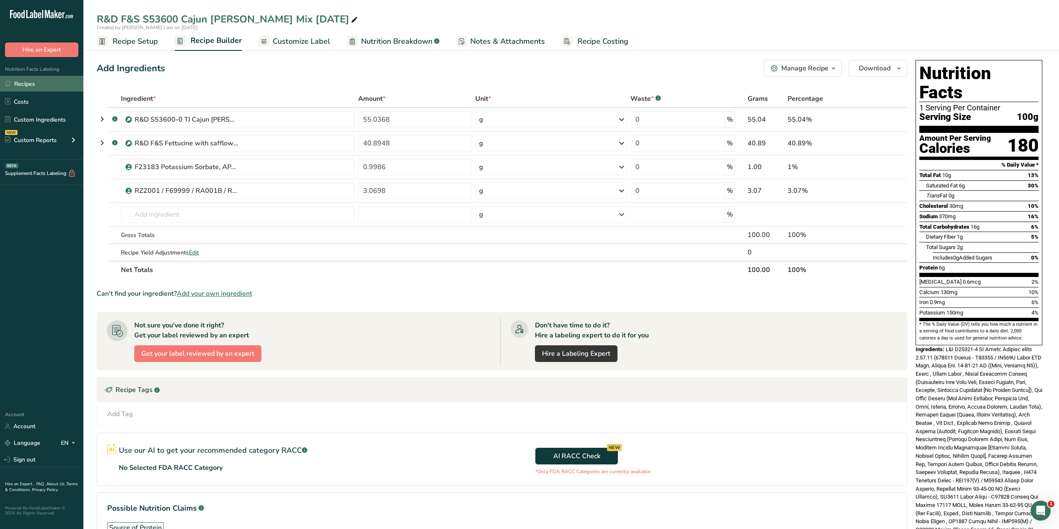
click at [41, 86] on link "Recipes" at bounding box center [41, 84] width 83 height 16
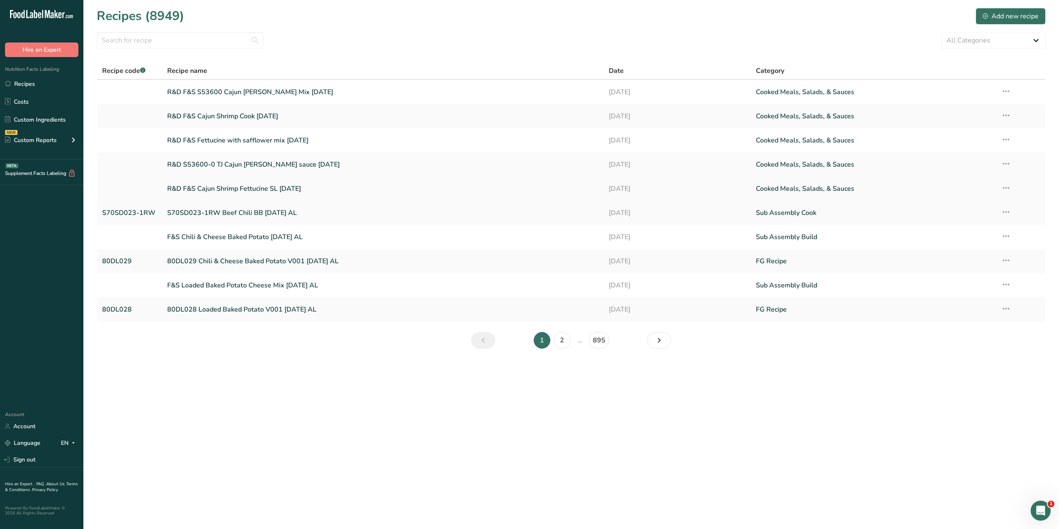
click at [252, 191] on link "R&D F&S Cajun Shrimp Fettucine SL [DATE]" at bounding box center [382, 189] width 431 height 18
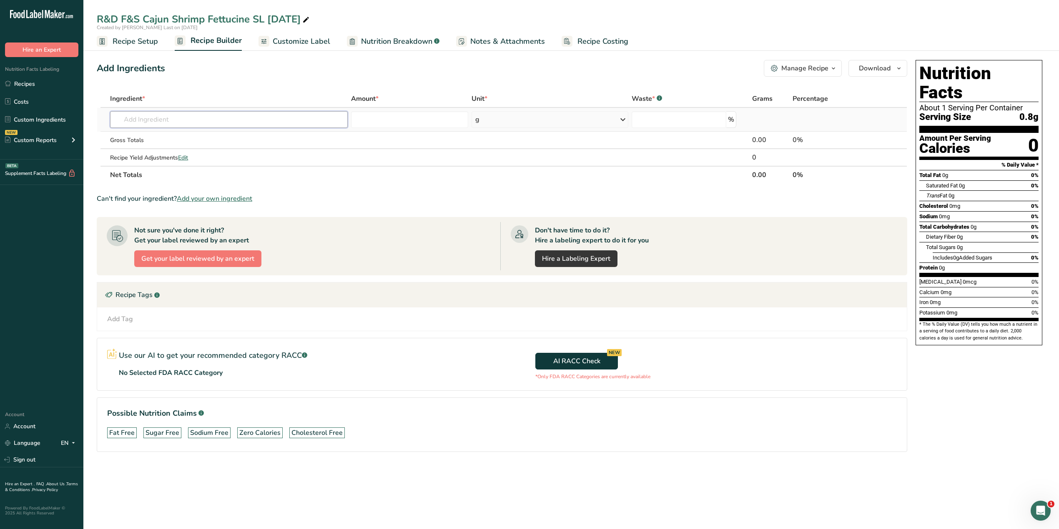
click at [178, 122] on input "text" at bounding box center [228, 119] width 237 height 17
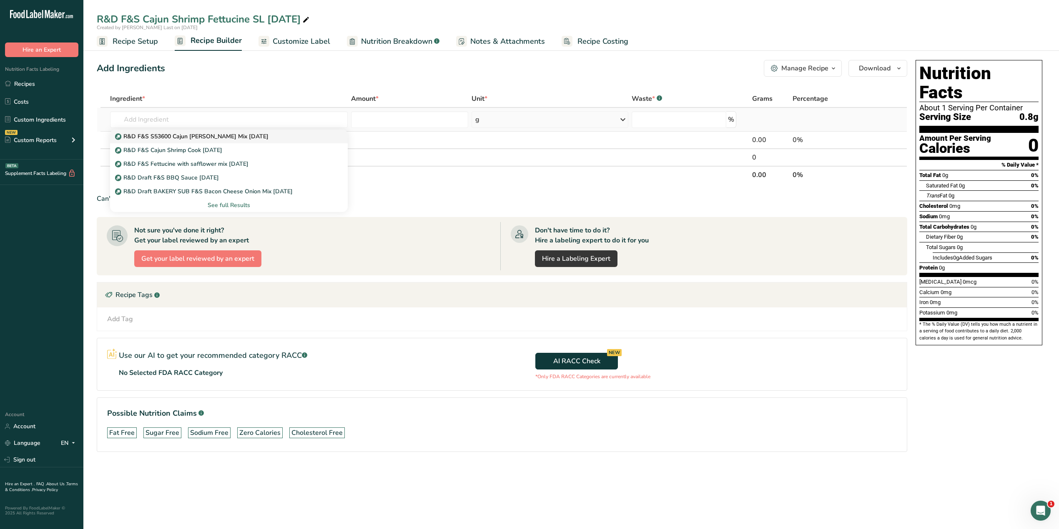
click at [180, 133] on p "R&D F&S S53600 Cajun [PERSON_NAME] Mix [DATE]" at bounding box center [193, 136] width 152 height 9
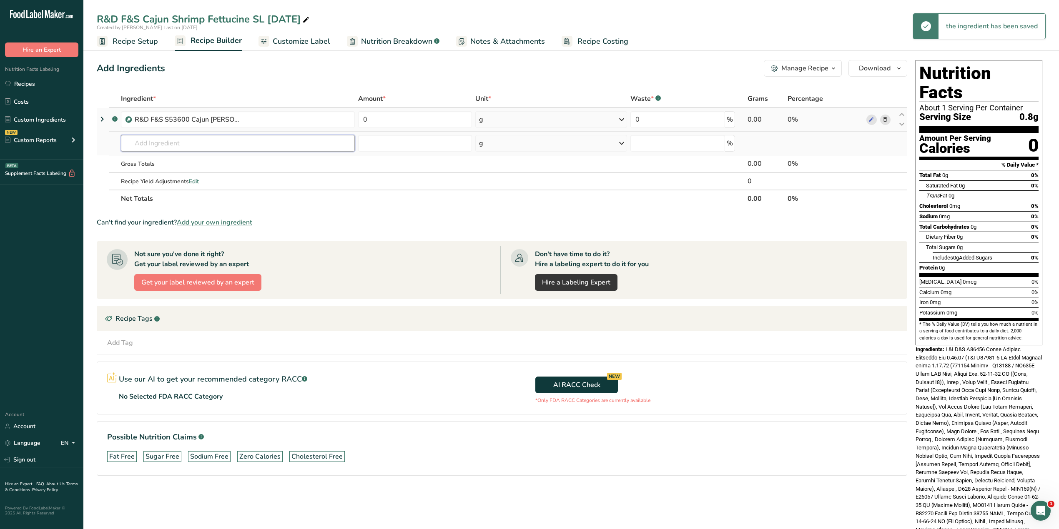
click at [174, 145] on input "text" at bounding box center [238, 143] width 234 height 17
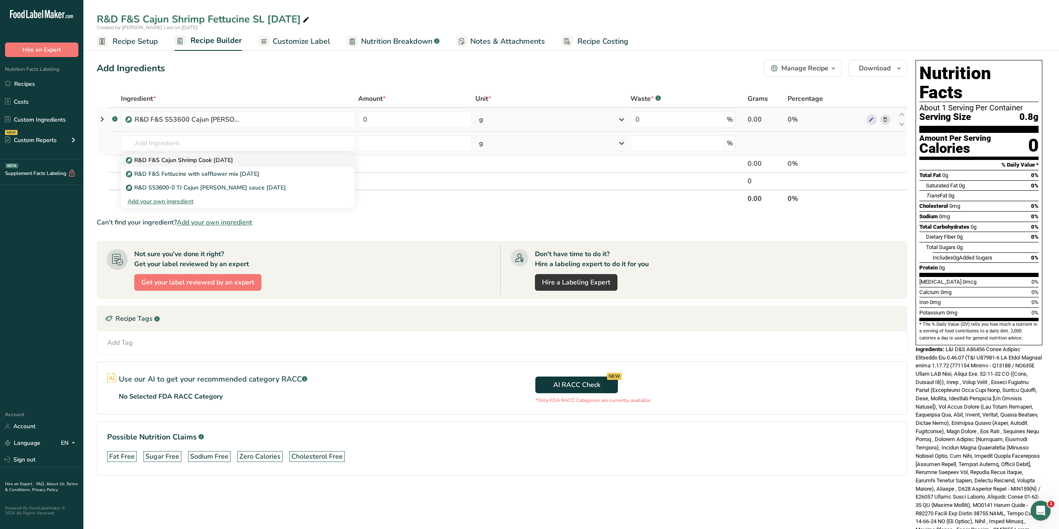
click at [194, 156] on p "R&D F&S Cajun Shrimp Cook [DATE]" at bounding box center [180, 160] width 105 height 9
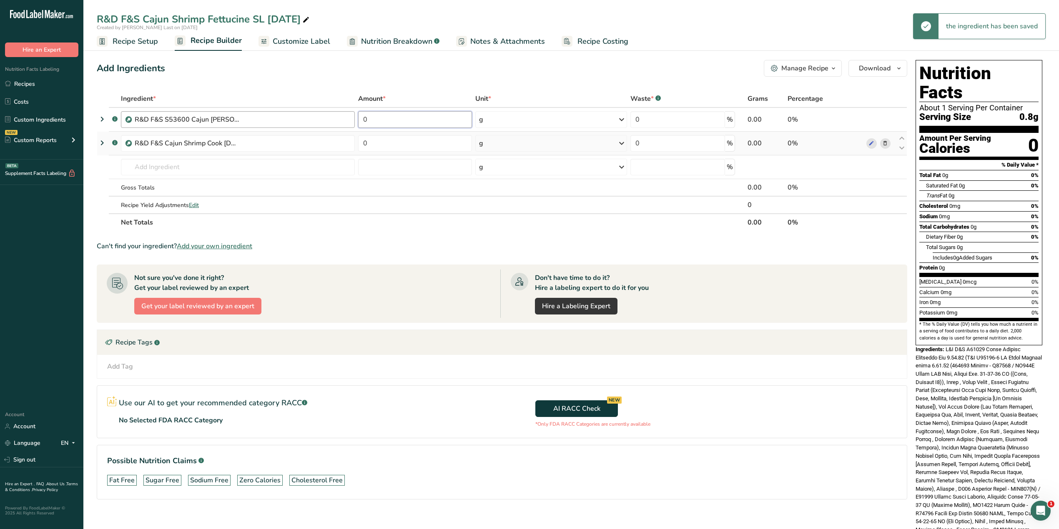
drag, startPoint x: 378, startPoint y: 122, endPoint x: 343, endPoint y: 119, distance: 34.3
click at [343, 119] on tr ".a-a{fill:#347362;}.b-a{fill:#fff;} R&D F&S S53600 Cajun [PERSON_NAME] Mix [DAT…" at bounding box center [501, 120] width 809 height 24
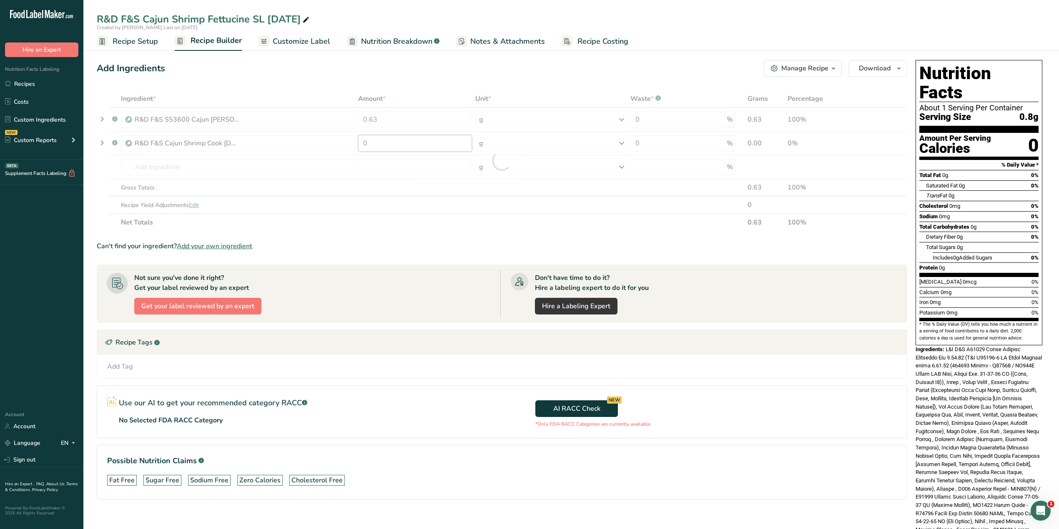
drag, startPoint x: 378, startPoint y: 139, endPoint x: 352, endPoint y: 140, distance: 26.3
click at [352, 140] on div "Ingredient * Amount * Unit * Waste * .a-a{fill:#347362;}.b-a{fill:#fff;} Grams …" at bounding box center [502, 160] width 810 height 141
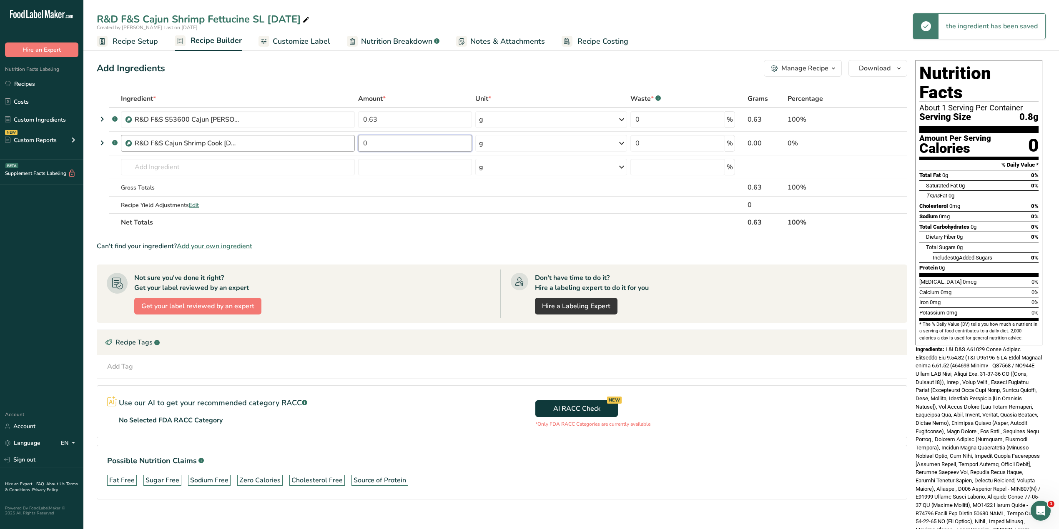
drag, startPoint x: 371, startPoint y: 144, endPoint x: 351, endPoint y: 144, distance: 20.0
click at [351, 144] on tr ".a-a{fill:#347362;}.b-a{fill:#fff;} R&D F&S Cajun Shrimp Cook [DATE] 0 g Weight…" at bounding box center [501, 144] width 809 height 24
click at [389, 165] on div "Ingredient * Amount * Unit * Waste * .a-a{fill:#347362;}.b-a{fill:#fff;} Grams …" at bounding box center [502, 160] width 810 height 141
click at [125, 42] on span "Recipe Setup" at bounding box center [135, 41] width 45 height 11
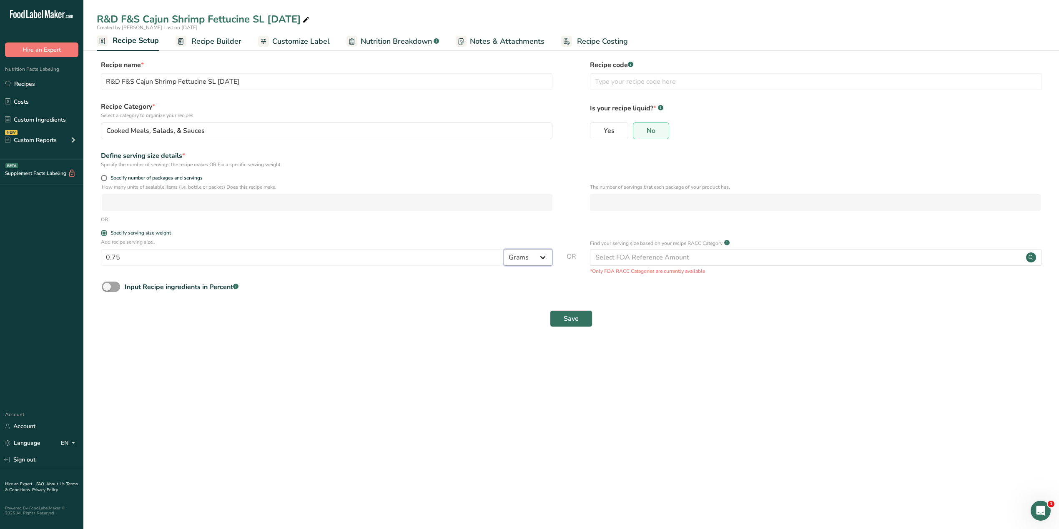
click at [541, 258] on select "Grams kg mg mcg lb oz l mL fl oz tbsp tsp cup qt gallon" at bounding box center [528, 257] width 49 height 17
click at [504, 250] on select "Grams kg mg mcg lb oz l mL fl oz tbsp tsp cup qt gallon" at bounding box center [528, 257] width 49 height 17
click at [574, 321] on span "Save" at bounding box center [571, 319] width 15 height 10
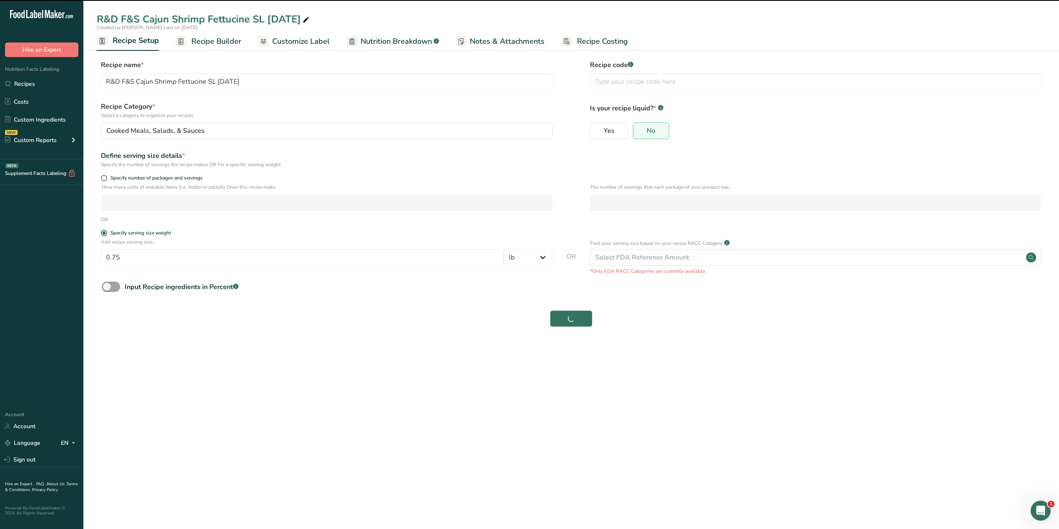
click at [210, 39] on span "Recipe Builder" at bounding box center [216, 41] width 50 height 11
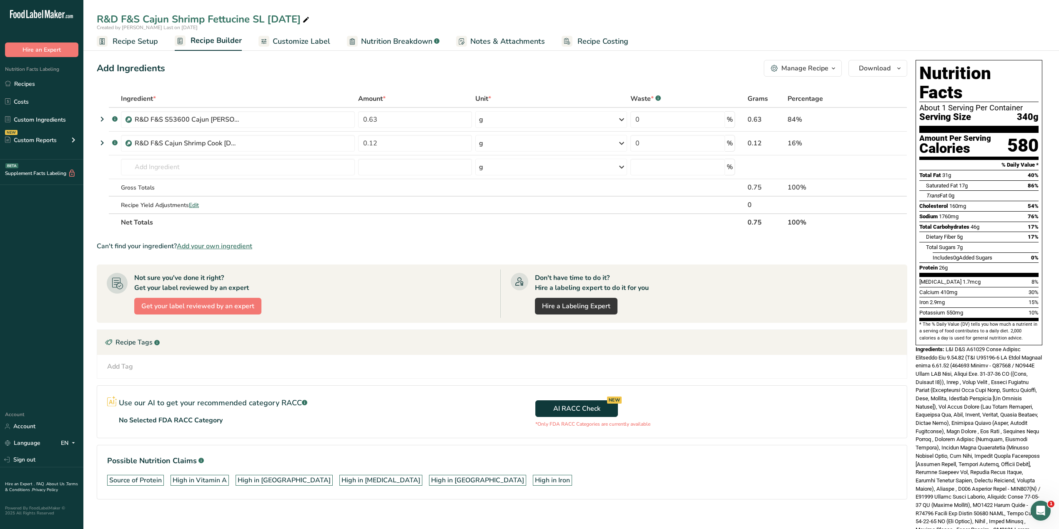
drag, startPoint x: 871, startPoint y: 341, endPoint x: 882, endPoint y: 335, distance: 12.1
click at [702, 329] on div "Recipe Tags .a-a{fill:#347362;}.b-a{fill:#fff;}" at bounding box center [501, 342] width 809 height 25
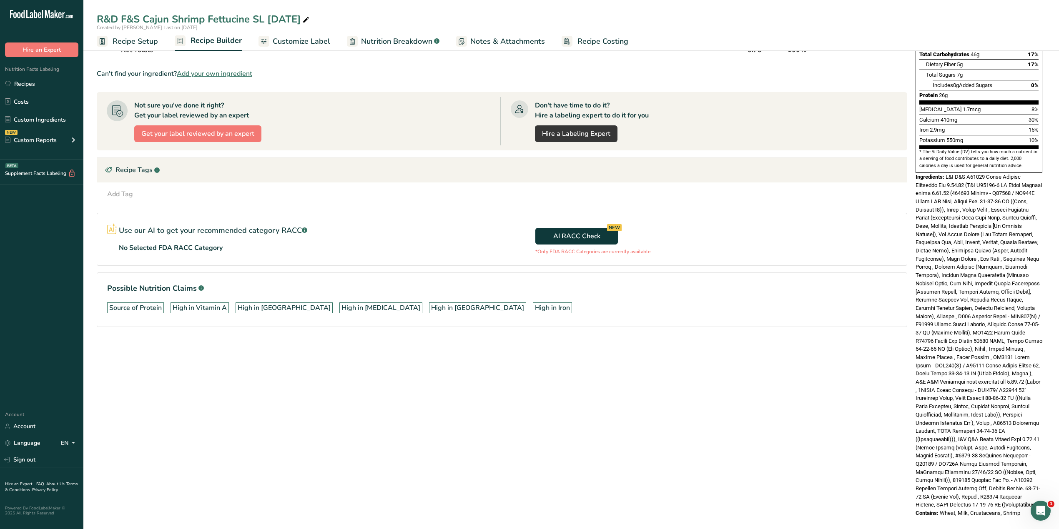
scroll to position [174, 0]
click at [702, 329] on div "Nutrition Facts About 1 Serving Per Container Serving Size 340g Amount Per Serv…" at bounding box center [978, 204] width 133 height 642
drag, startPoint x: 1021, startPoint y: 504, endPoint x: 916, endPoint y: 159, distance: 360.4
click at [702, 159] on div "Nutrition Facts About 1 Serving Per Container Serving Size 340g Amount Per Serv…" at bounding box center [978, 201] width 133 height 637
copy div "Ingredients: R&D F&S S53600 Cajun [PERSON_NAME] Mix [DATE] (R&D S53600-0 TJ Caj…"
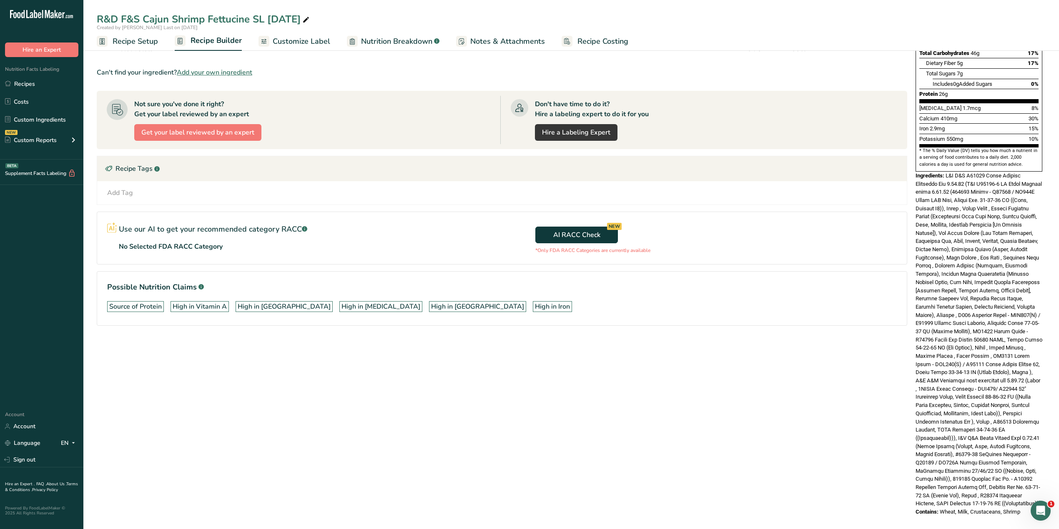
click at [702, 247] on div "AI RACC Check NEW *Only FDA RACC Categories are currently available" at bounding box center [704, 238] width 405 height 52
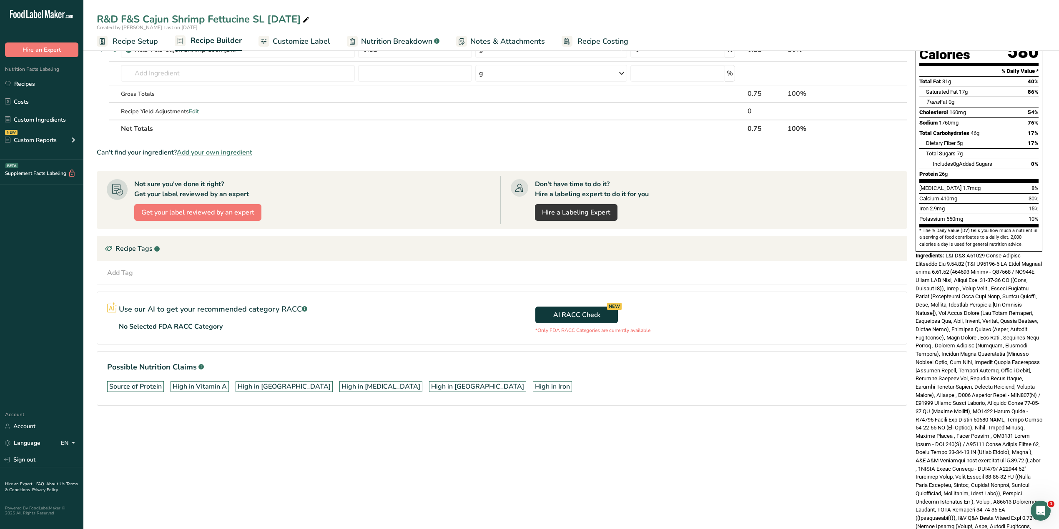
scroll to position [0, 0]
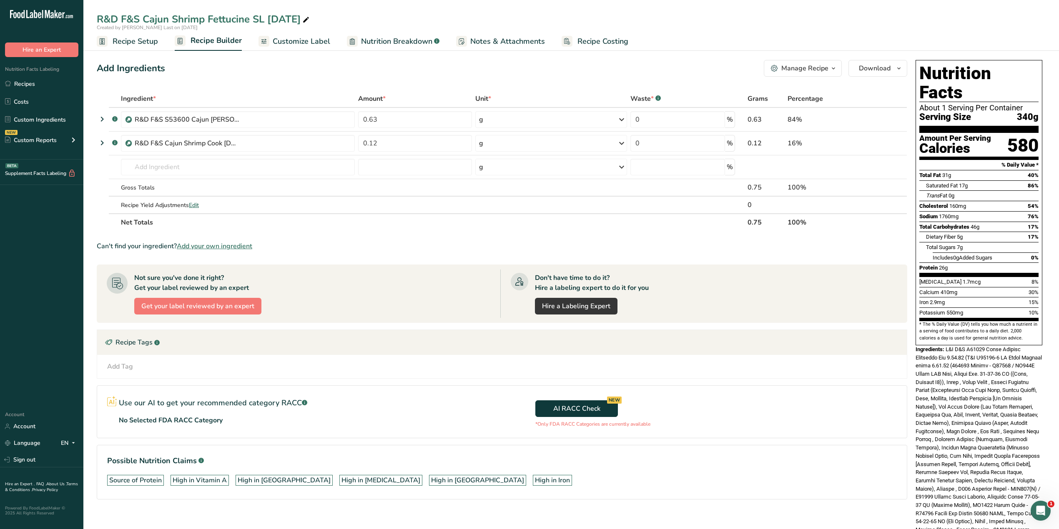
click at [702, 68] on div "Manage Recipe" at bounding box center [804, 68] width 47 height 10
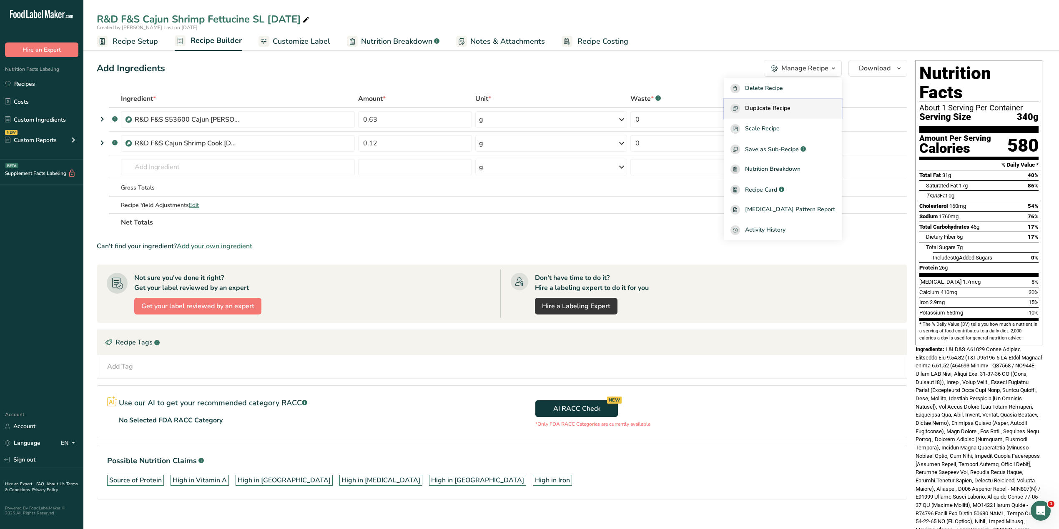
click at [702, 106] on span "Duplicate Recipe" at bounding box center [767, 109] width 45 height 10
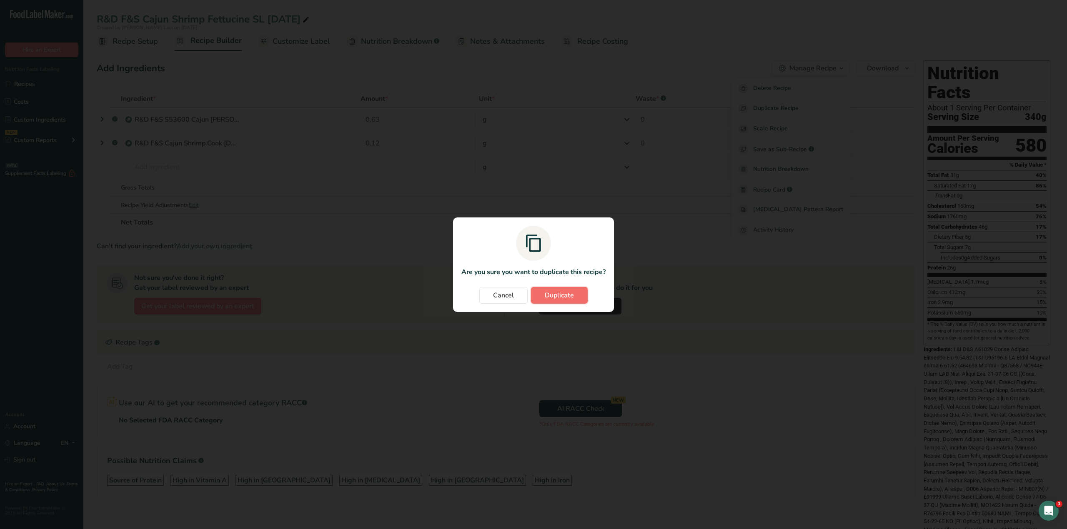
click at [551, 297] on span "Duplicate" at bounding box center [559, 296] width 29 height 10
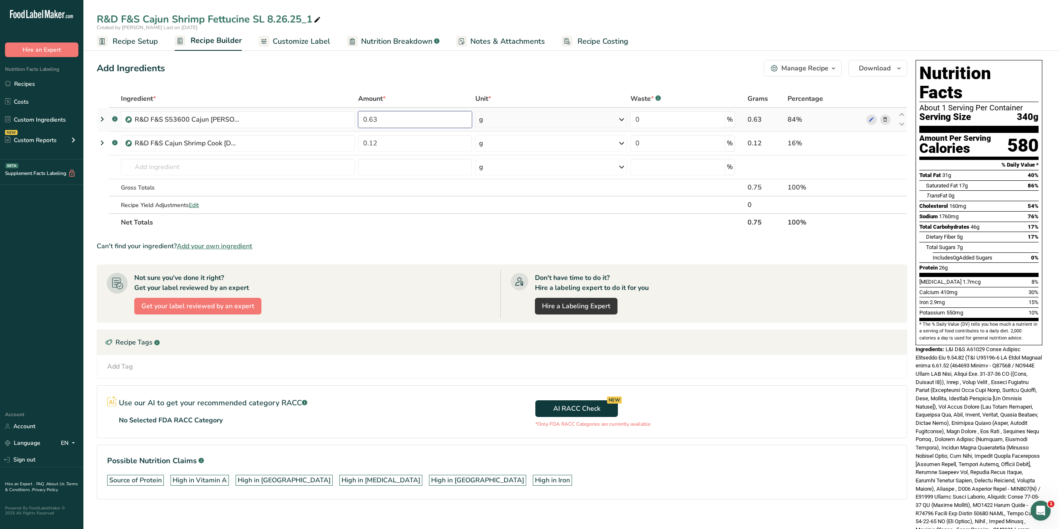
click at [383, 119] on input "0.63" at bounding box center [415, 119] width 114 height 17
click at [373, 118] on input "0.63" at bounding box center [415, 119] width 114 height 17
click at [442, 145] on div "Ingredient * Amount * Unit * Waste * .a-a{fill:#347362;}.b-a{fill:#fff;} Grams …" at bounding box center [502, 160] width 810 height 141
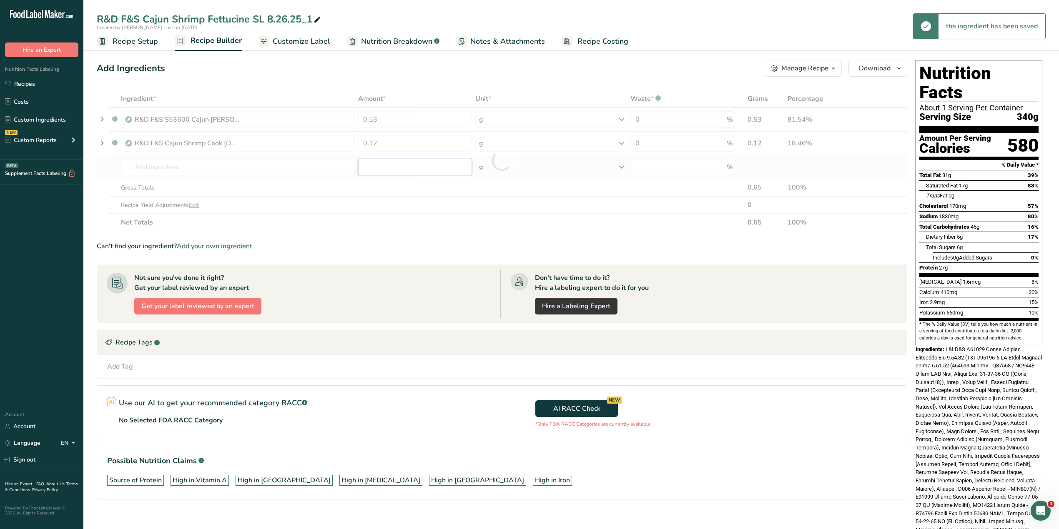
click at [434, 164] on div "Ingredient * Amount * Unit * Waste * .a-a{fill:#347362;}.b-a{fill:#fff;} Grams …" at bounding box center [502, 160] width 810 height 141
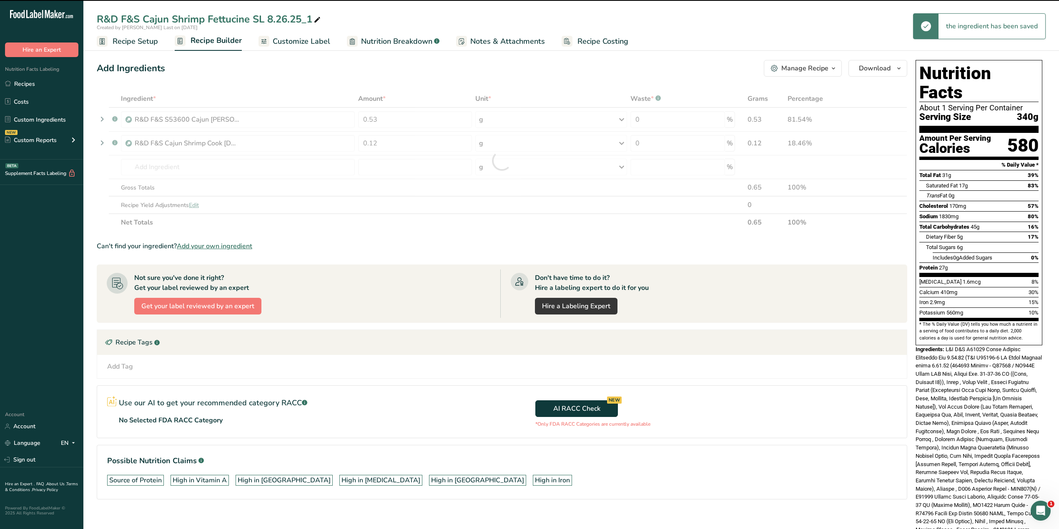
click at [255, 19] on div "R&D F&S Cajun Shrimp Fettucine SL 8.26.25_1" at bounding box center [210, 19] width 226 height 15
click at [253, 15] on input "R&D F&S Cajun Shrimp Fettucine SL 8.26.25_1" at bounding box center [571, 19] width 949 height 15
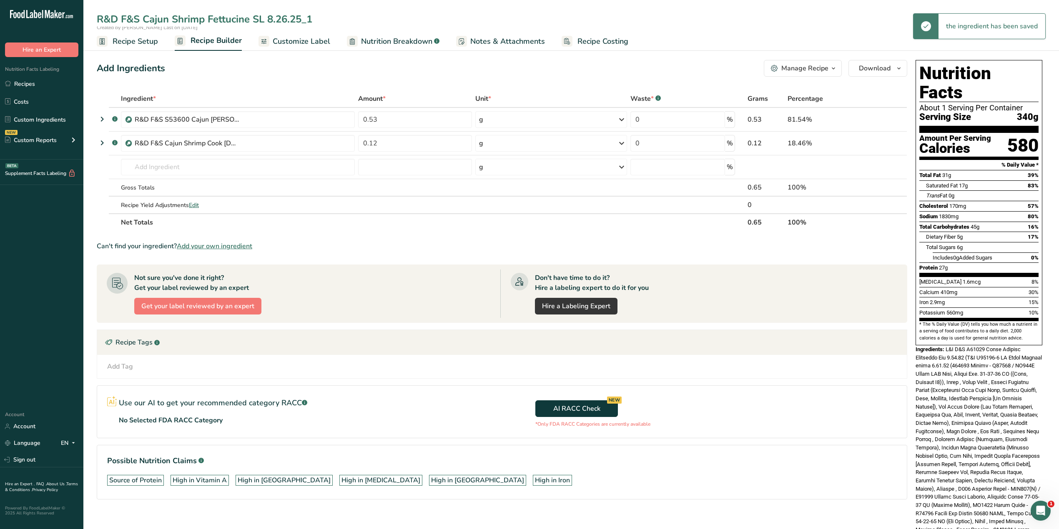
click at [253, 18] on input "R&D F&S Cajun Shrimp Fettucine SL 8.26.25_1" at bounding box center [571, 19] width 949 height 15
click at [344, 22] on input "R&D F&S Cajun Shrimp Fettucine 10oz SL 8.26.25_1" at bounding box center [571, 19] width 949 height 15
click at [125, 43] on span "Recipe Setup" at bounding box center [135, 41] width 45 height 11
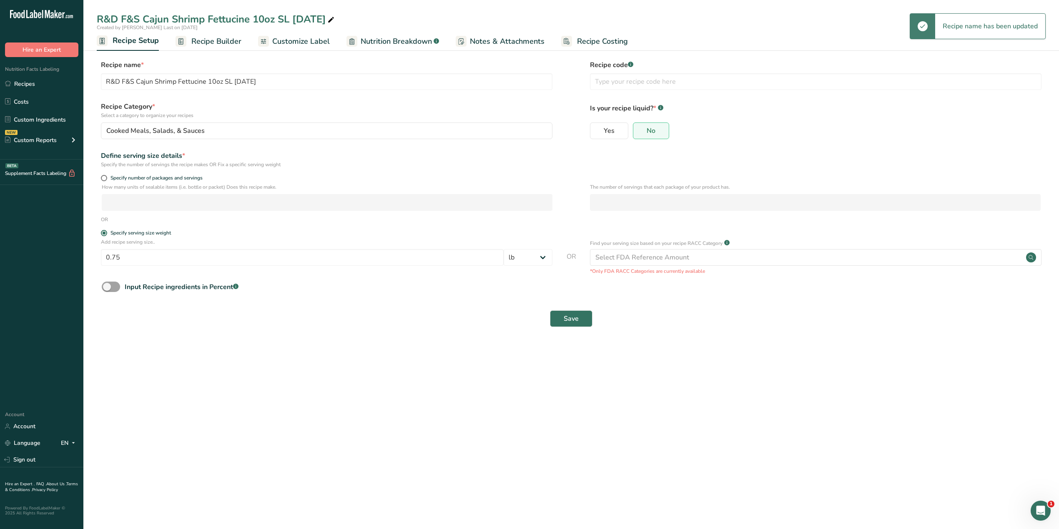
click at [199, 36] on span "Recipe Builder" at bounding box center [216, 41] width 50 height 11
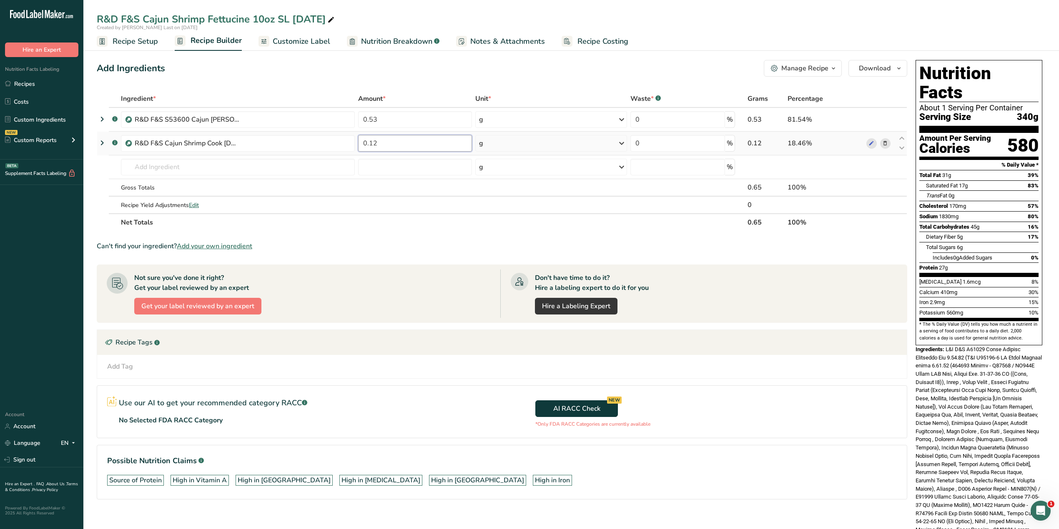
click at [406, 147] on input "0.12" at bounding box center [415, 143] width 114 height 17
click at [405, 164] on div "Ingredient * Amount * Unit * Waste * .a-a{fill:#347362;}.b-a{fill:#fff;} Grams …" at bounding box center [502, 160] width 810 height 141
click at [142, 44] on span "Recipe Setup" at bounding box center [135, 41] width 45 height 11
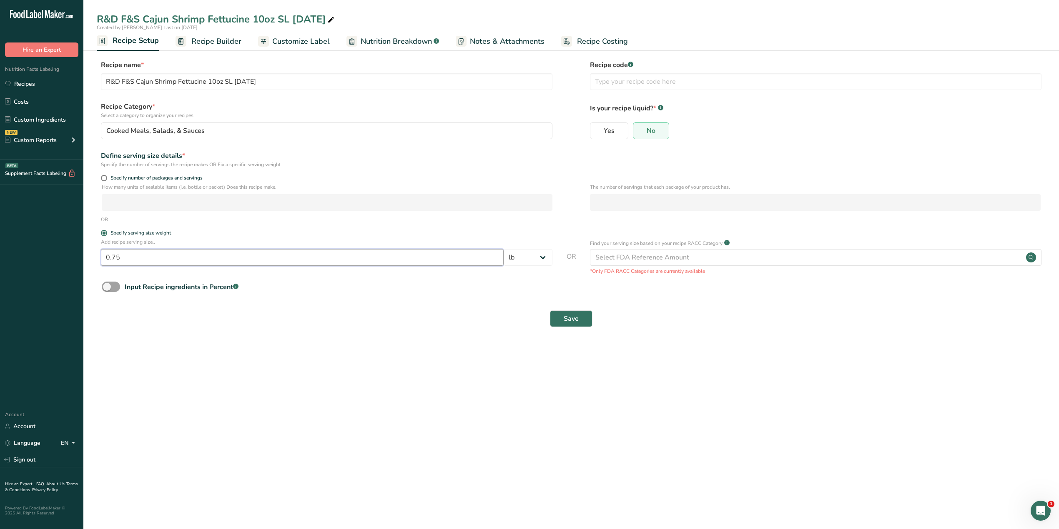
click at [118, 259] on input "0.75" at bounding box center [302, 257] width 403 height 17
click at [580, 324] on button "Save" at bounding box center [571, 319] width 43 height 17
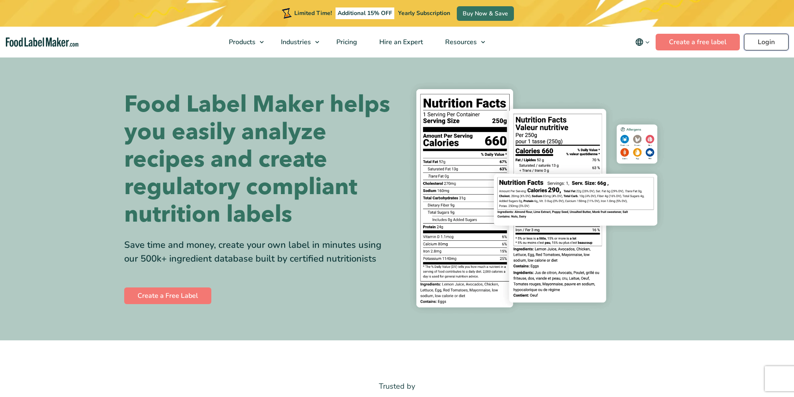
click at [763, 40] on link "Login" at bounding box center [766, 42] width 45 height 17
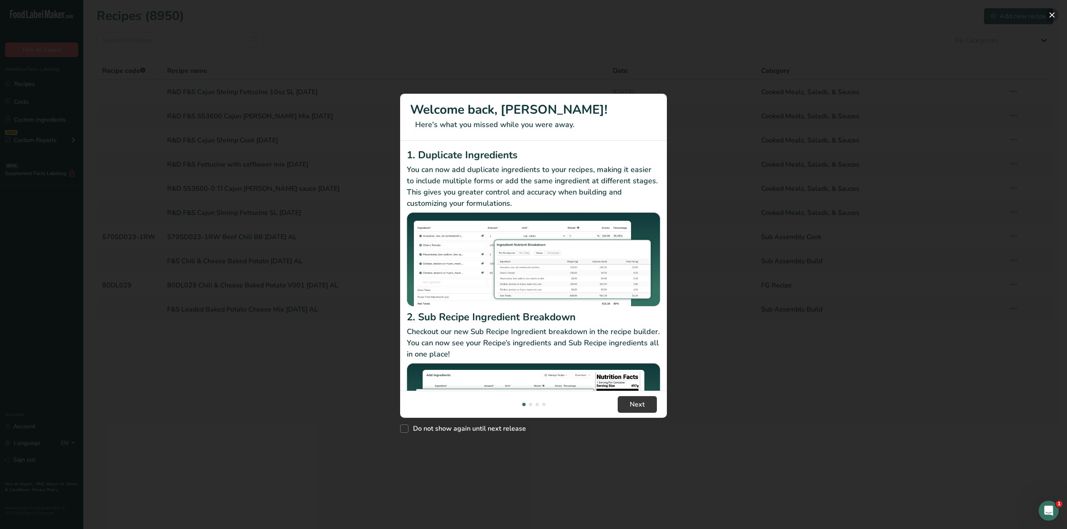
click at [1052, 15] on button "New Features" at bounding box center [1051, 14] width 13 height 13
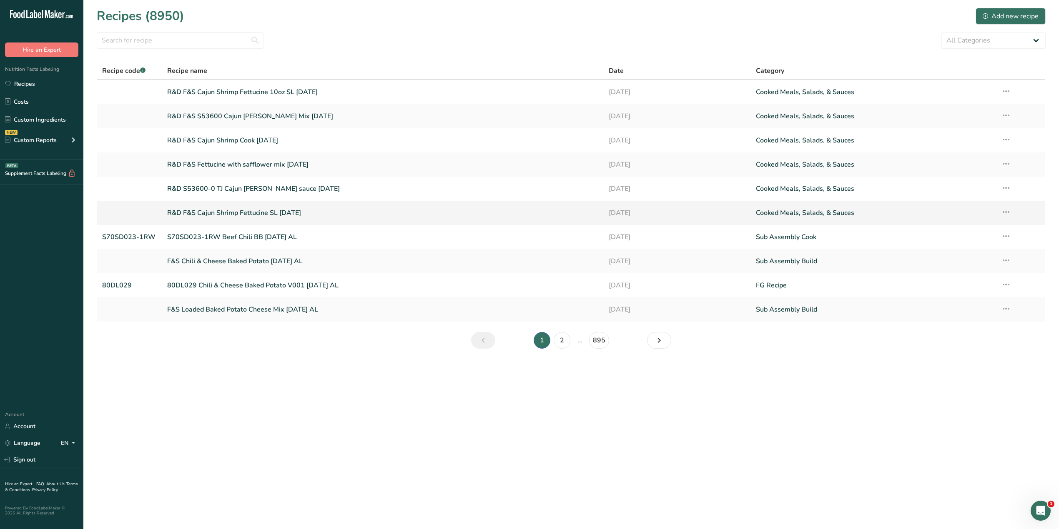
click at [278, 212] on link "R&D F&S Cajun Shrimp Fettucine SL [DATE]" at bounding box center [382, 213] width 431 height 18
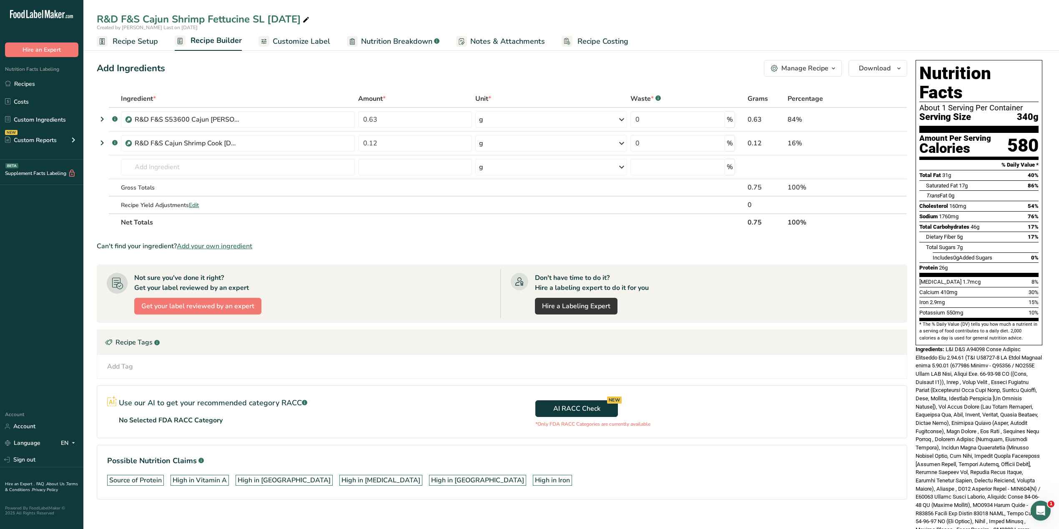
click at [254, 17] on div "R&D F&S Cajun Shrimp Fettucine SL [DATE]" at bounding box center [204, 19] width 214 height 15
click at [251, 17] on input "R&D F&S Cajun Shrimp Fettucine SL [DATE]" at bounding box center [571, 19] width 949 height 15
type input "R&D F&S Cajun Shrimp Fettucine 12oz SL 8.26.25"
click at [301, 68] on div "Add Ingredients Manage Recipe Delete Recipe Duplicate Recipe Scale Recipe Save …" at bounding box center [502, 68] width 810 height 17
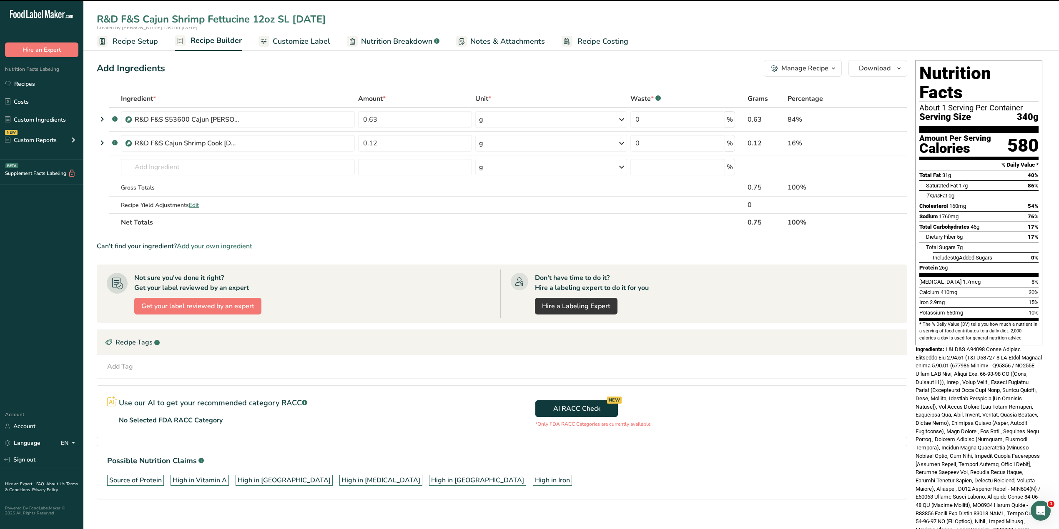
click at [367, 41] on span "Nutrition Breakdown" at bounding box center [396, 41] width 71 height 11
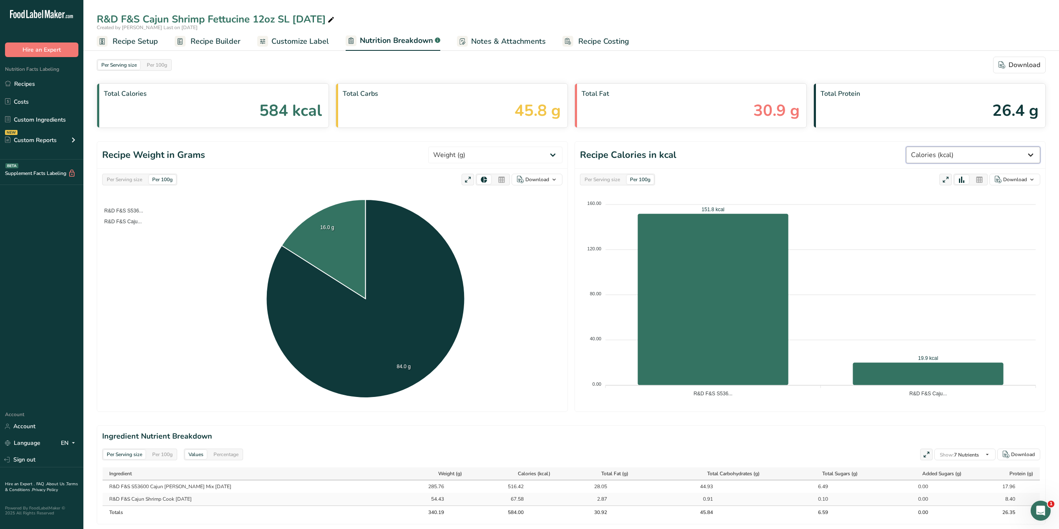
click at [1032, 155] on select "Weight (g) Calories (kcal) Energy KJ (kj) Total Fat (g) Saturated Fat (g) Trans…" at bounding box center [973, 155] width 134 height 17
select select "Sodium"
click at [936, 147] on select "Weight (g) Calories (kcal) Energy KJ (kj) Total Fat (g) Saturated Fat (g) Trans…" at bounding box center [973, 155] width 134 height 17
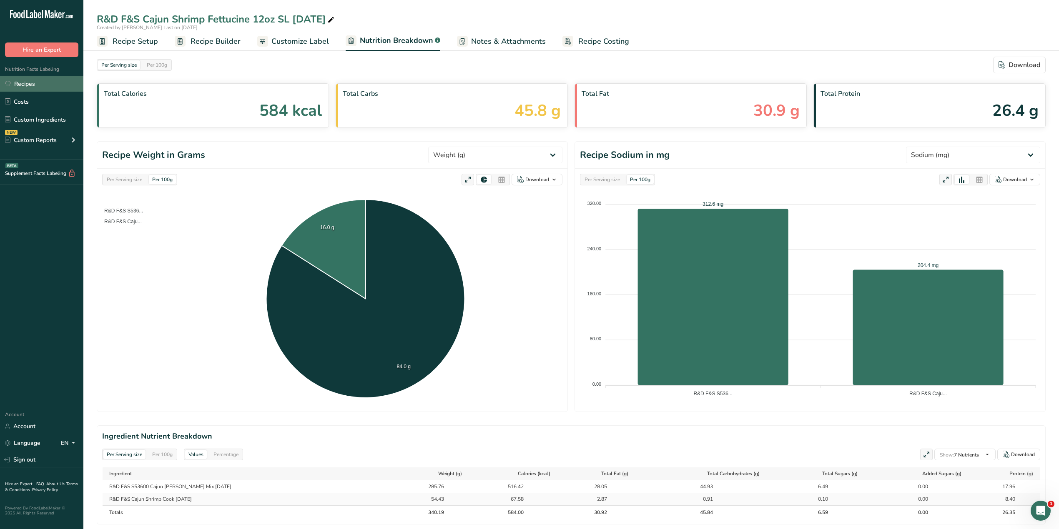
click at [45, 81] on link "Recipes" at bounding box center [41, 84] width 83 height 16
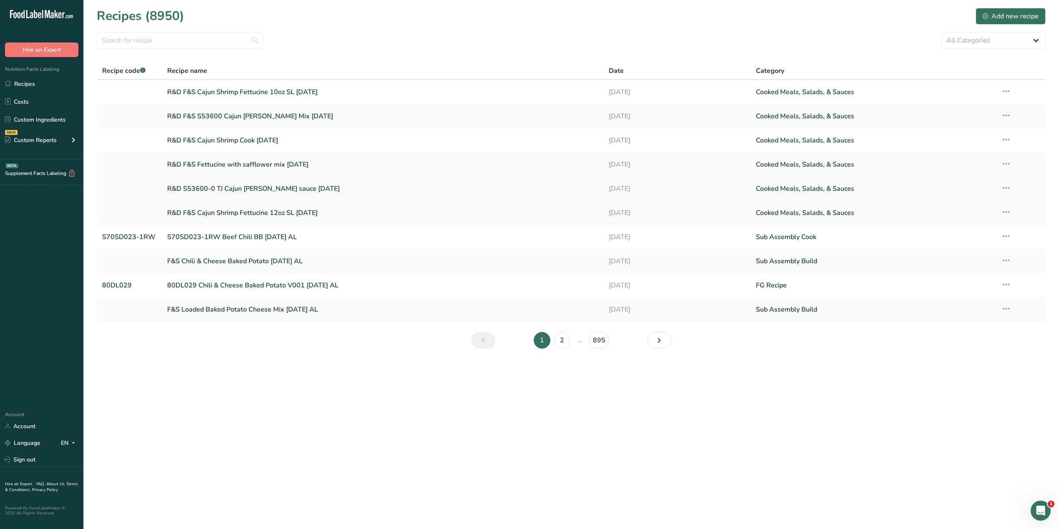
click at [278, 190] on link "R&D S53600-0 TJ Cajun [PERSON_NAME] sauce [DATE]" at bounding box center [382, 189] width 431 height 18
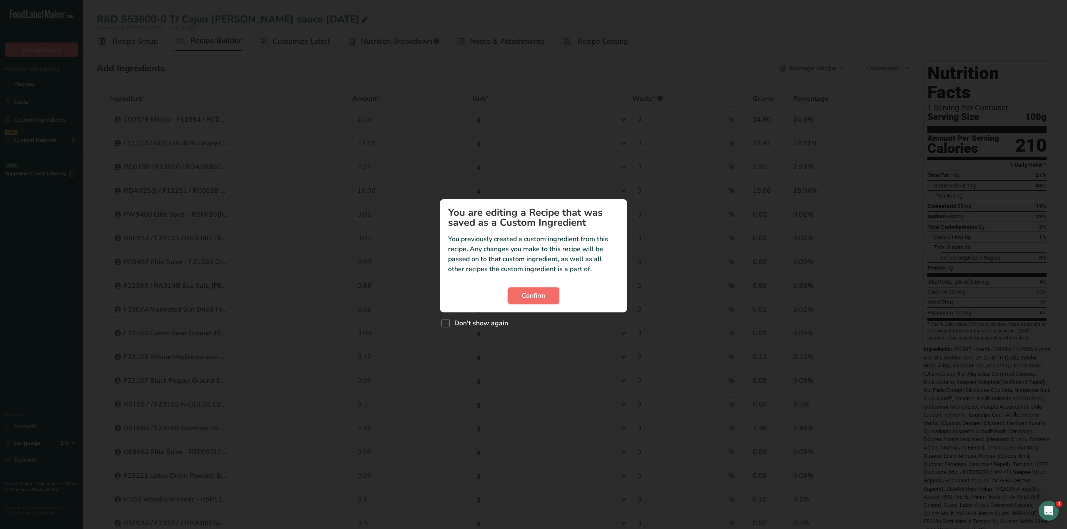
click at [528, 292] on span "Confirm" at bounding box center [534, 296] width 24 height 10
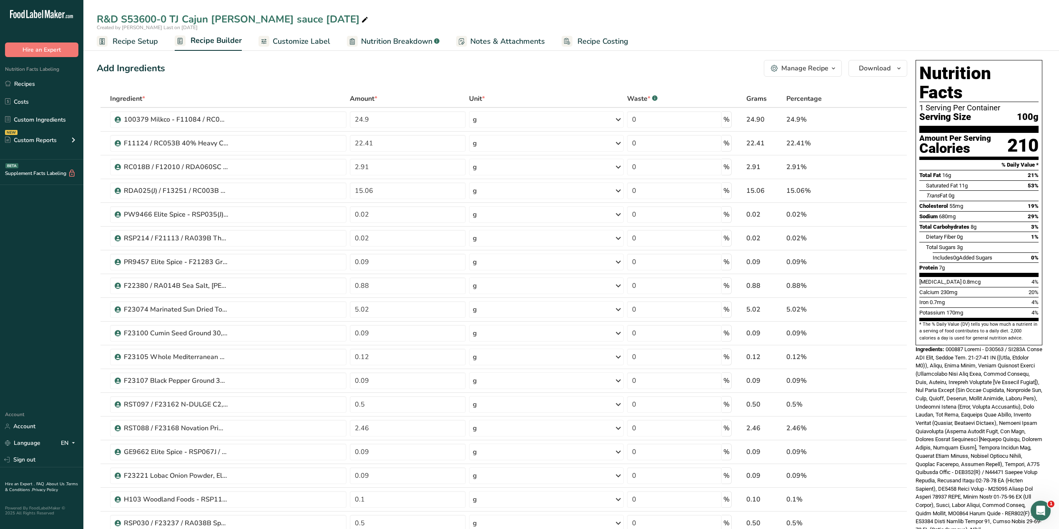
click at [413, 43] on span "Nutrition Breakdown" at bounding box center [396, 41] width 71 height 11
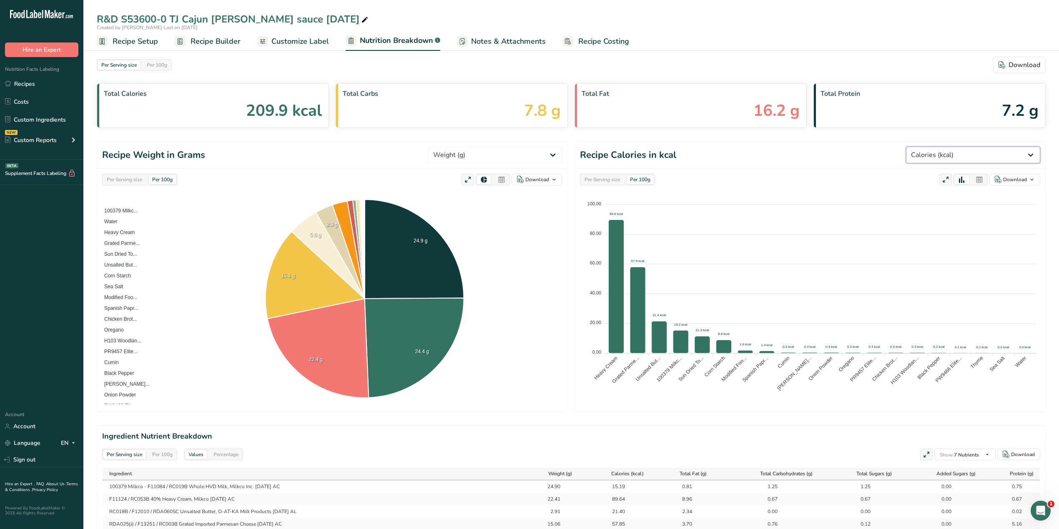
click at [1024, 158] on select "Weight (g) Calories (kcal) Energy KJ (kj) Total Fat (g) Saturated Fat (g) Trans…" at bounding box center [973, 155] width 134 height 17
select select "Sodium"
click at [936, 147] on select "Weight (g) Calories (kcal) Energy KJ (kj) Total Fat (g) Saturated Fat (g) Trans…" at bounding box center [973, 155] width 134 height 17
